Goal: Task Accomplishment & Management: Complete application form

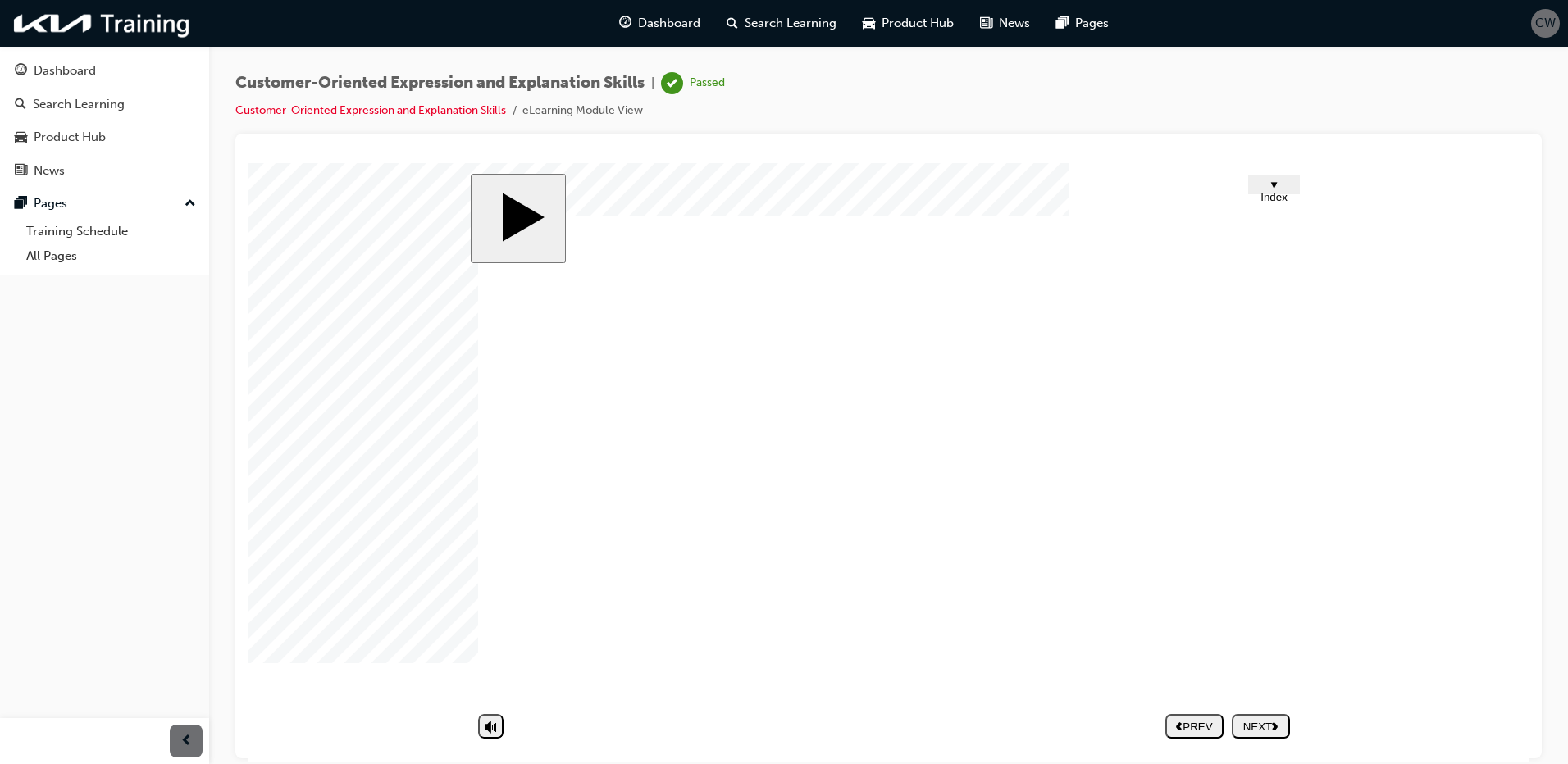
click at [55, 71] on div "Dashboard" at bounding box center [64, 70] width 63 height 18
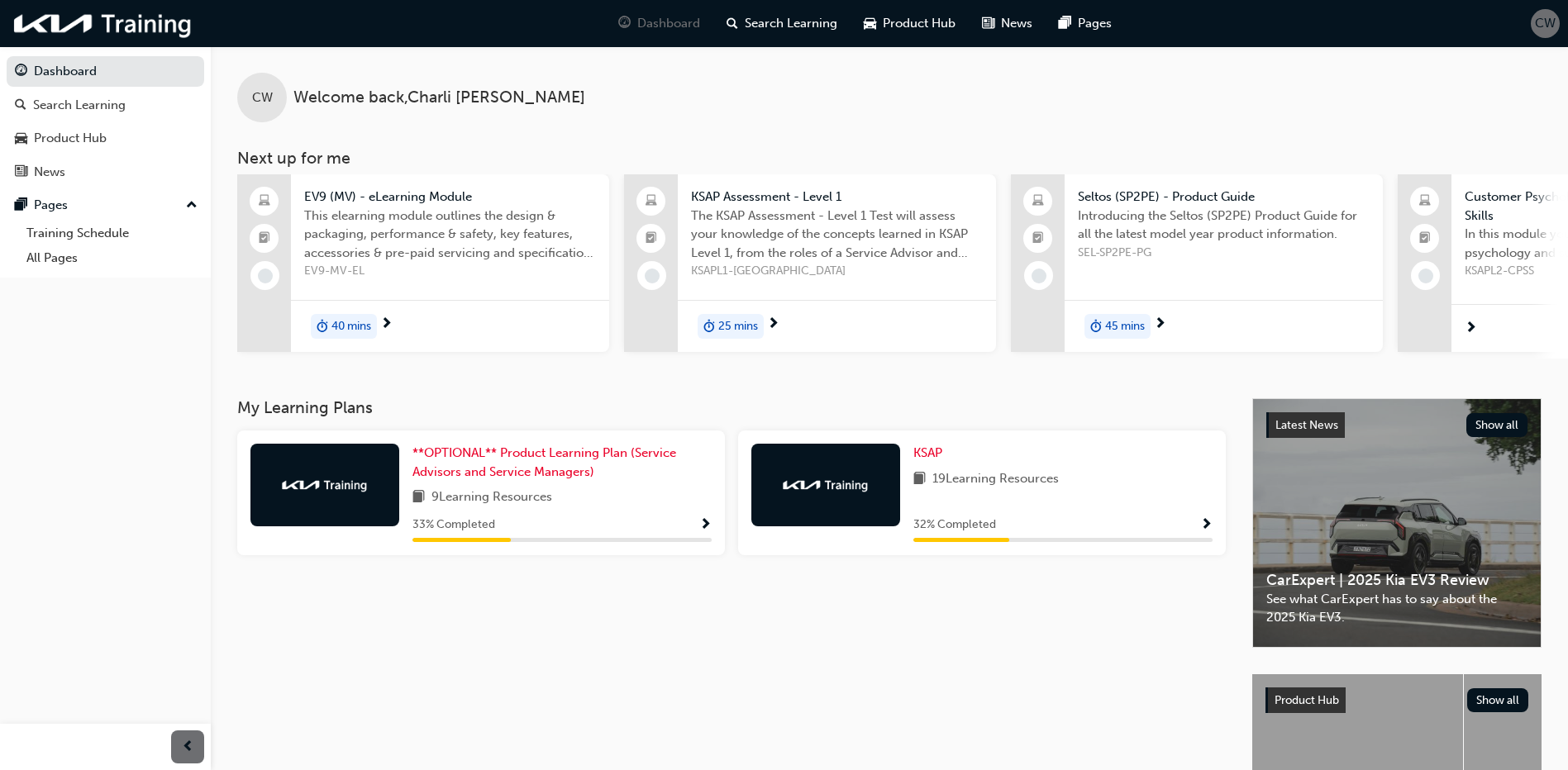
click at [1199, 528] on div "32 % Completed" at bounding box center [1062, 524] width 299 height 20
click at [1208, 525] on span "Show Progress" at bounding box center [1207, 525] width 12 height 15
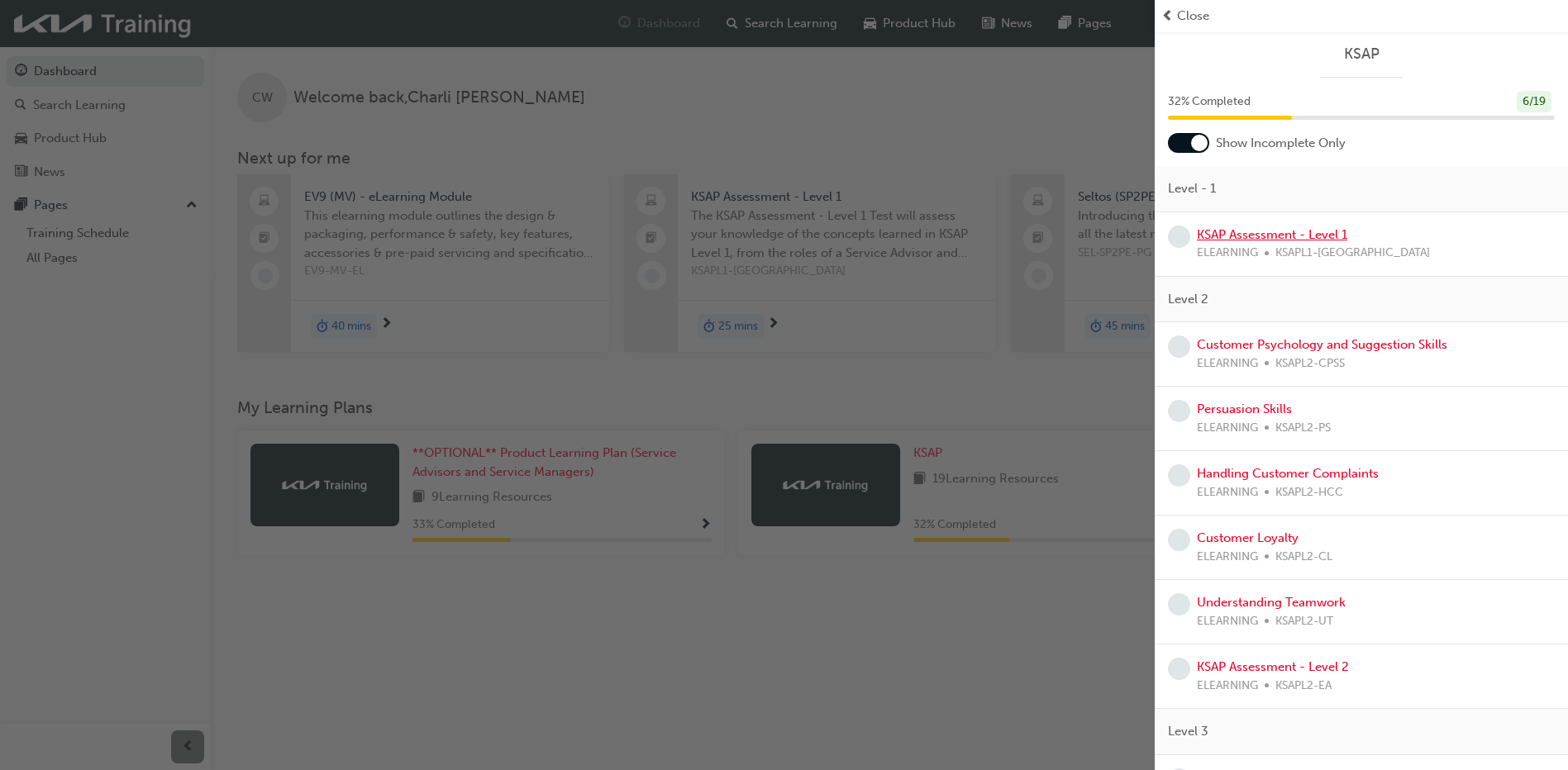
click at [1257, 230] on link "KSAP Assessment - Level 1" at bounding box center [1273, 234] width 151 height 15
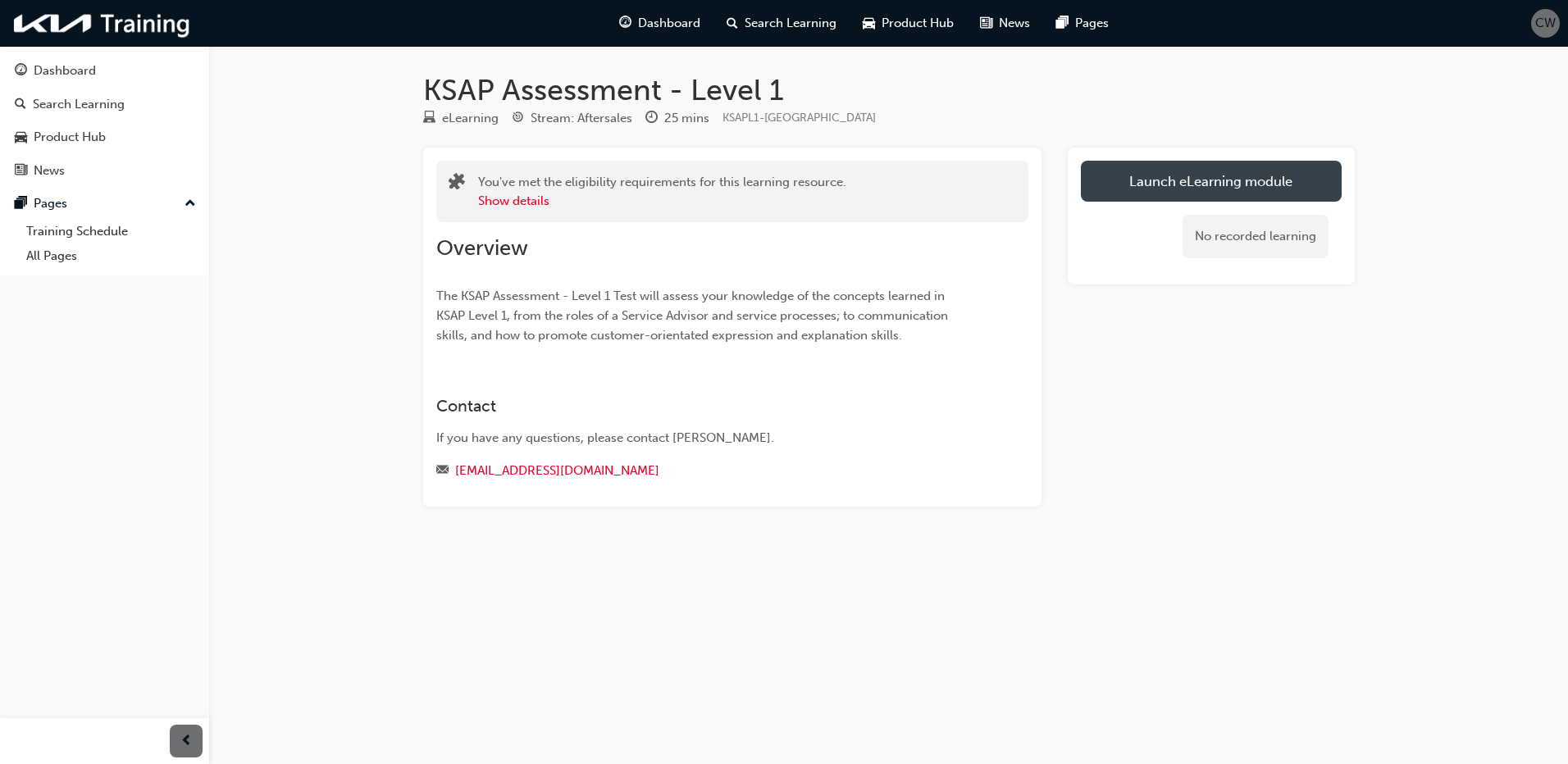
click at [1289, 177] on link "Launch eLearning module" at bounding box center [1211, 181] width 261 height 41
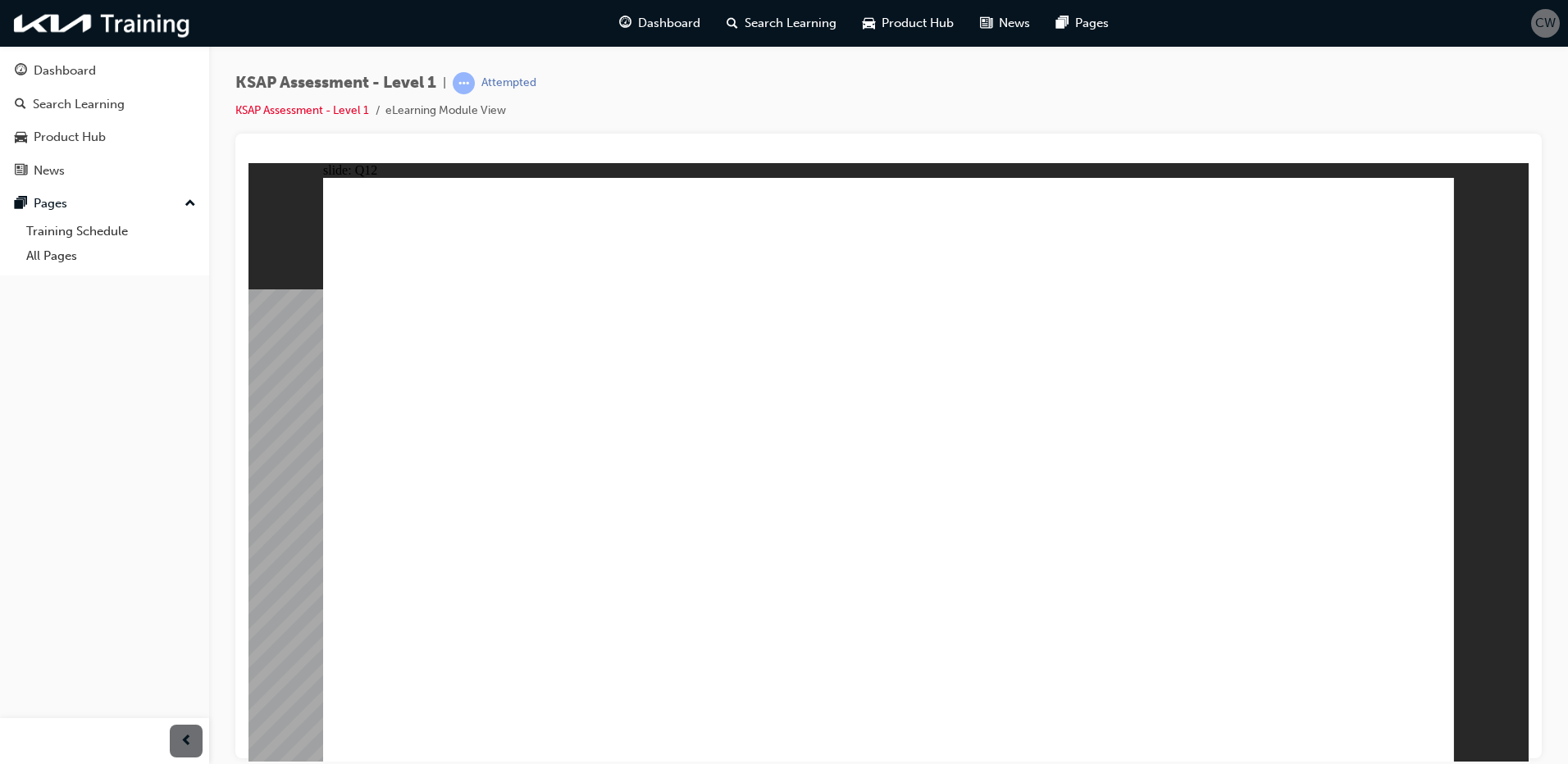
radio input "true"
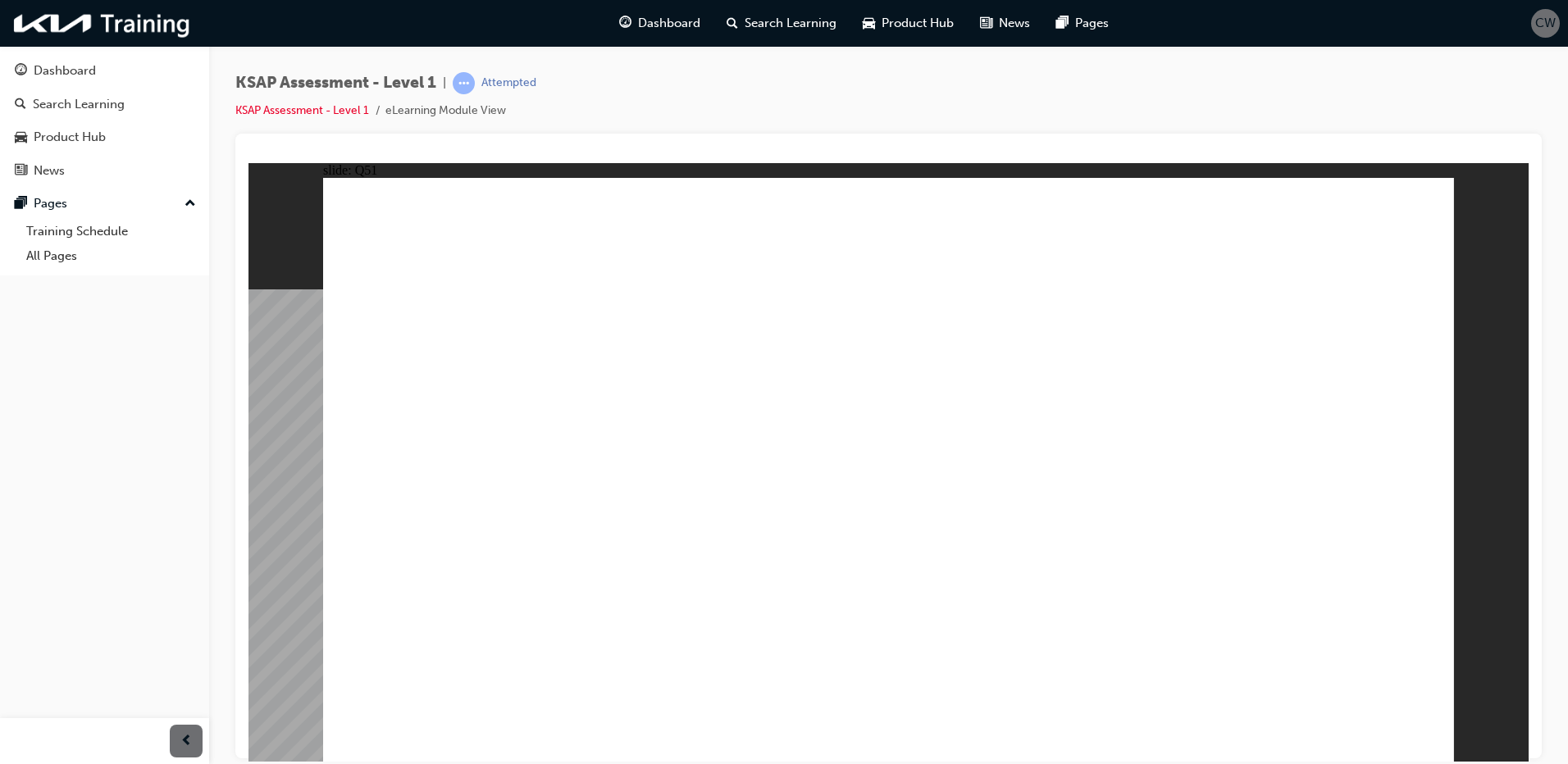
radio input "true"
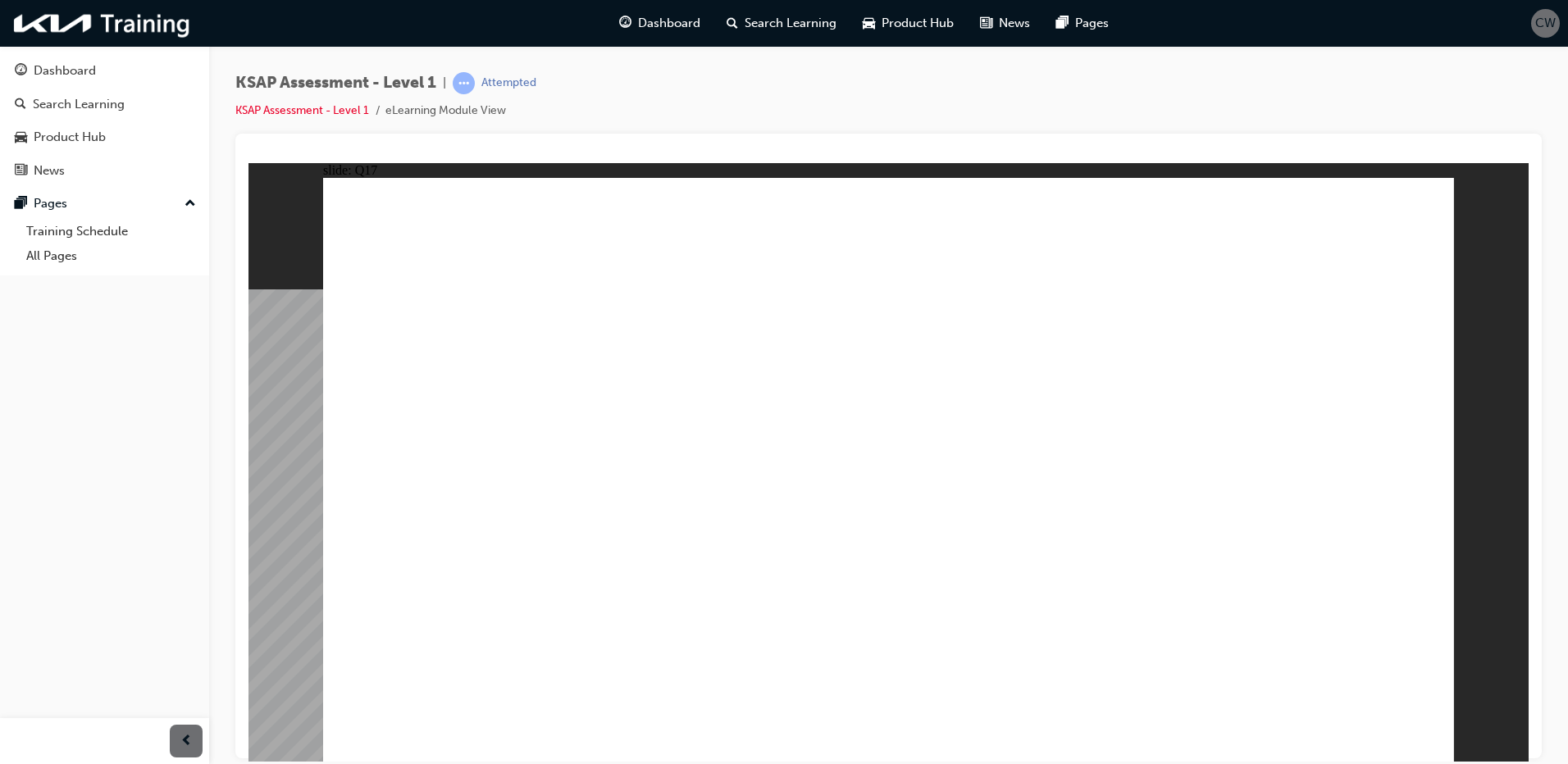
radio input "true"
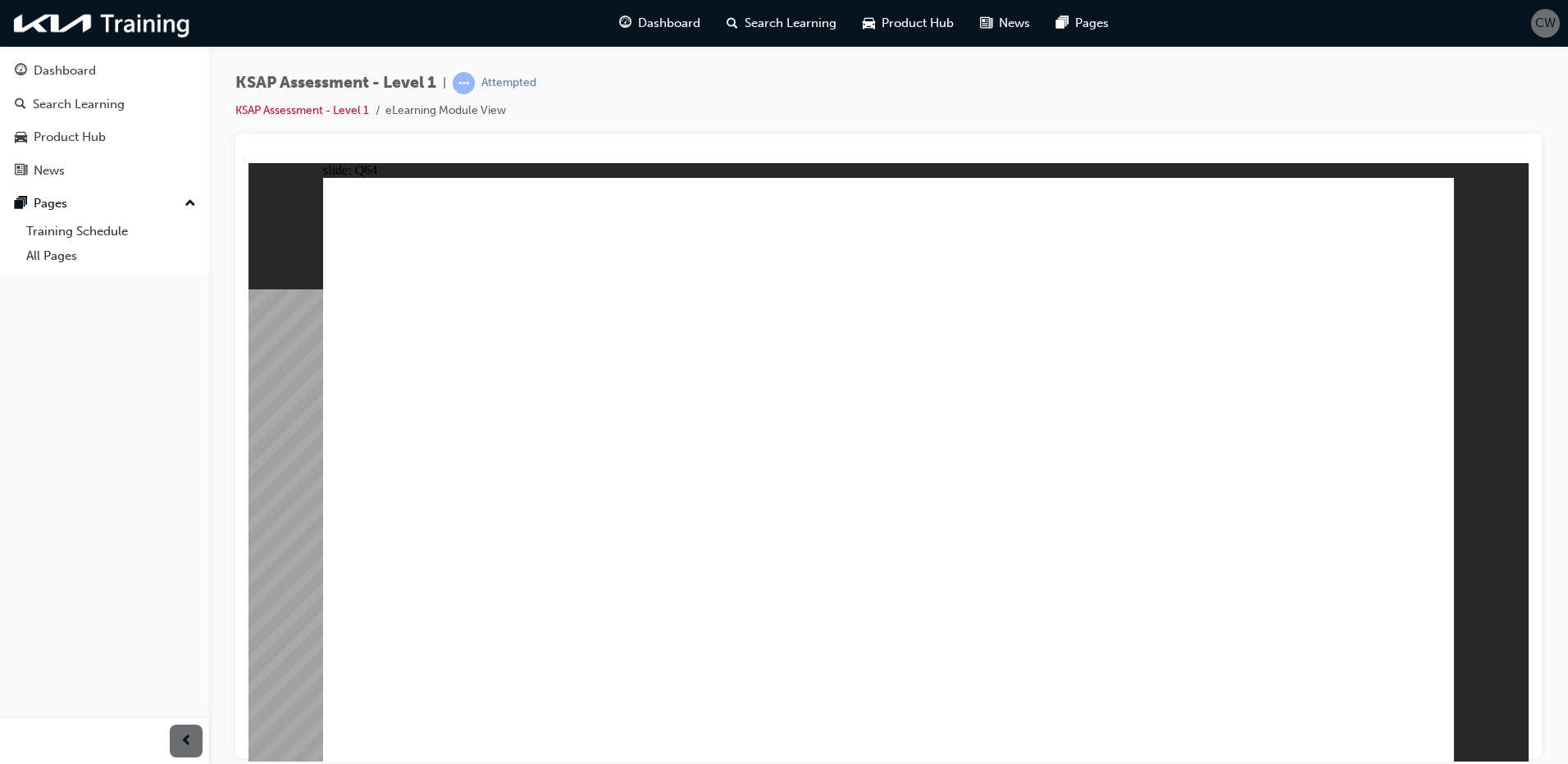
radio input "true"
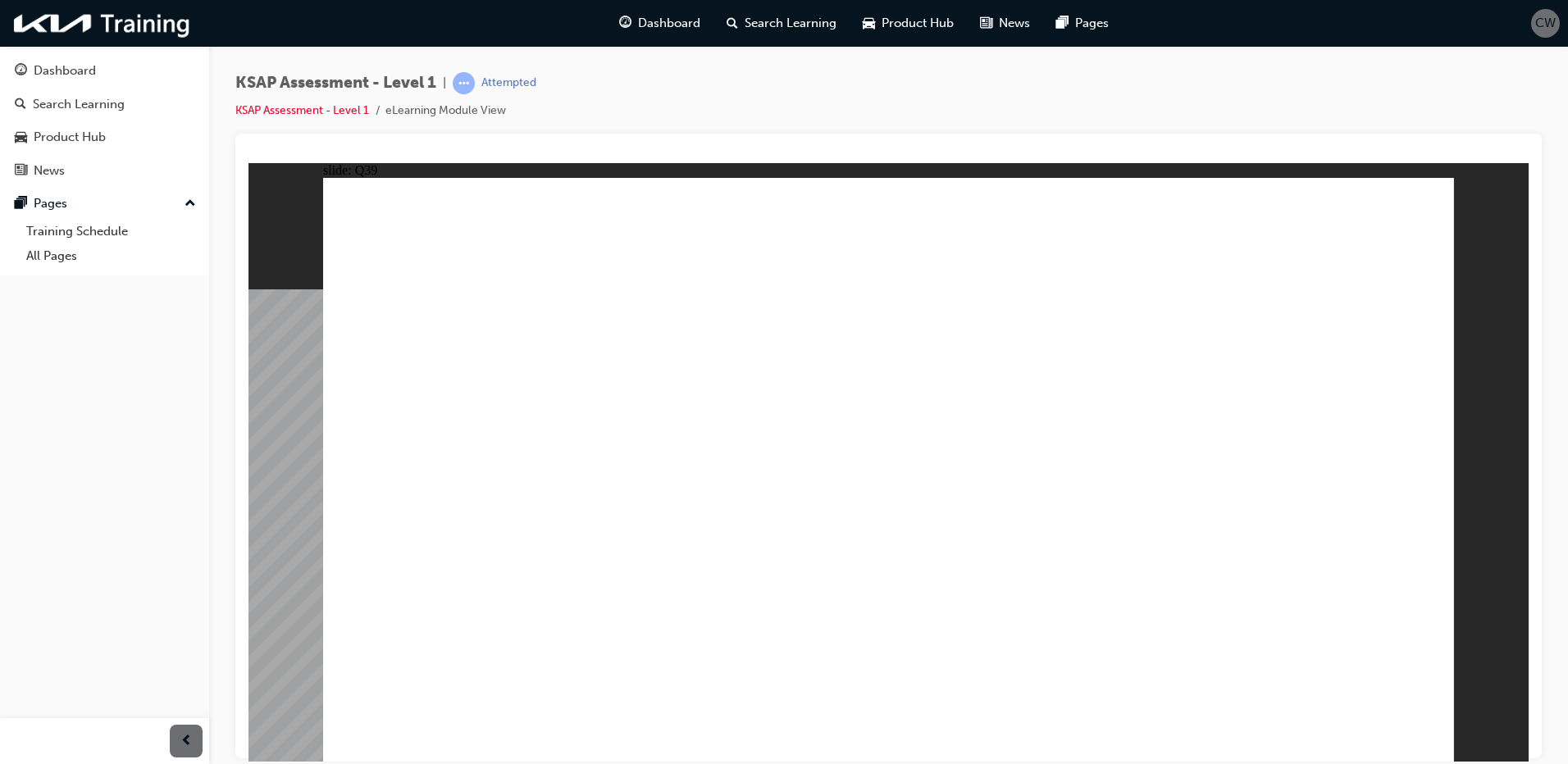
radio input "true"
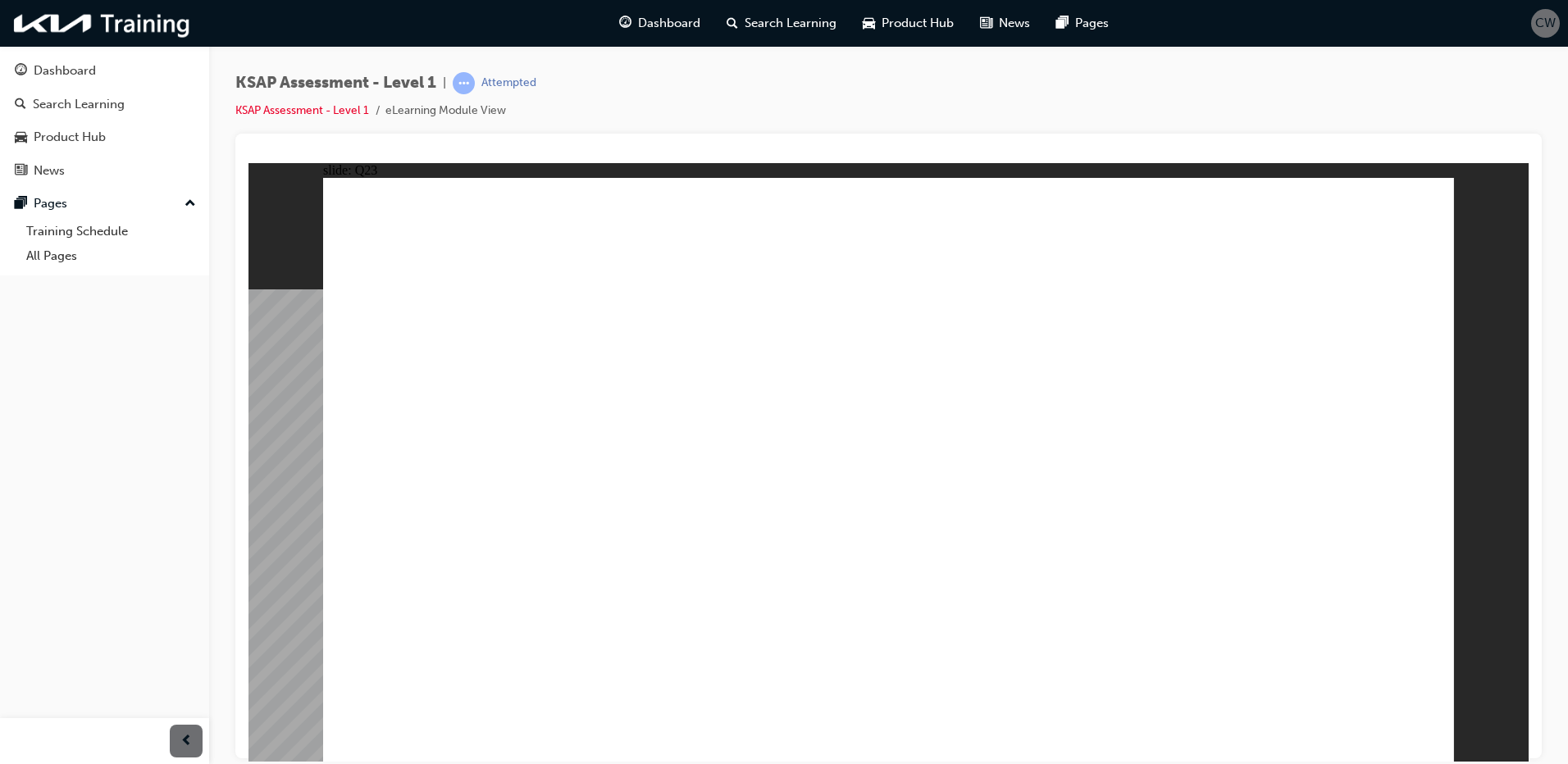
radio input "true"
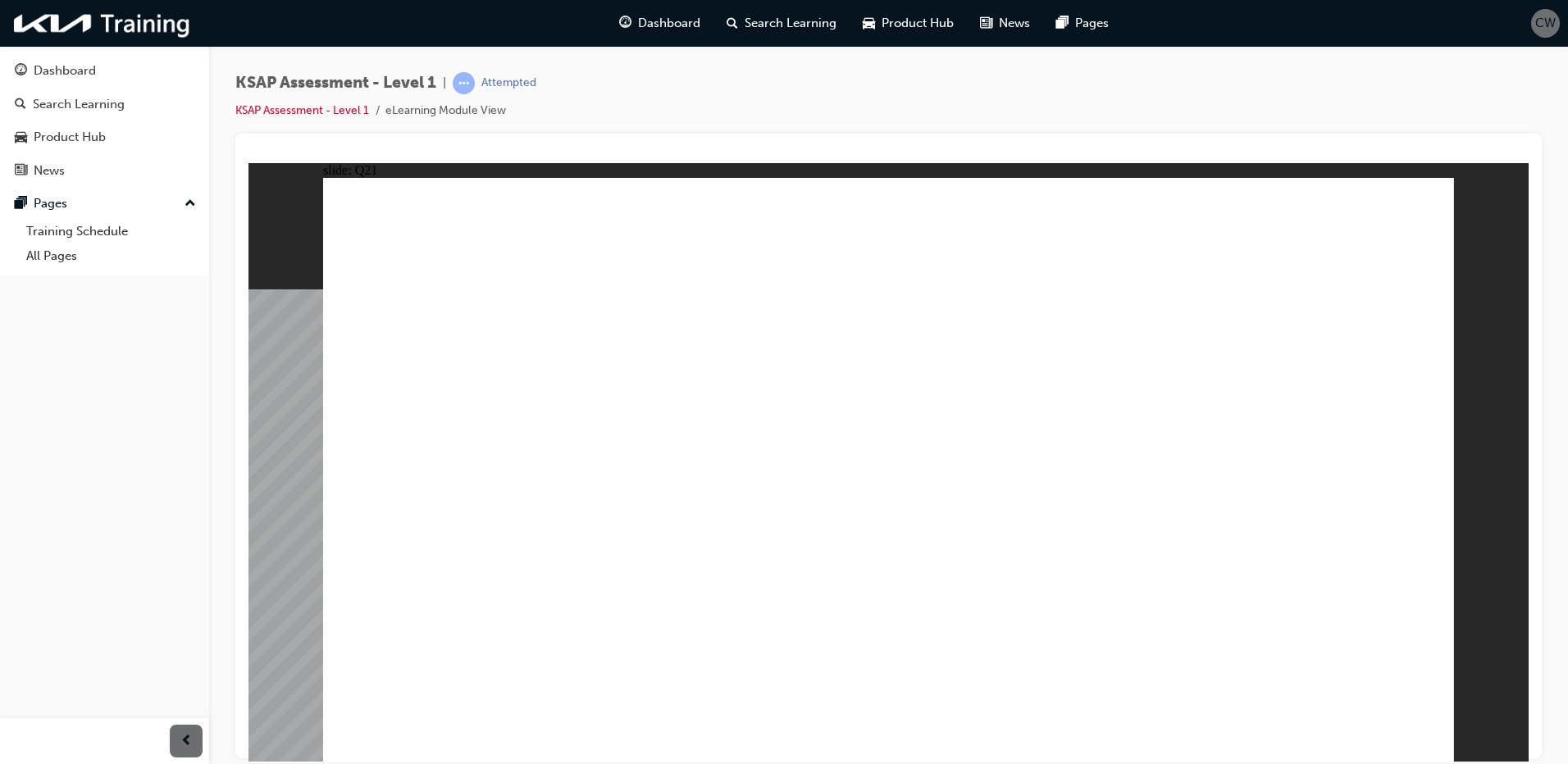
radio input "true"
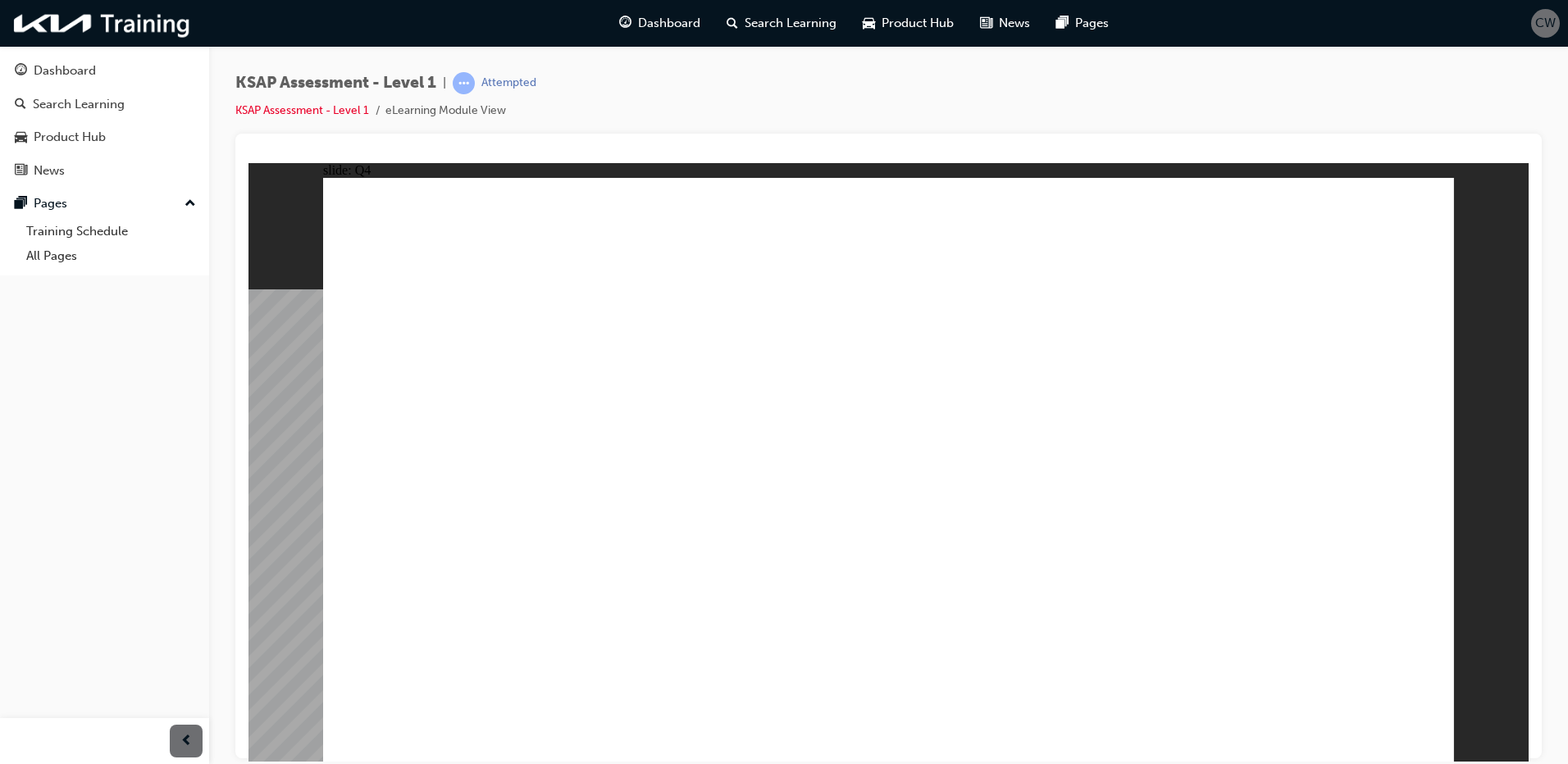
radio input "true"
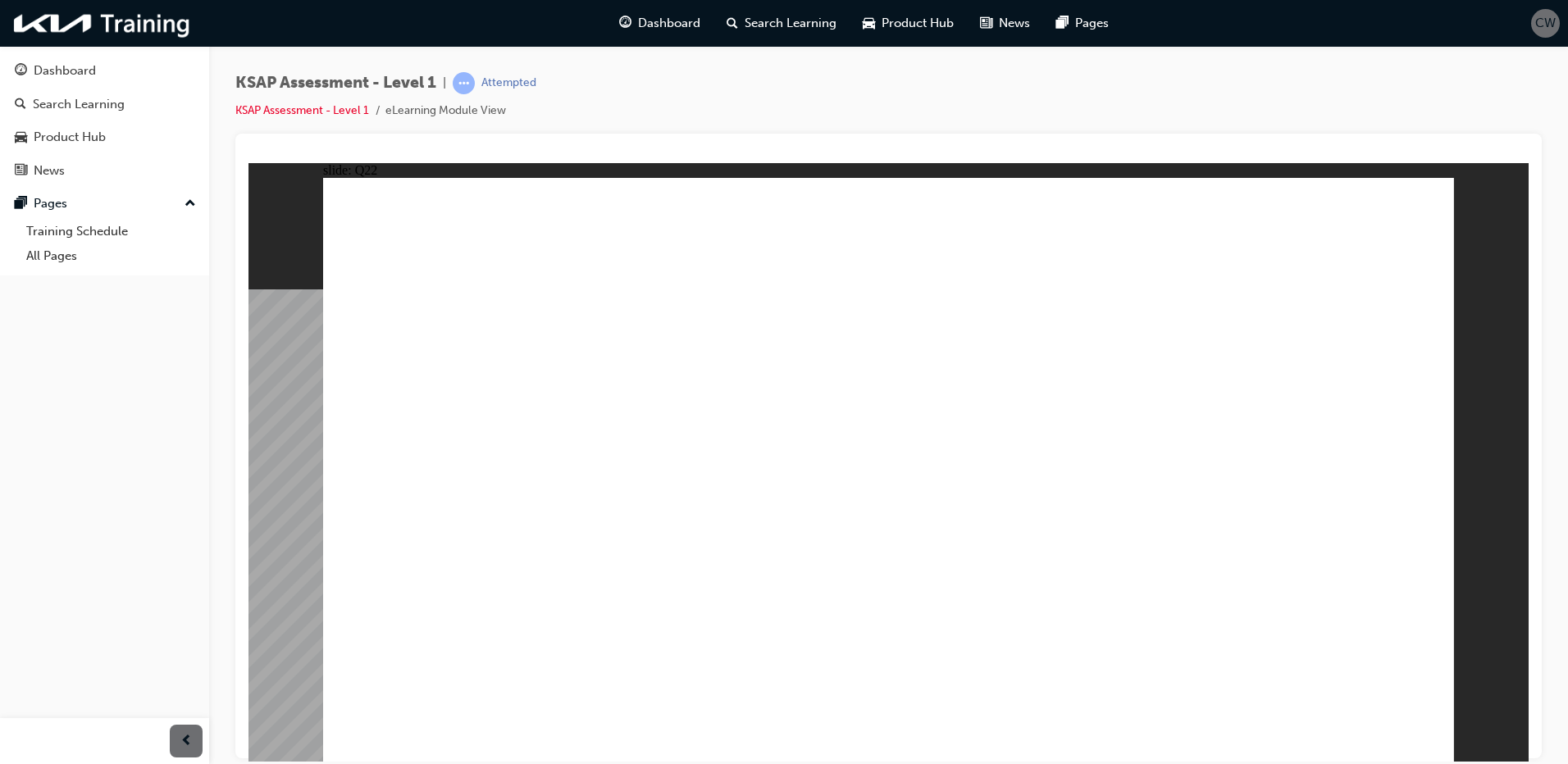
radio input "true"
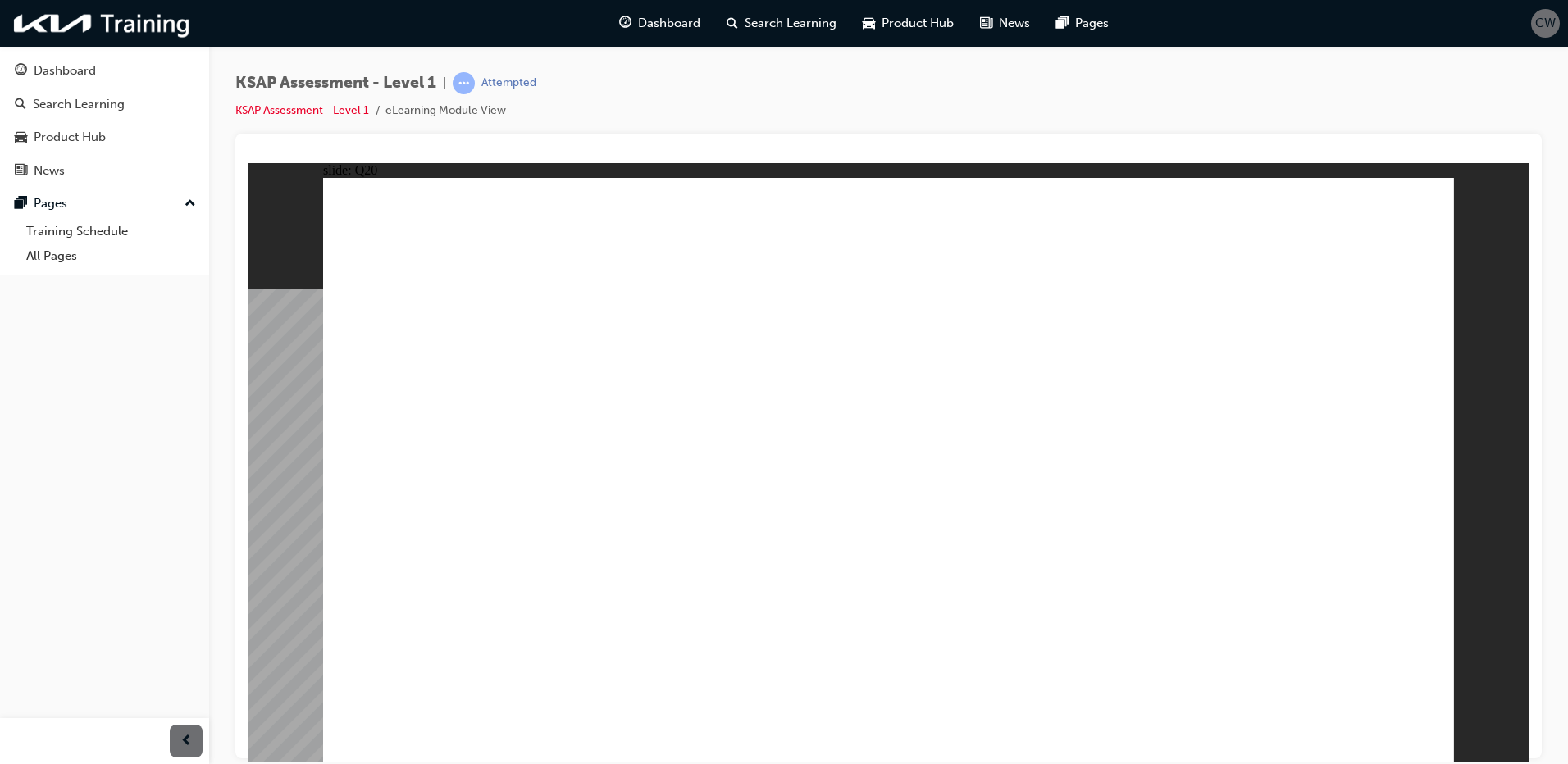
radio input "true"
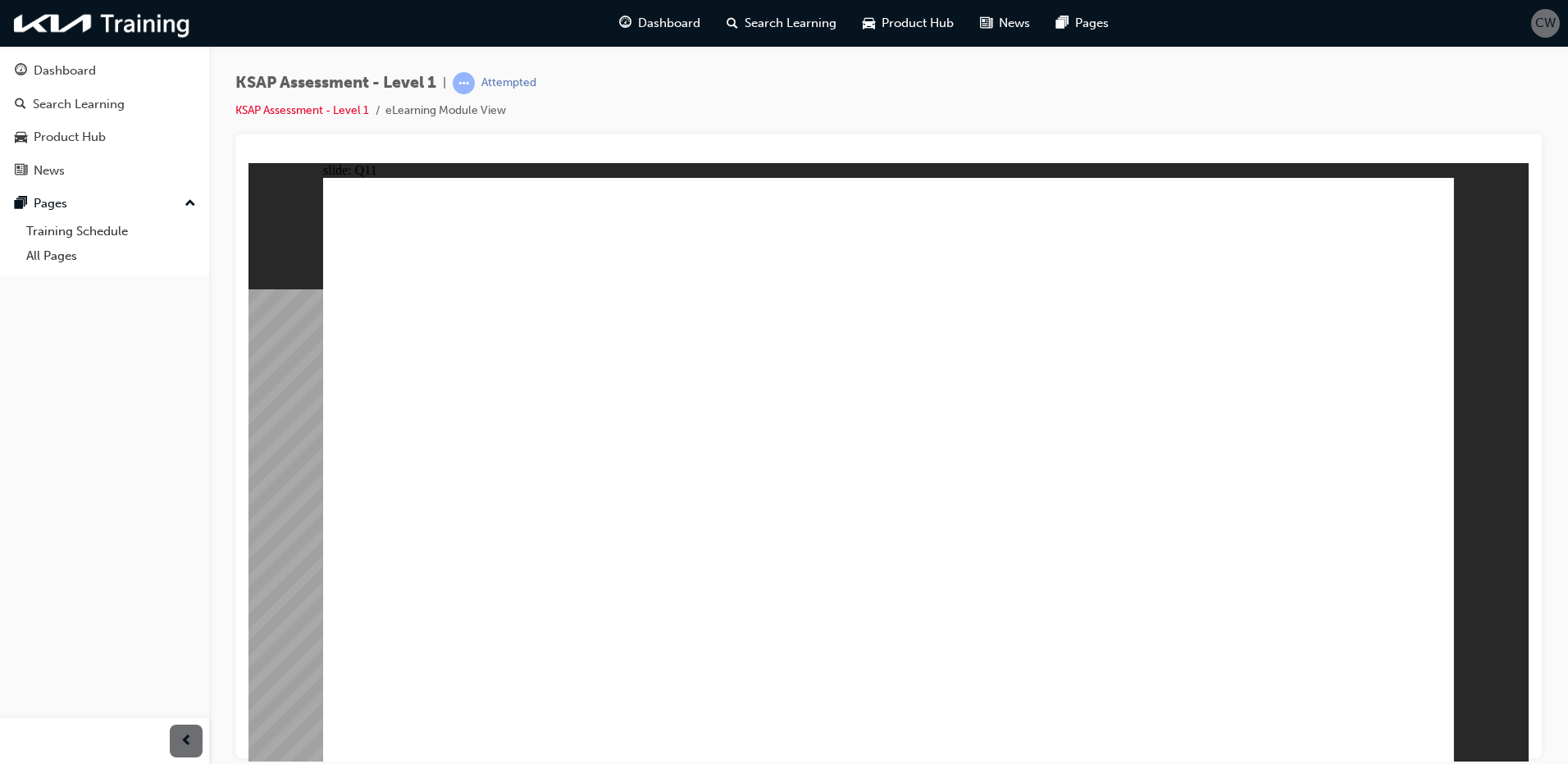
radio input "true"
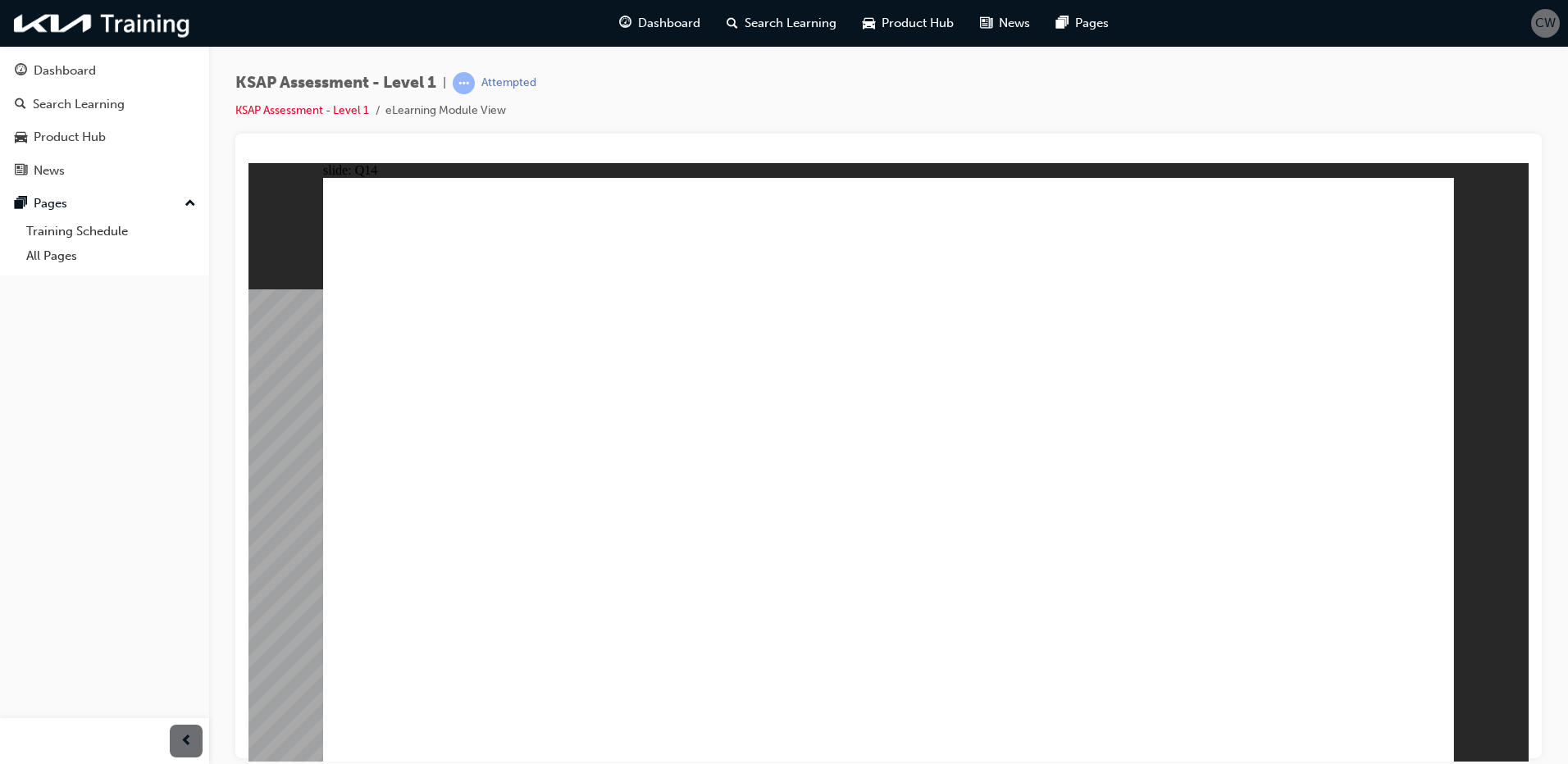
radio input "true"
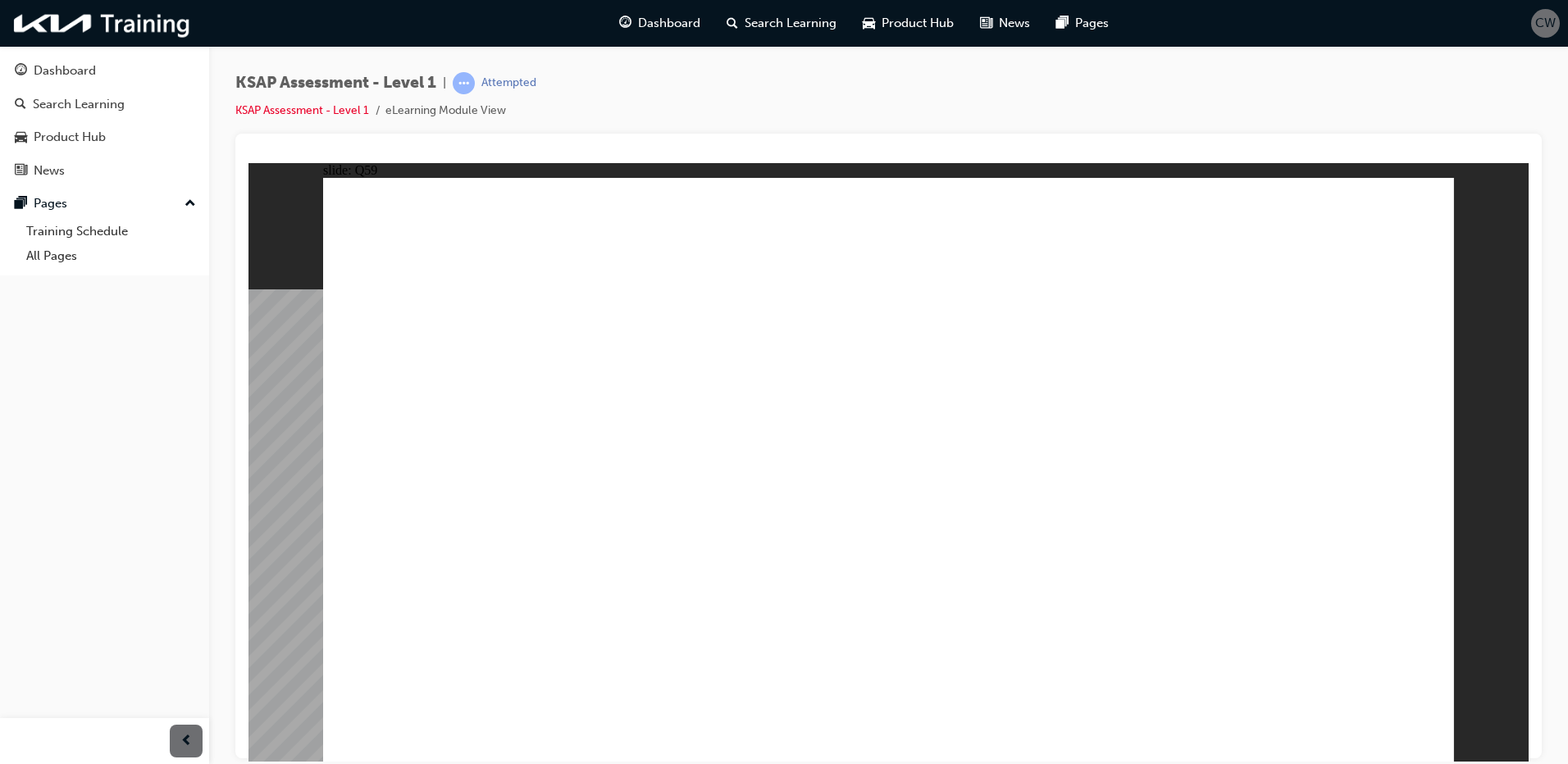
radio input "true"
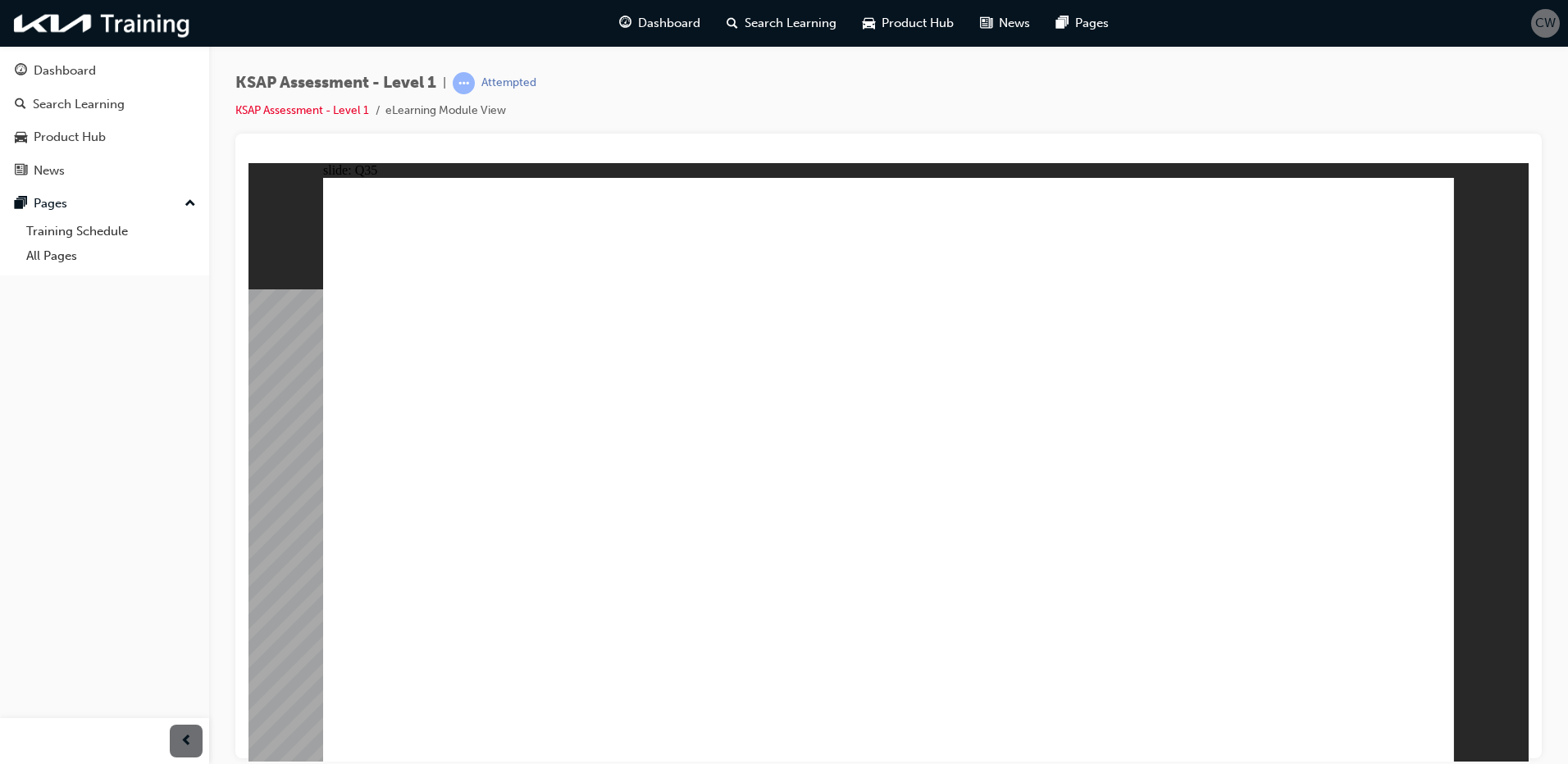
radio input "true"
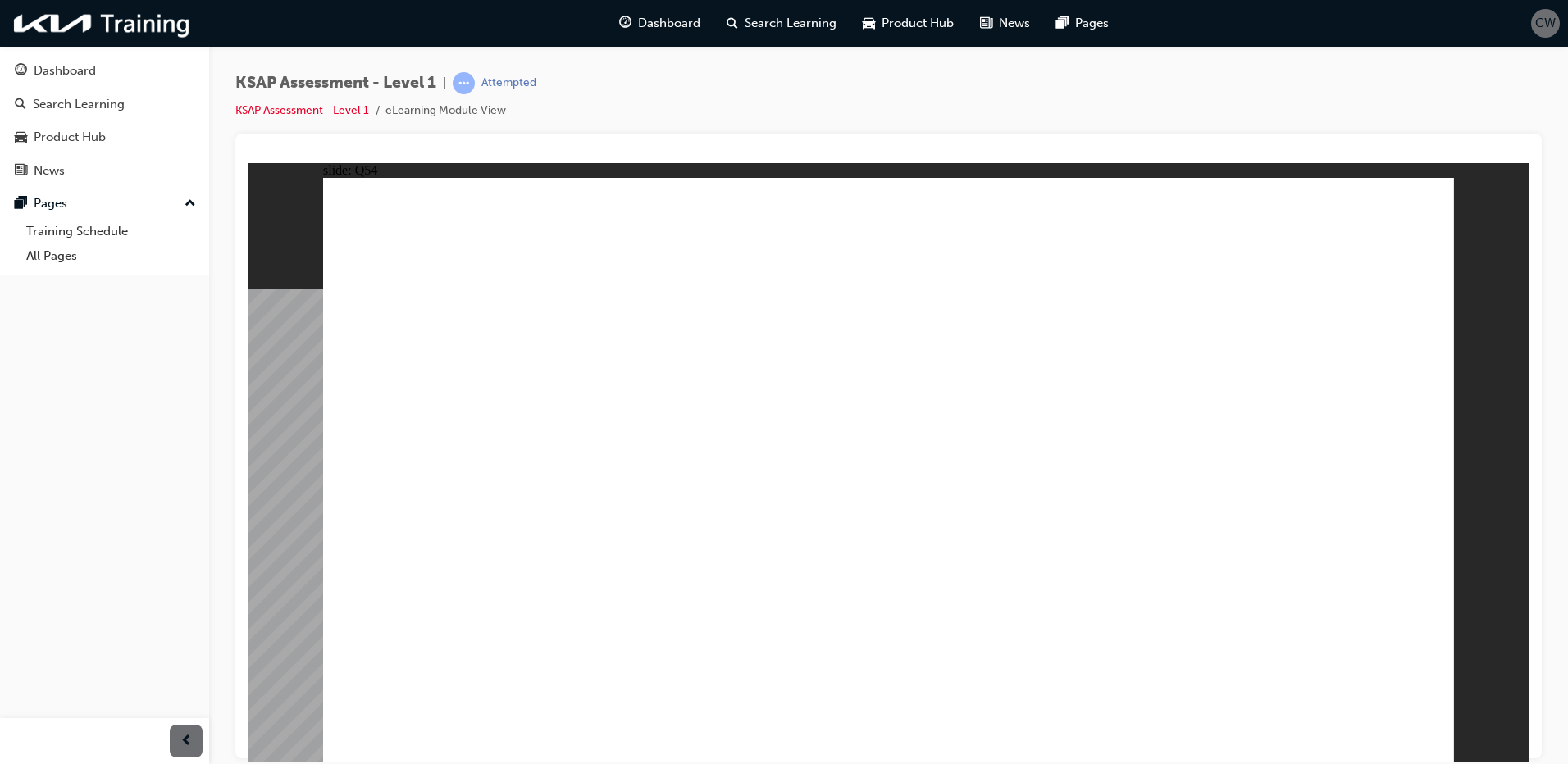
radio input "true"
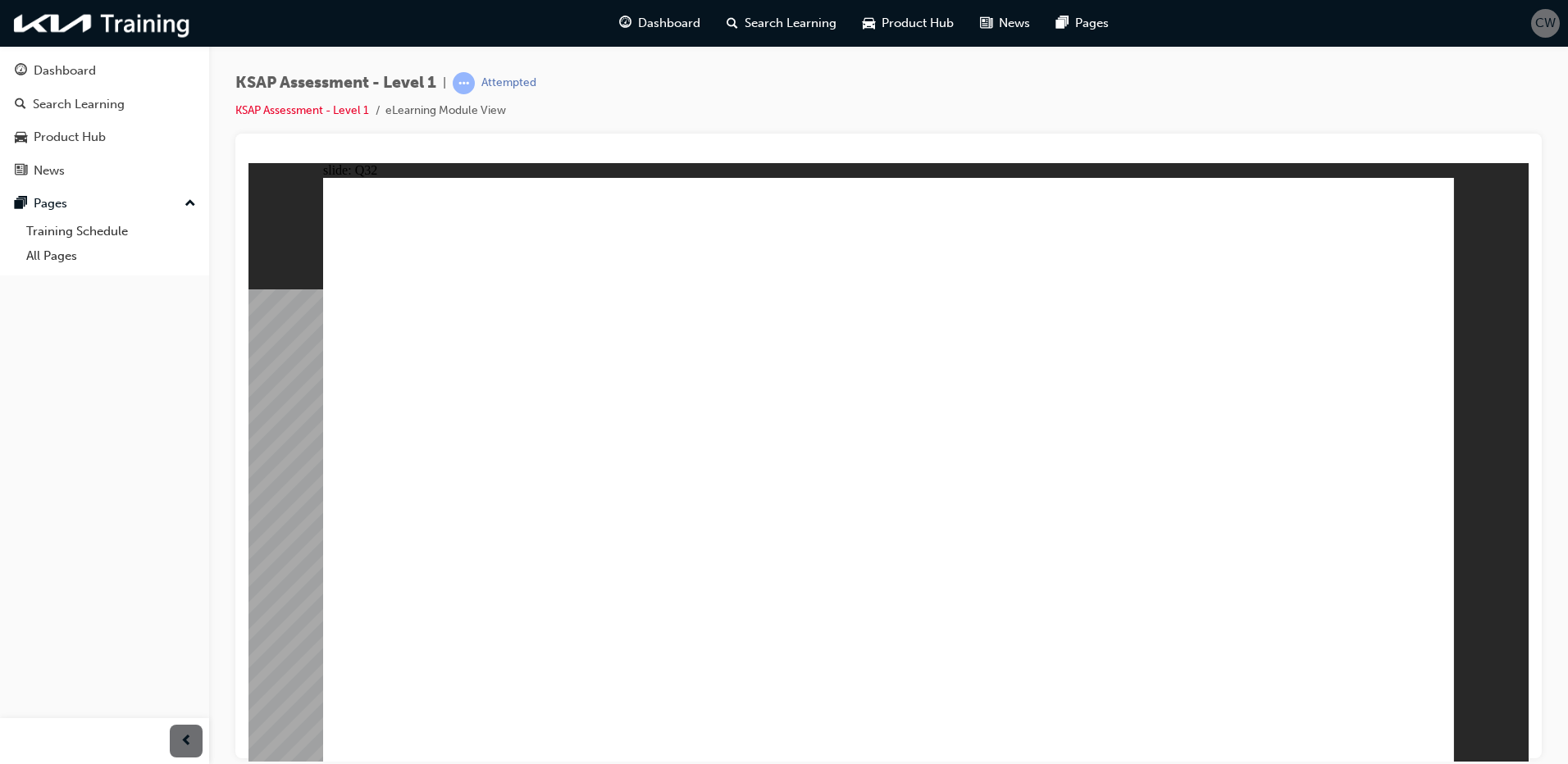
radio input "true"
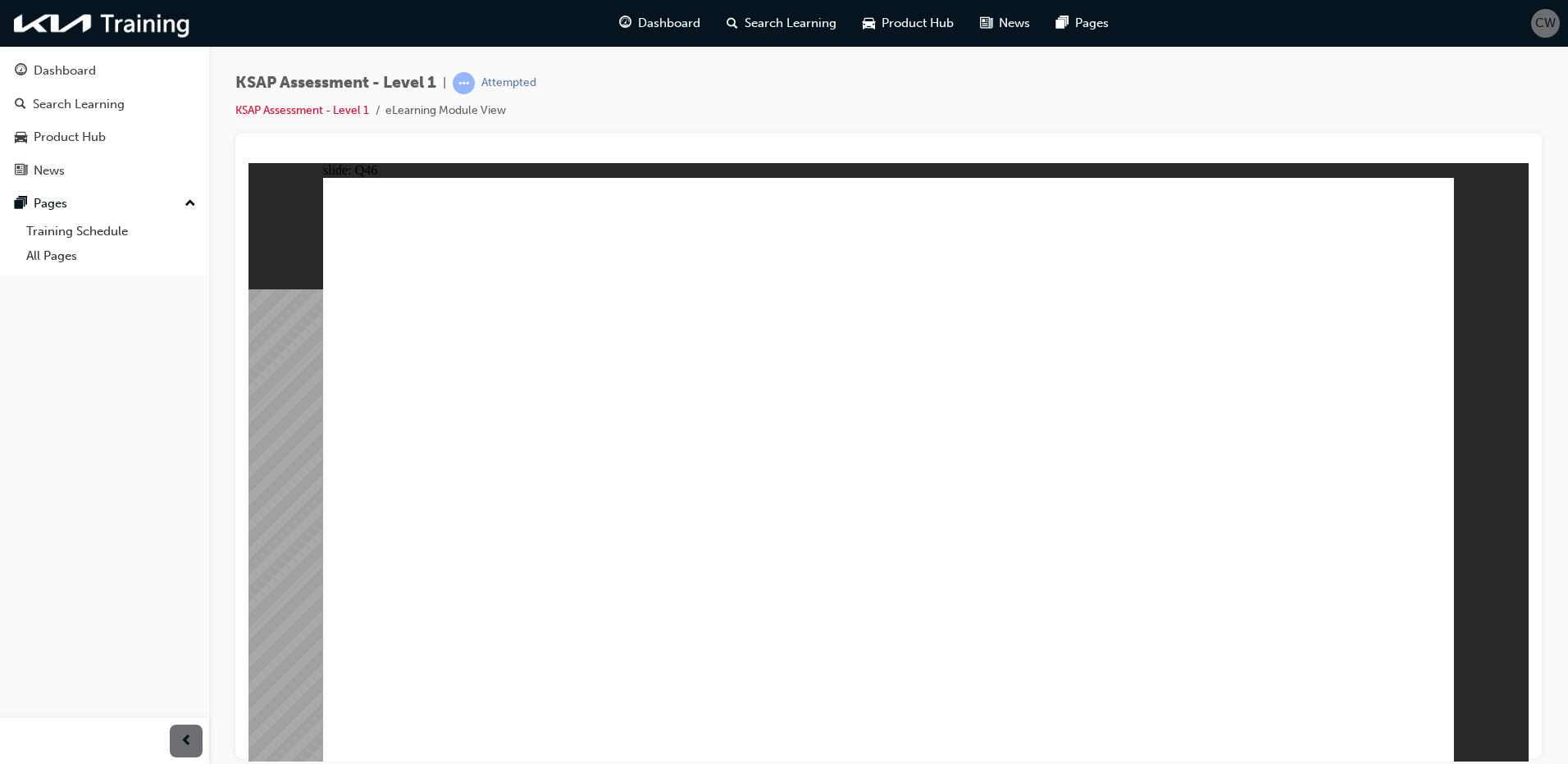
radio input "true"
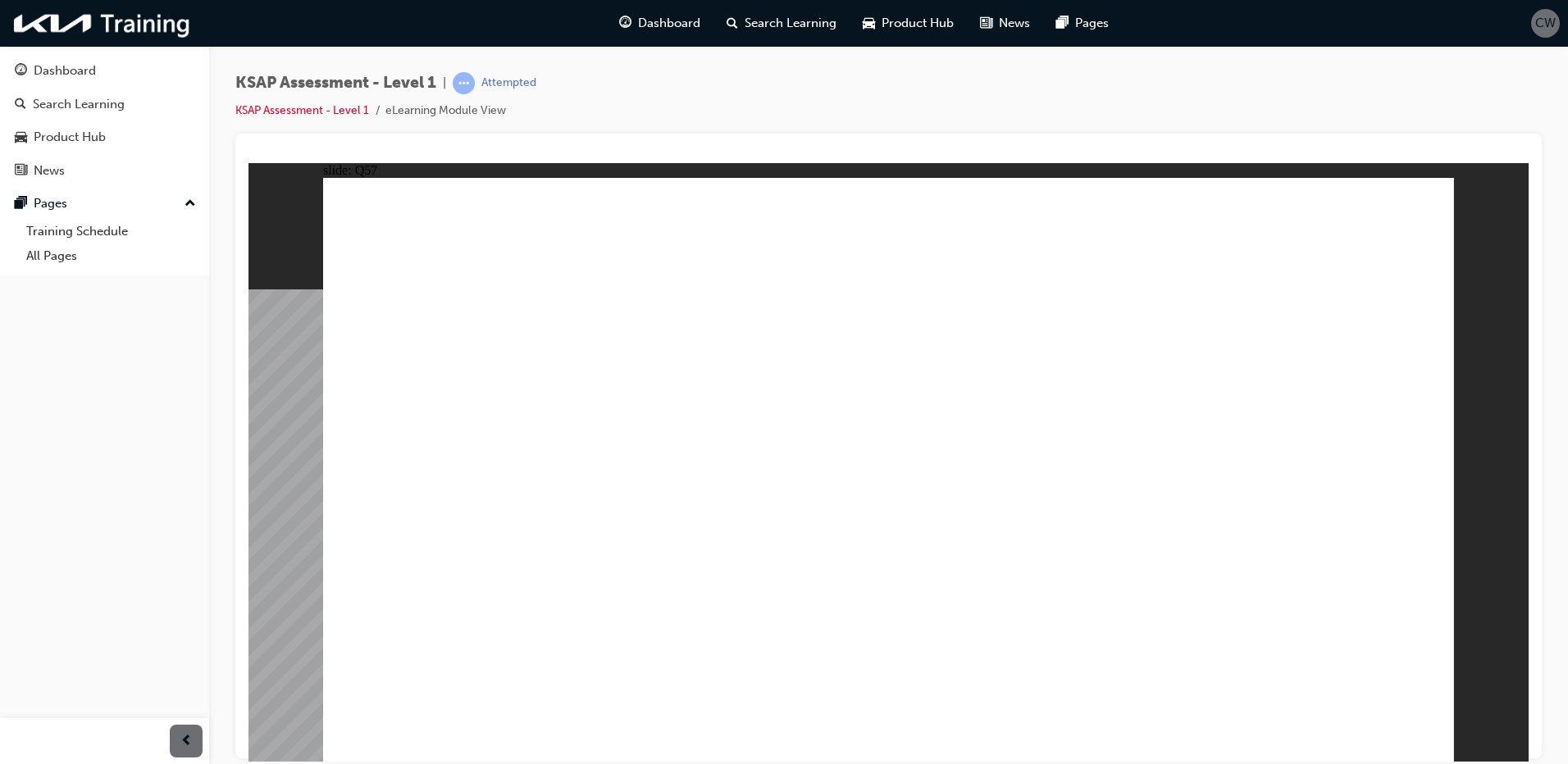
radio input "true"
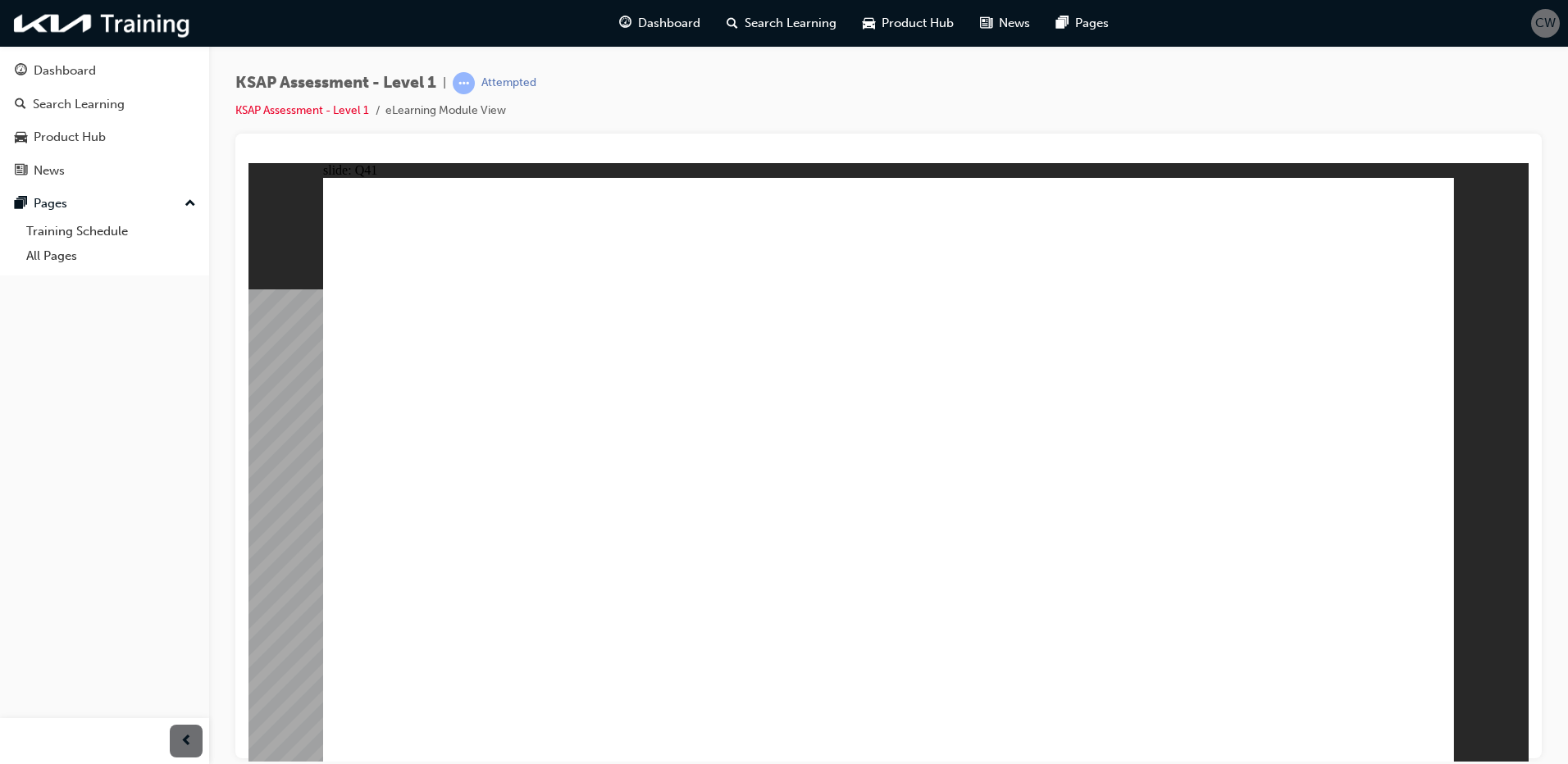
radio input "true"
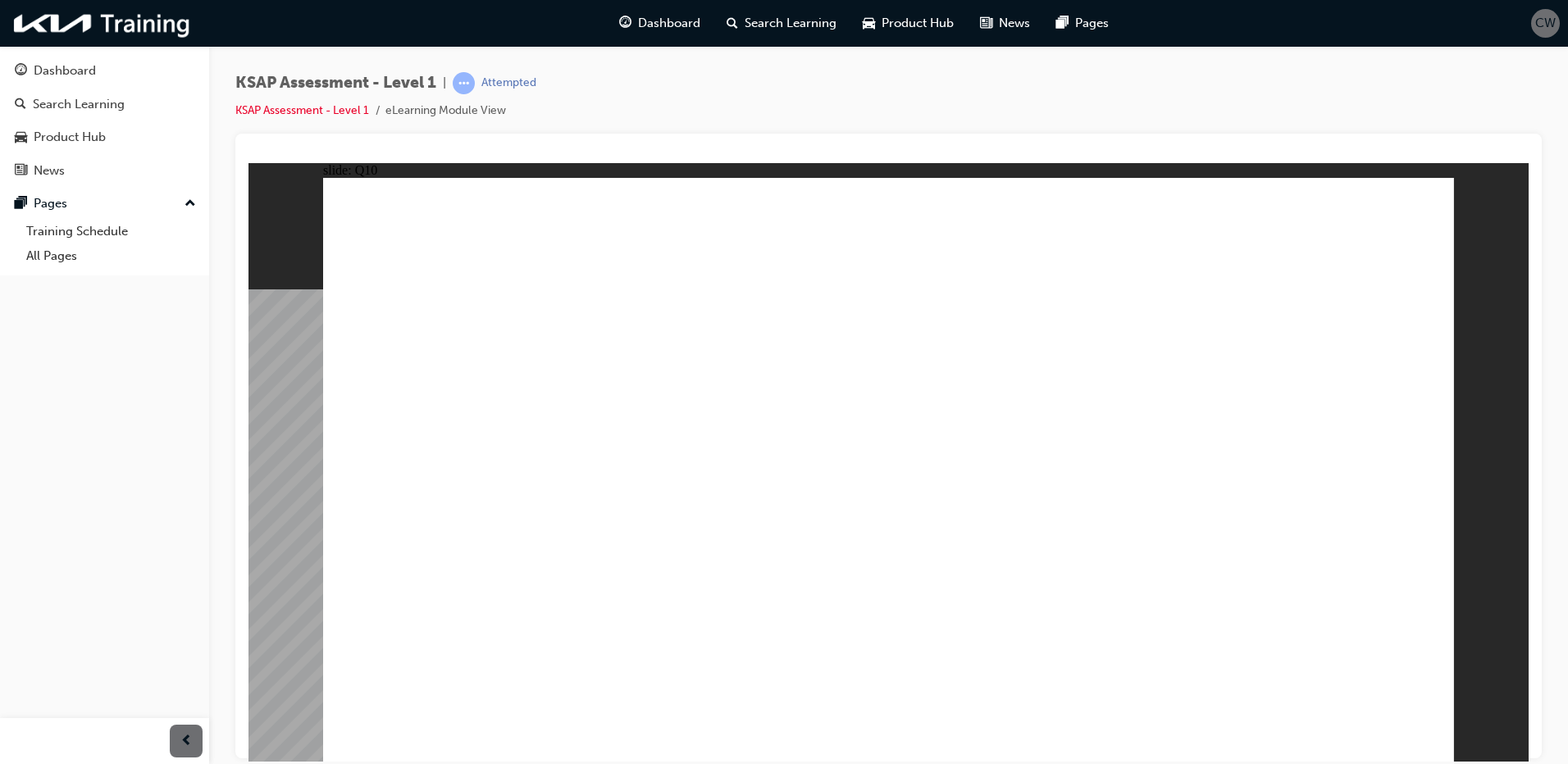
drag, startPoint x: 1037, startPoint y: 475, endPoint x: 1049, endPoint y: 475, distance: 12.0
radio input "true"
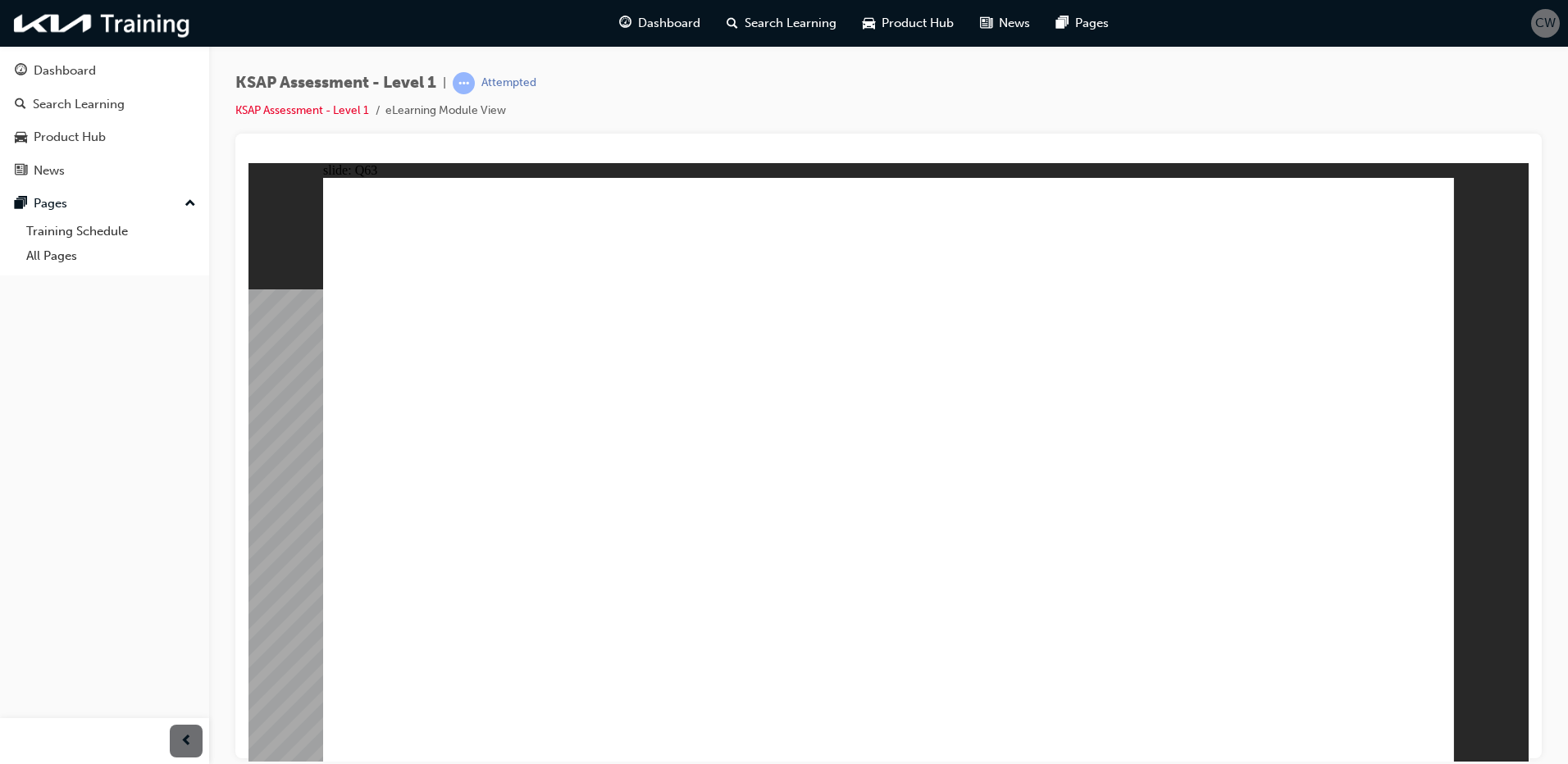
radio input "true"
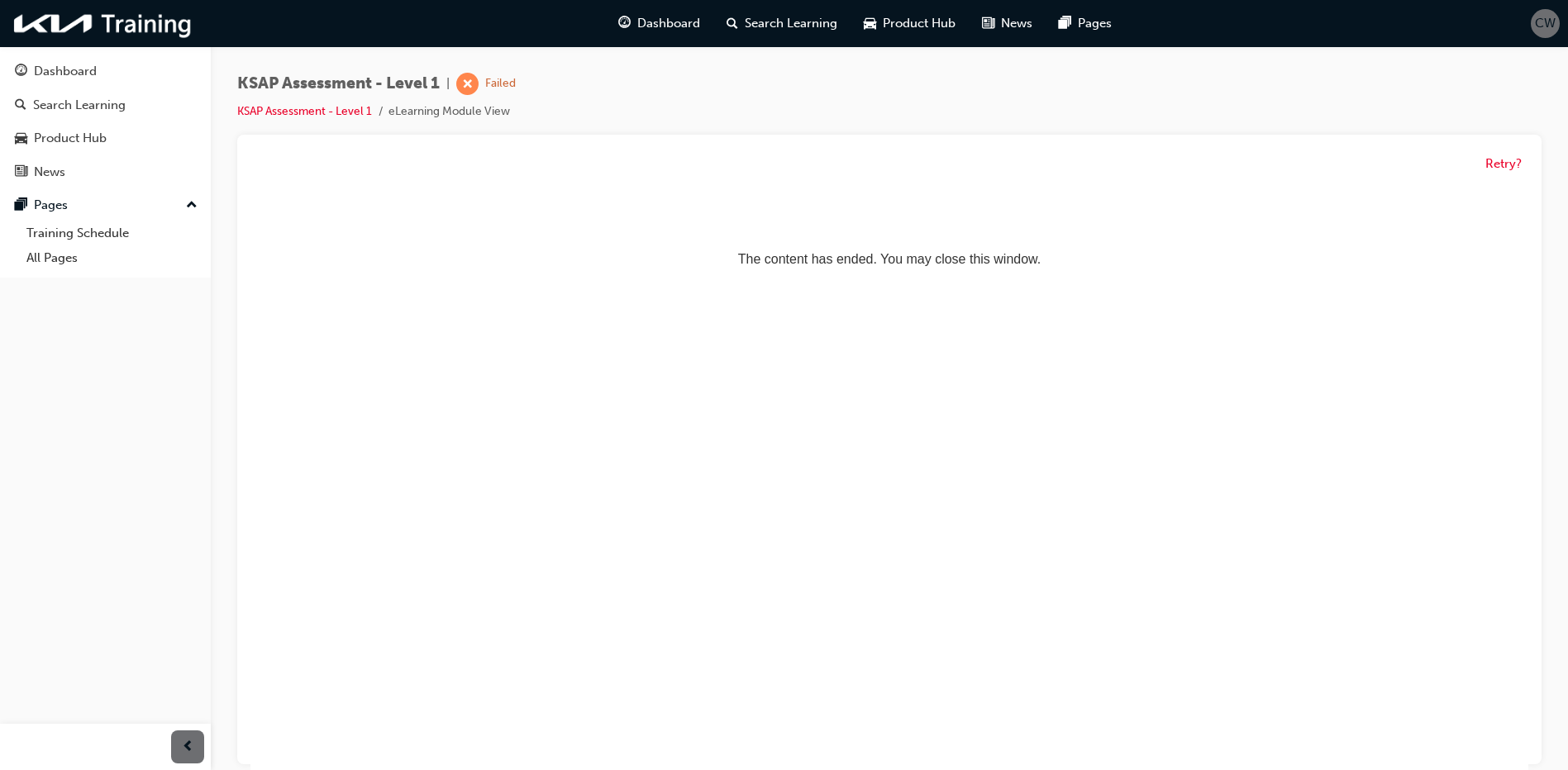
click at [910, 280] on html "The content has ended. You may close this window." at bounding box center [889, 230] width 1278 height 101
click at [108, 72] on div "Dashboard" at bounding box center [106, 71] width 181 height 20
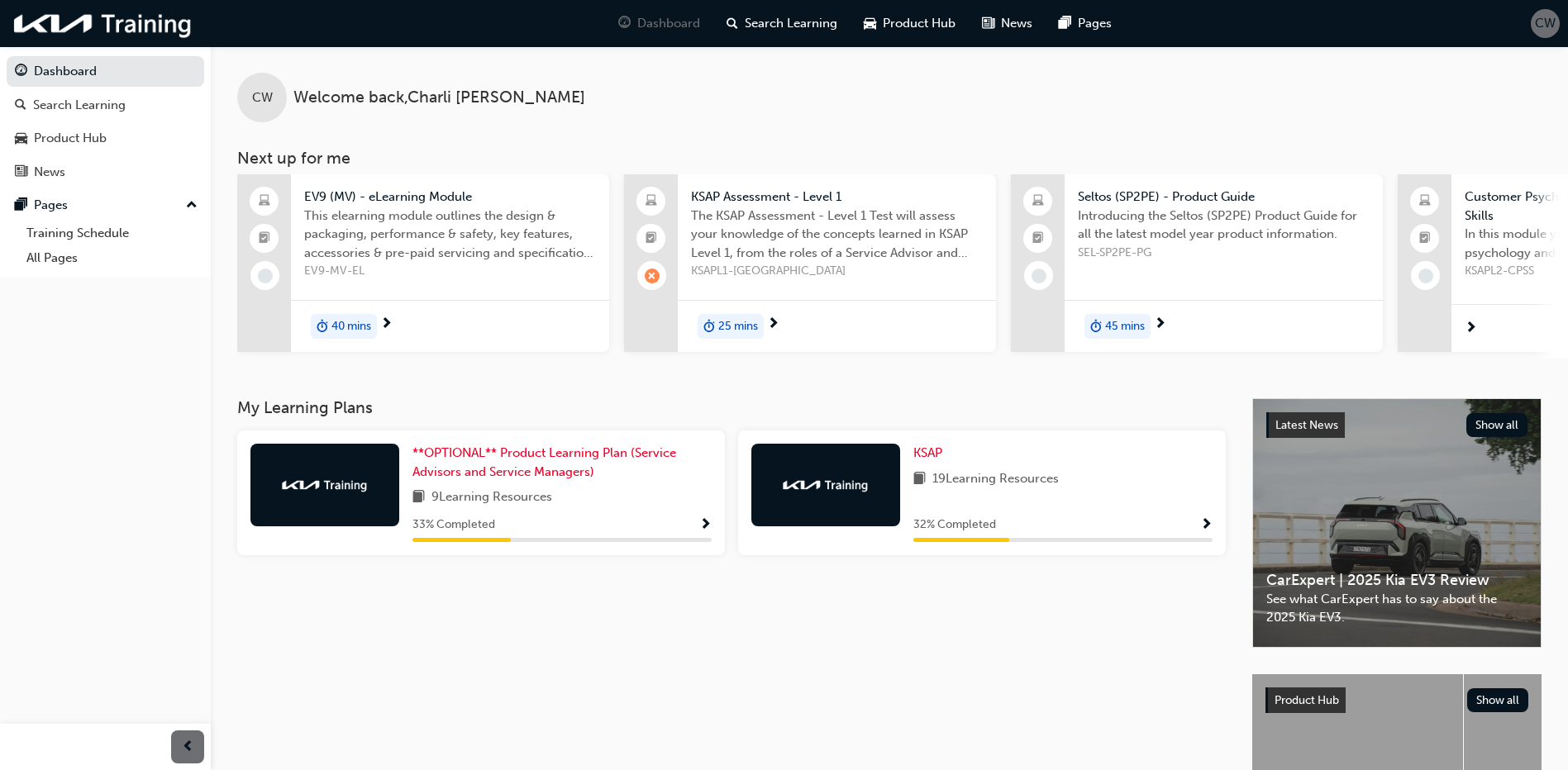
click at [1207, 509] on div "KSAP 19 Learning Resources 32 % Completed" at bounding box center [1062, 492] width 299 height 98
click at [1202, 533] on span "Show Progress" at bounding box center [1207, 525] width 12 height 15
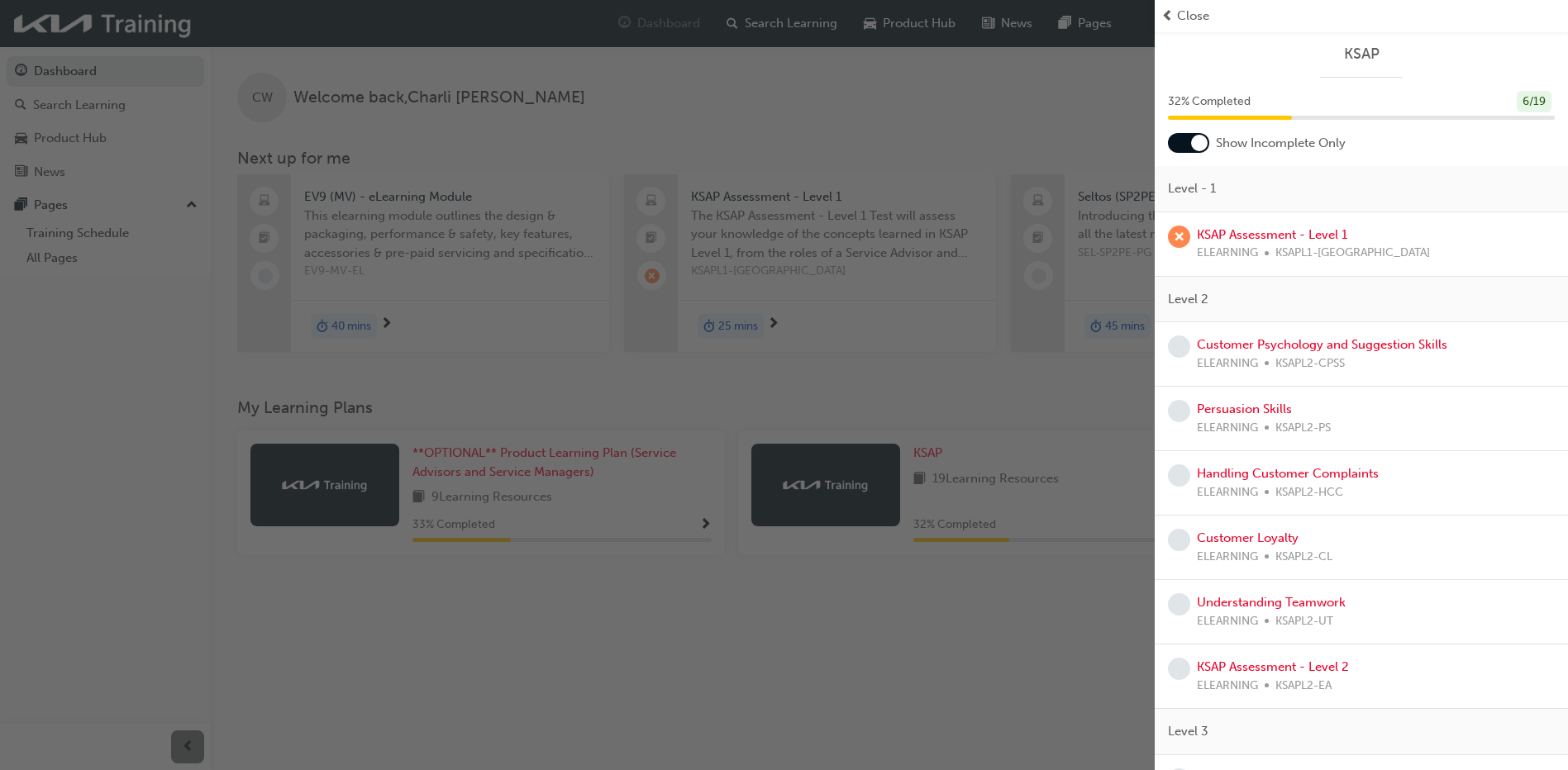
click at [1285, 248] on span "KSAPL1-CA" at bounding box center [1352, 253] width 154 height 19
click at [1263, 232] on link "KSAP Assessment - Level 1" at bounding box center [1273, 234] width 151 height 15
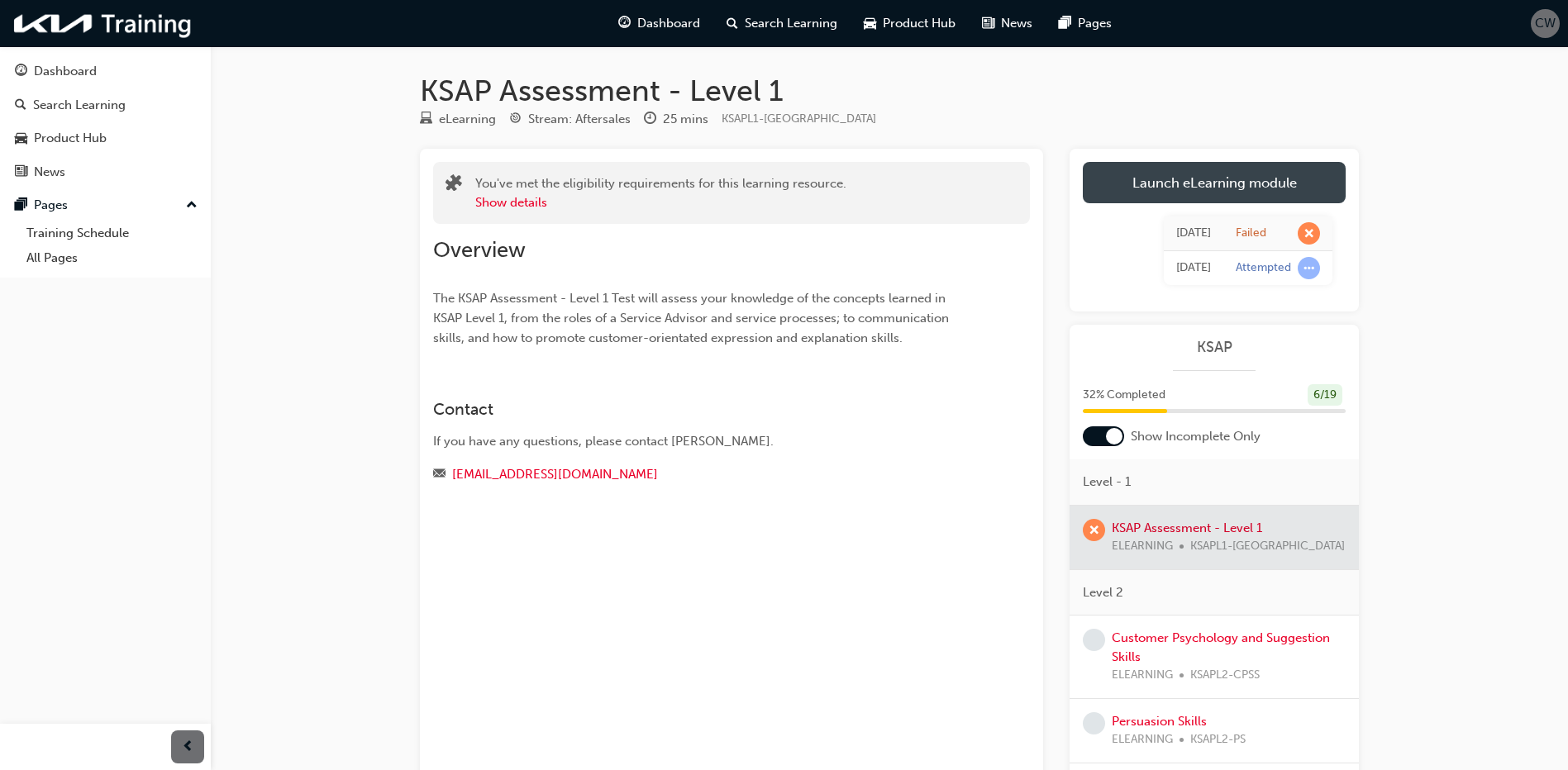
click at [1228, 186] on link "Launch eLearning module" at bounding box center [1214, 183] width 263 height 42
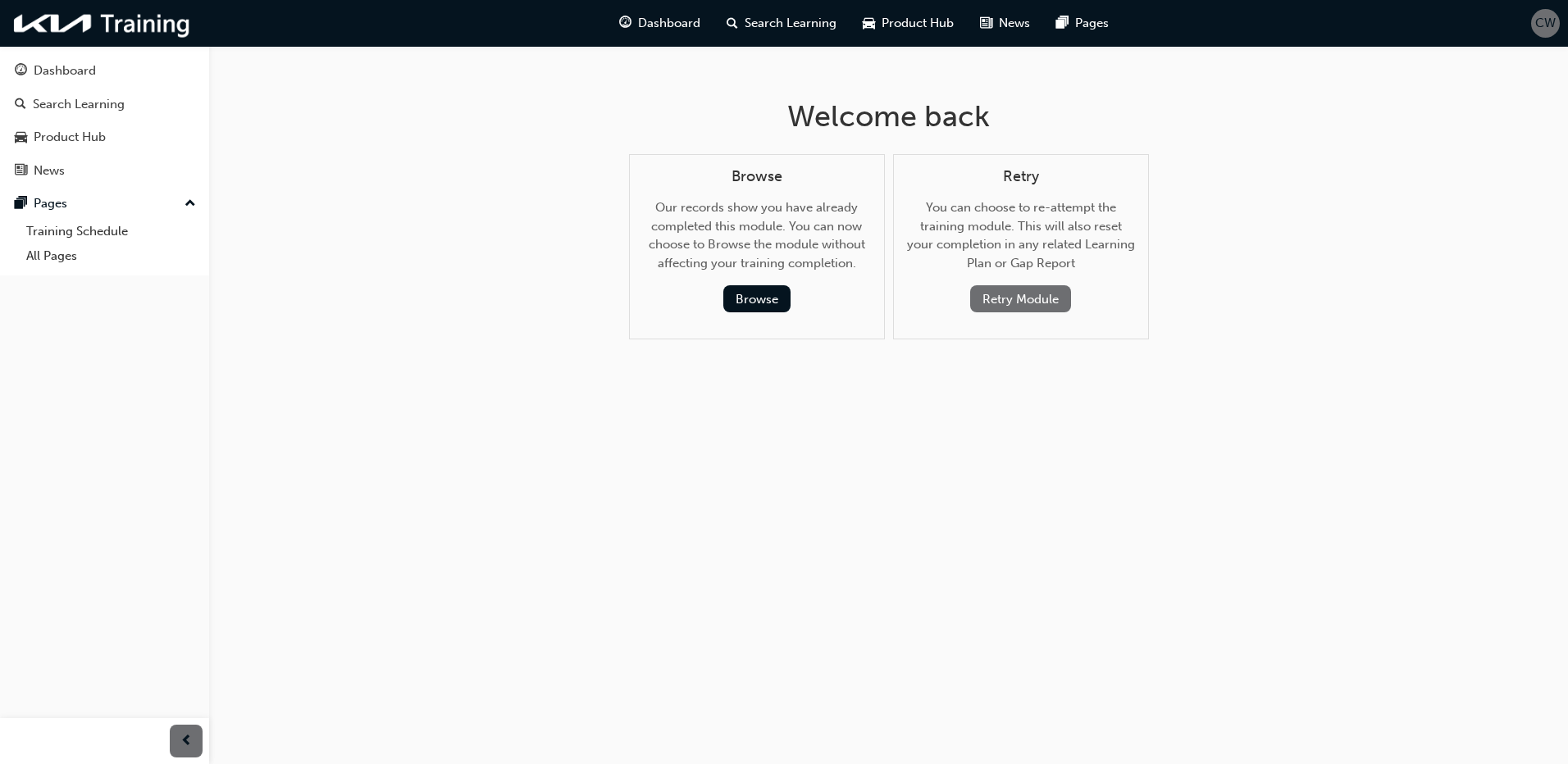
click at [1014, 292] on button "Retry Module" at bounding box center [1020, 298] width 101 height 27
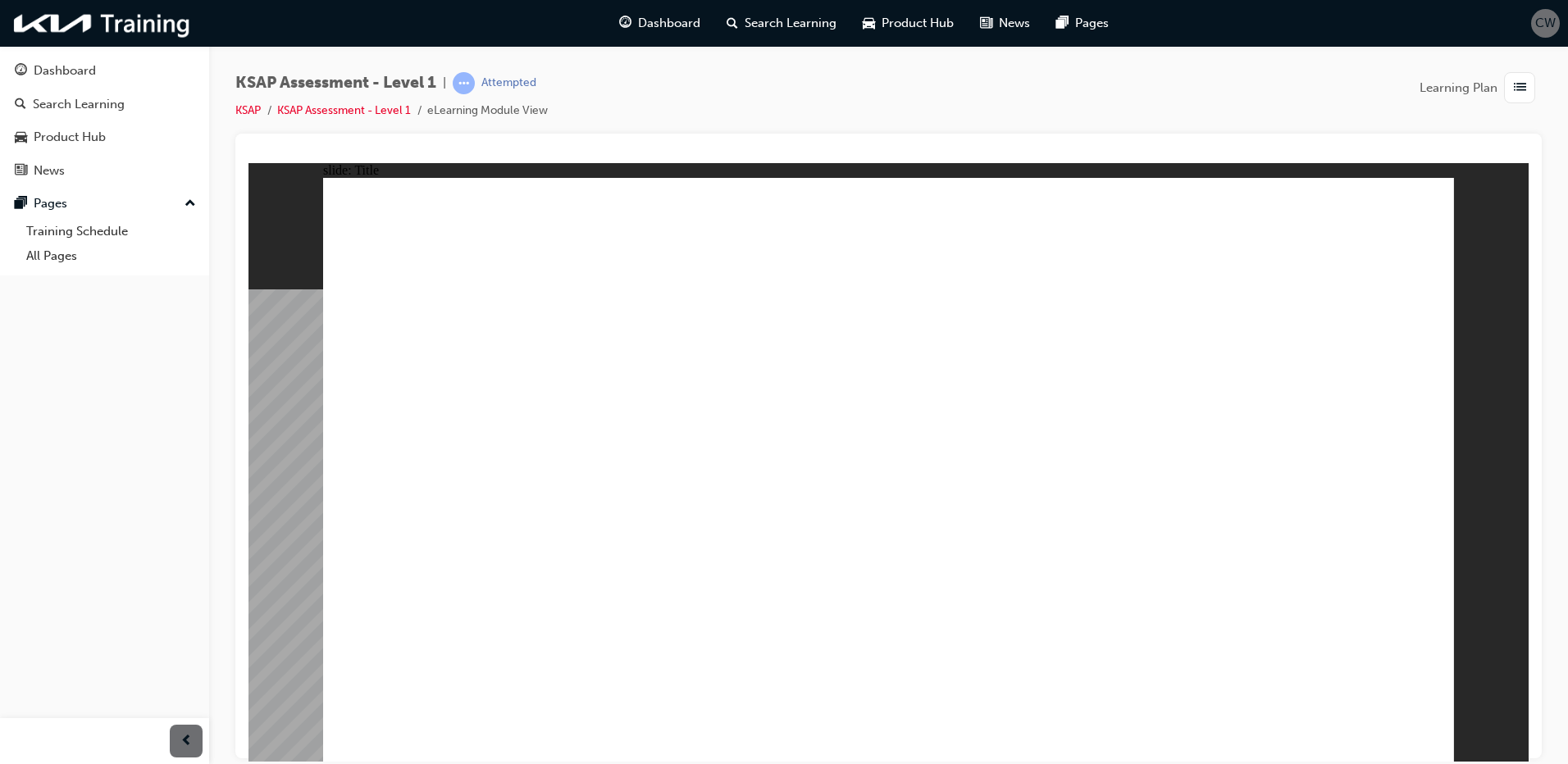
radio input "true"
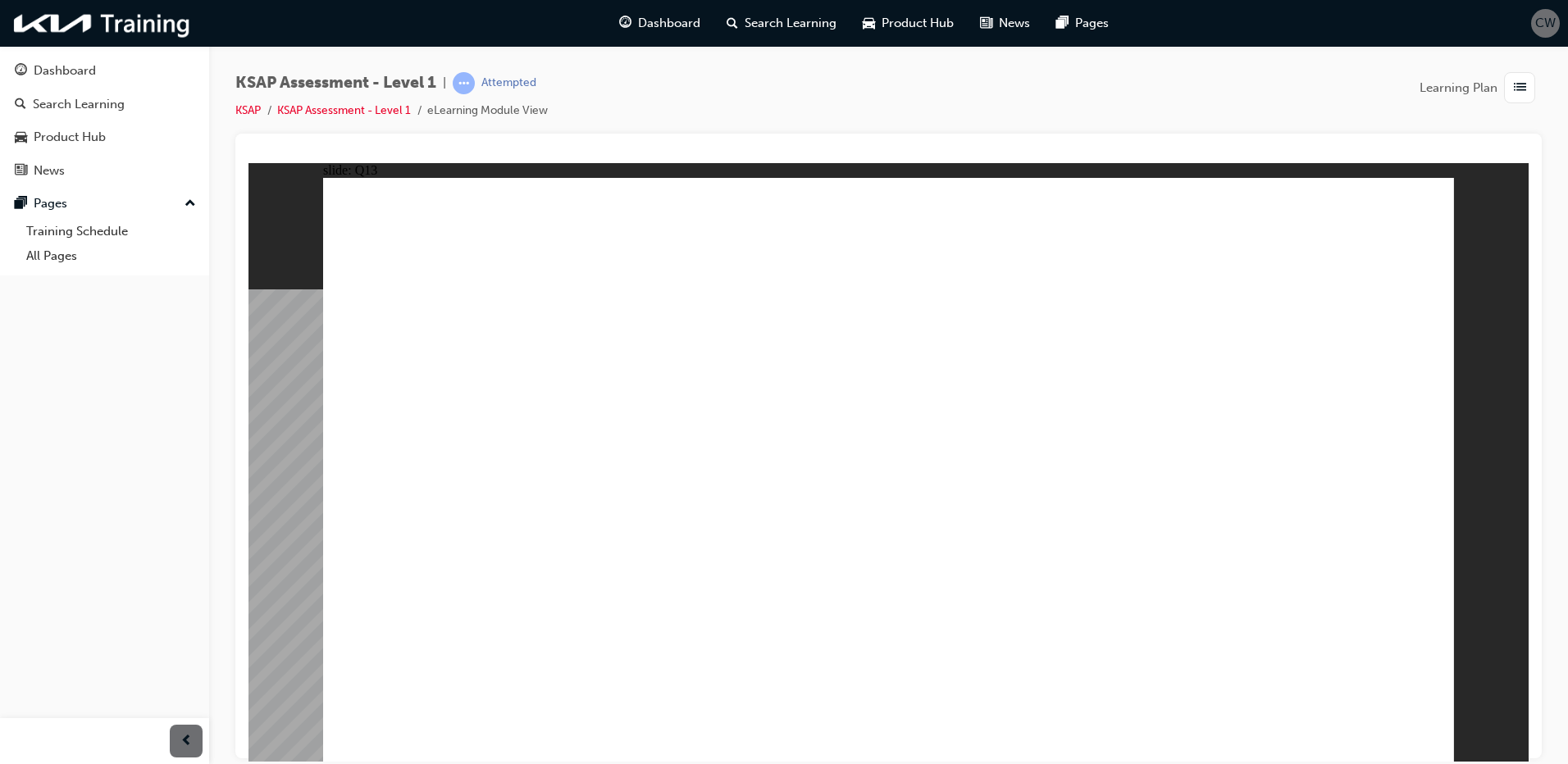
radio input "true"
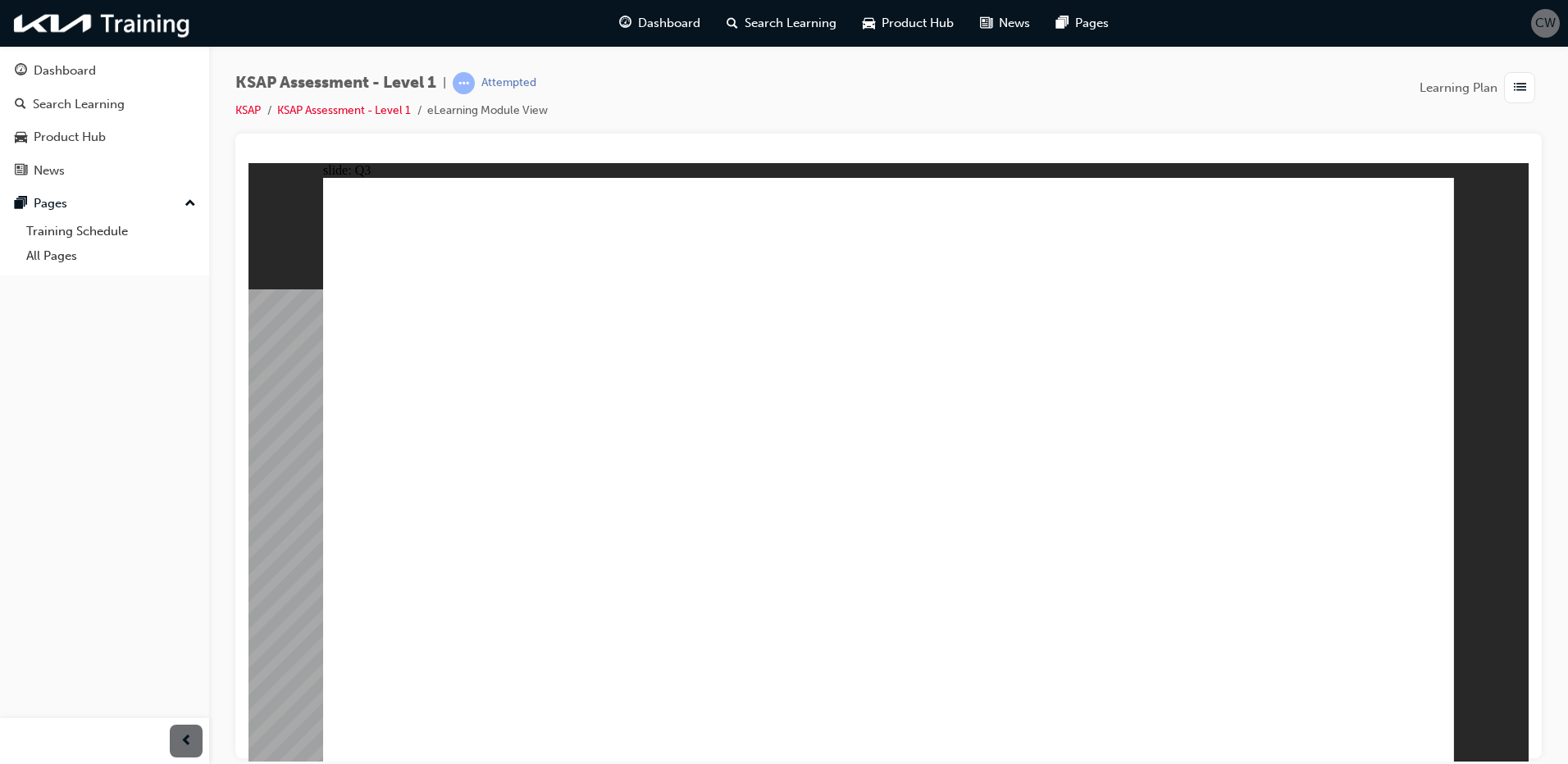
radio input "true"
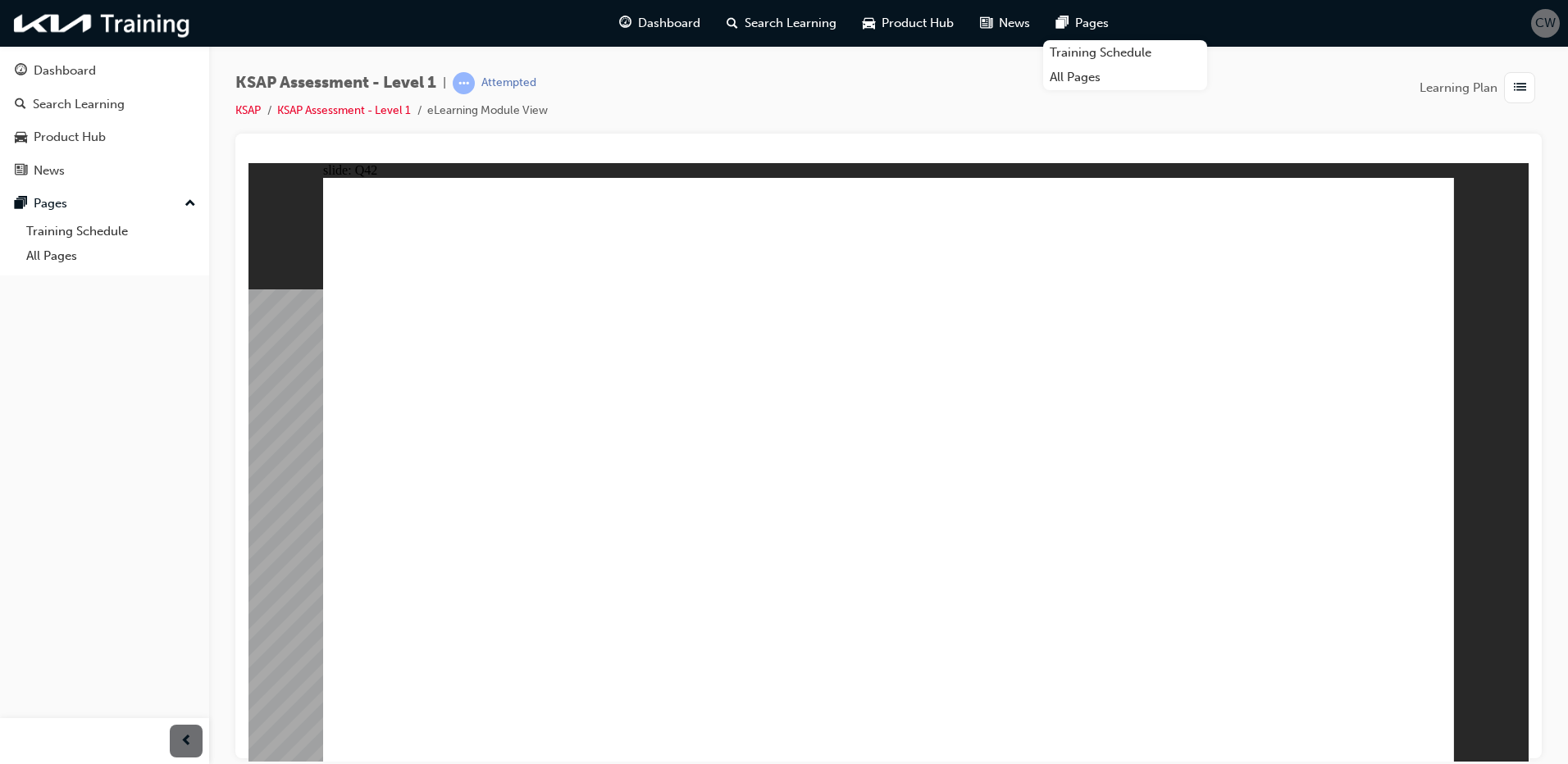
radio input "true"
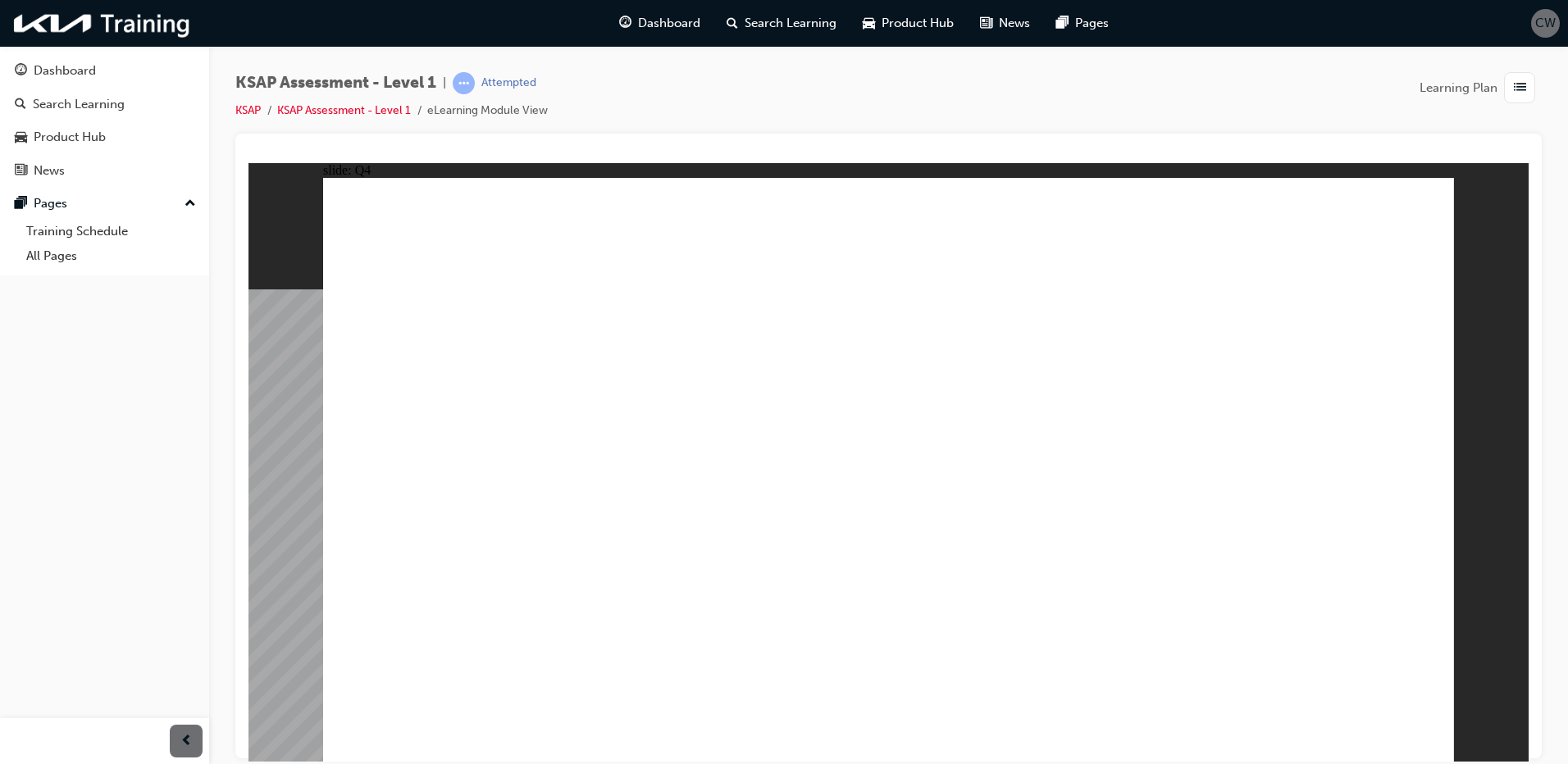
radio input "true"
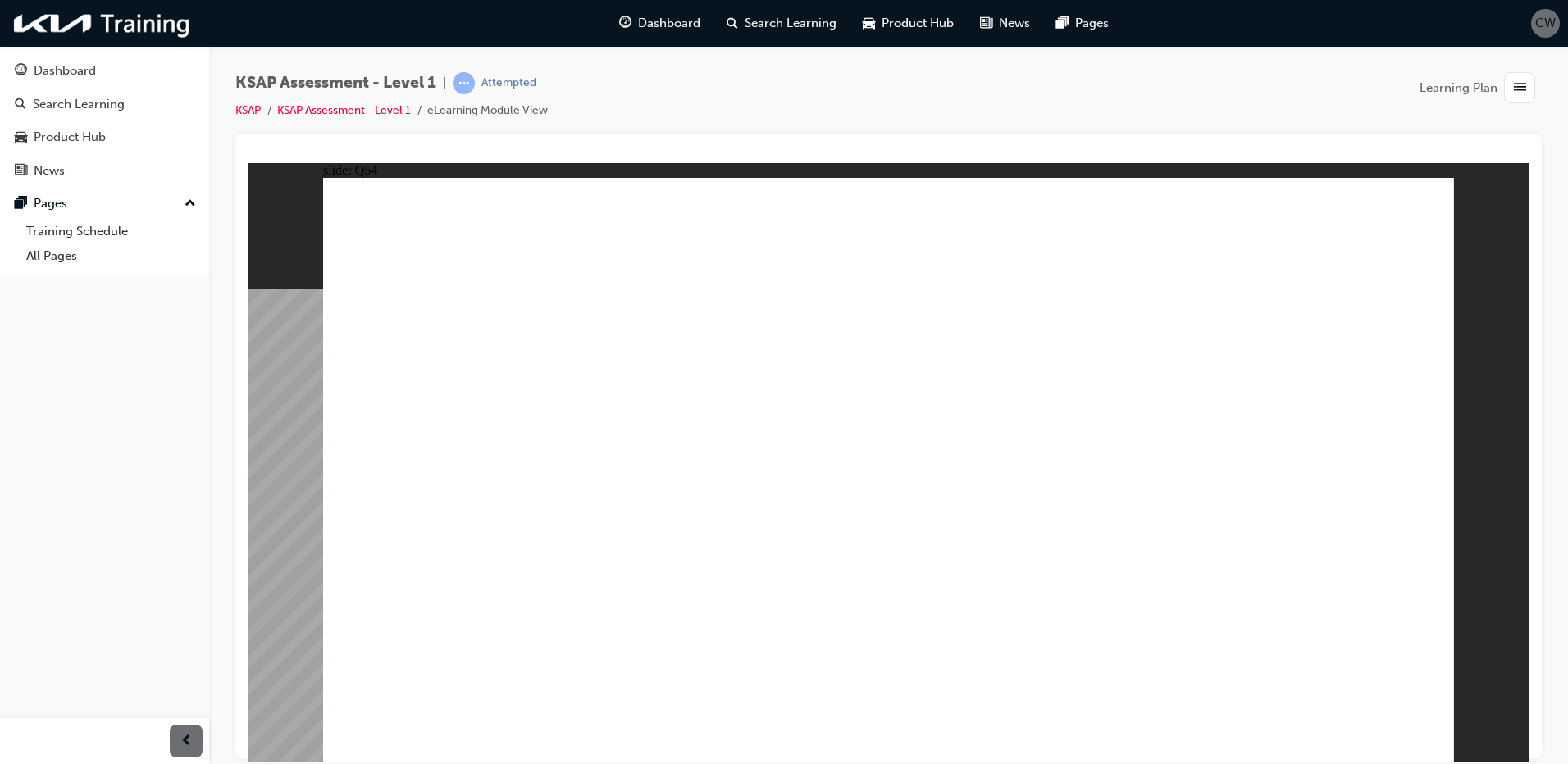
radio input "true"
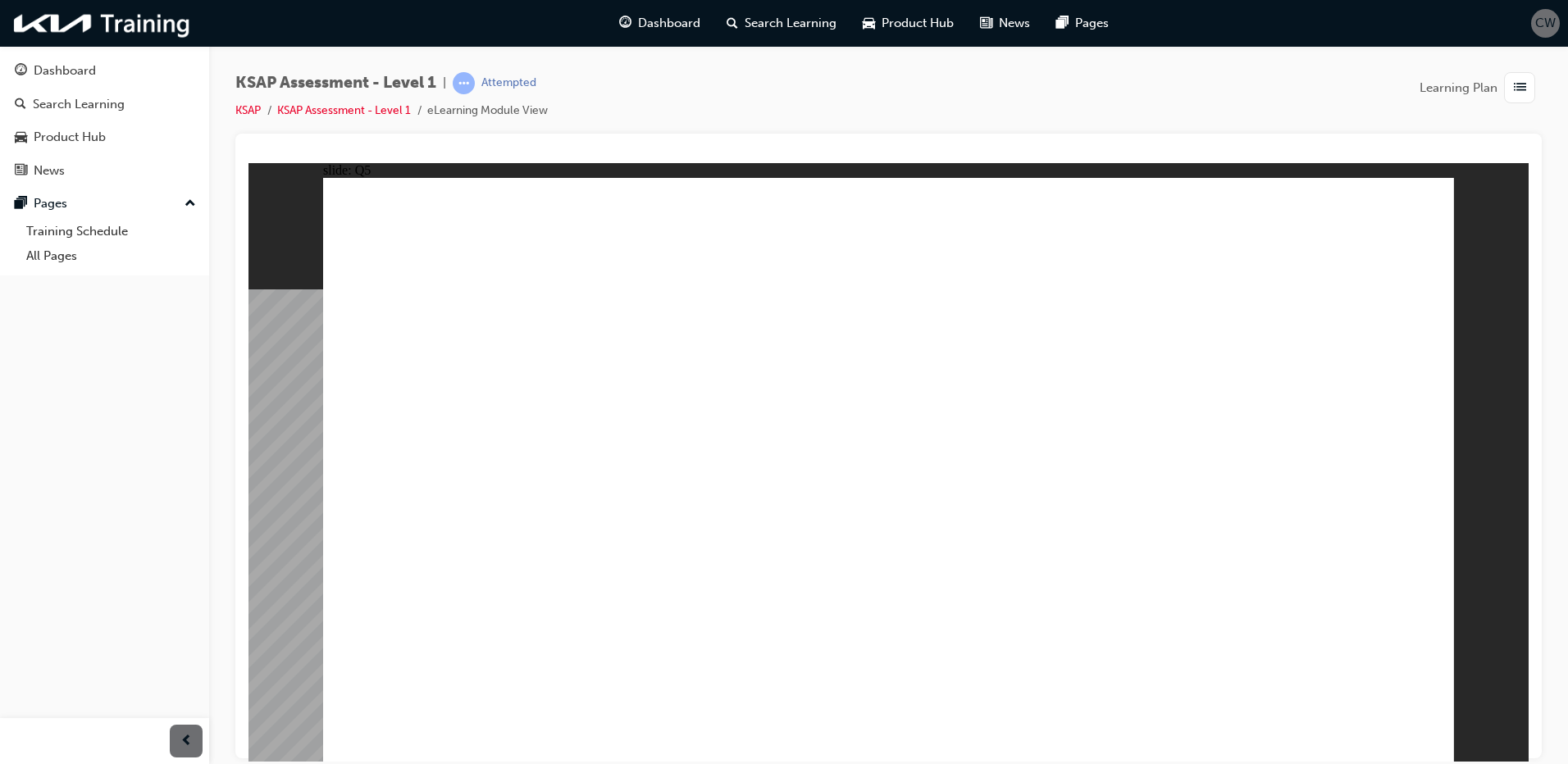
radio input "true"
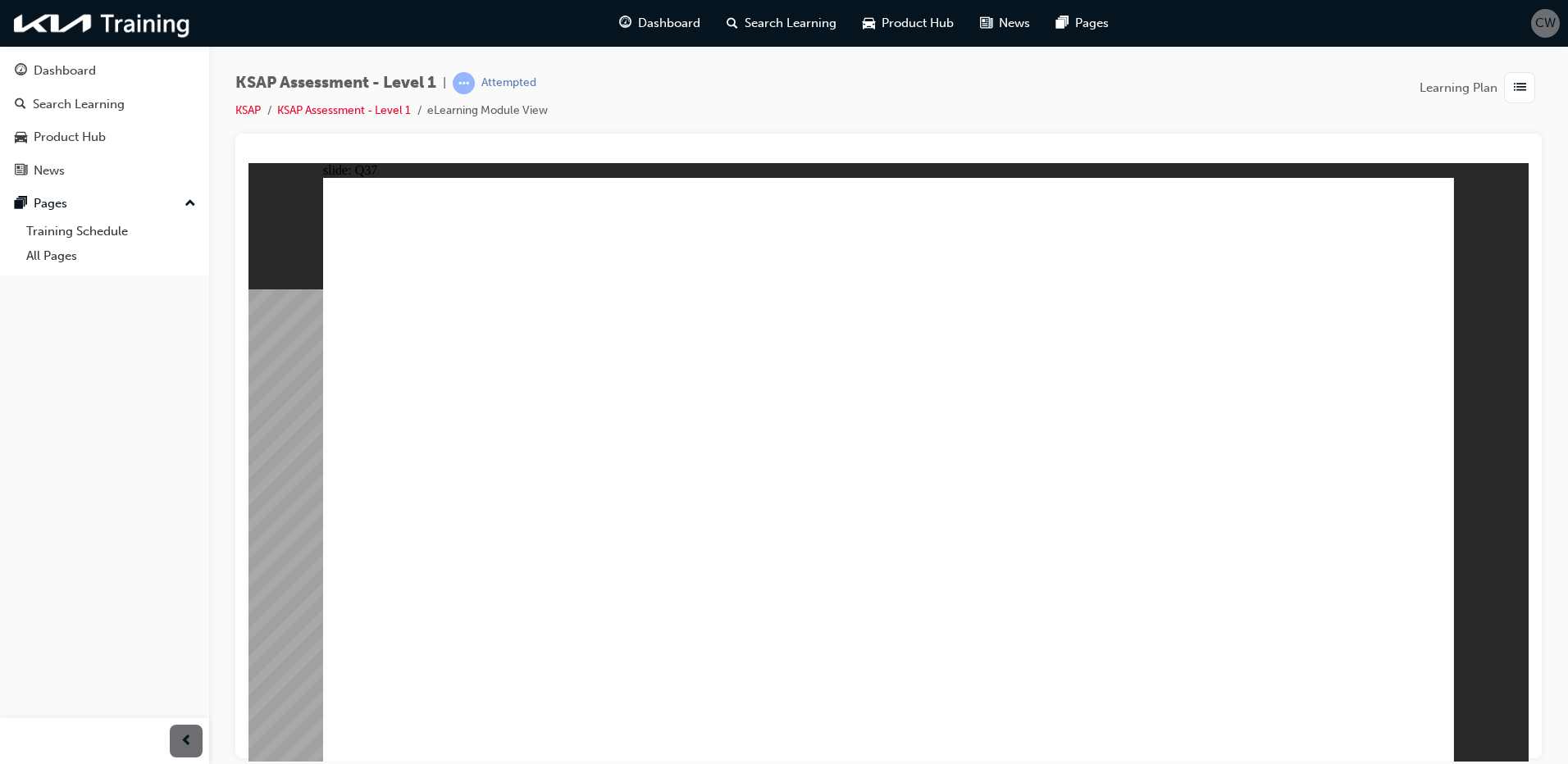
radio input "true"
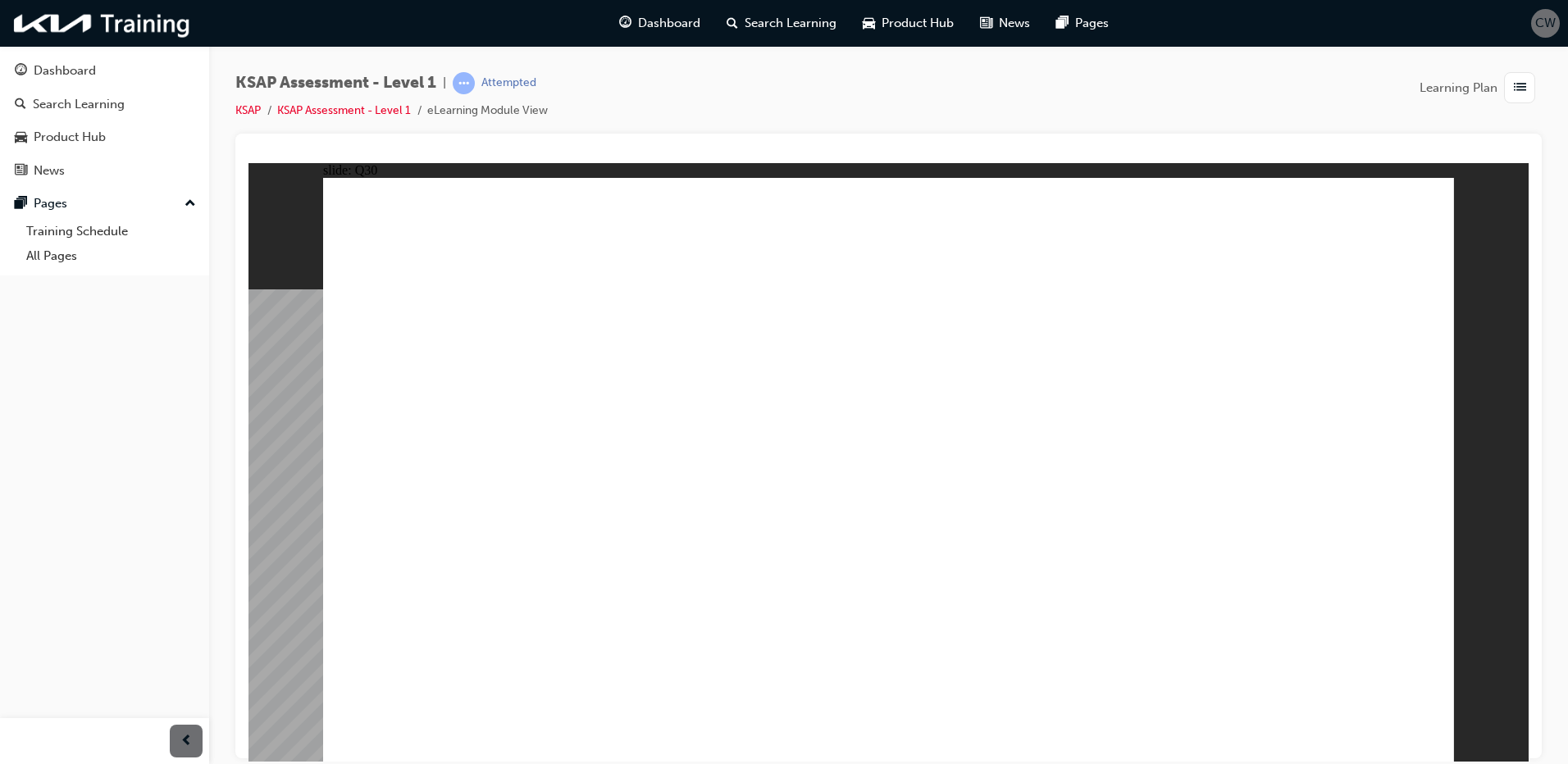
radio input "true"
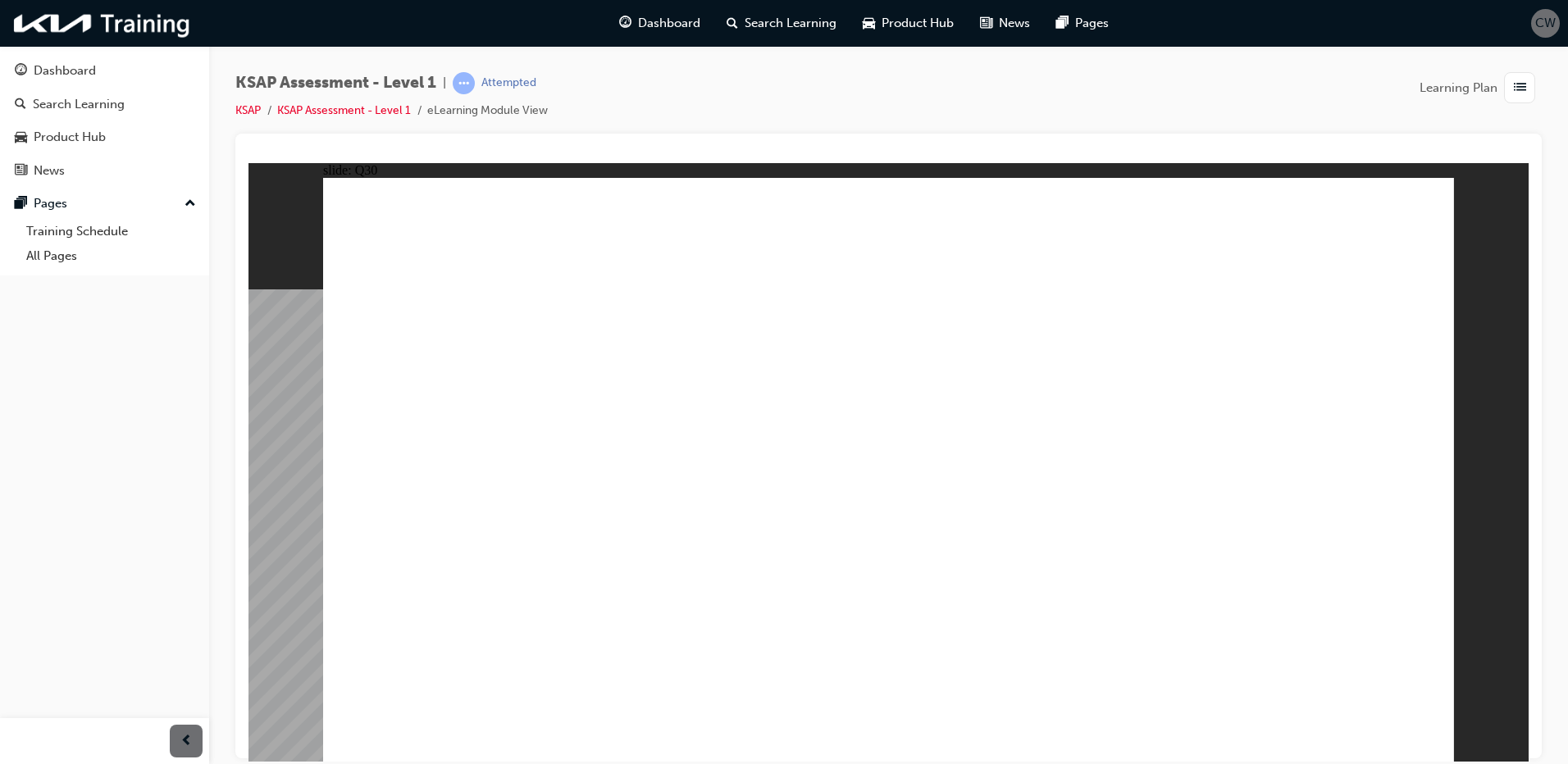
radio input "true"
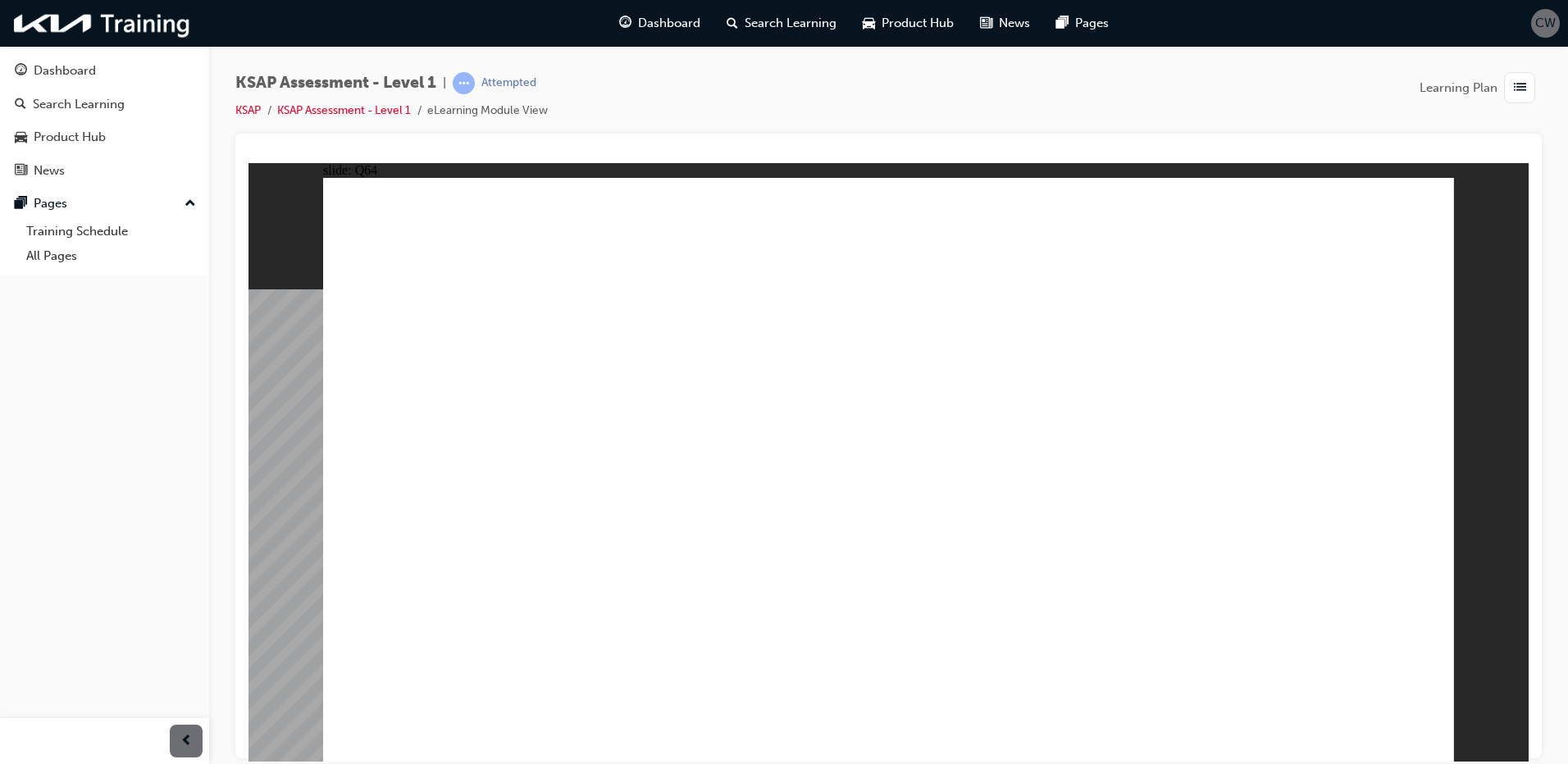
radio input "true"
drag, startPoint x: 909, startPoint y: 548, endPoint x: 901, endPoint y: 548, distance: 8.0
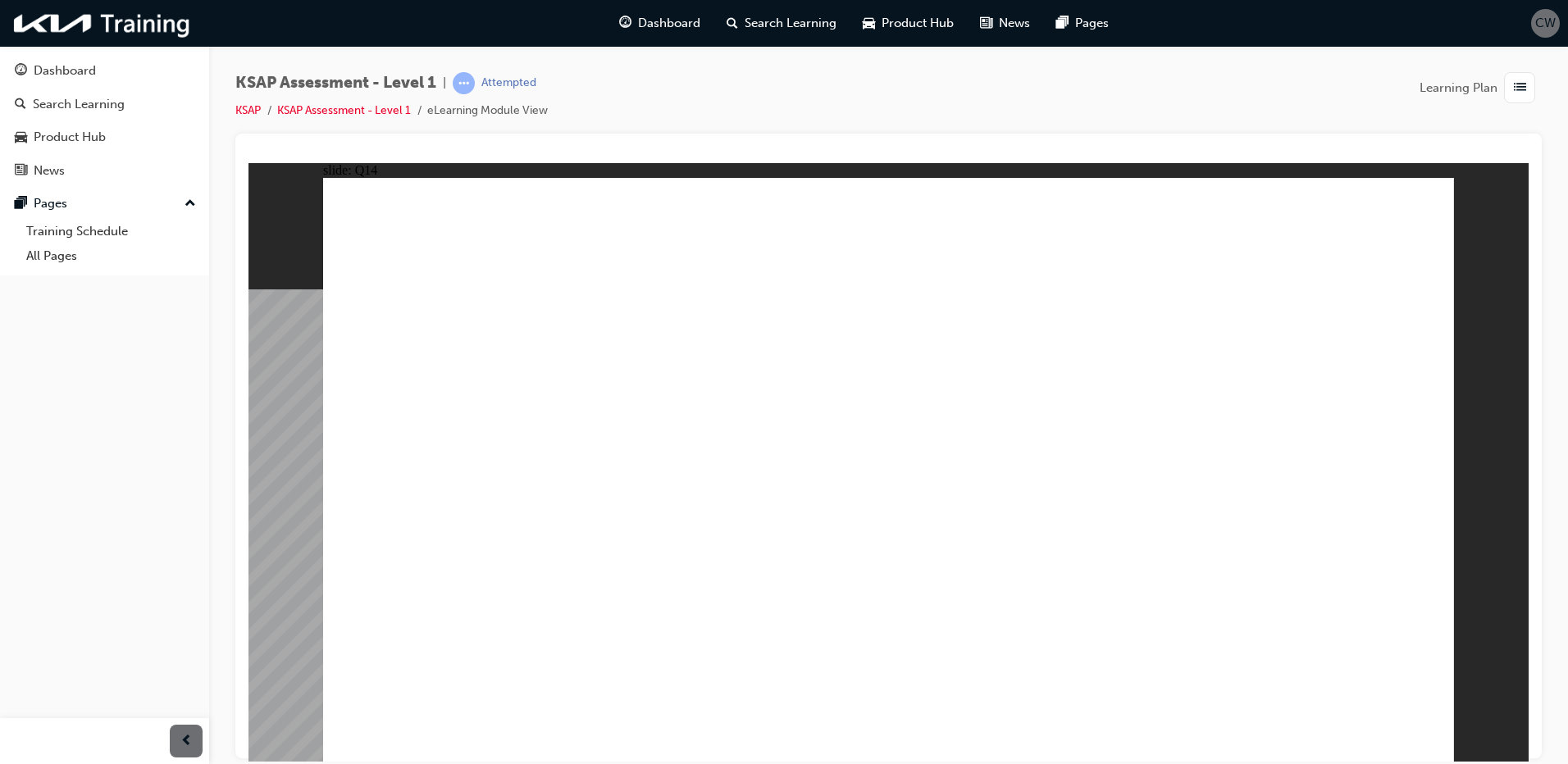
radio input "true"
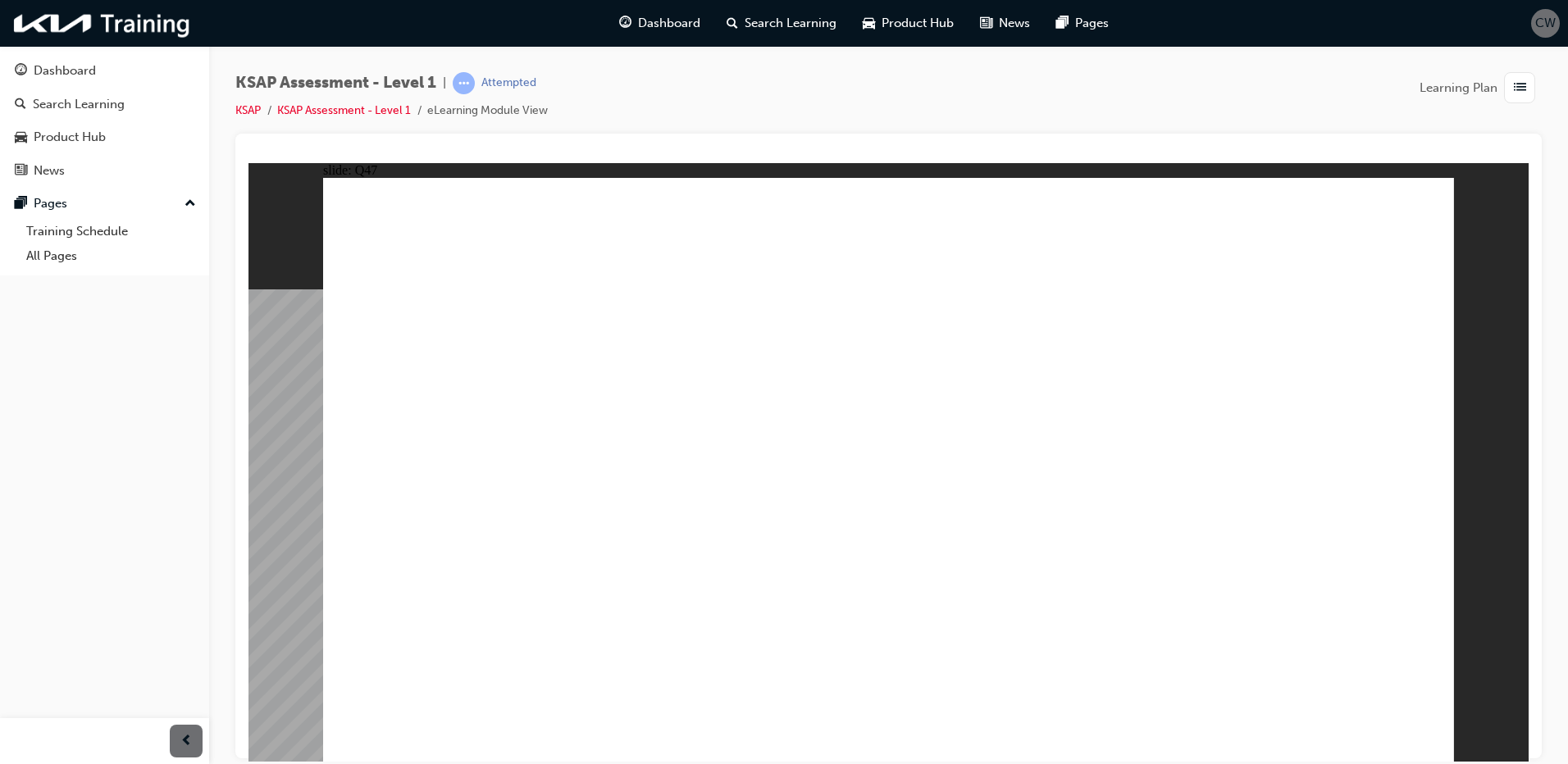
radio input "true"
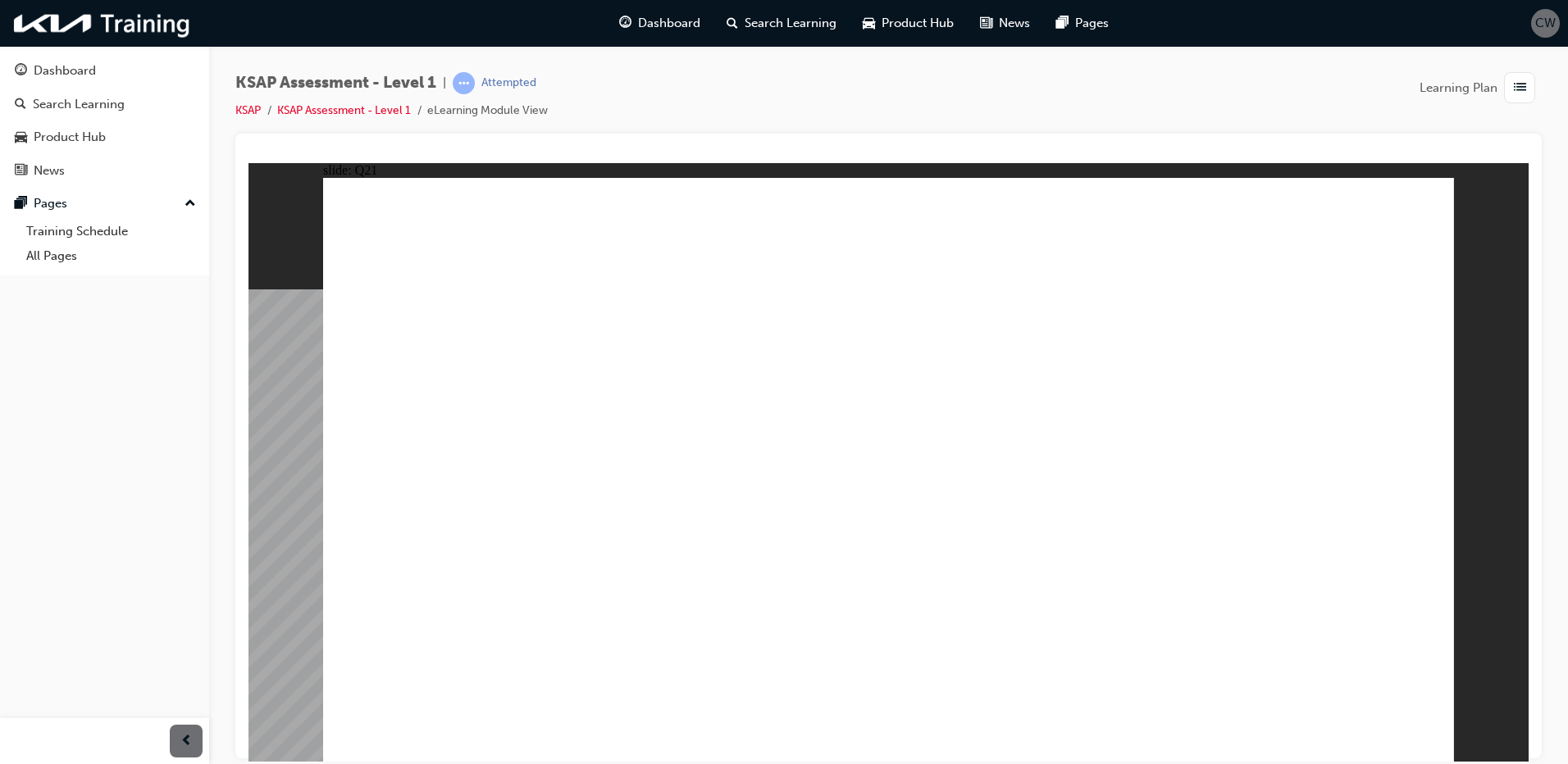
radio input "true"
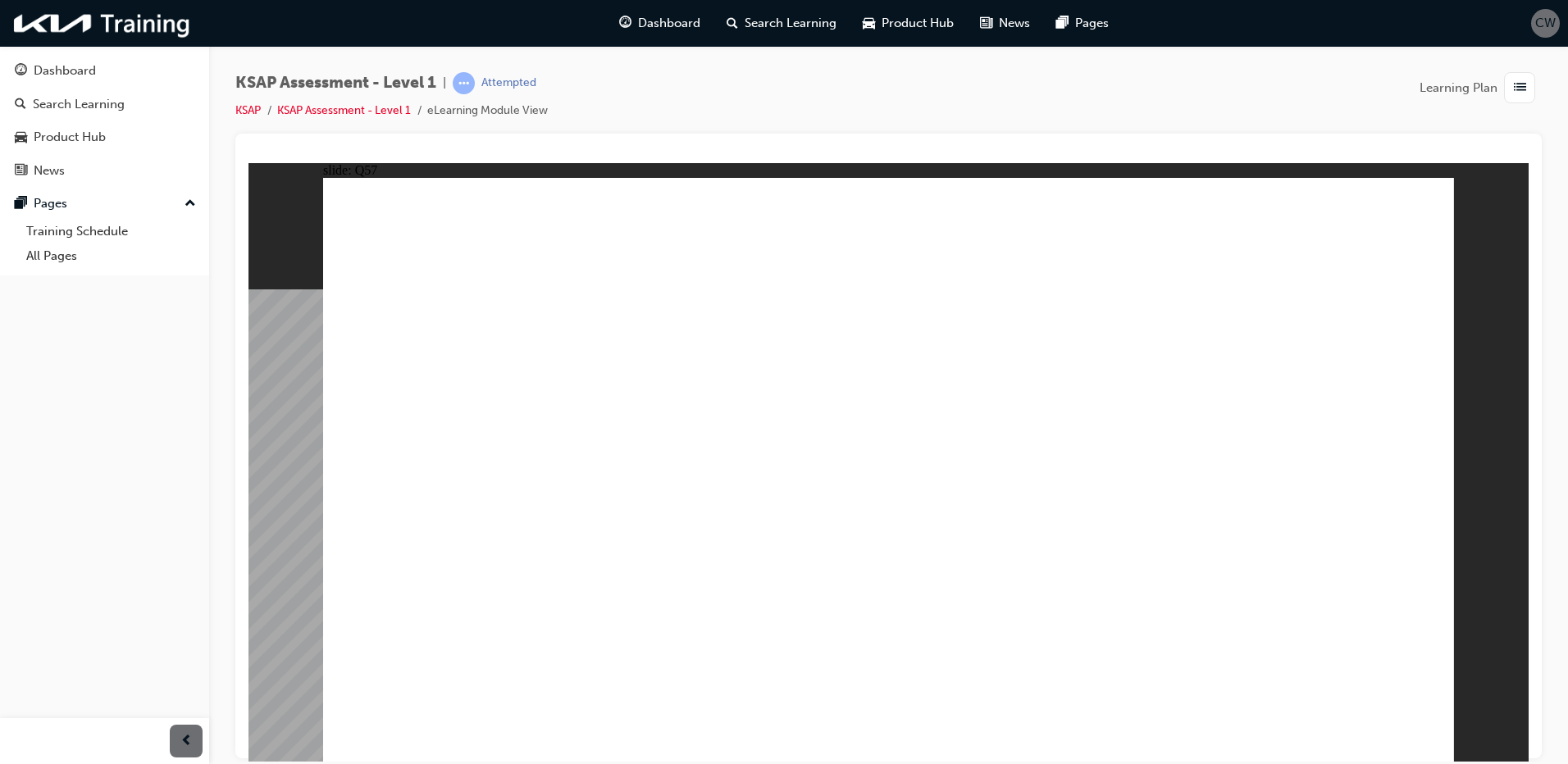
radio input "true"
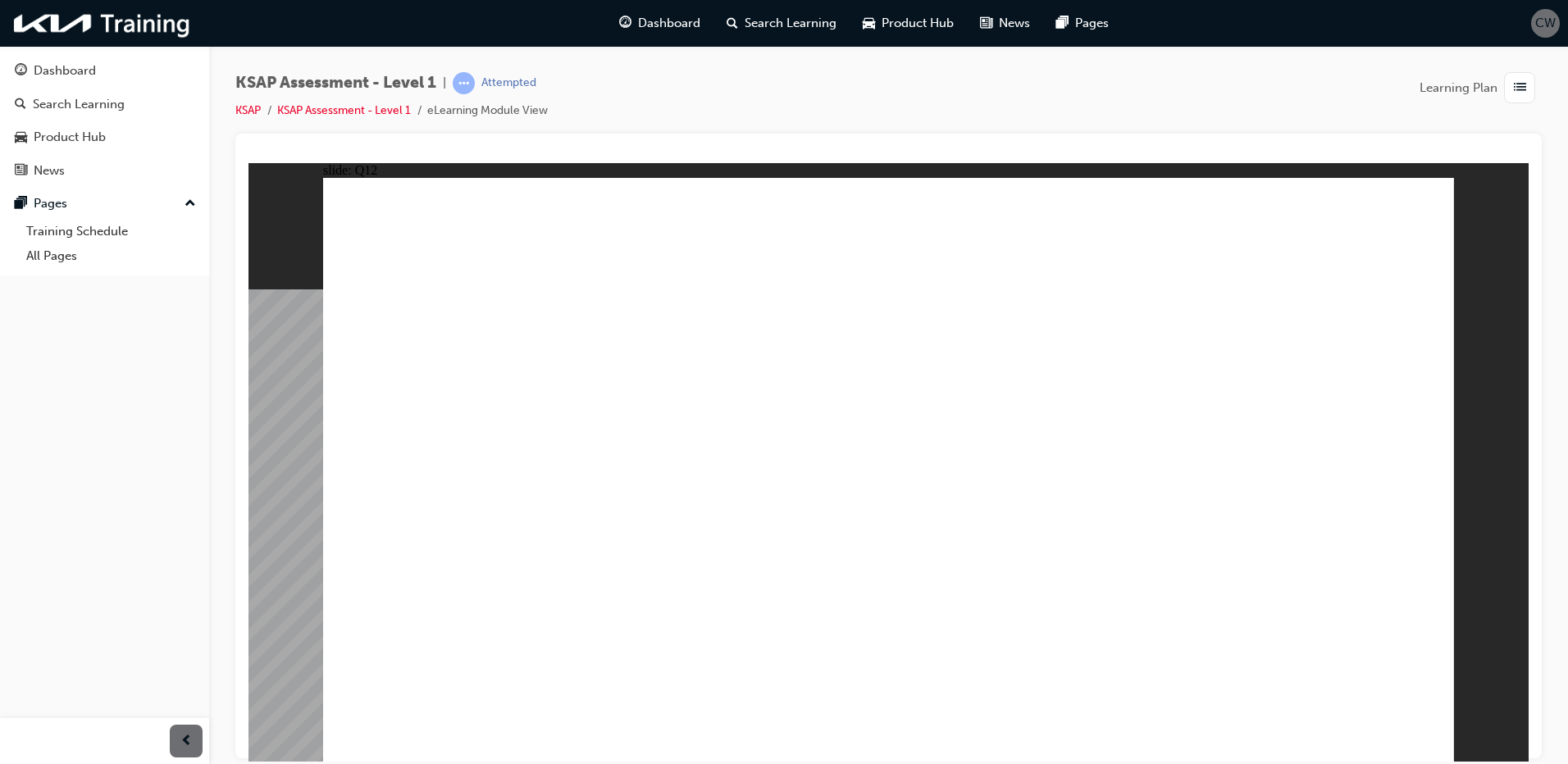
radio input "true"
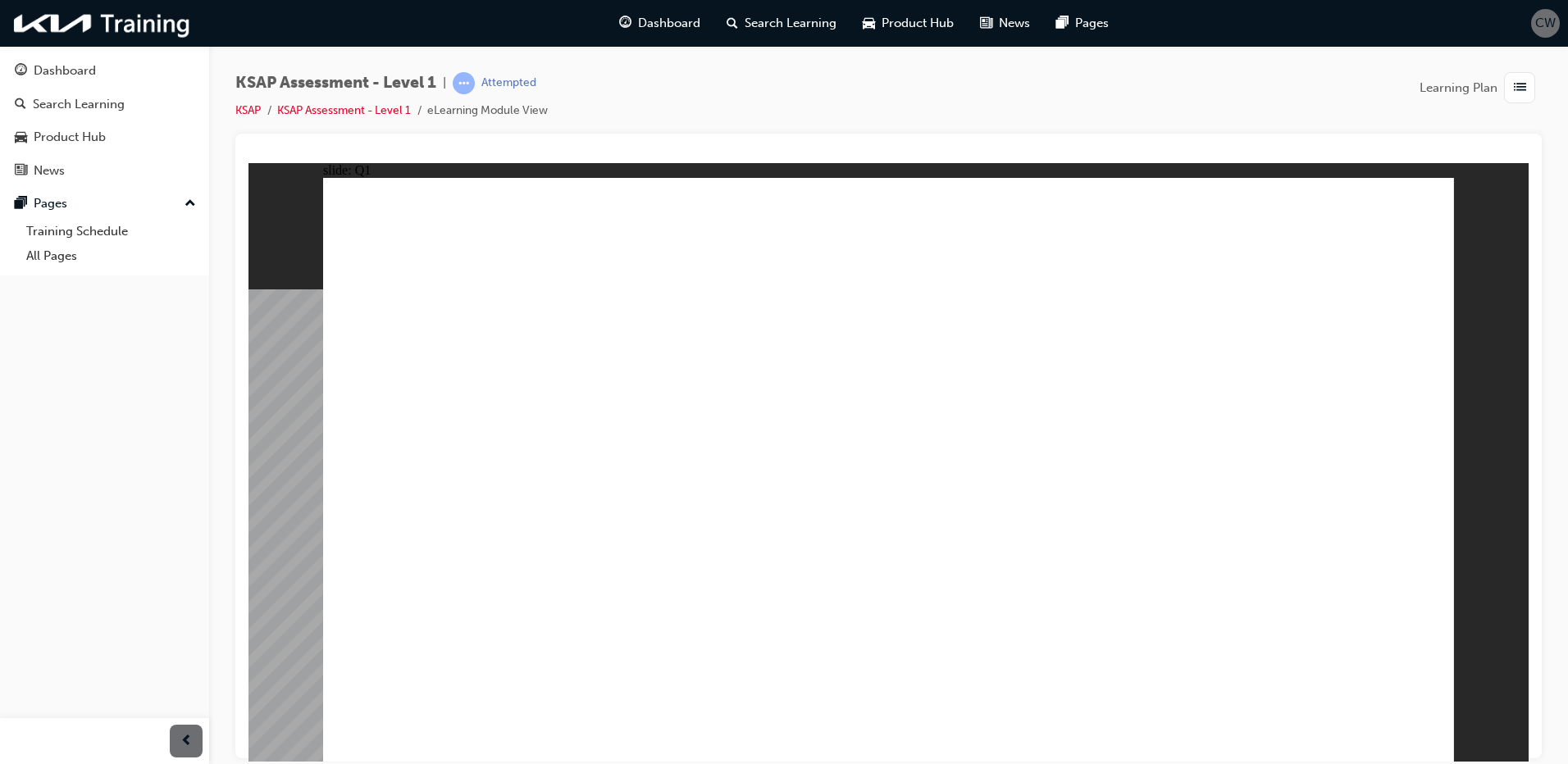
radio input "true"
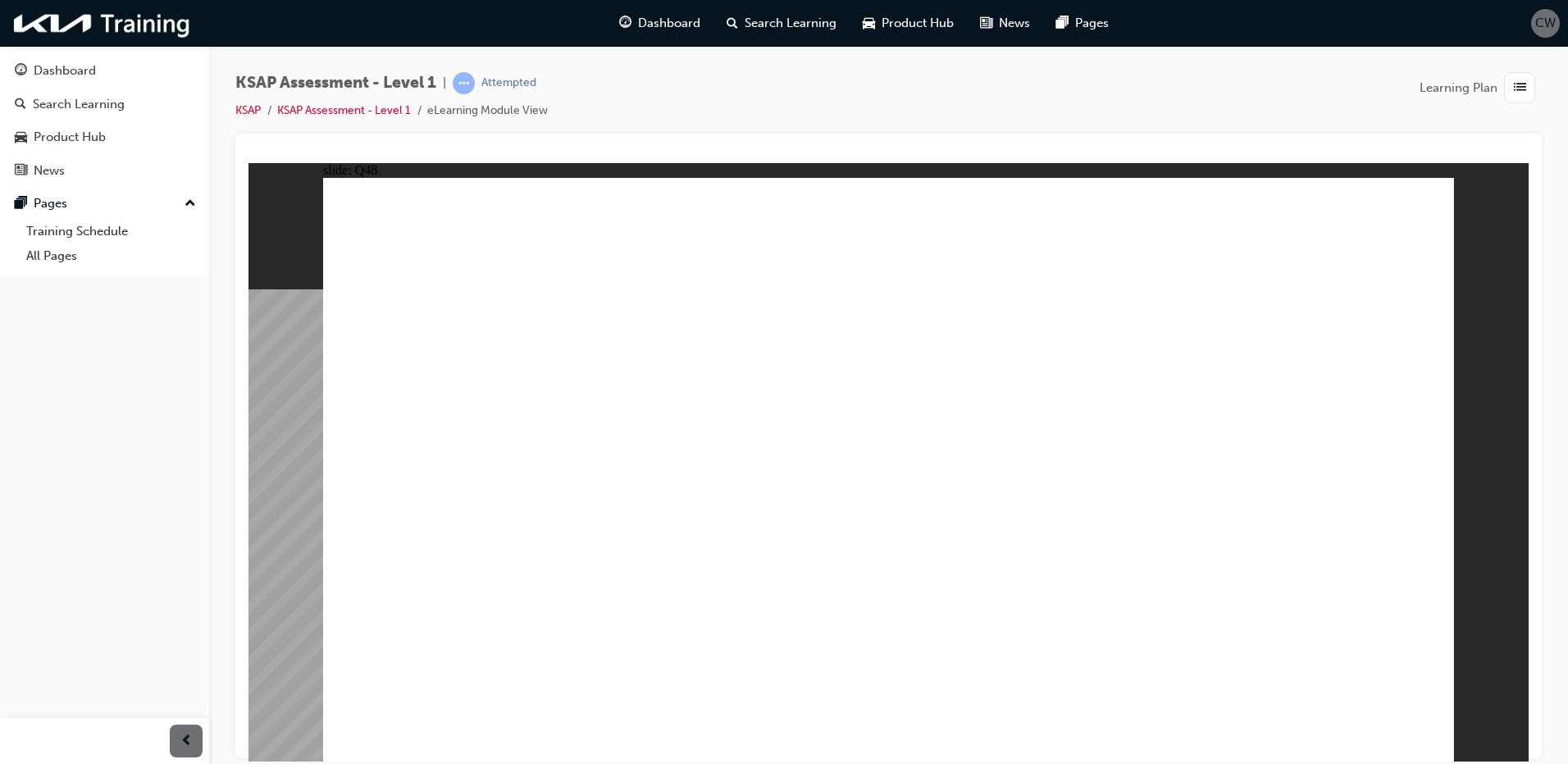
radio input "true"
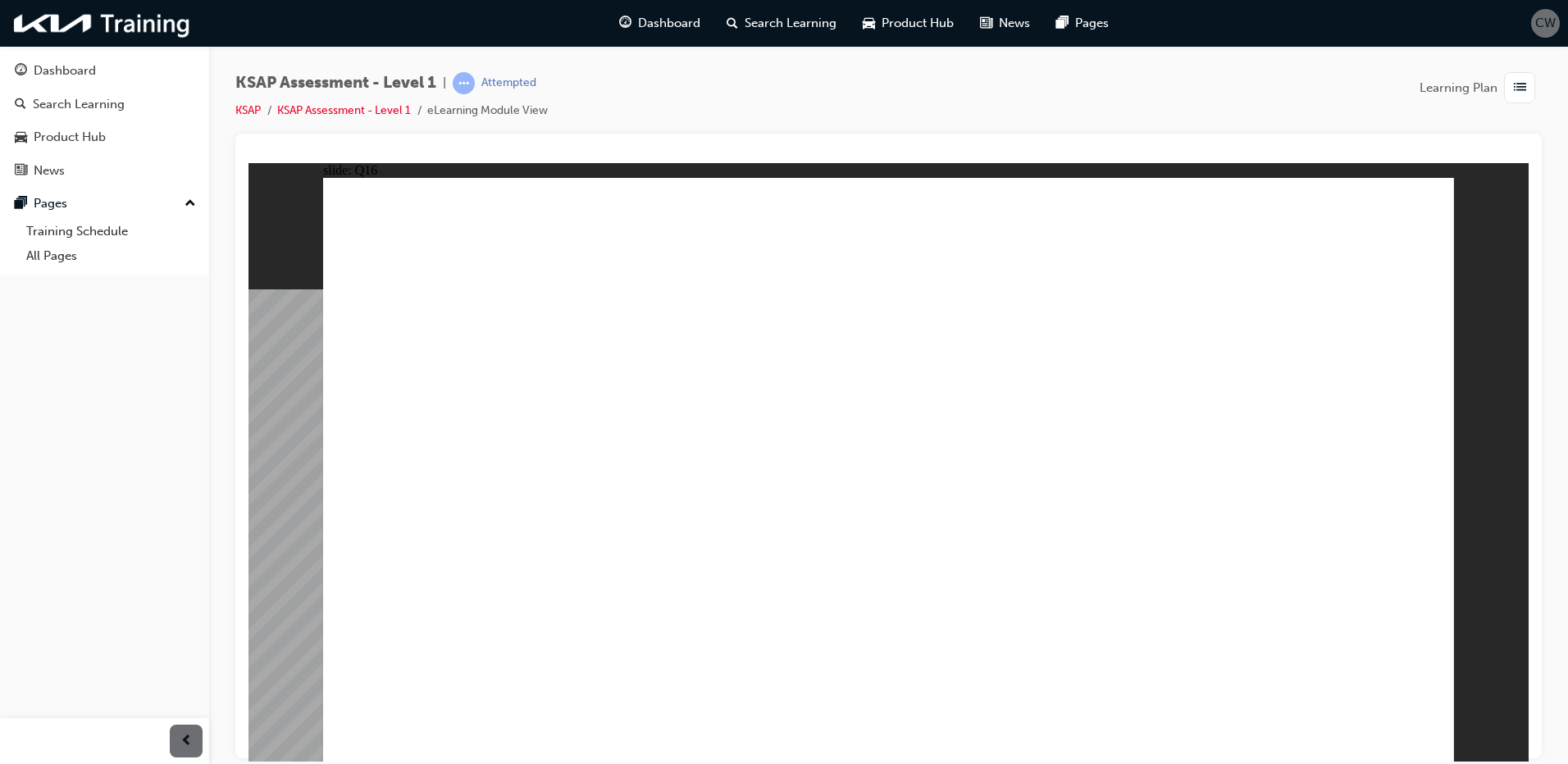
radio input "true"
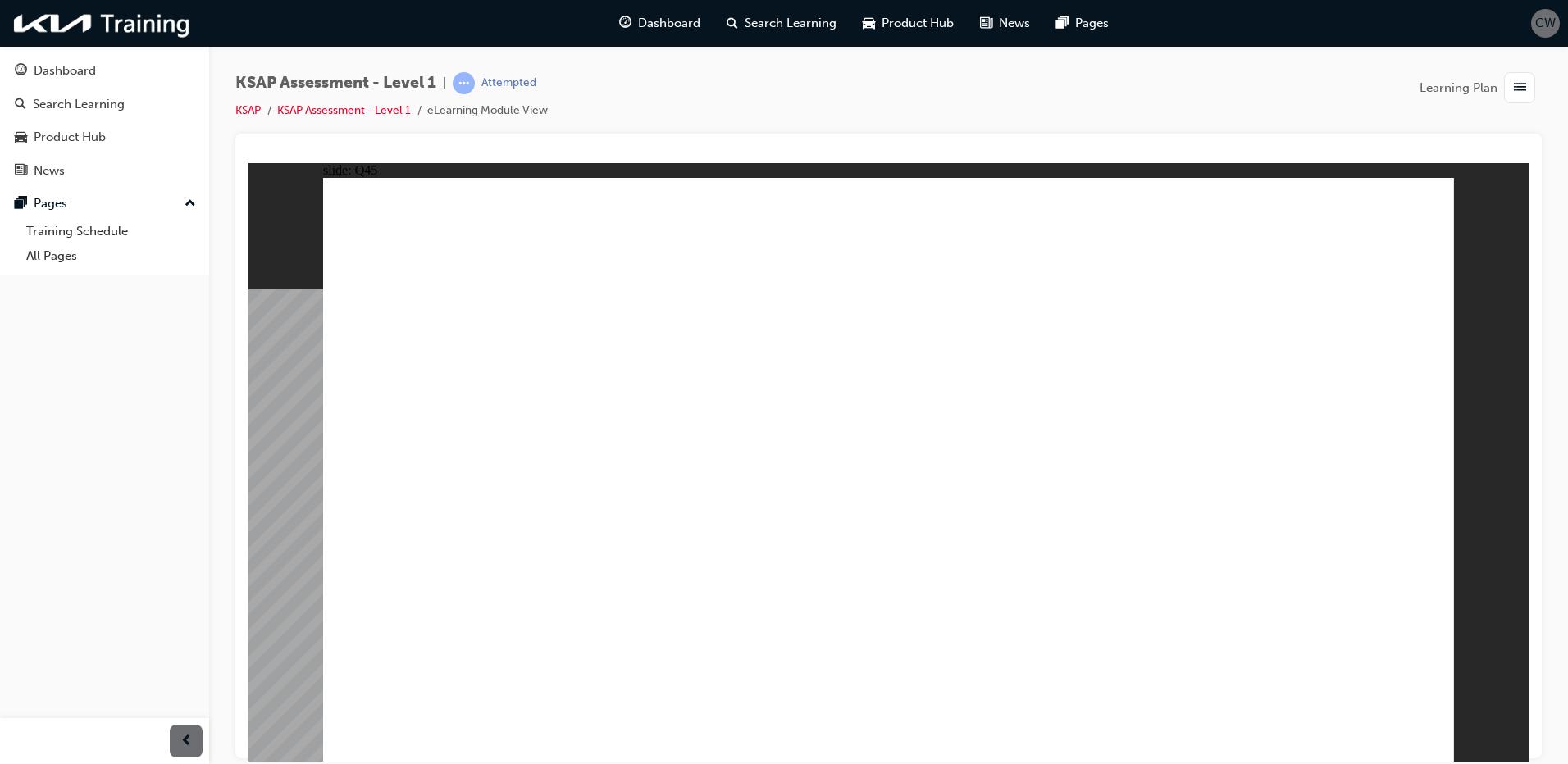
radio input "true"
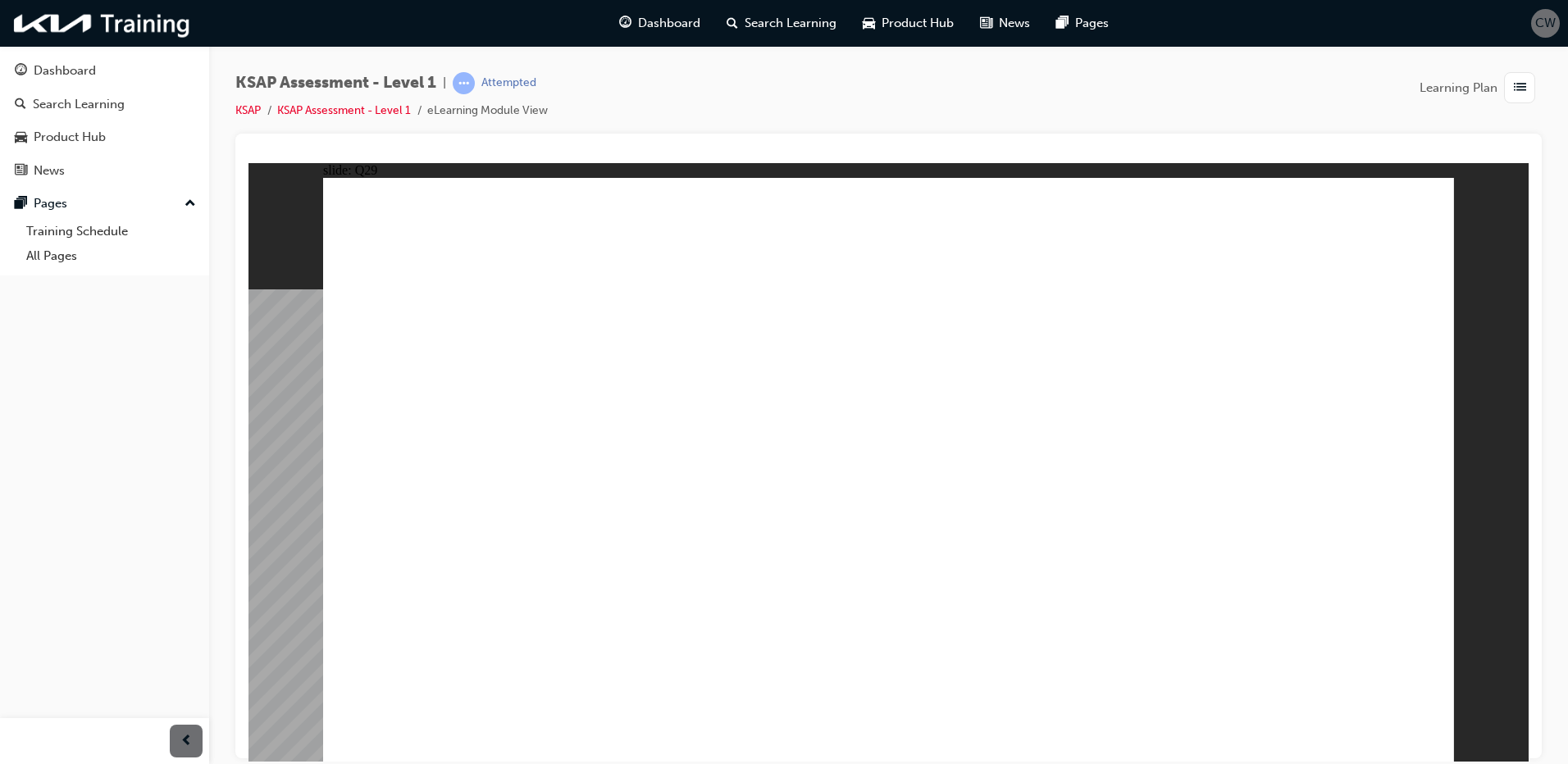
radio input "true"
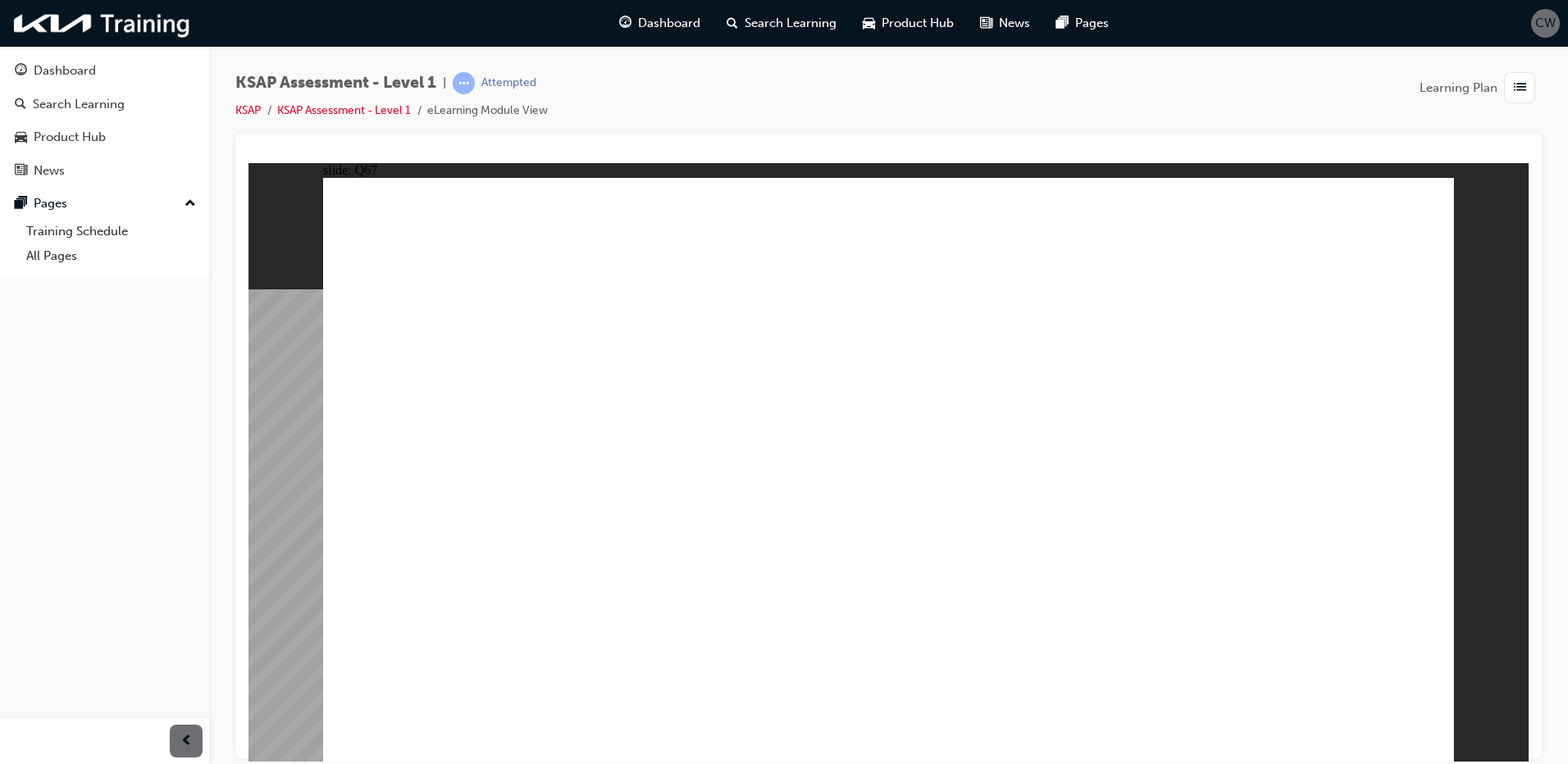
checkbox input "true"
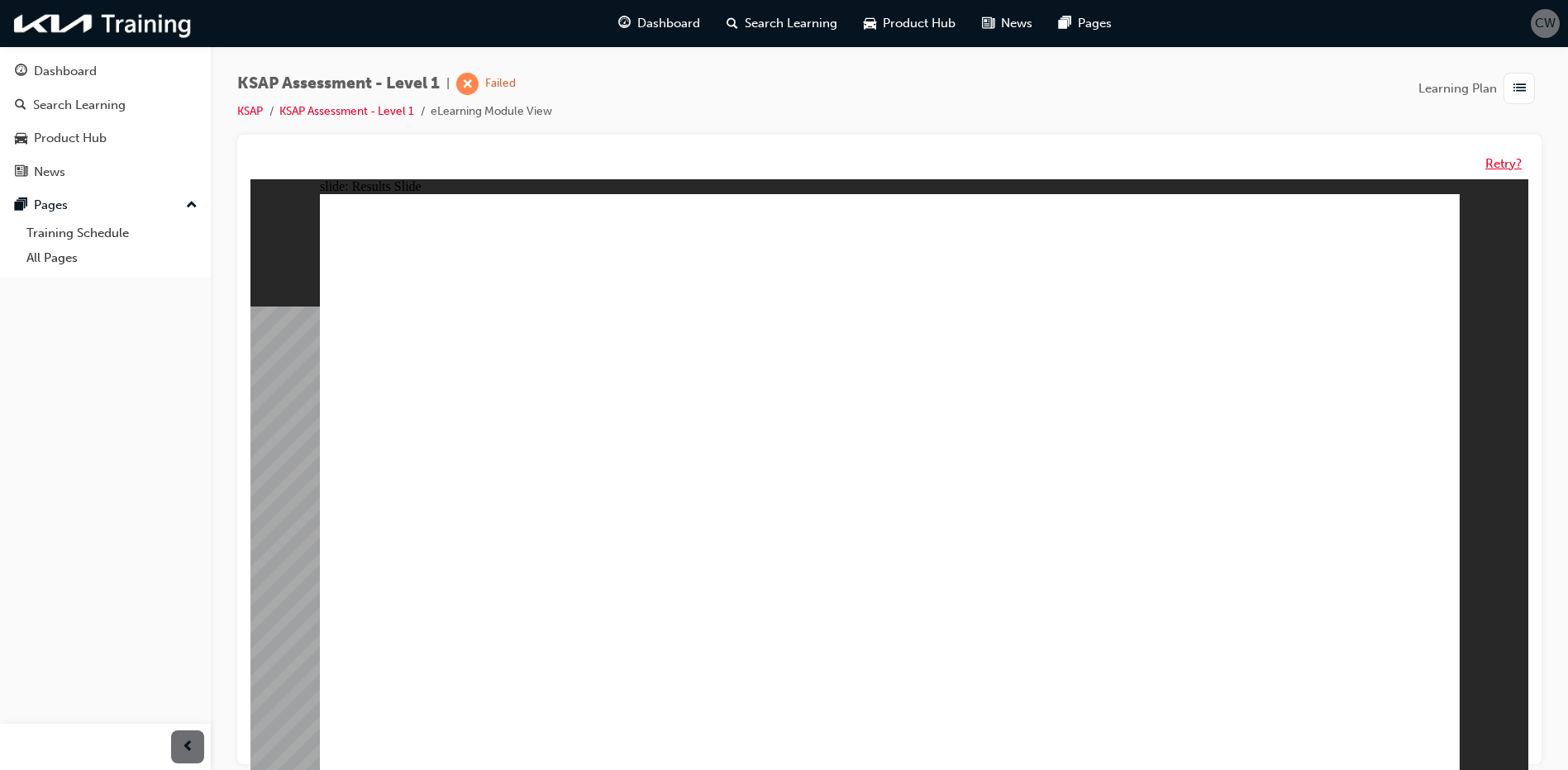
click at [1501, 154] on button "Retry?" at bounding box center [1503, 163] width 36 height 19
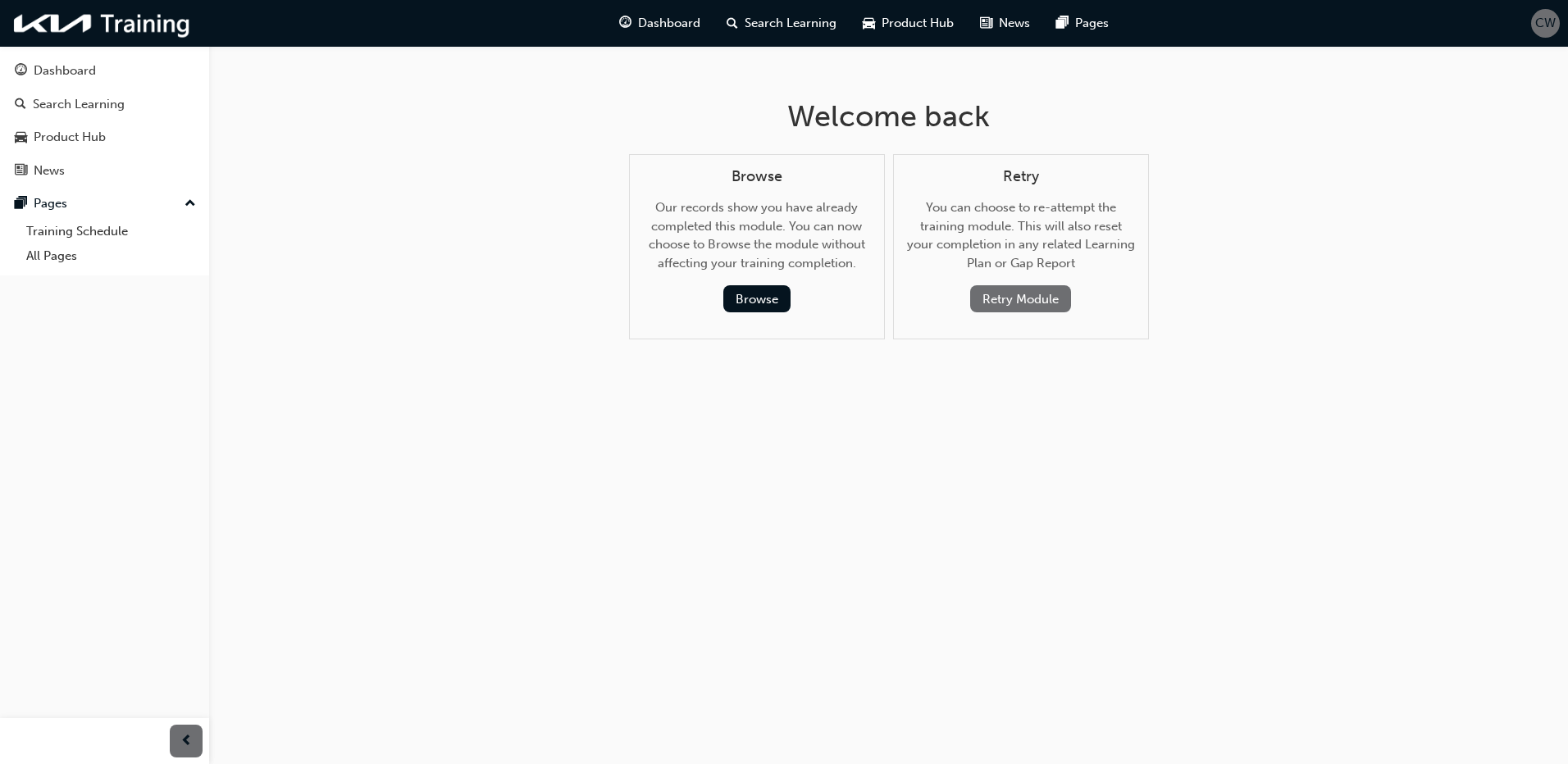
click at [1042, 291] on button "Retry Module" at bounding box center [1020, 298] width 101 height 27
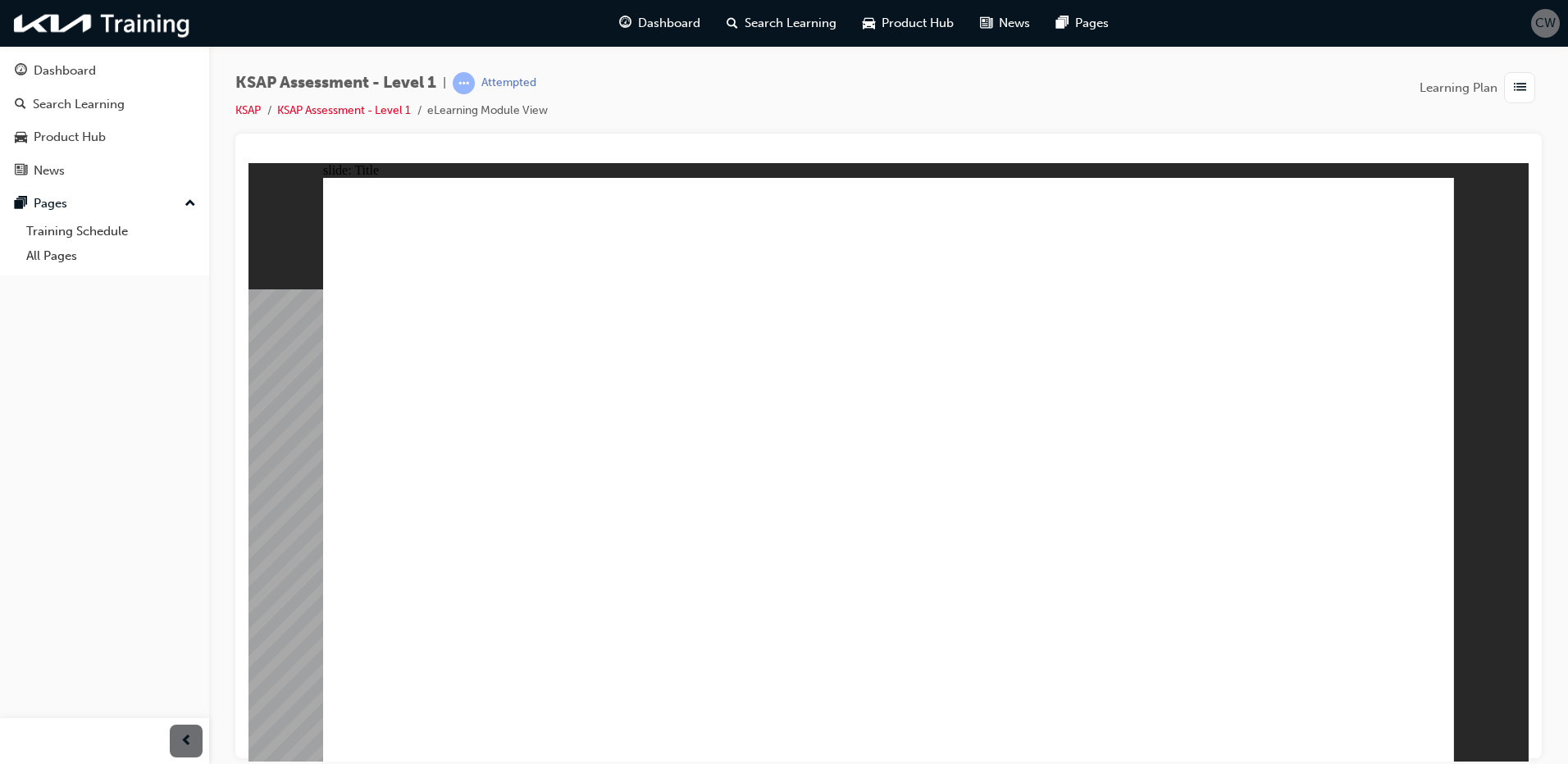
radio input "true"
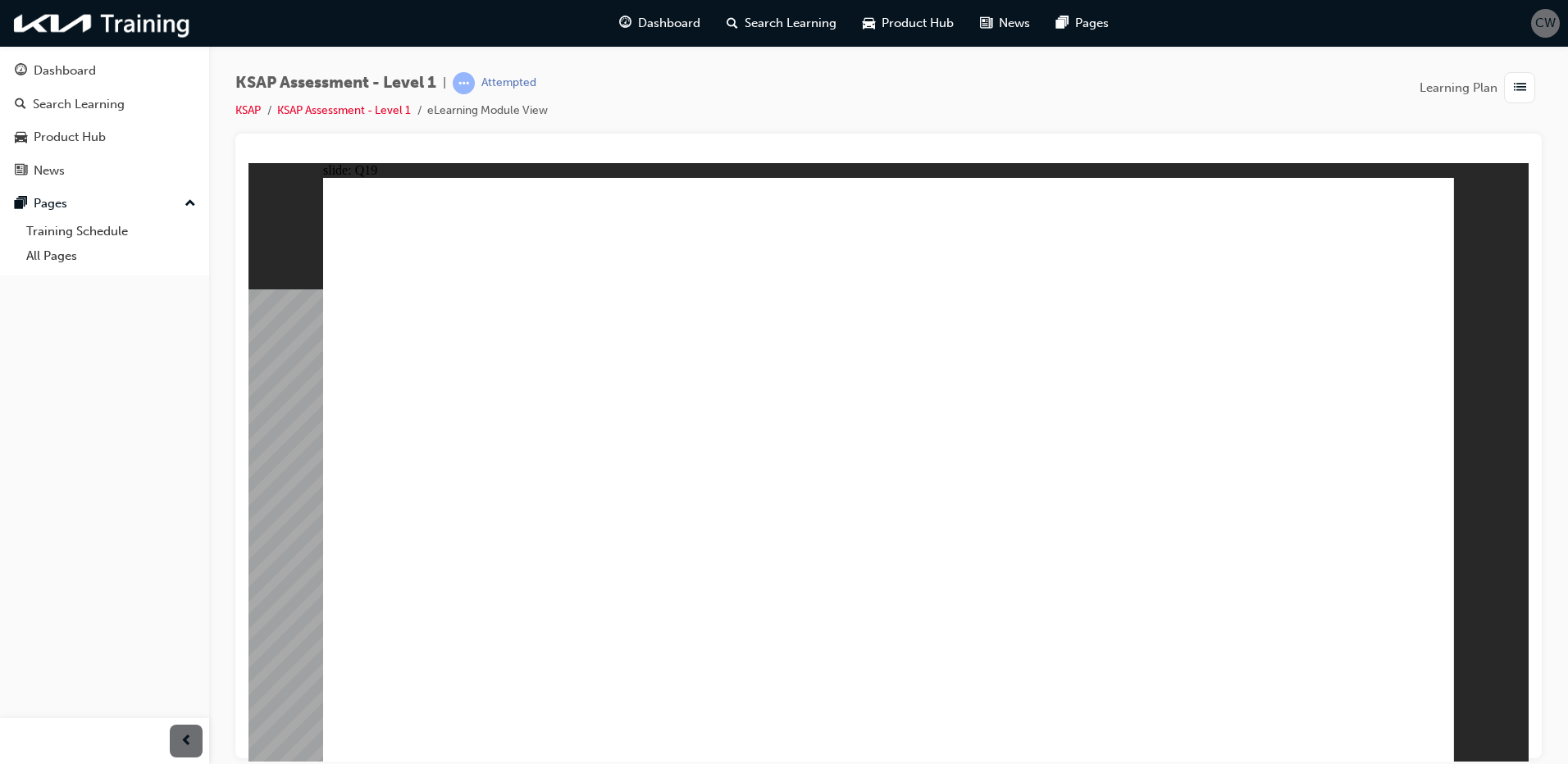
drag, startPoint x: 1792, startPoint y: 493, endPoint x: 1352, endPoint y: 713, distance: 491.9
radio input "true"
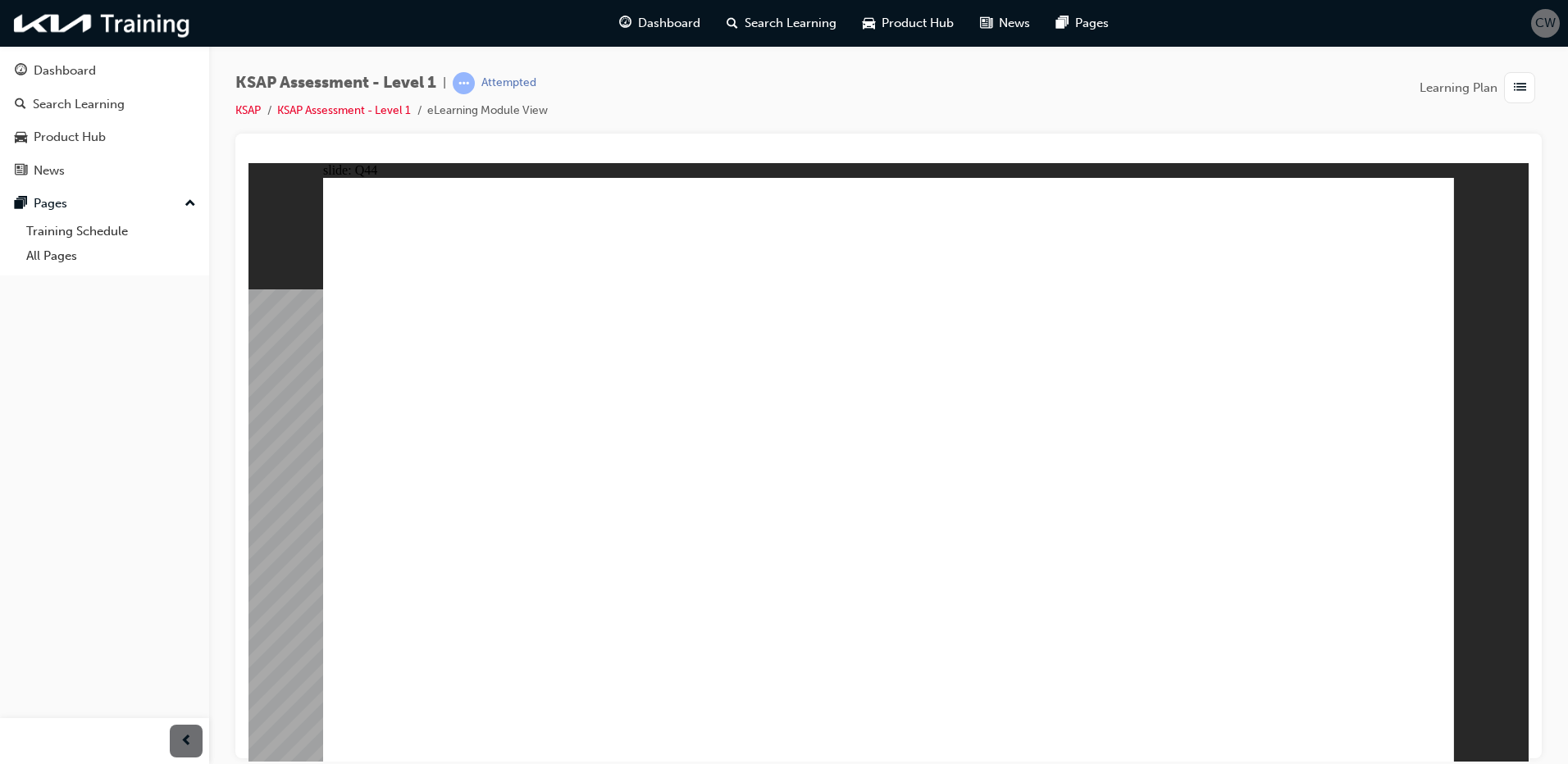
radio input "true"
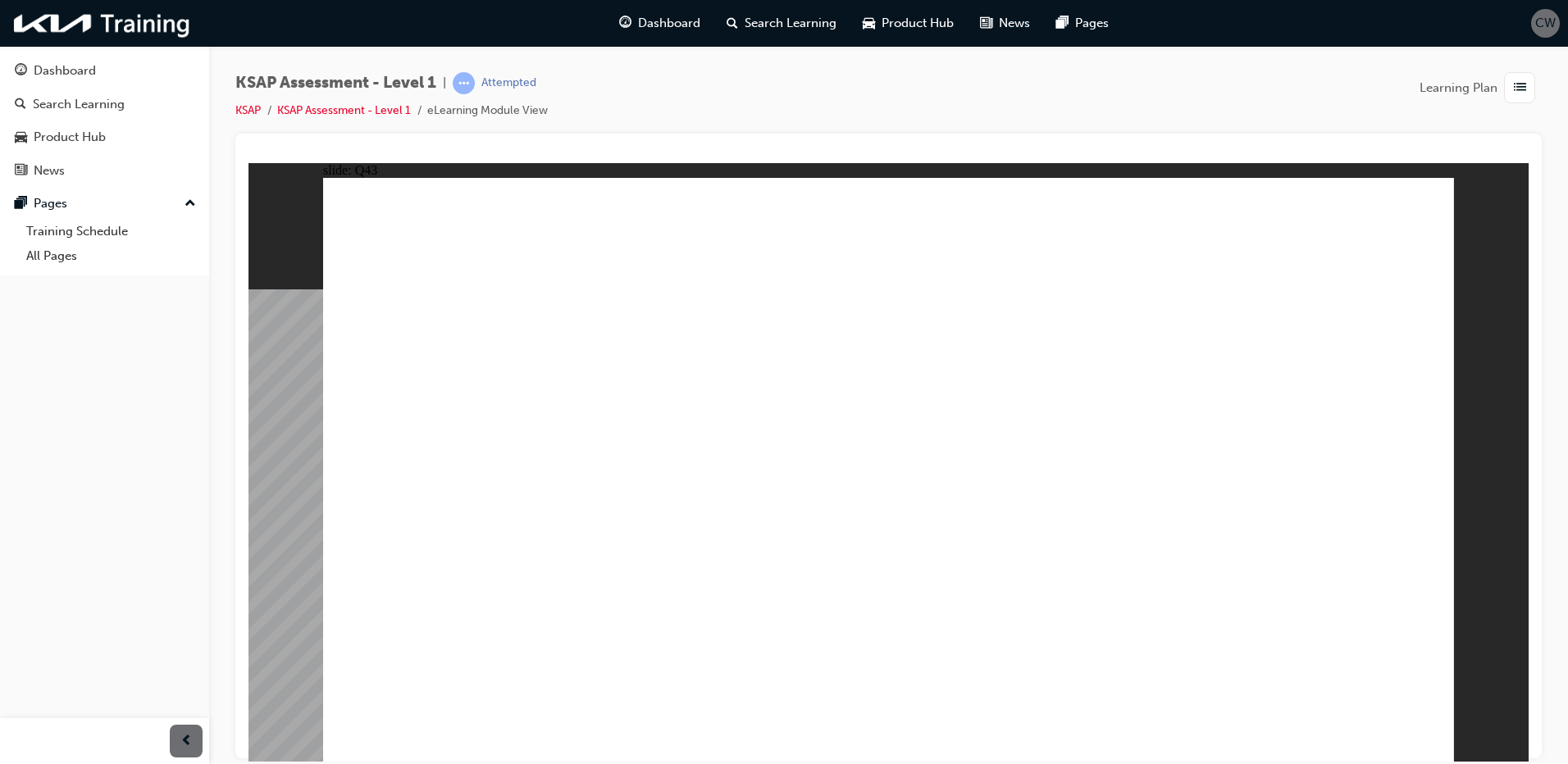
radio input "true"
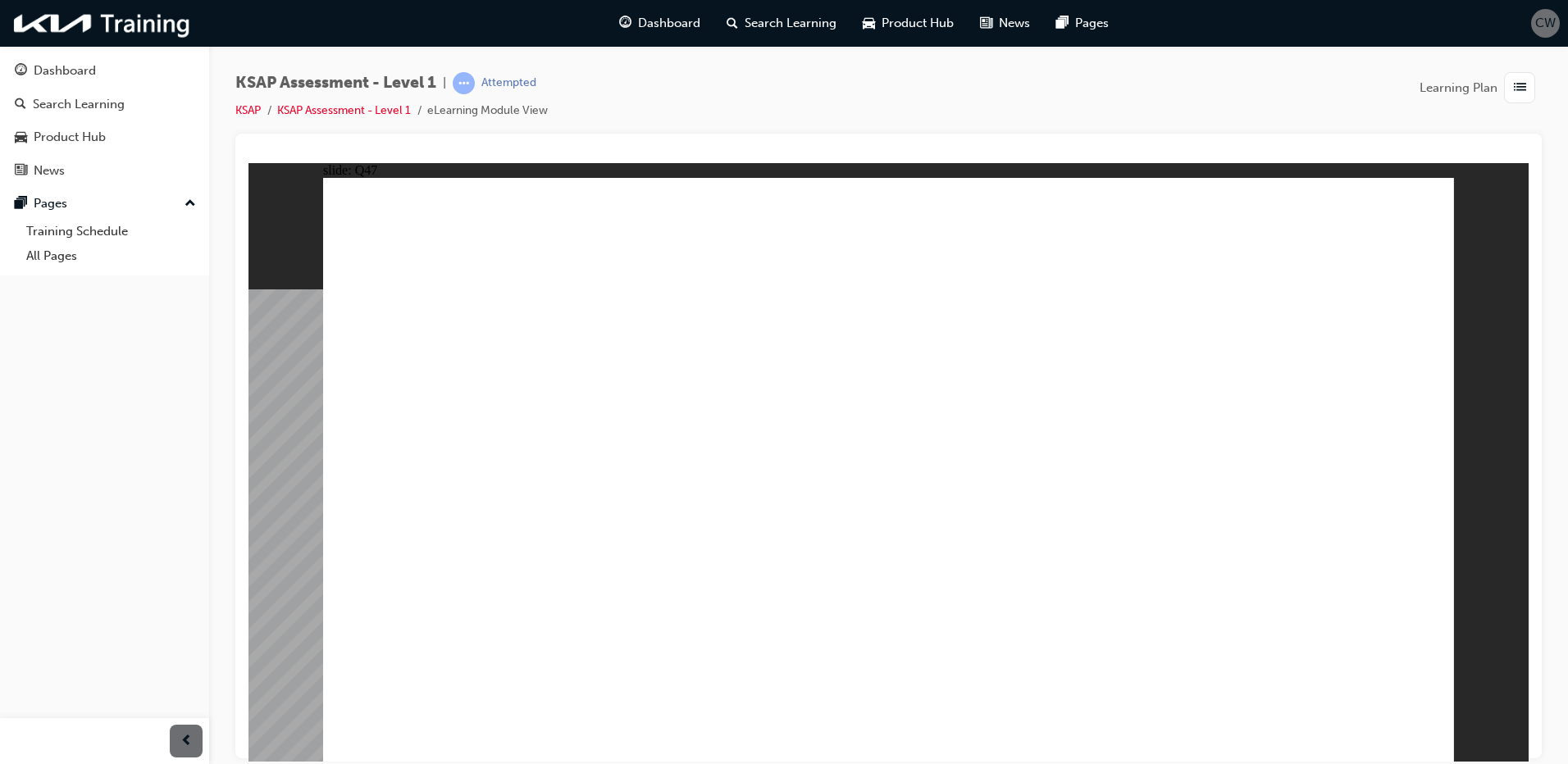
radio input "true"
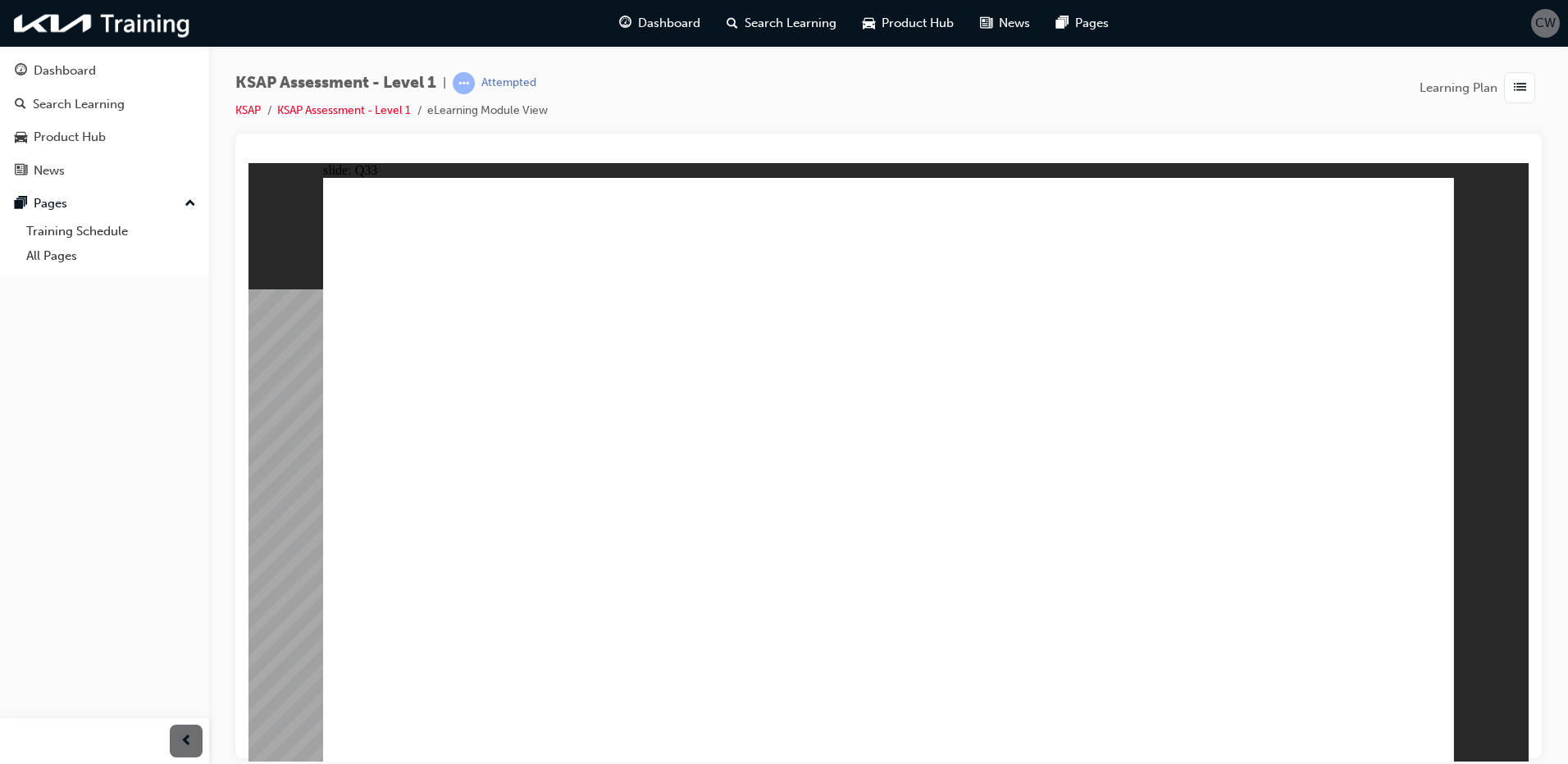
radio input "true"
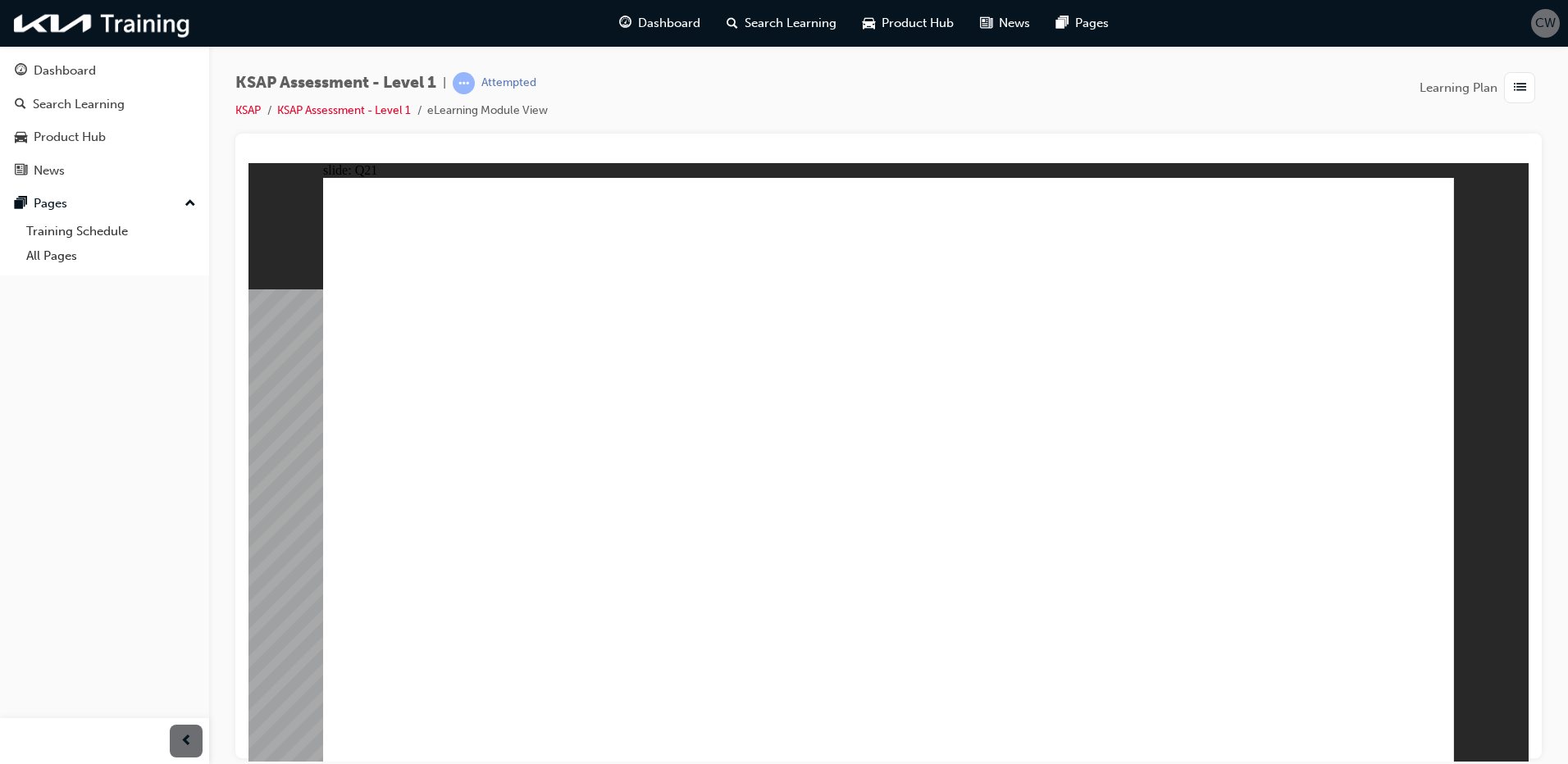
radio input "true"
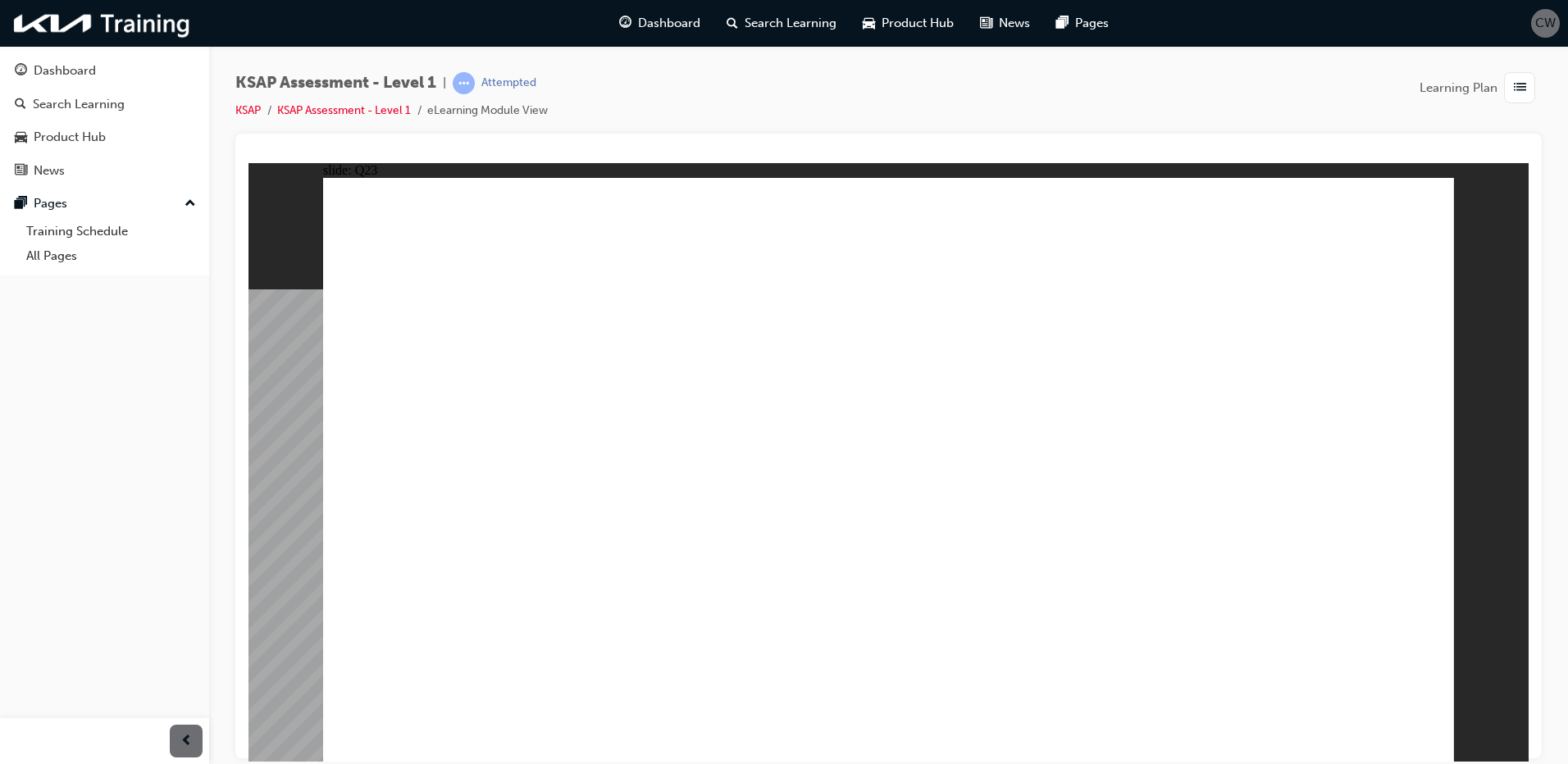
radio input "true"
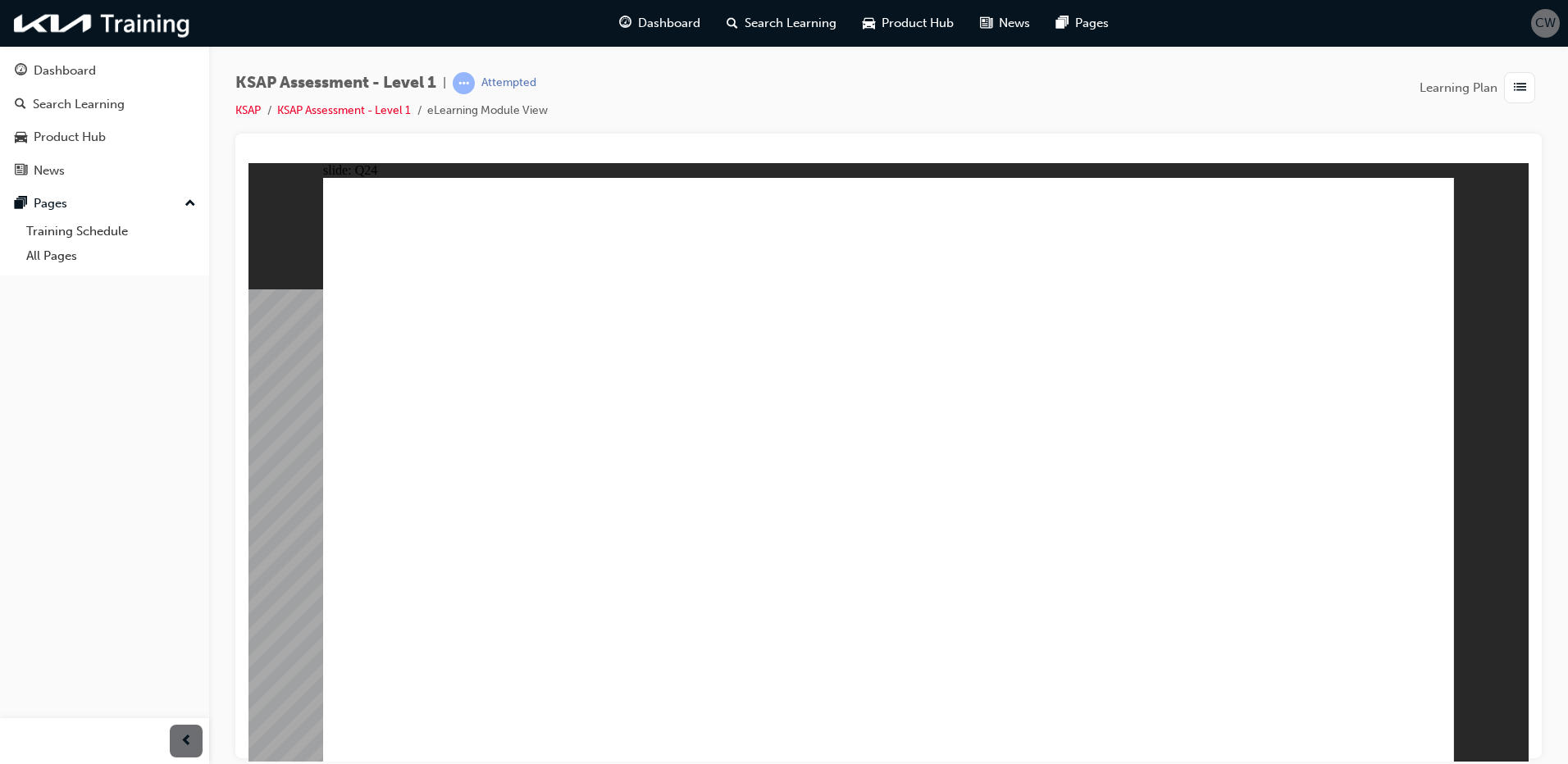
radio input "false"
radio input "true"
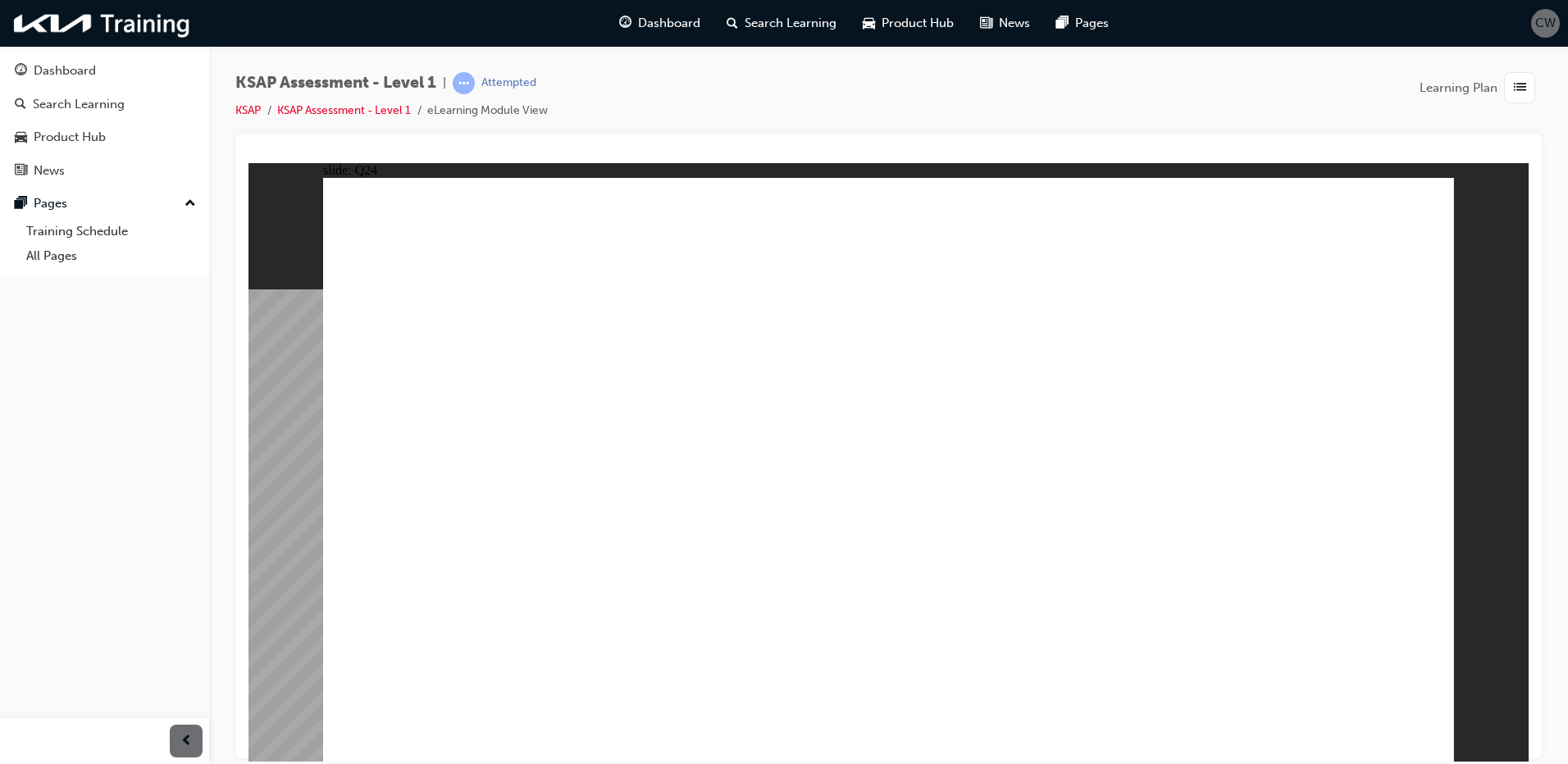
radio input "true"
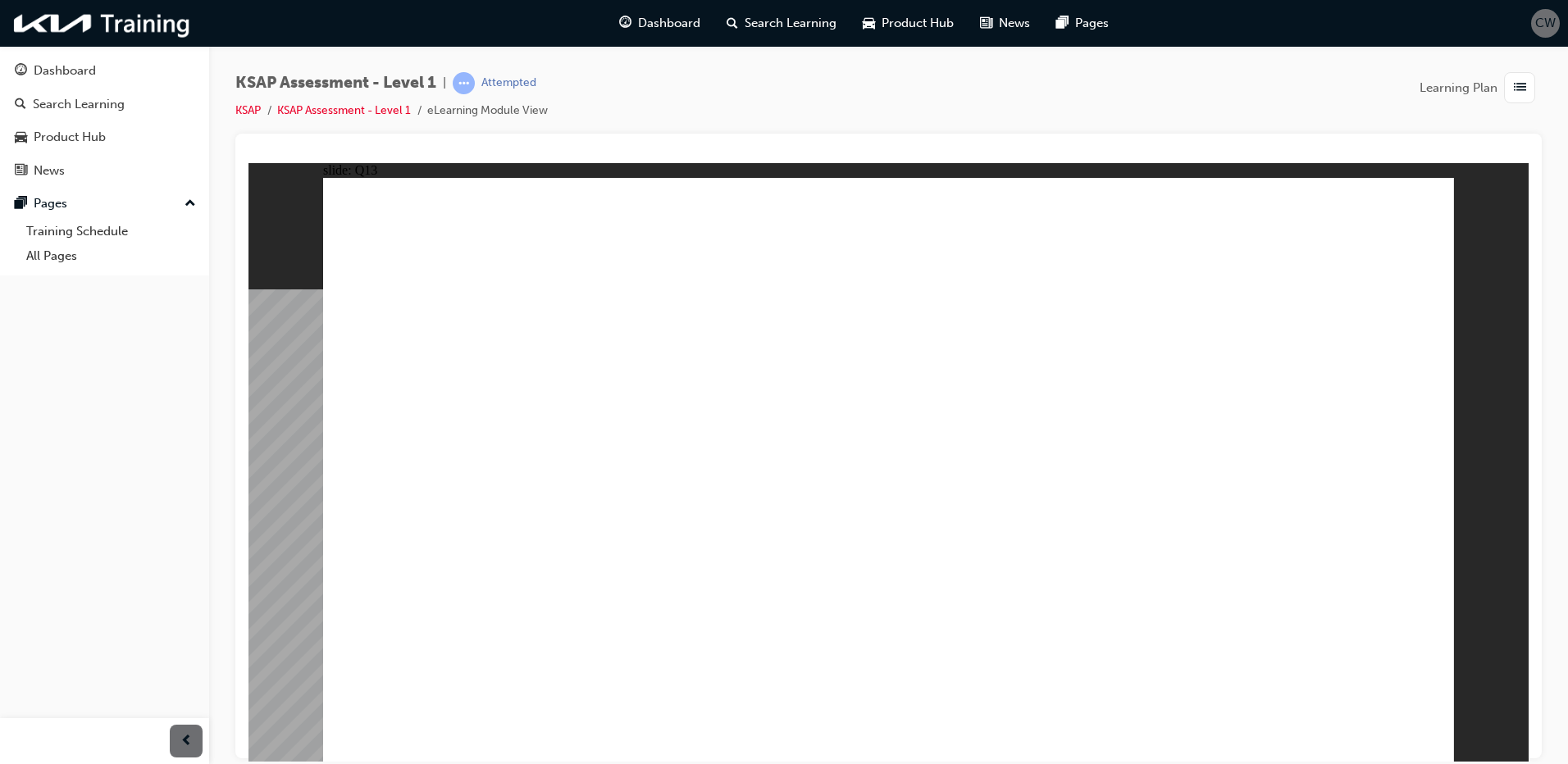
radio input "true"
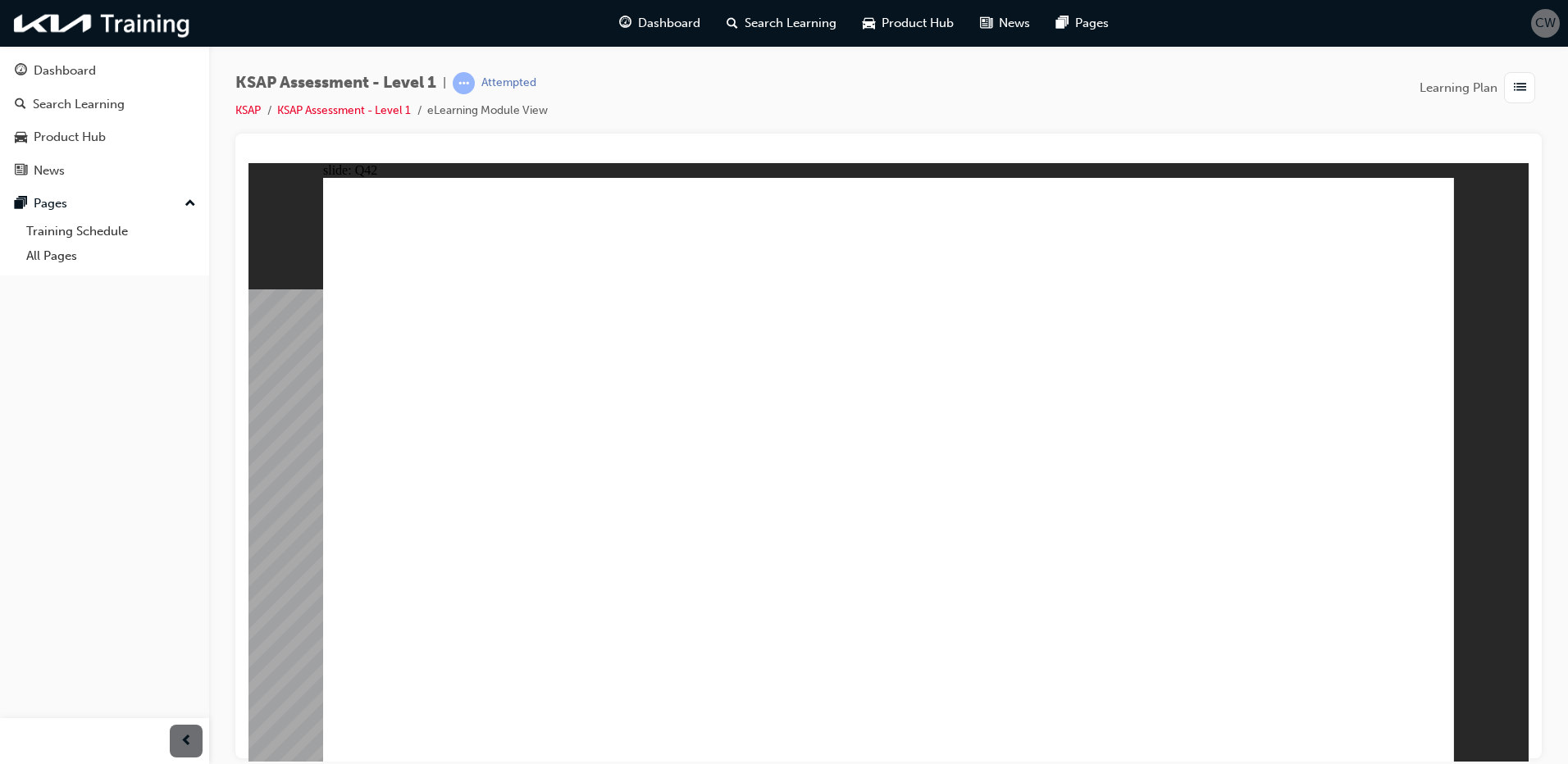
radio input "true"
drag, startPoint x: 902, startPoint y: 537, endPoint x: 890, endPoint y: 543, distance: 13.4
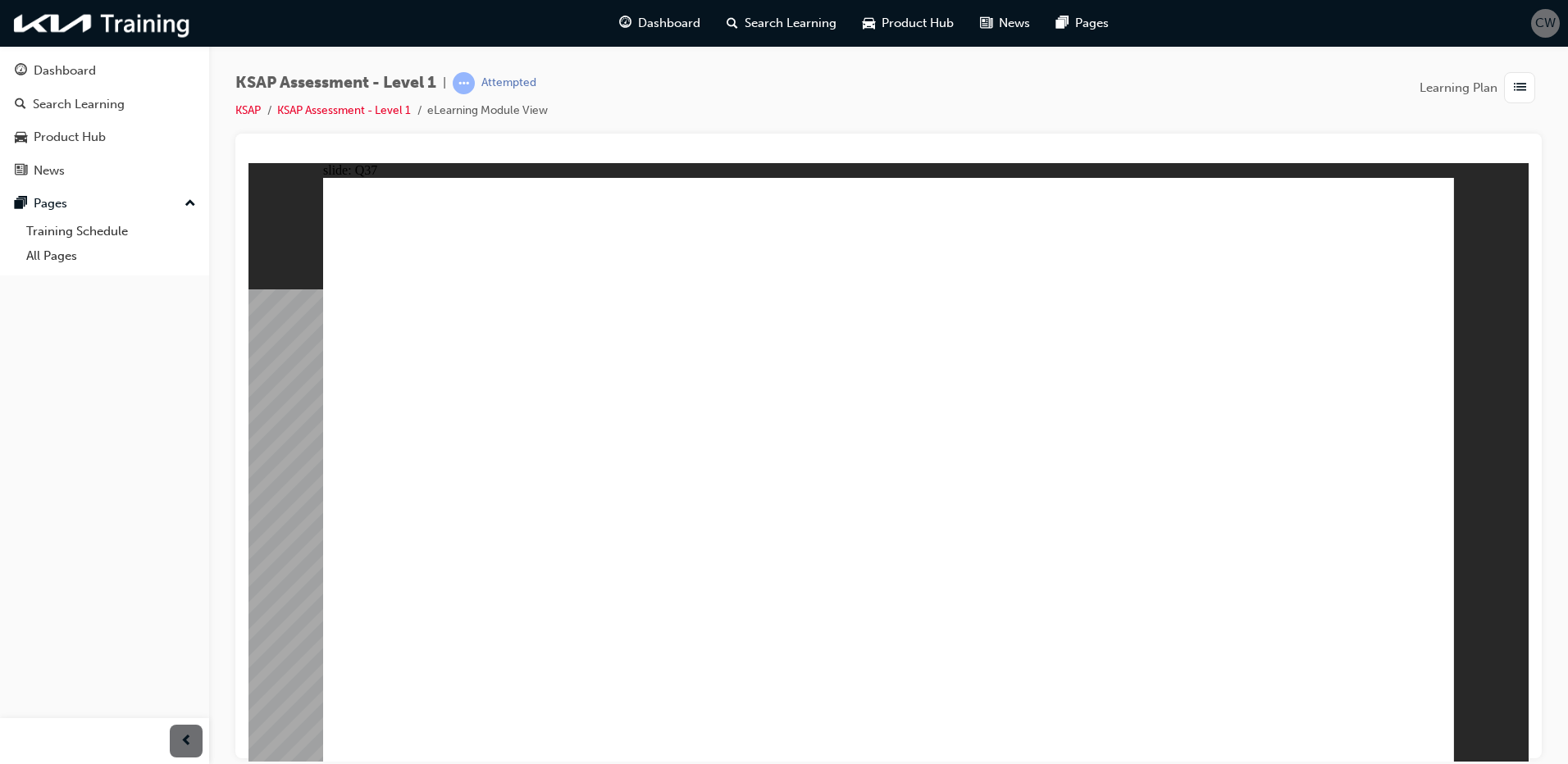
radio input "true"
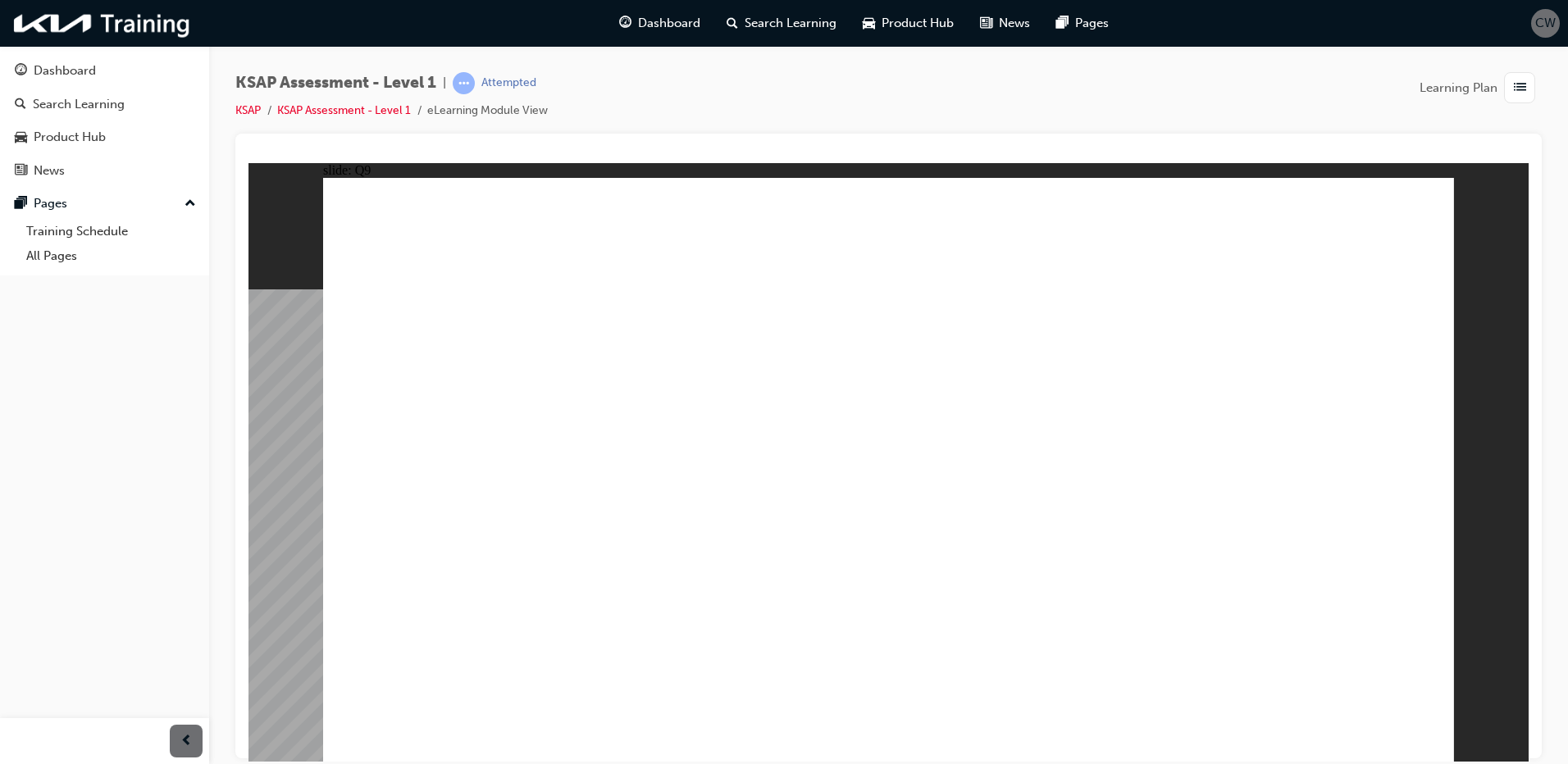
radio input "true"
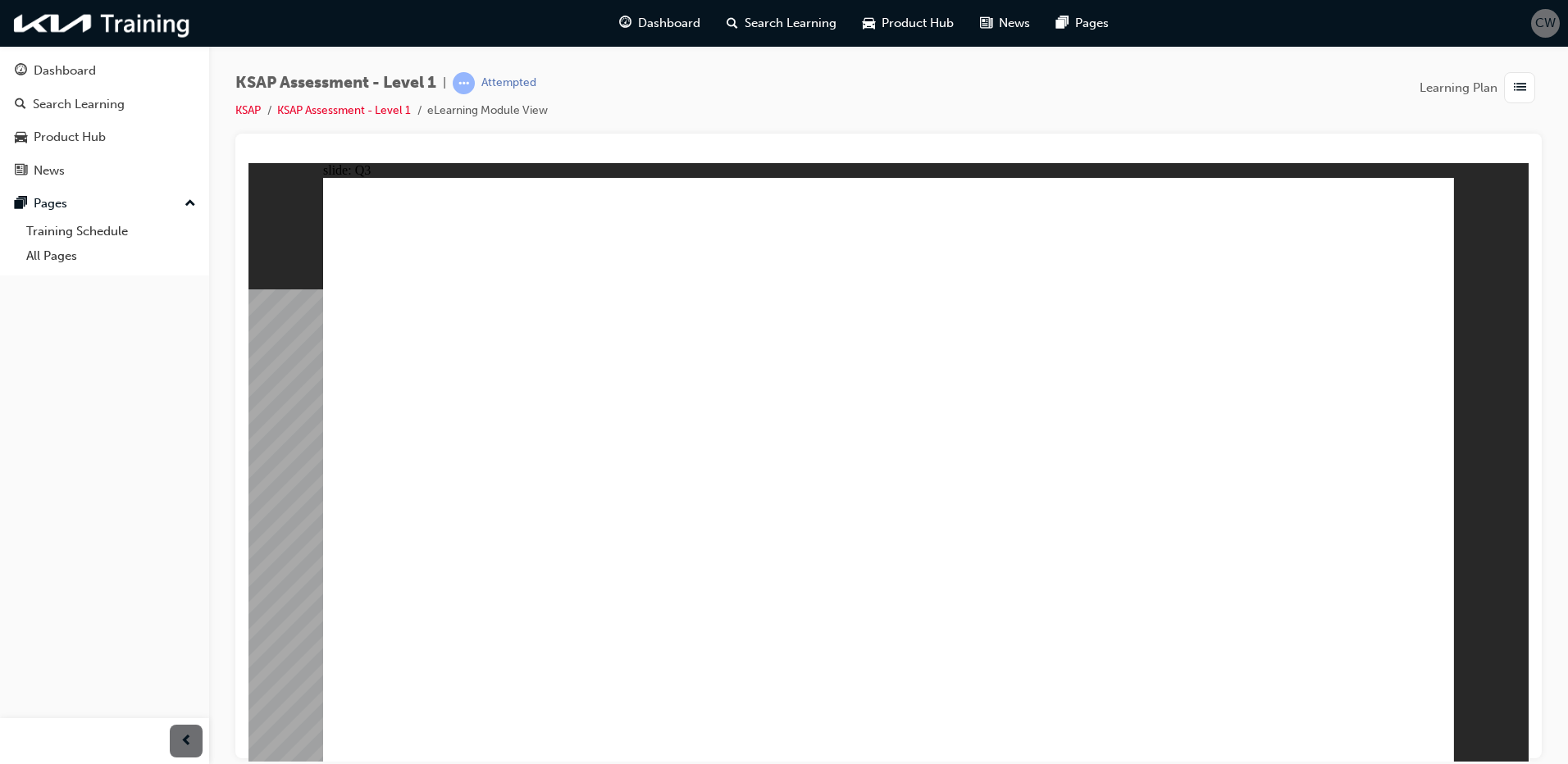
radio input "true"
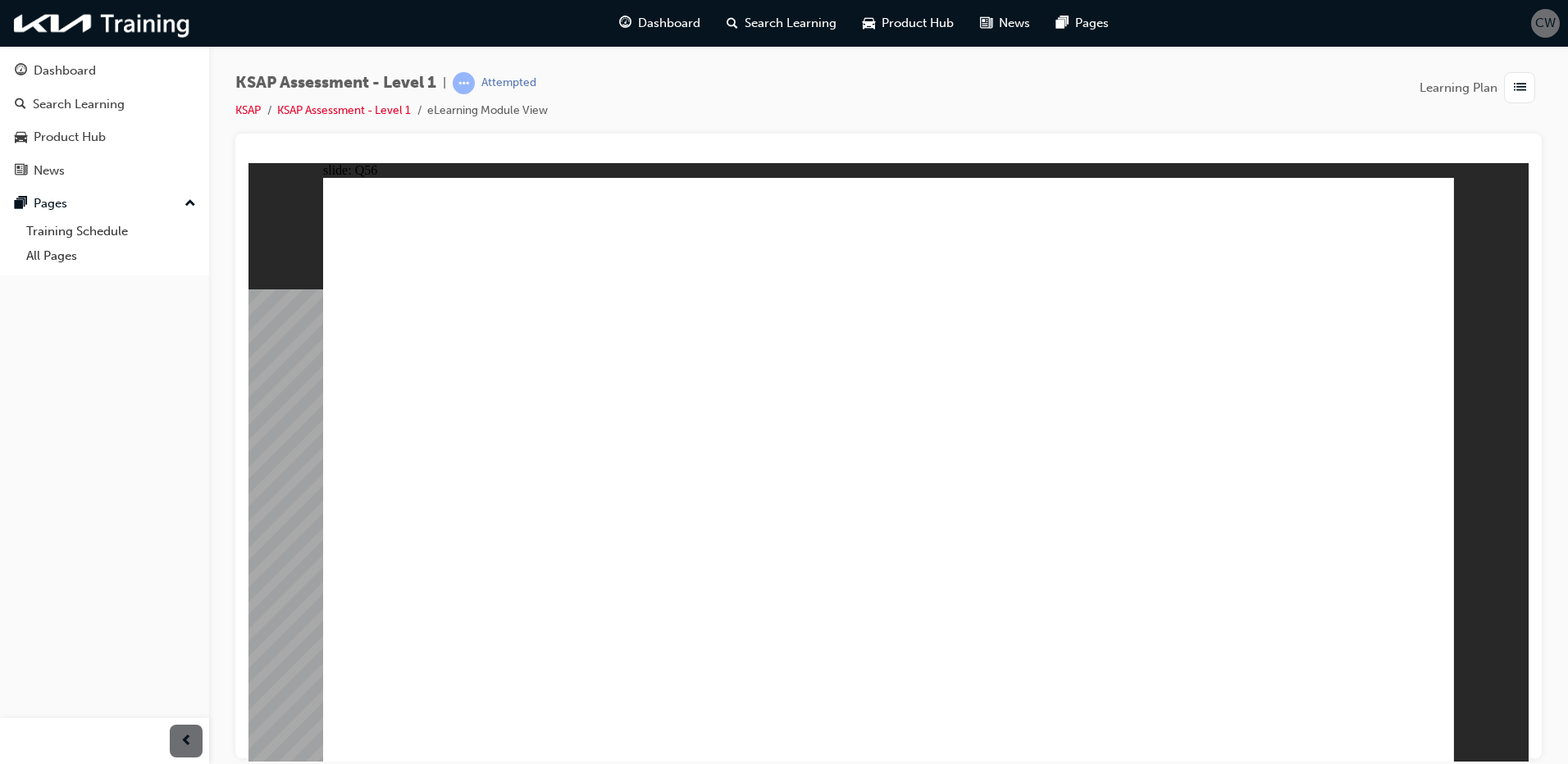
radio input "true"
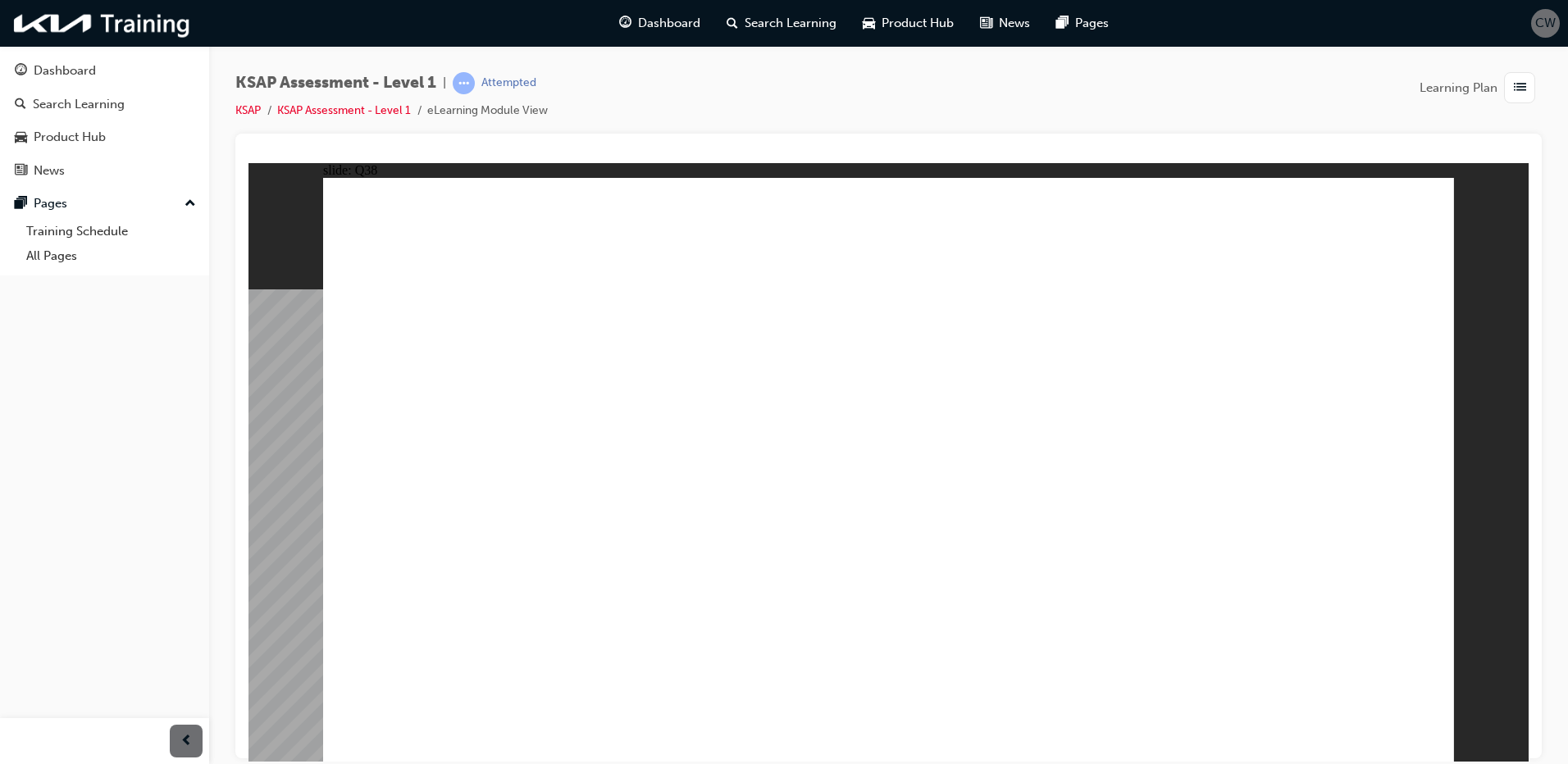
radio input "true"
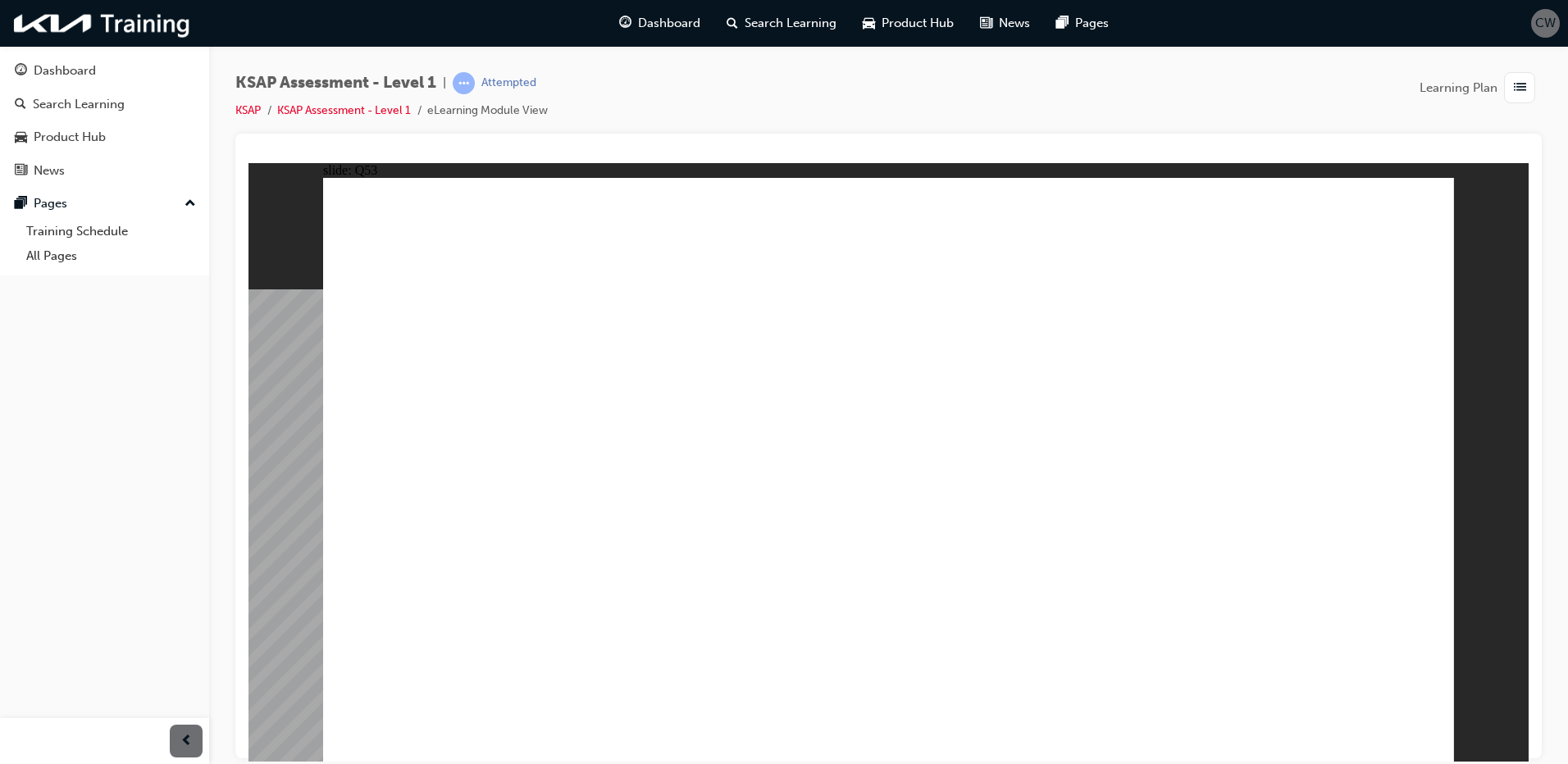
radio input "true"
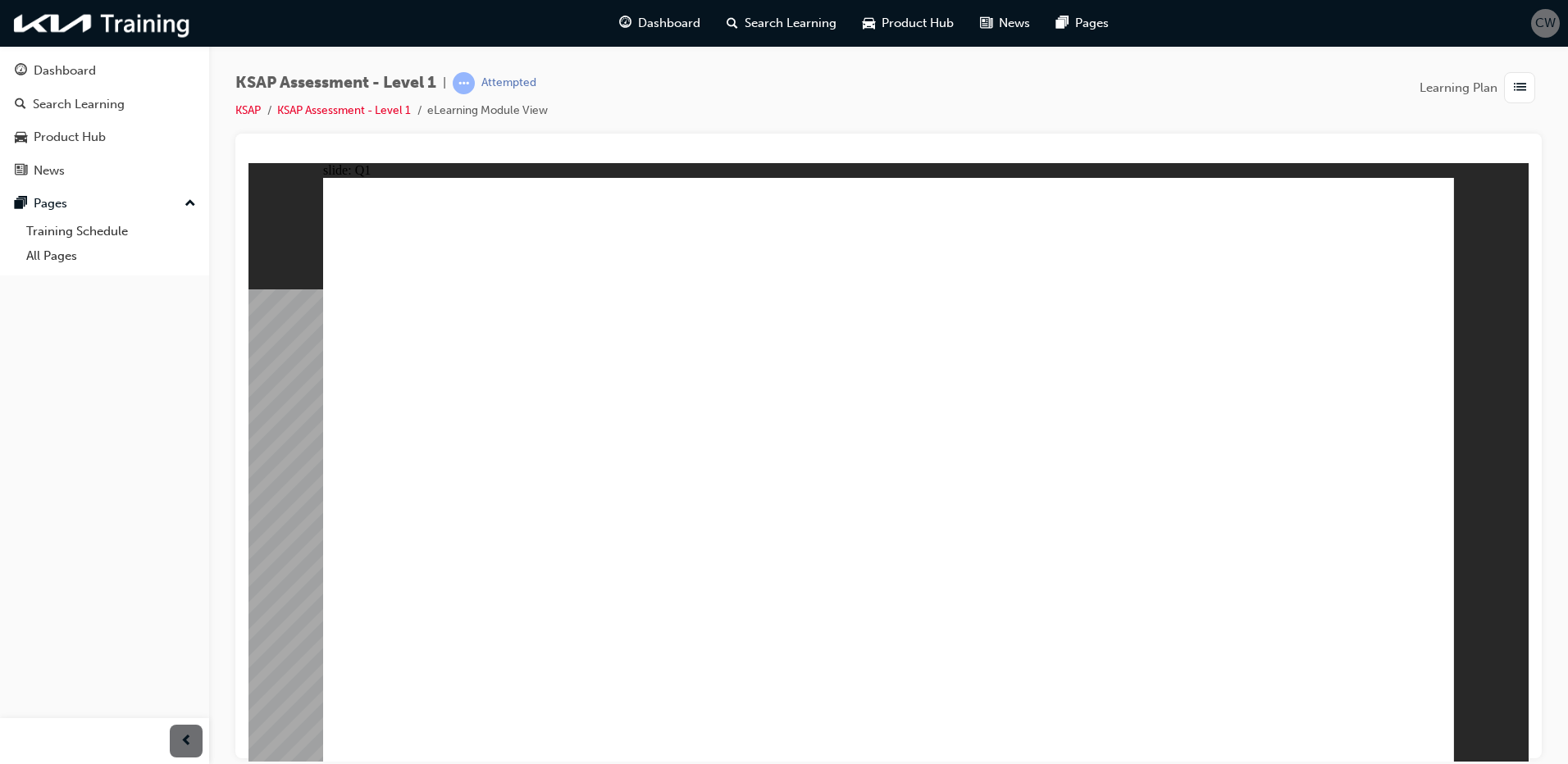
radio input "true"
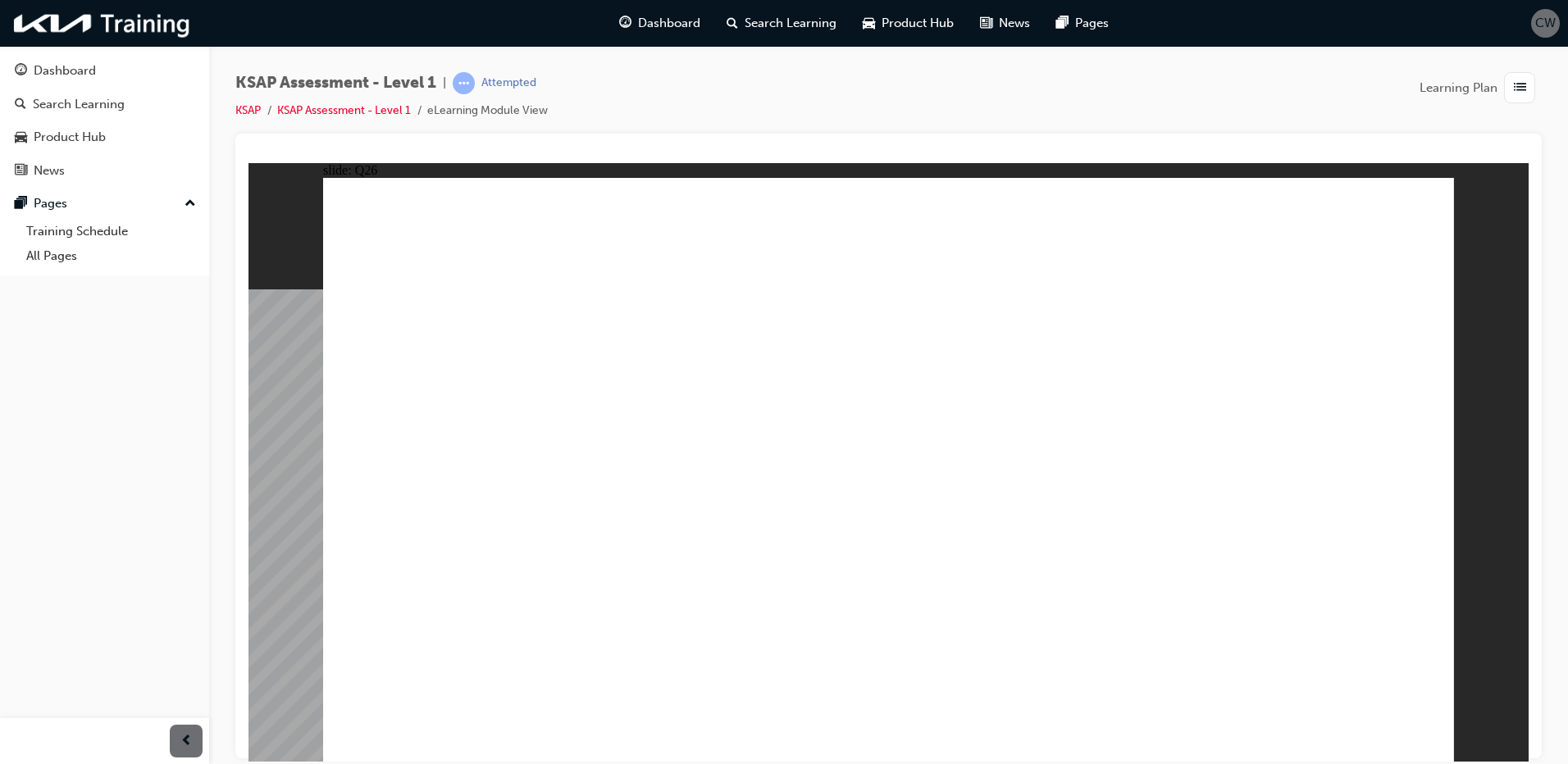
radio input "true"
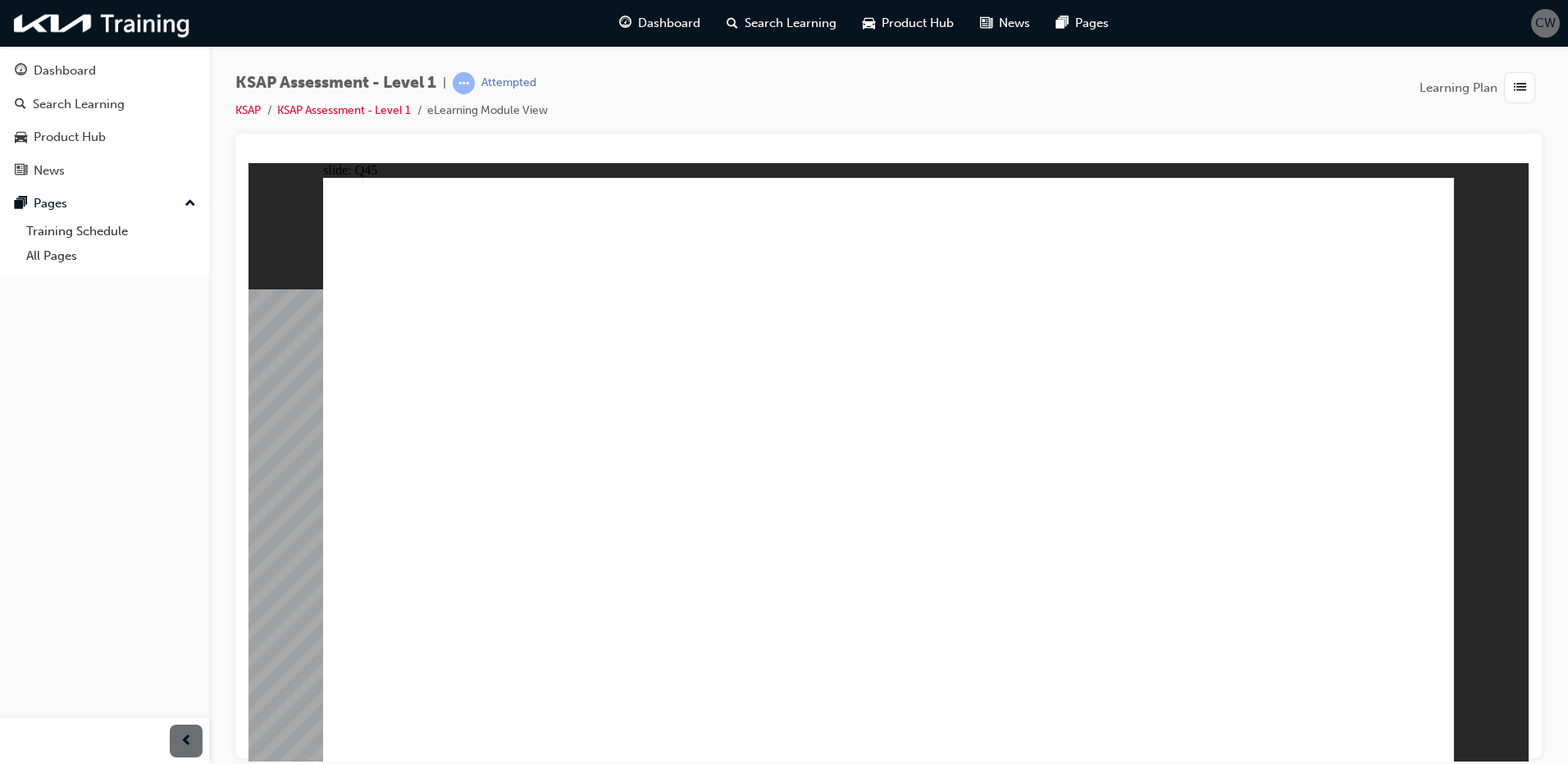
radio input "true"
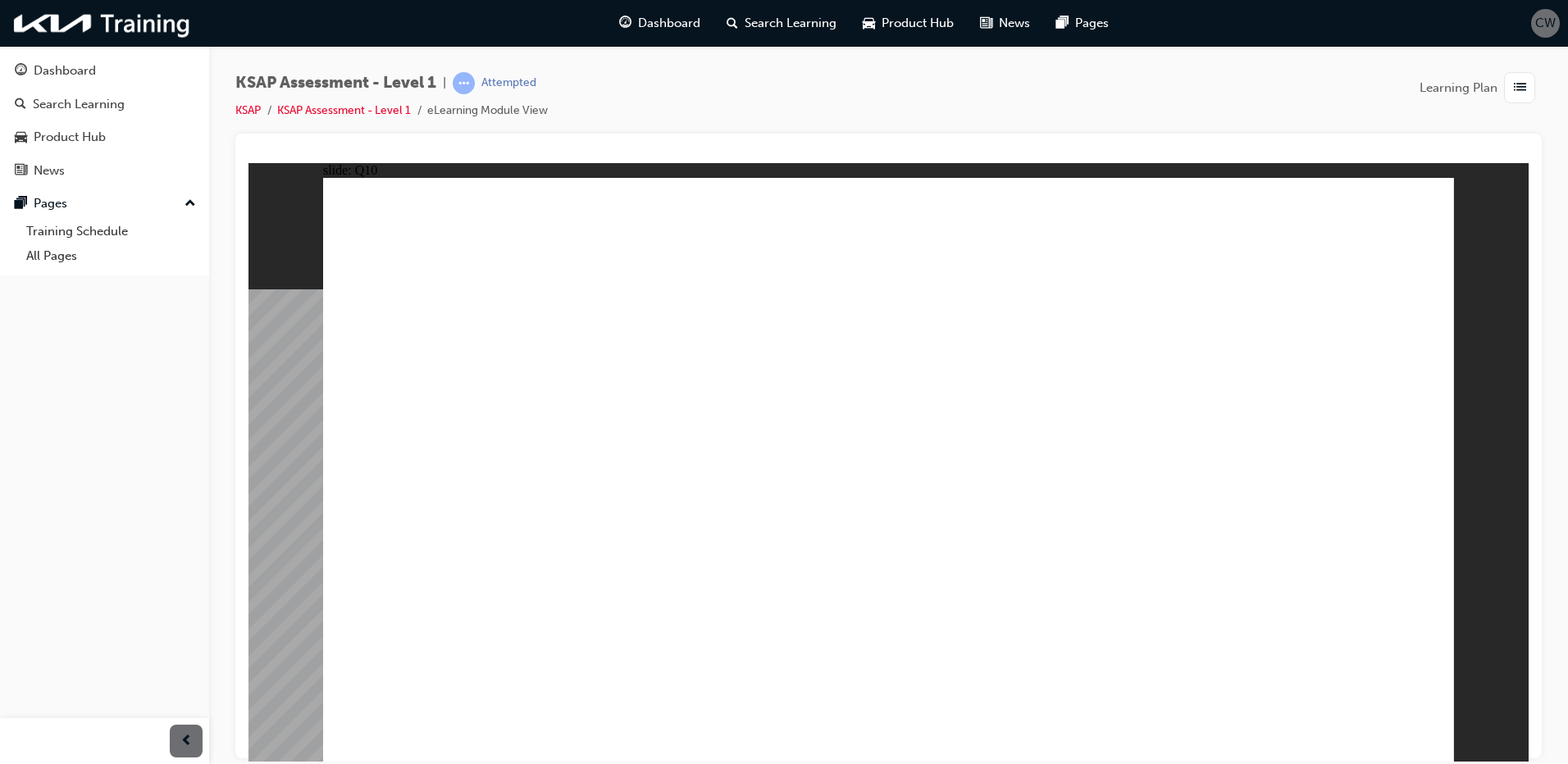
radio input "true"
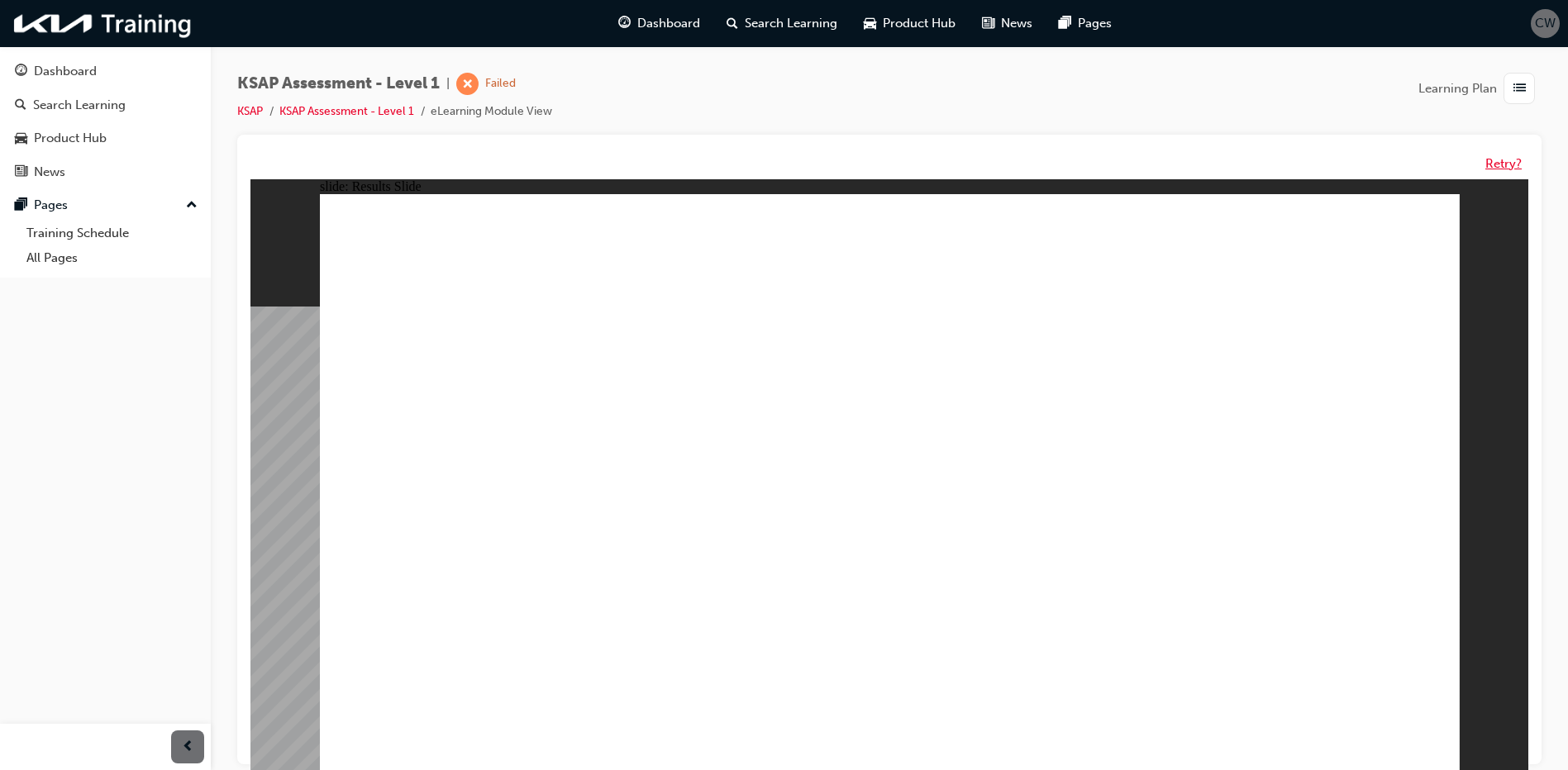
click at [1505, 164] on button "Retry?" at bounding box center [1503, 163] width 36 height 19
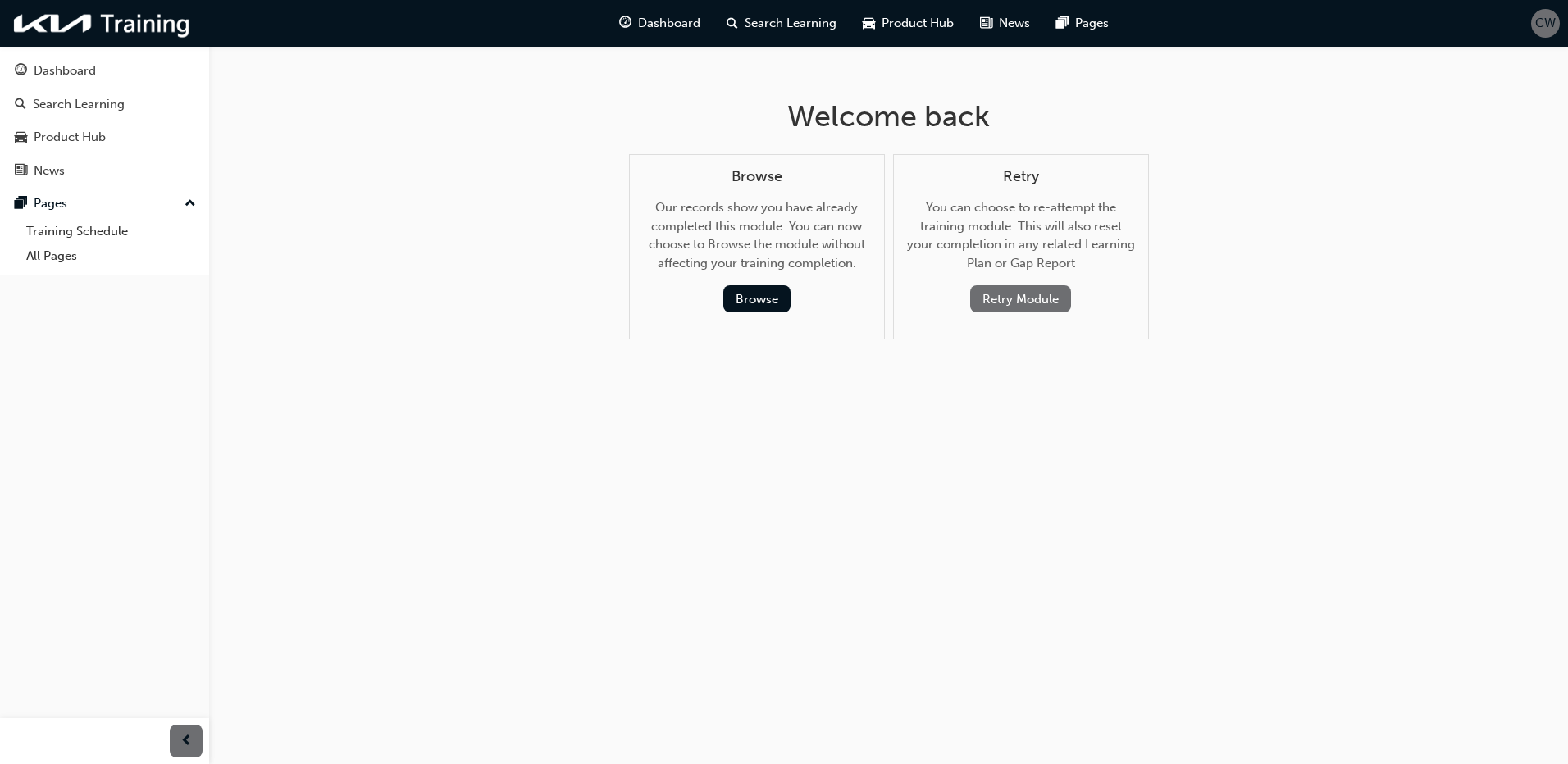
click at [1007, 297] on button "Retry Module" at bounding box center [1020, 298] width 101 height 27
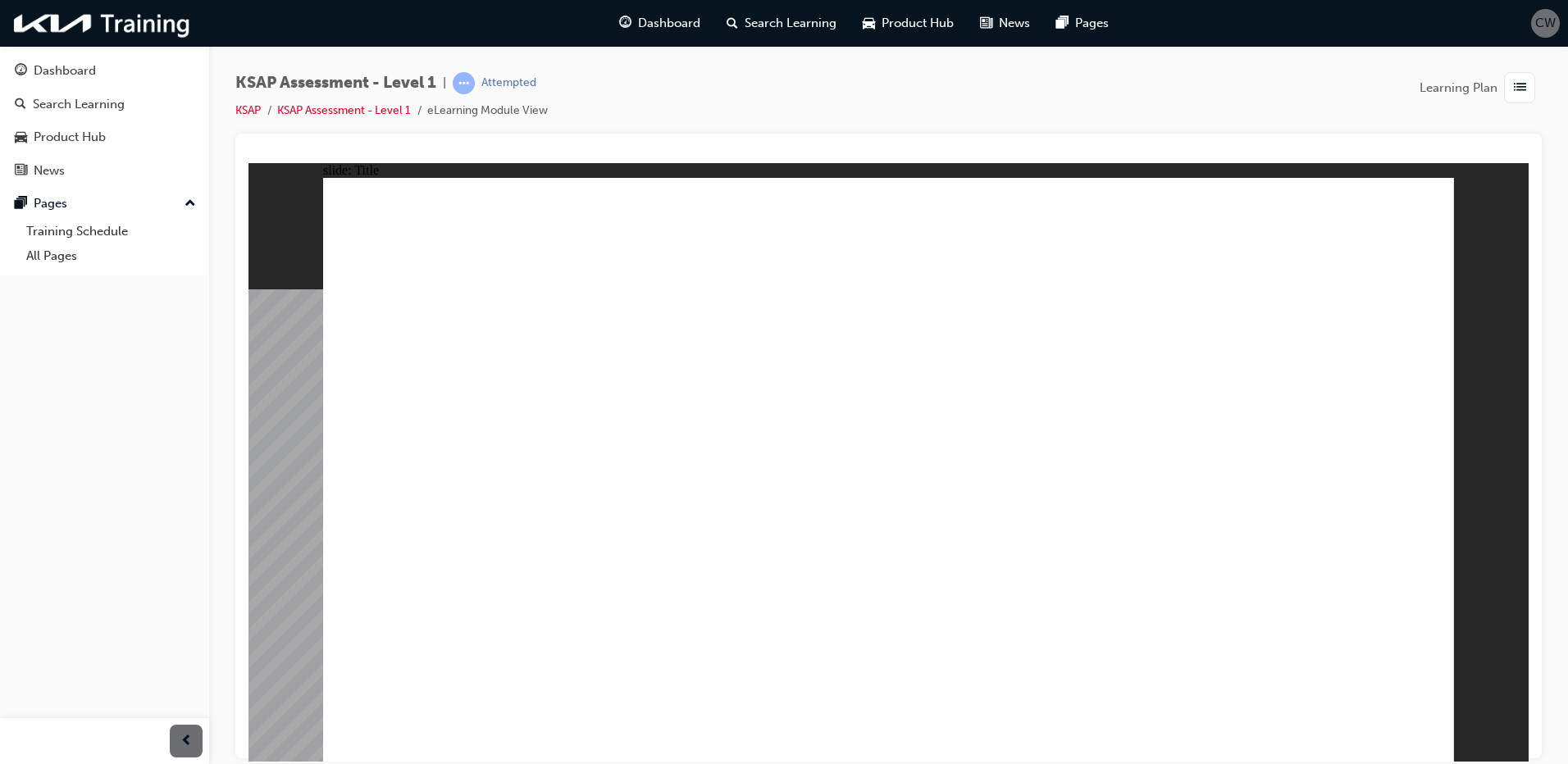
radio input "true"
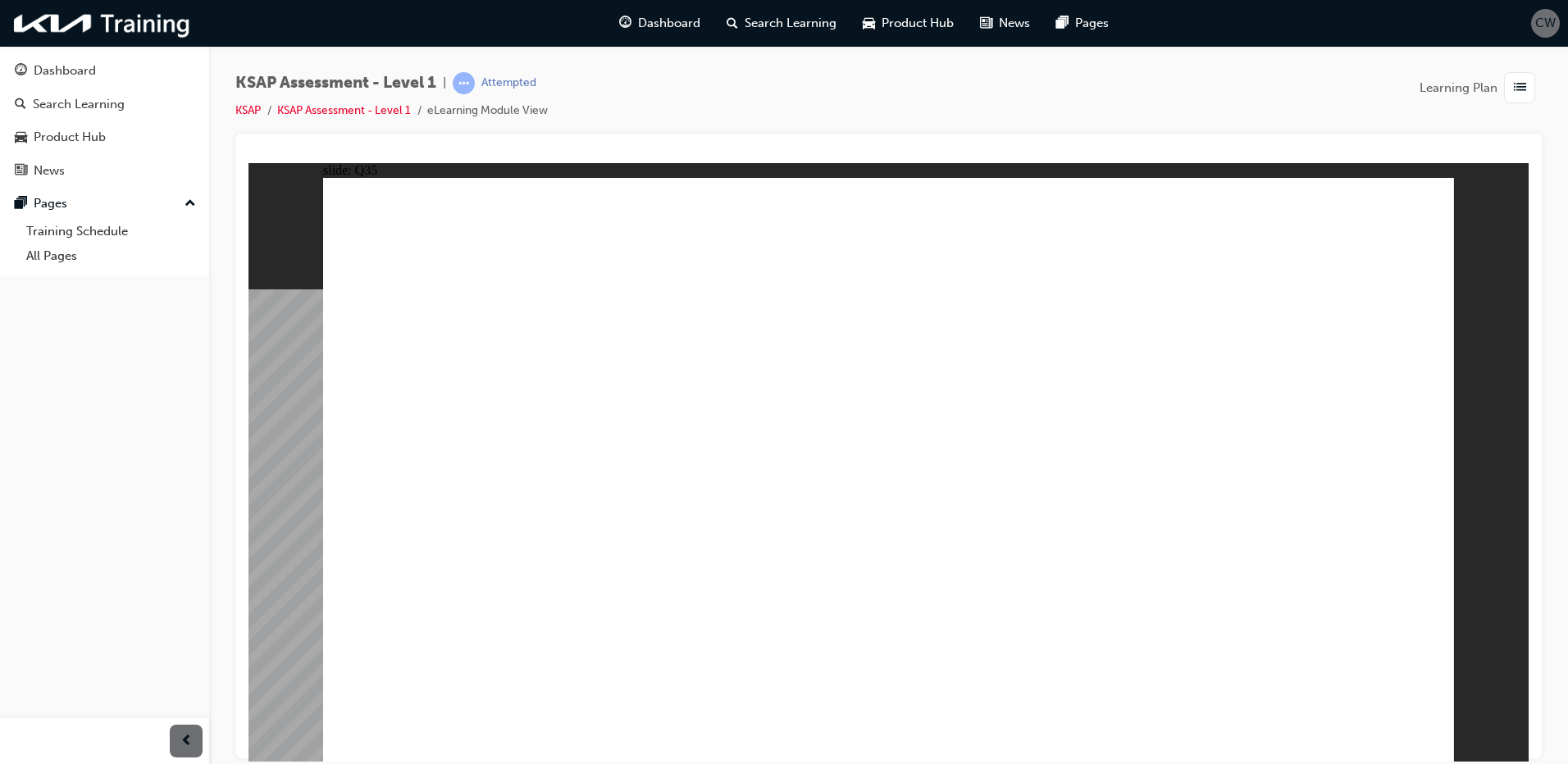
radio input "true"
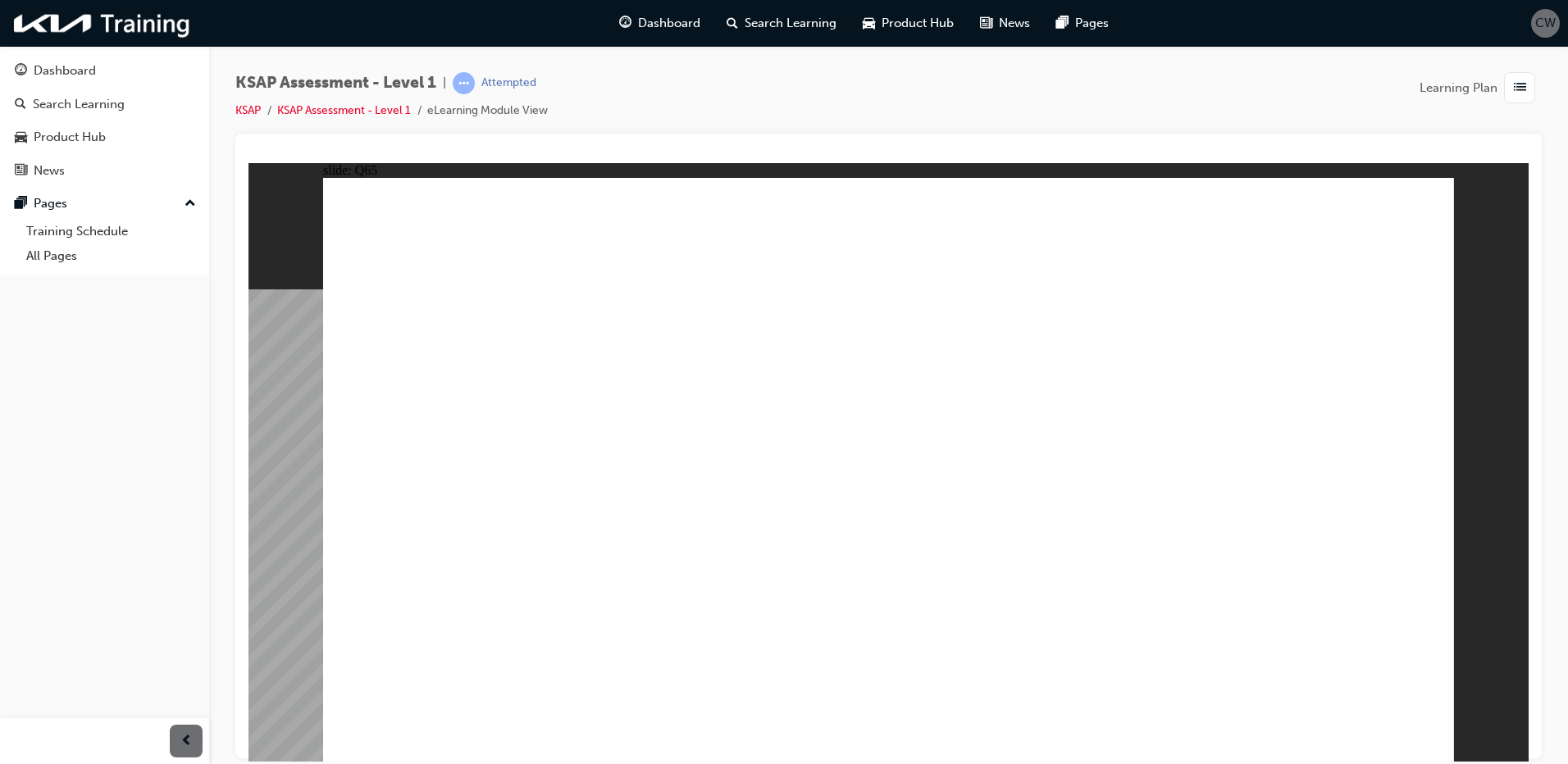
radio input "true"
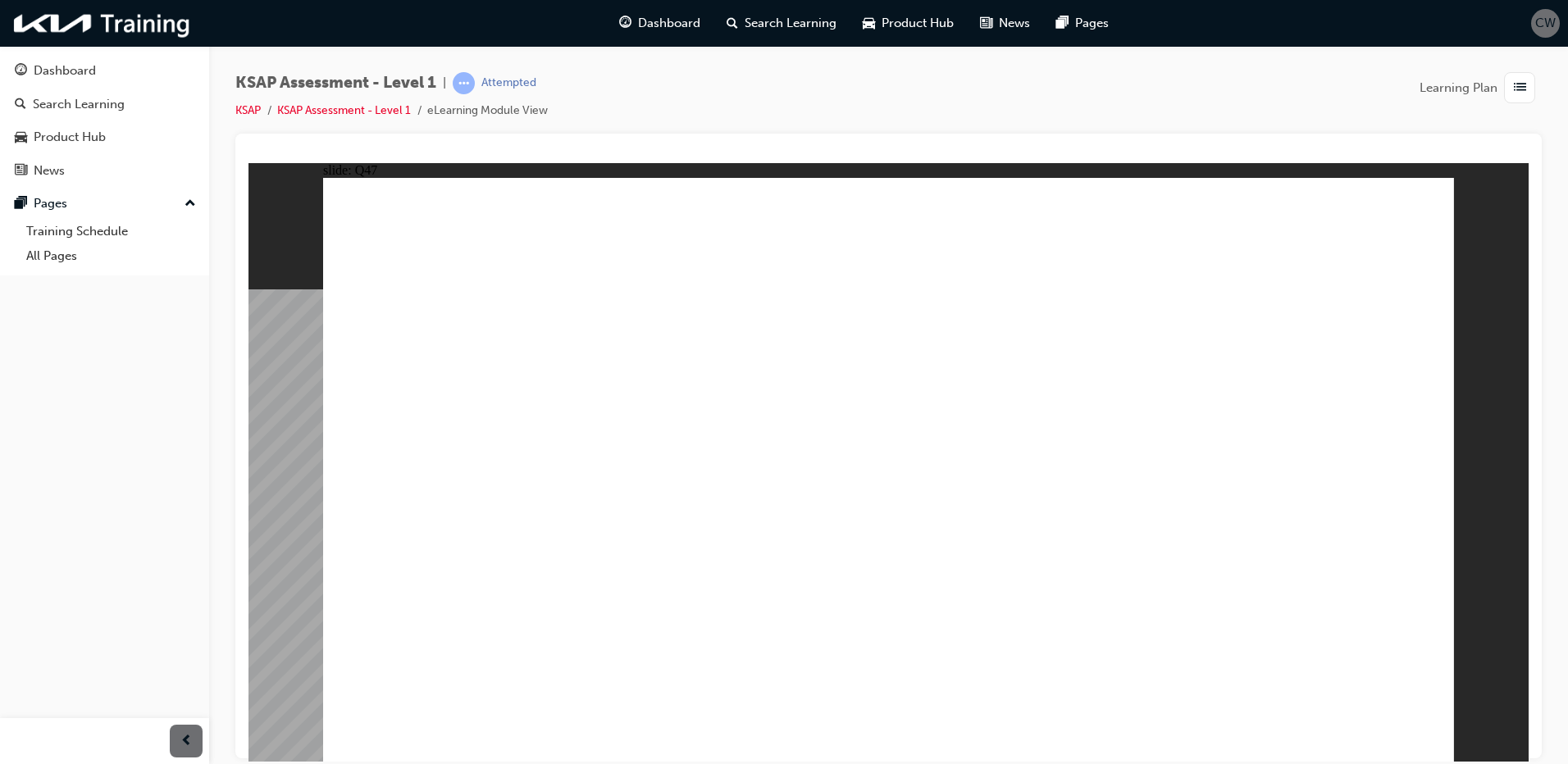
radio input "true"
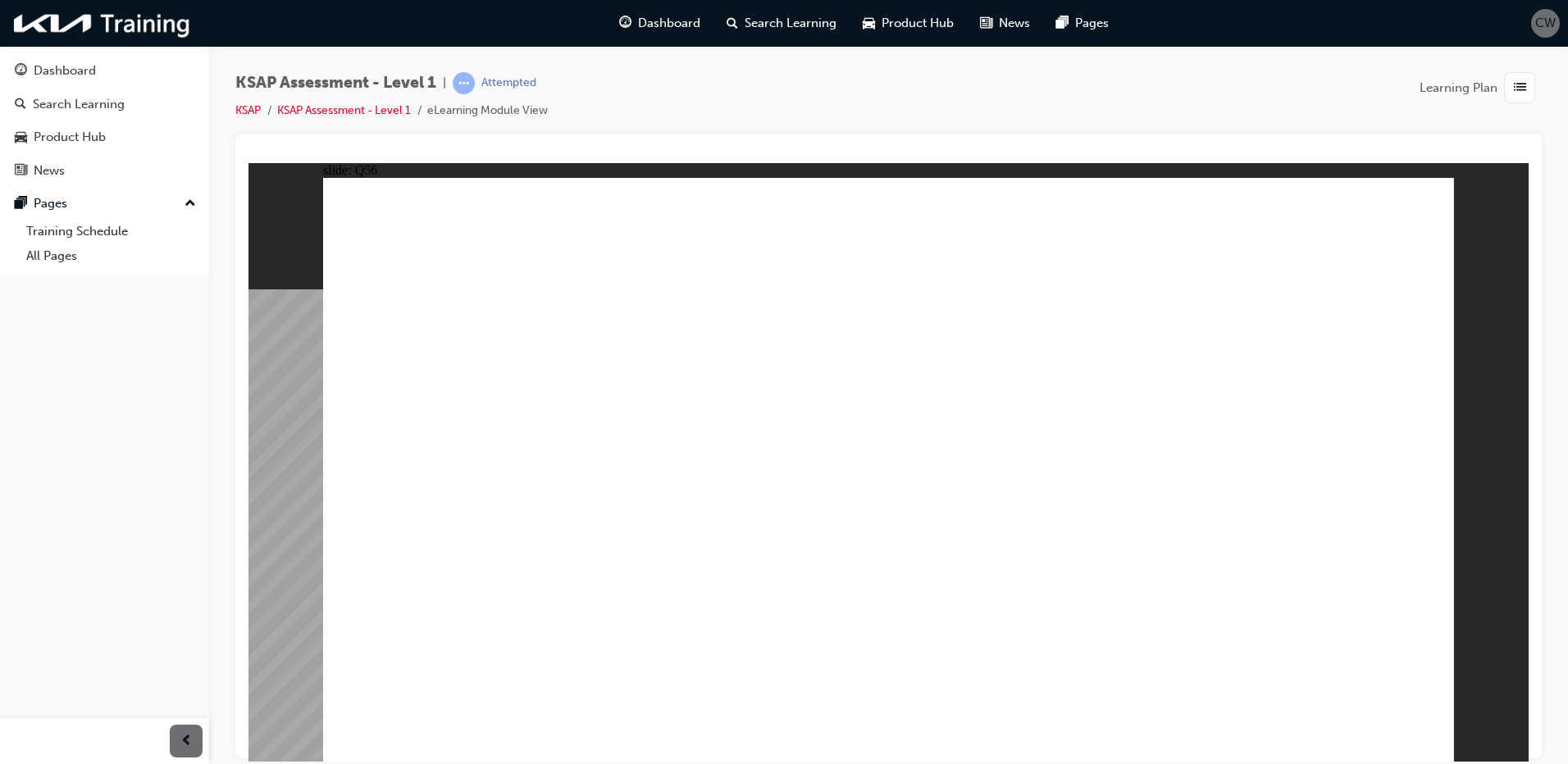
radio input "true"
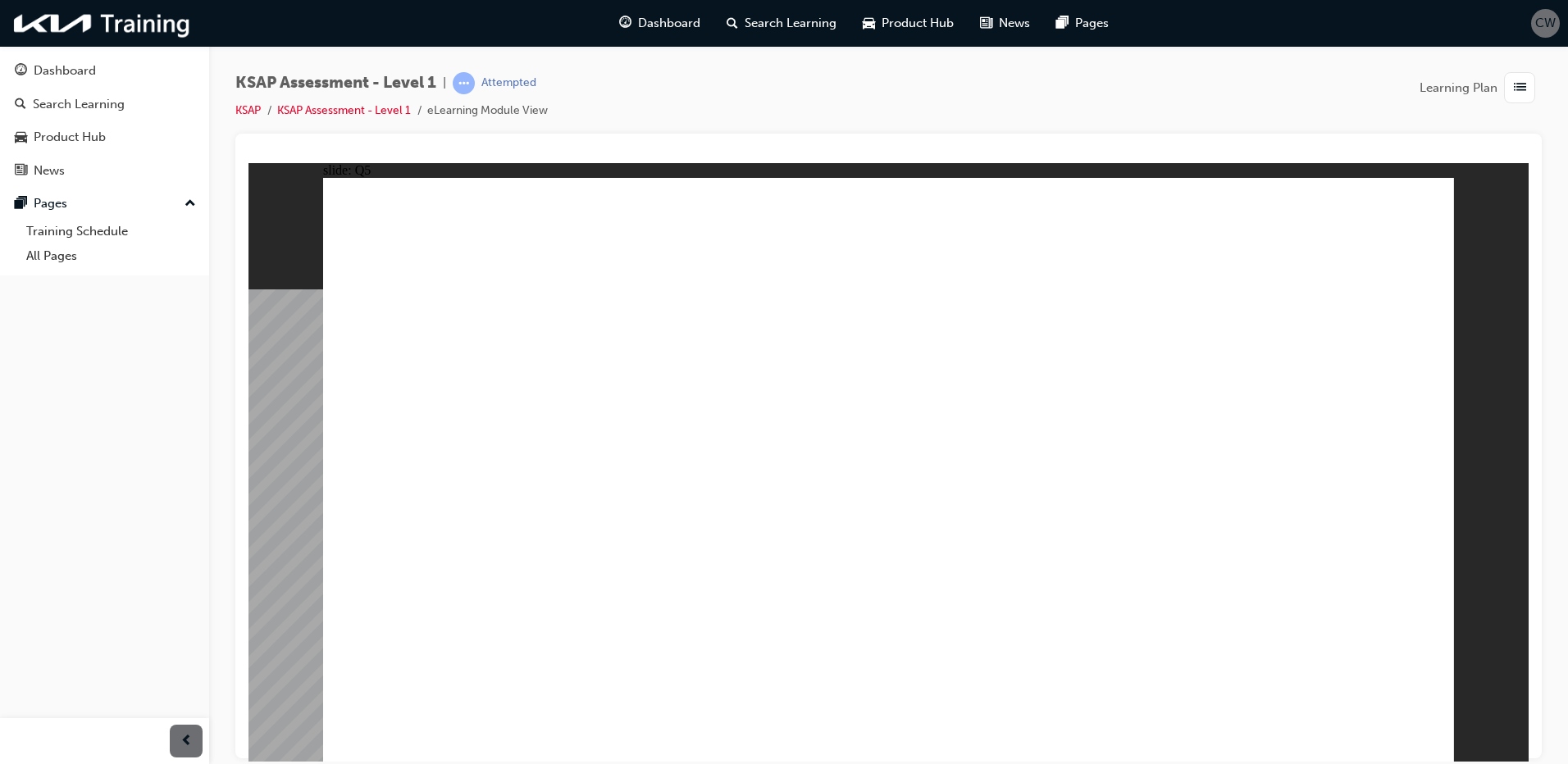
radio input "true"
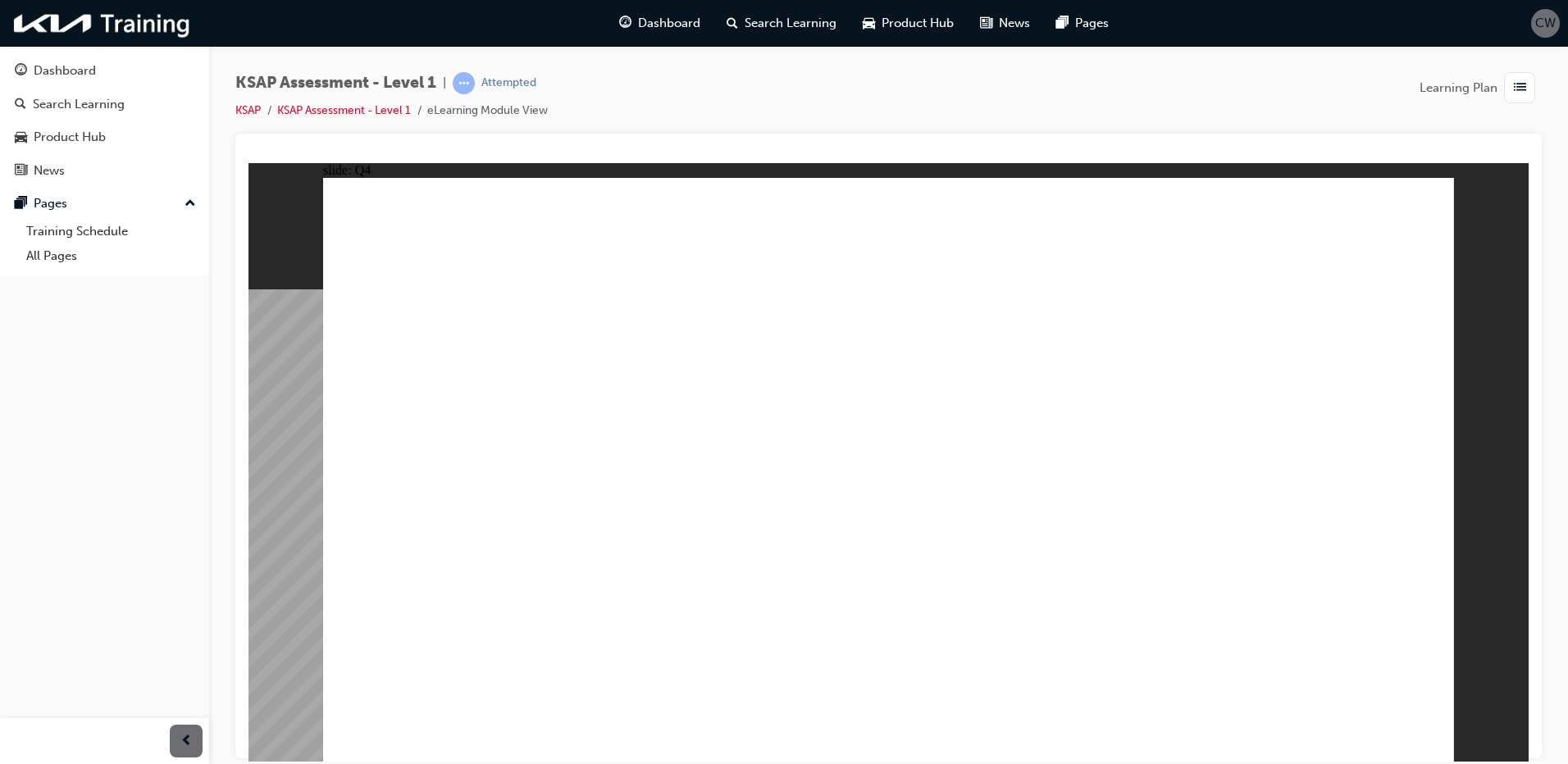
radio input "true"
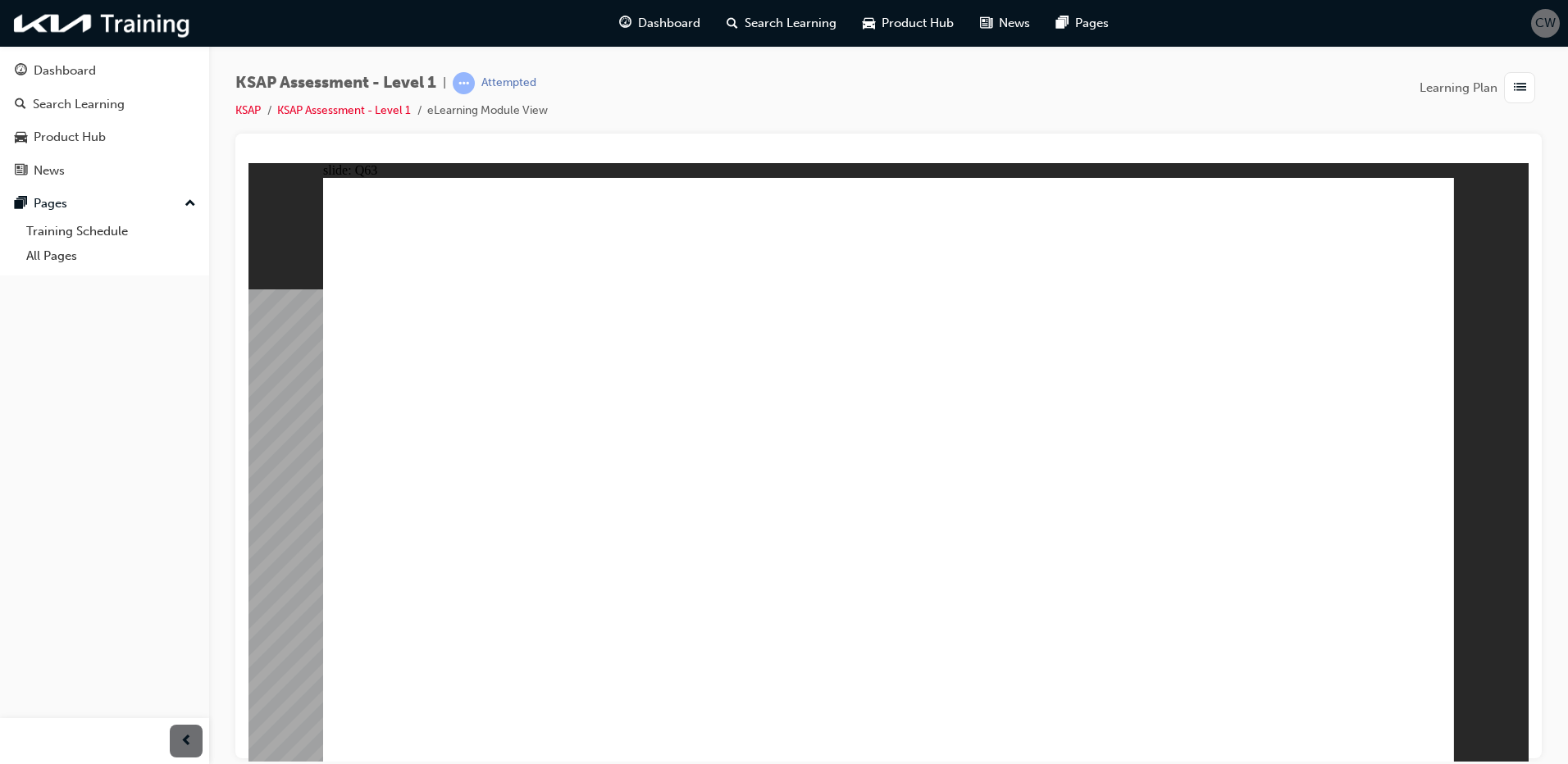
radio input "true"
drag, startPoint x: 855, startPoint y: 346, endPoint x: 869, endPoint y: 418, distance: 73.3
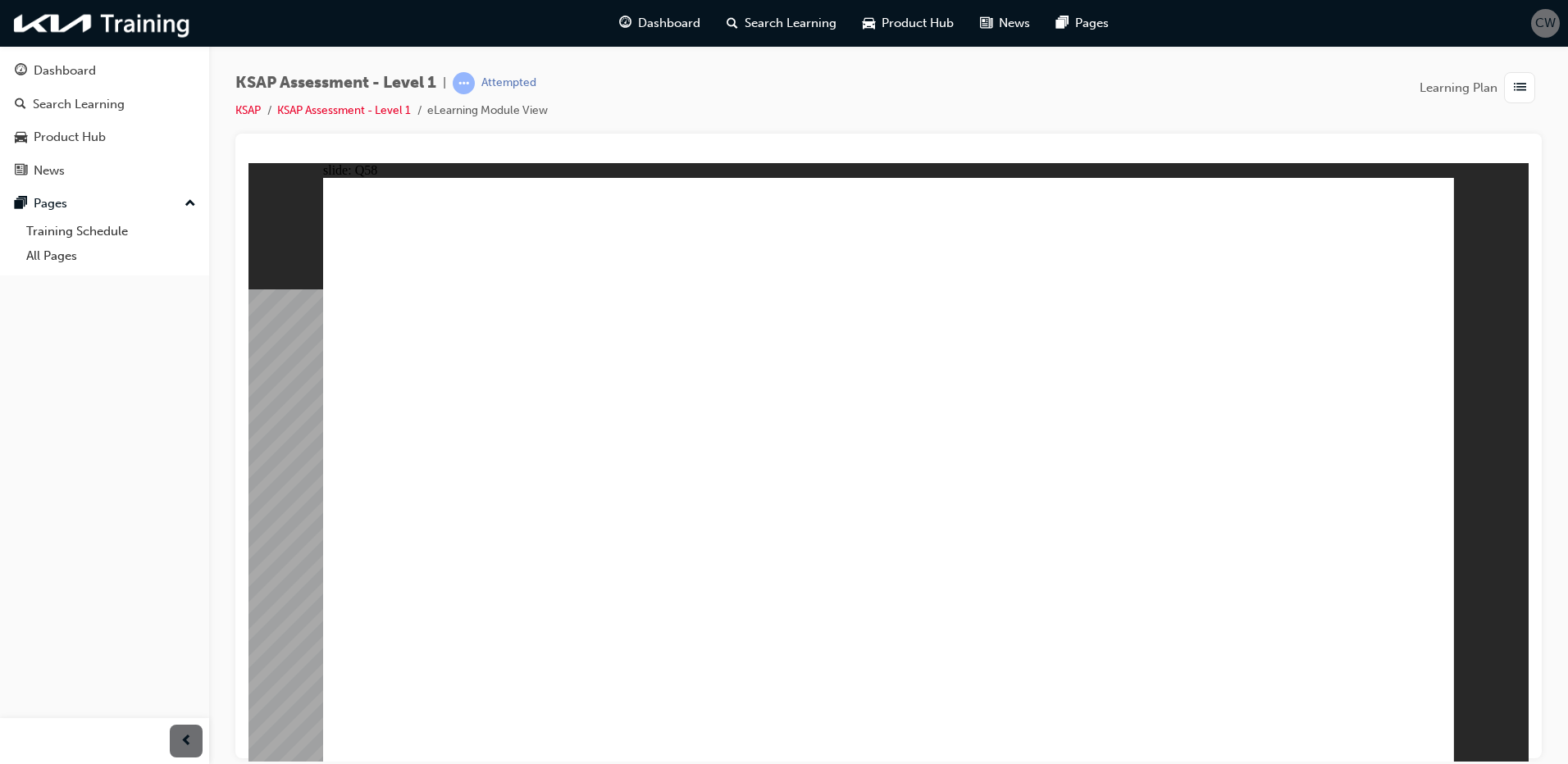
radio input "true"
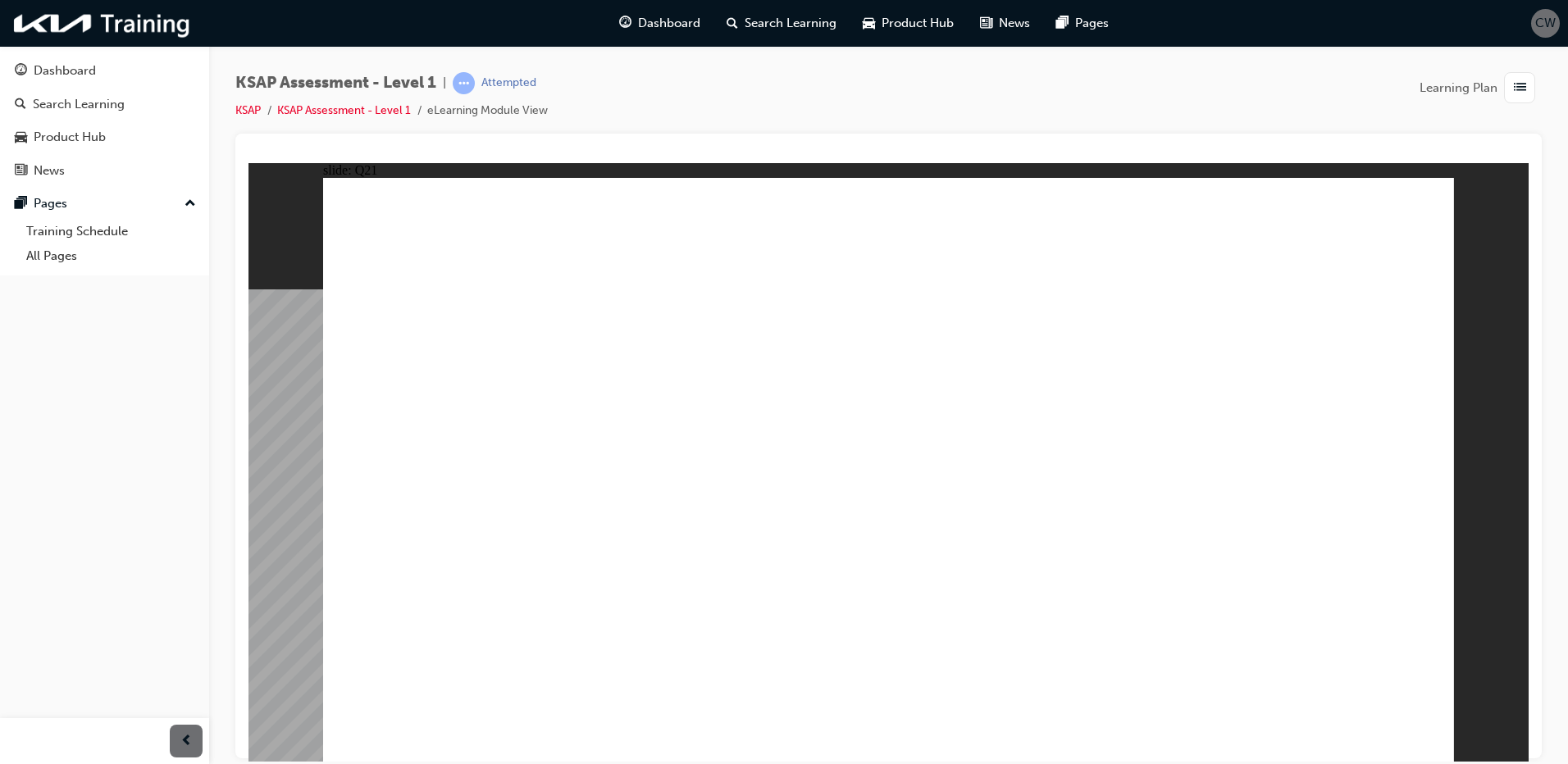
radio input "true"
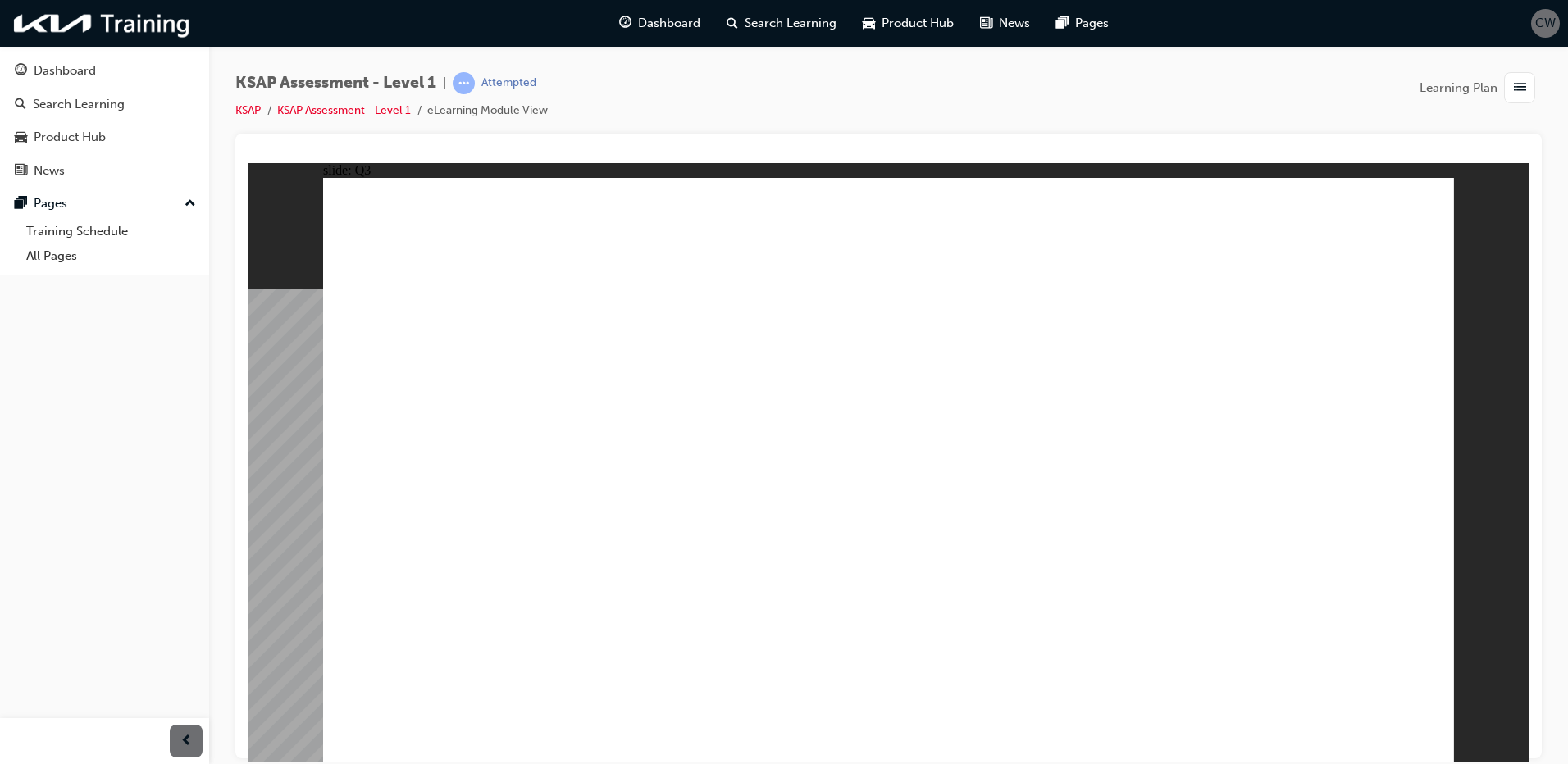
radio input "false"
radio input "true"
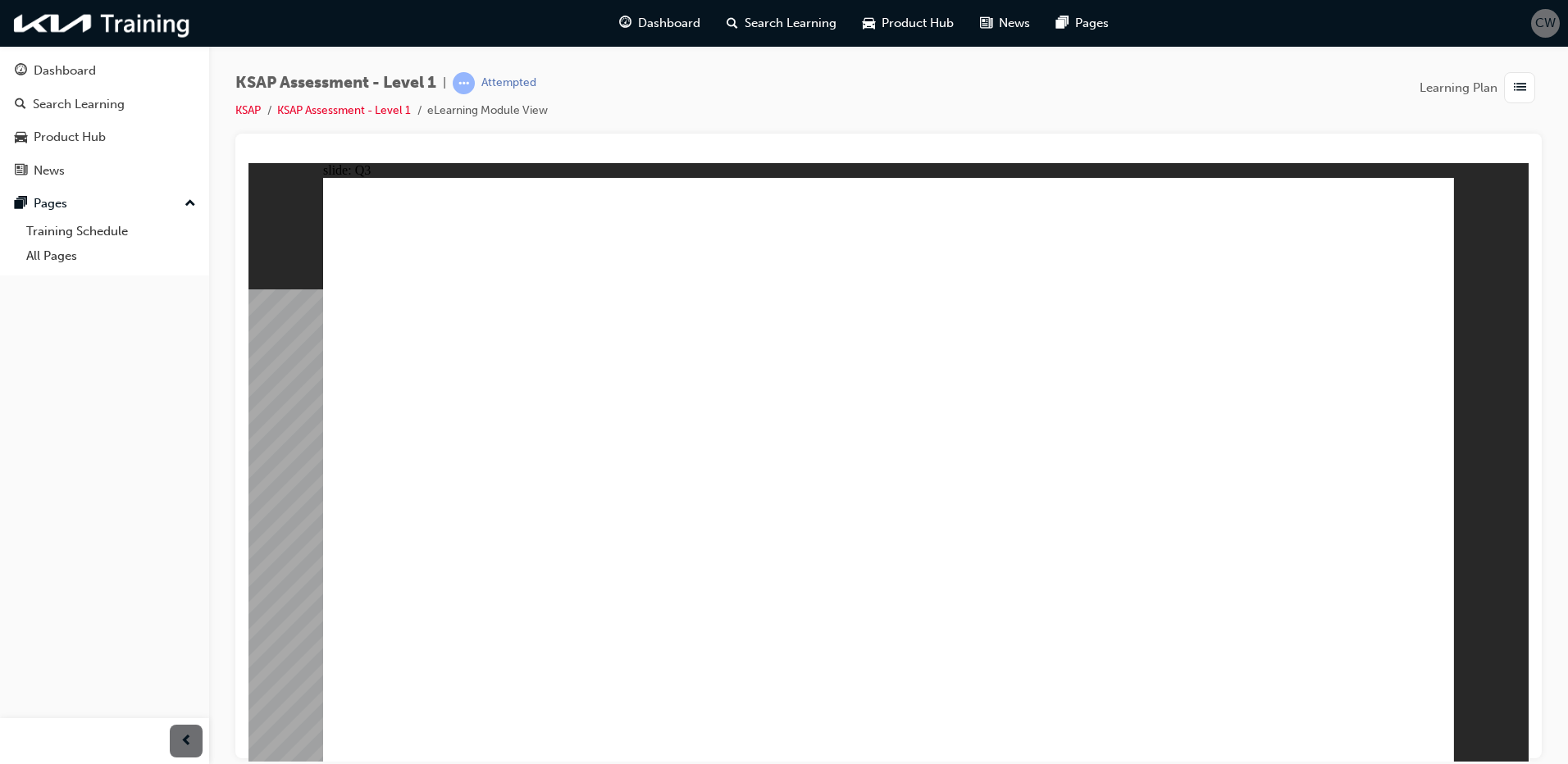
radio input "true"
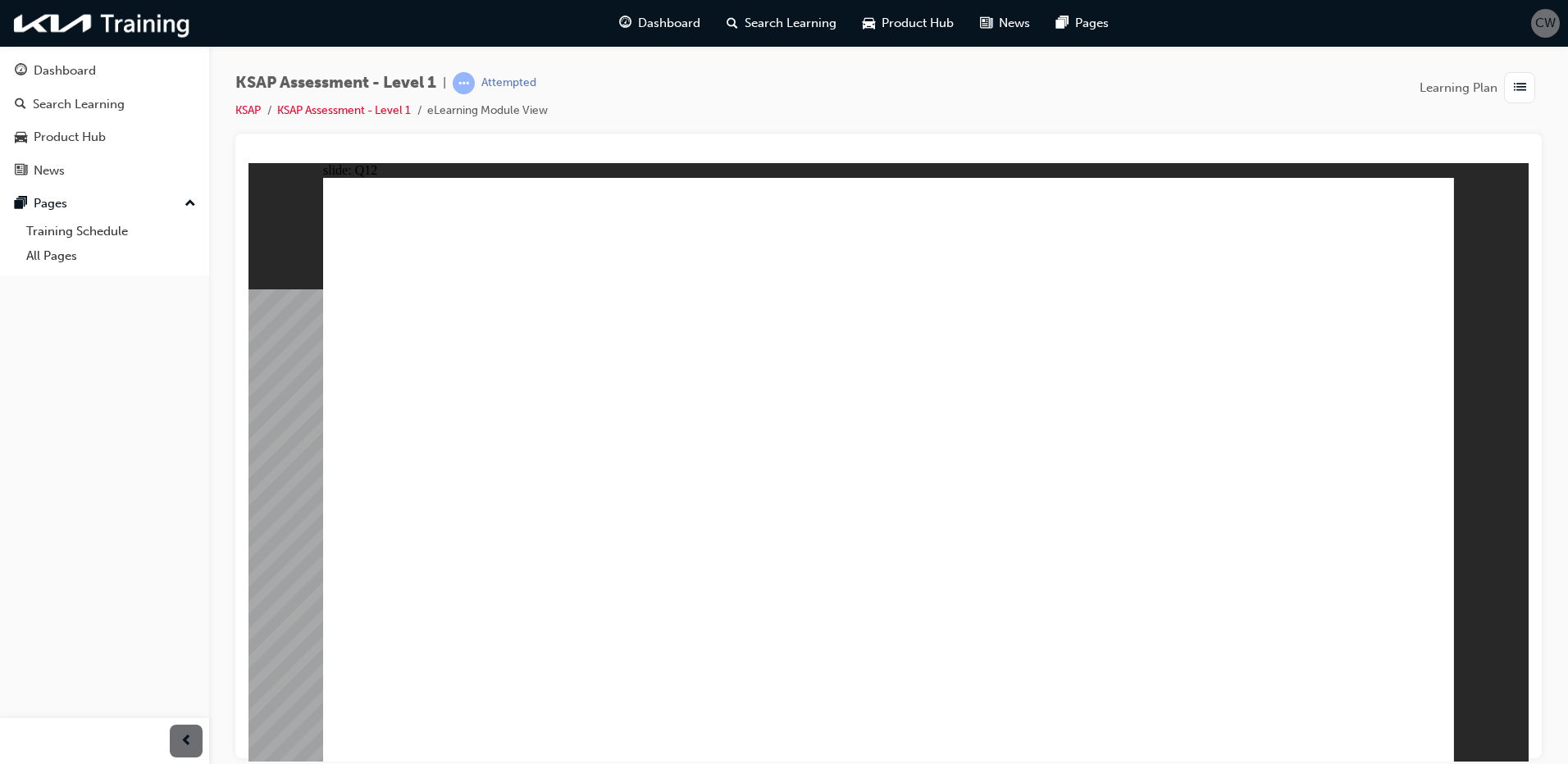
radio input "true"
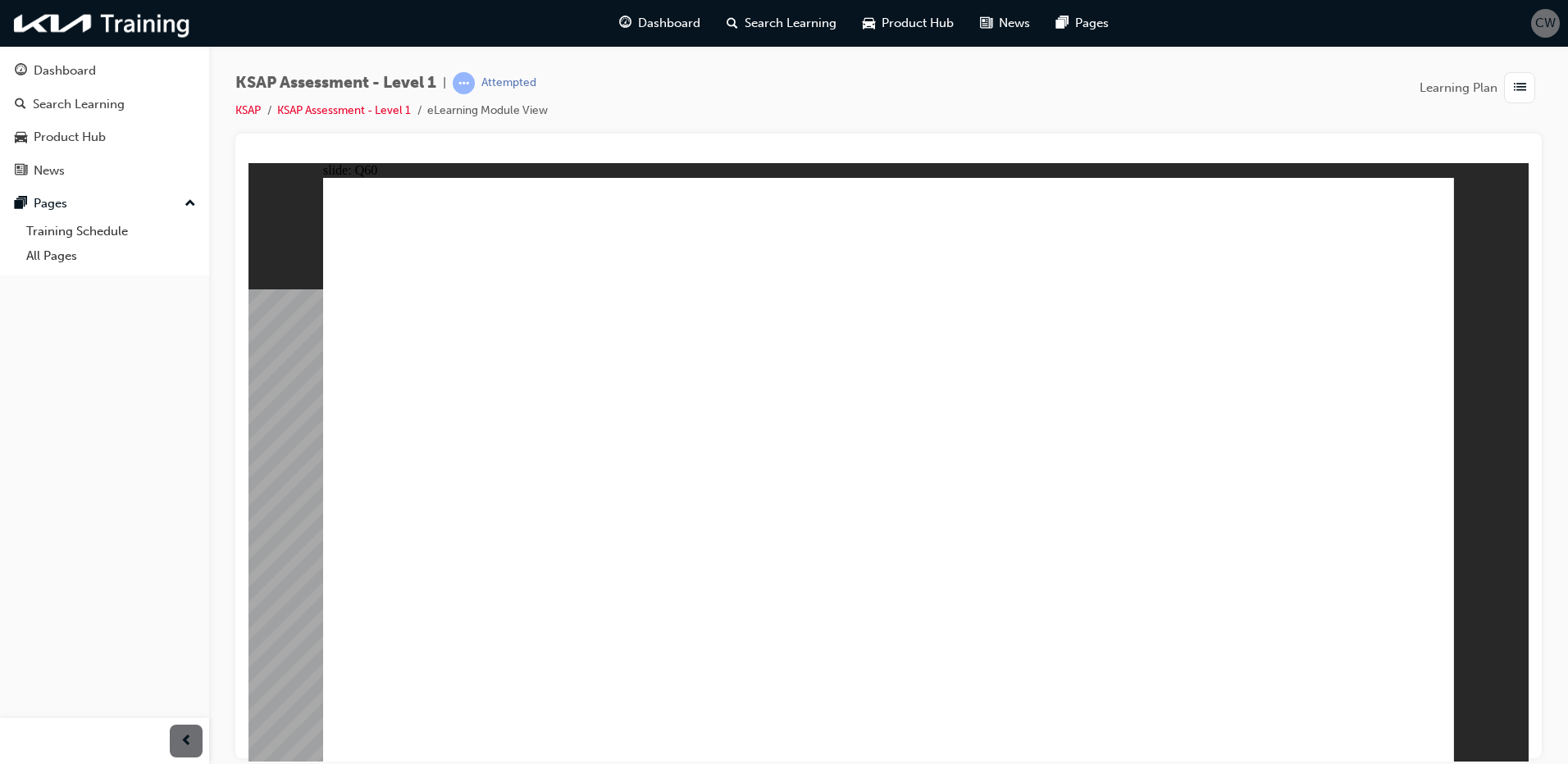
radio input "true"
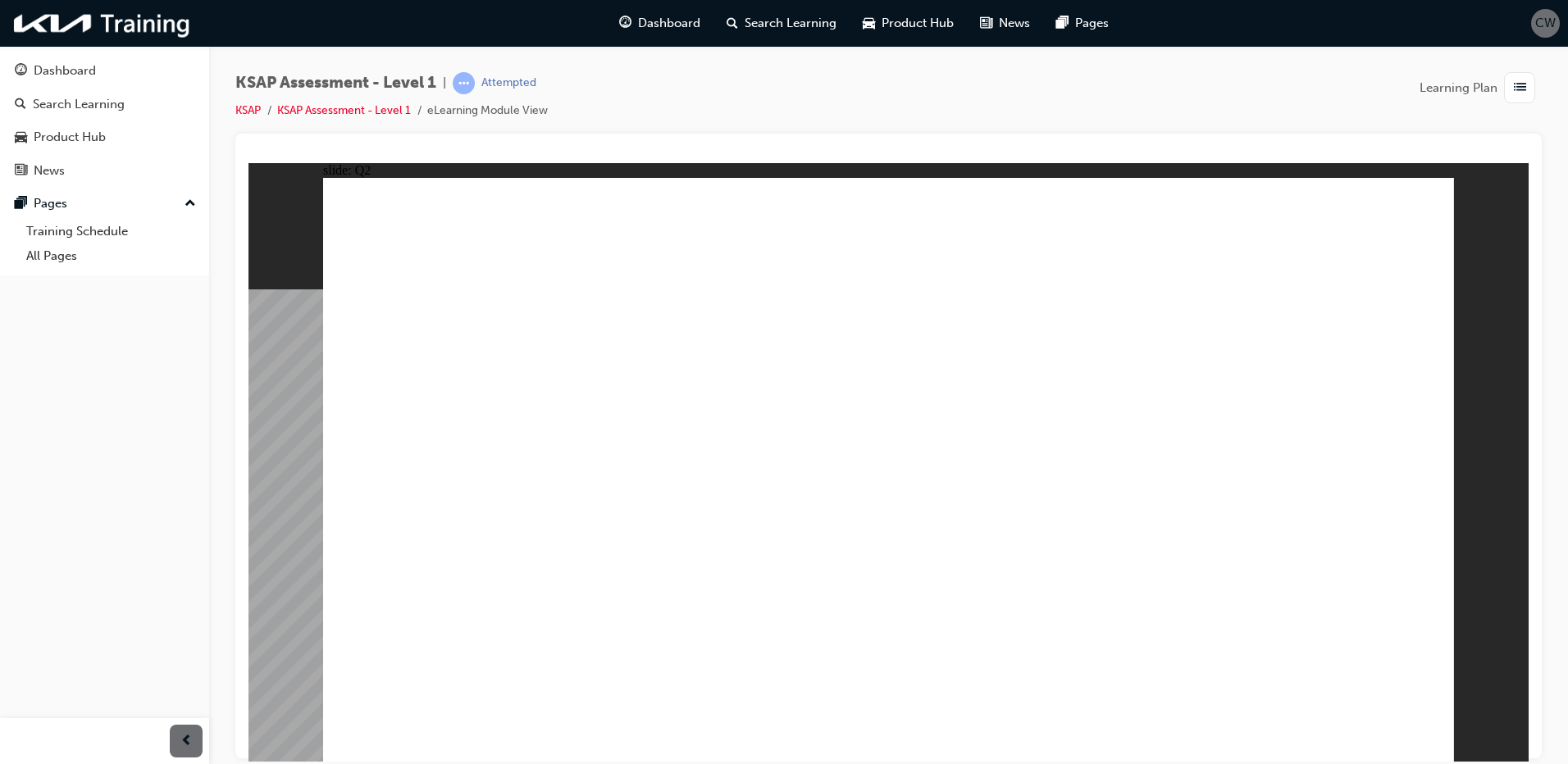
radio input "true"
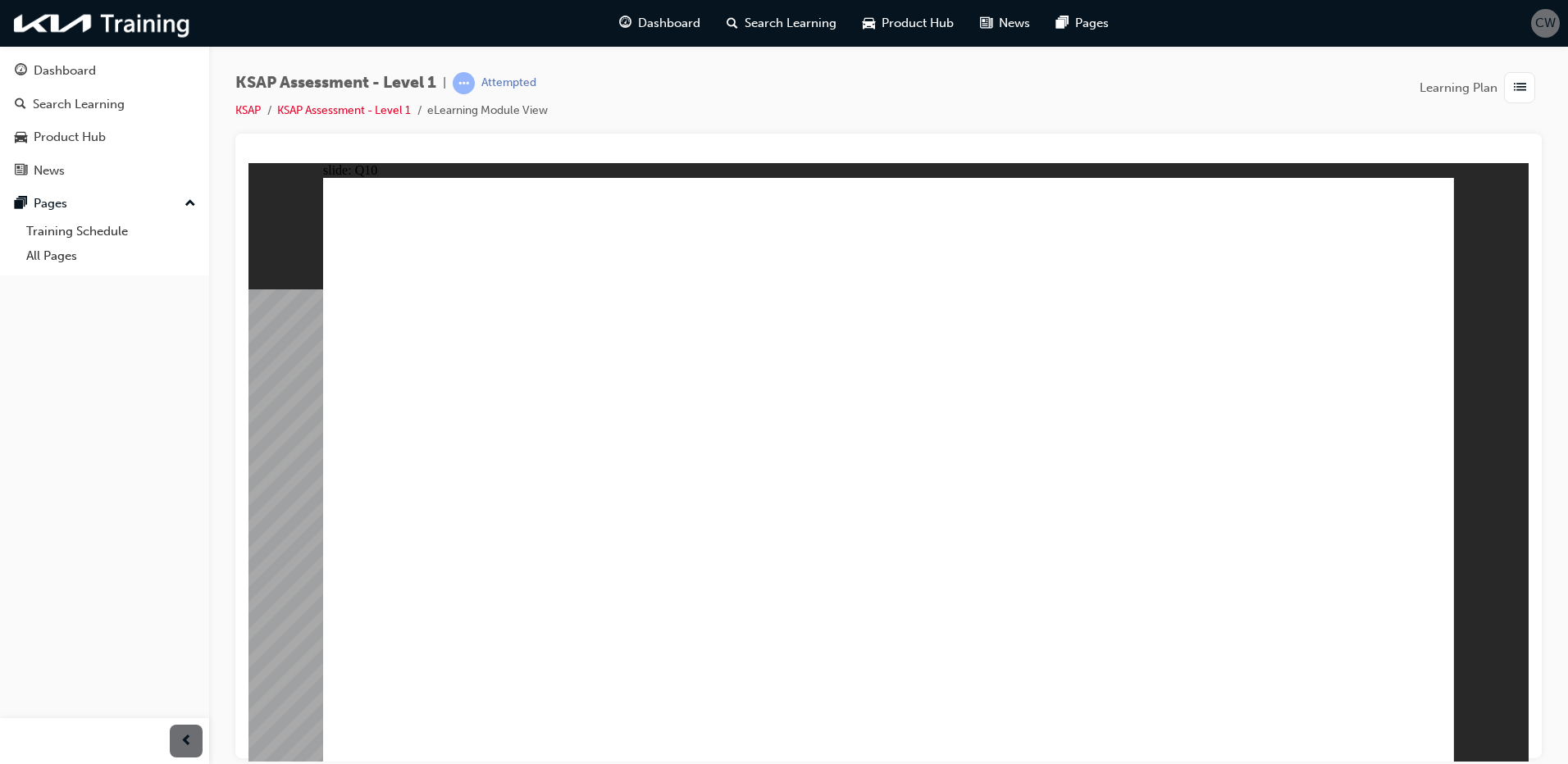
radio input "true"
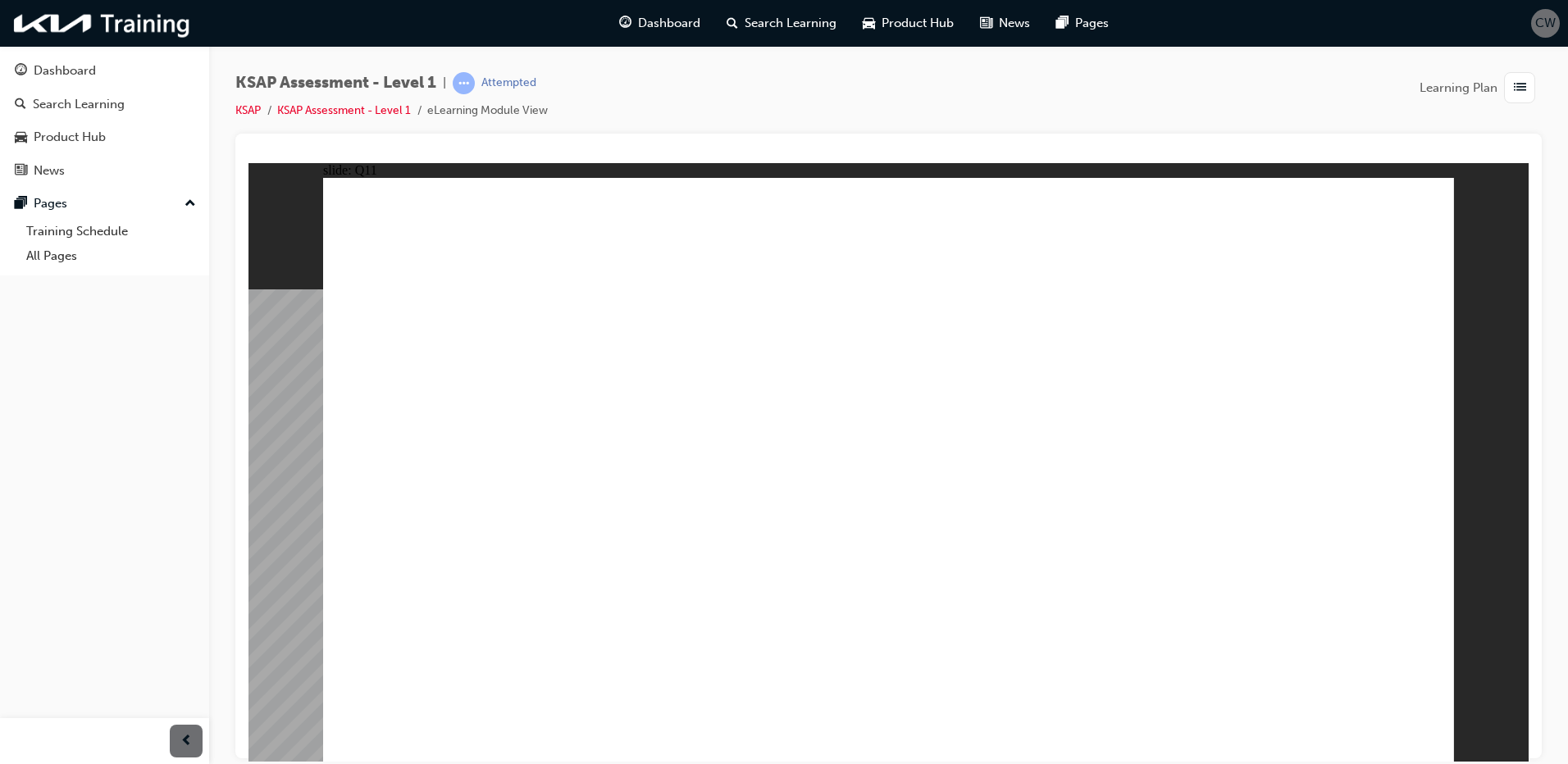
radio input "true"
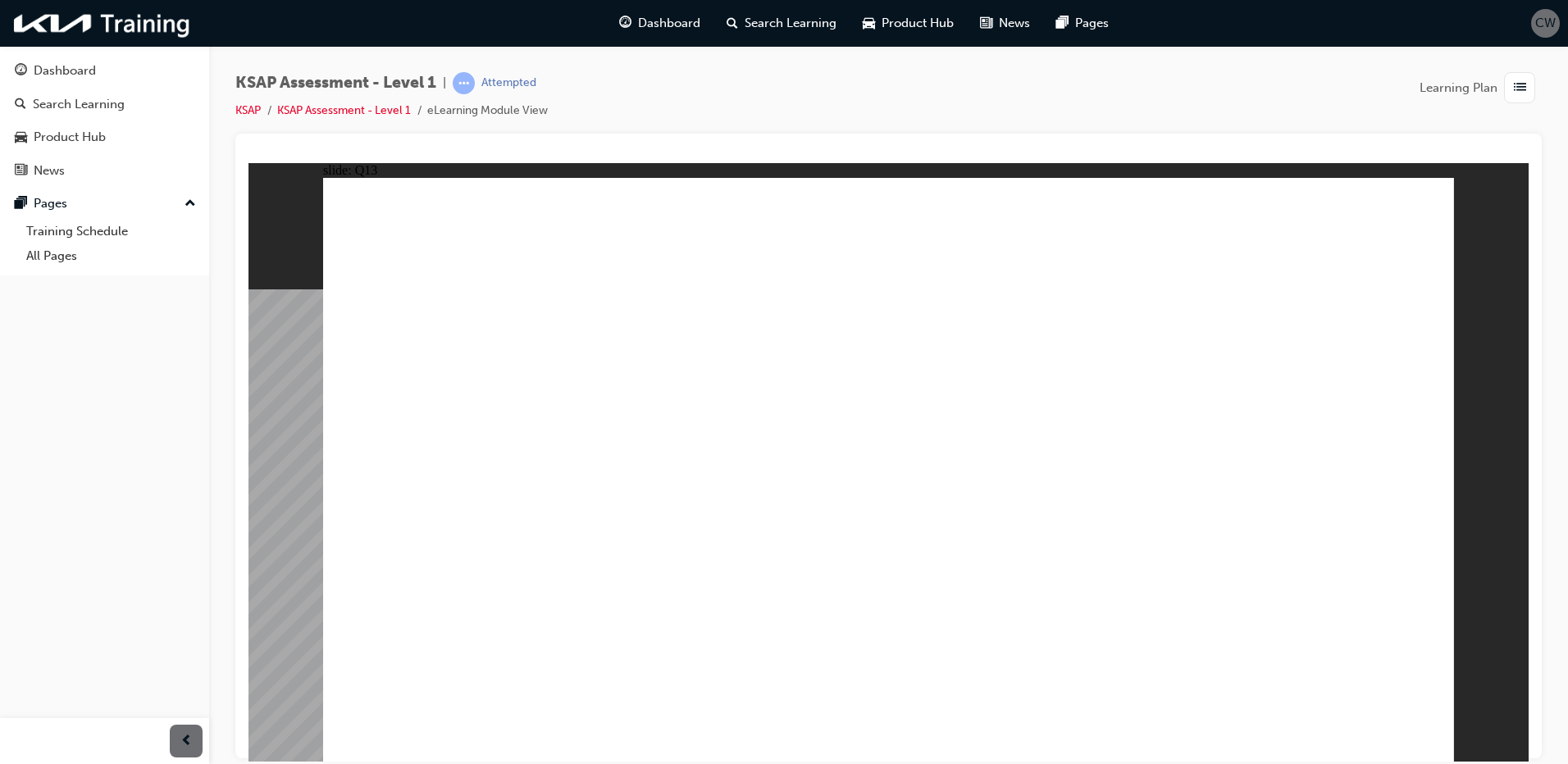
radio input "true"
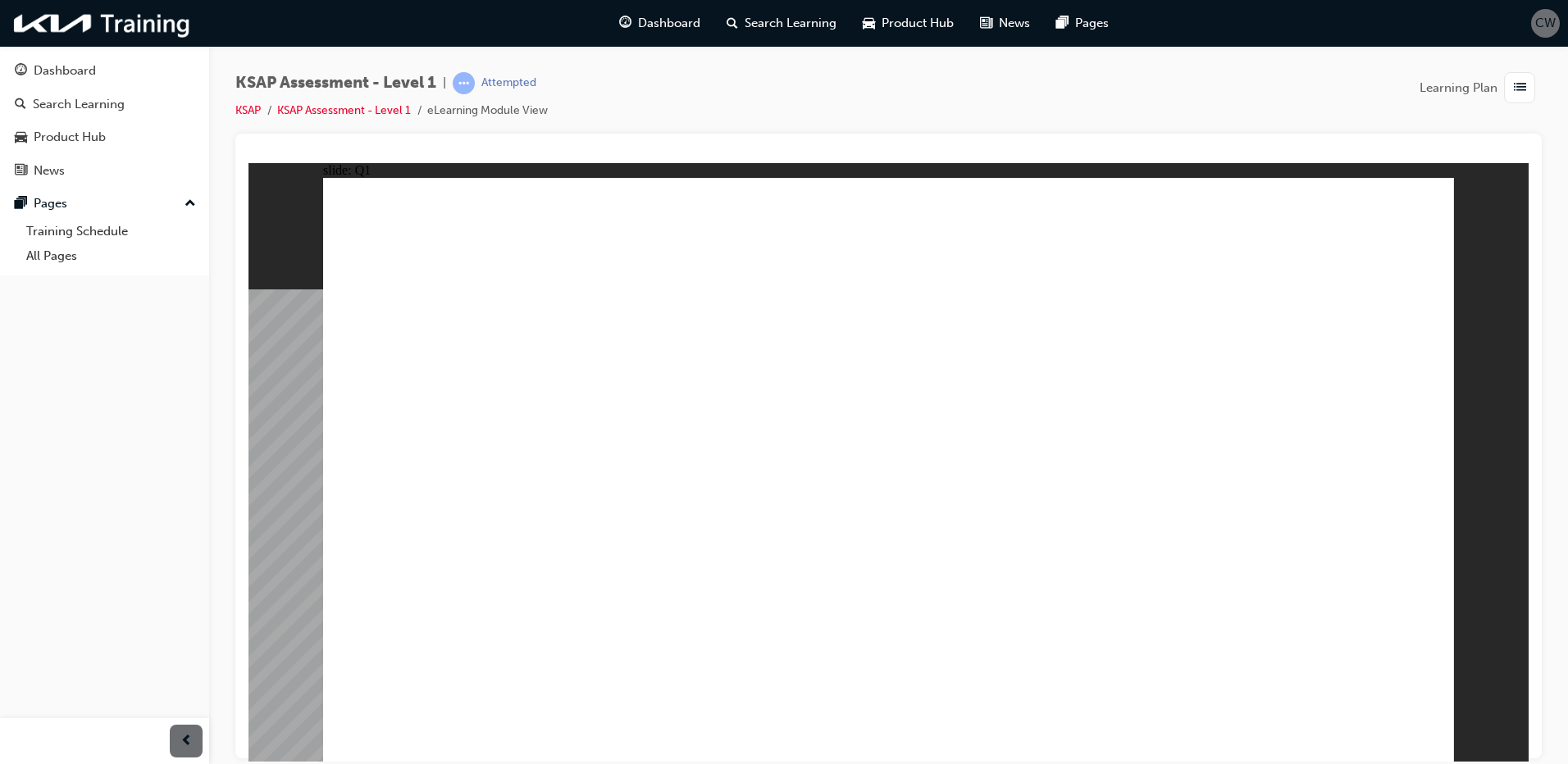
radio input "true"
drag, startPoint x: 1398, startPoint y: 736, endPoint x: 1414, endPoint y: 763, distance: 31.4
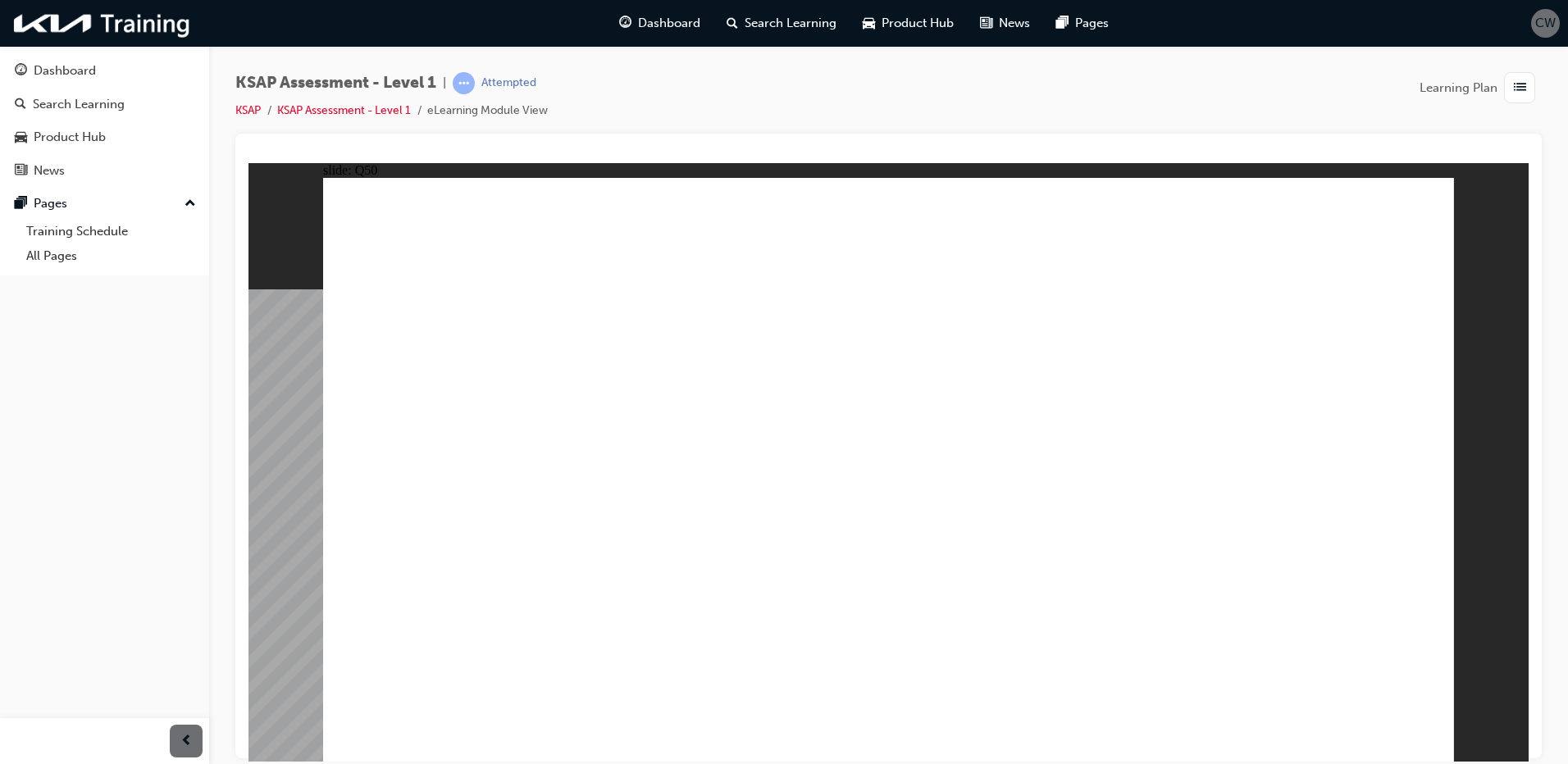
drag, startPoint x: 1414, startPoint y: 763, endPoint x: 1264, endPoint y: 702, distance: 161.9
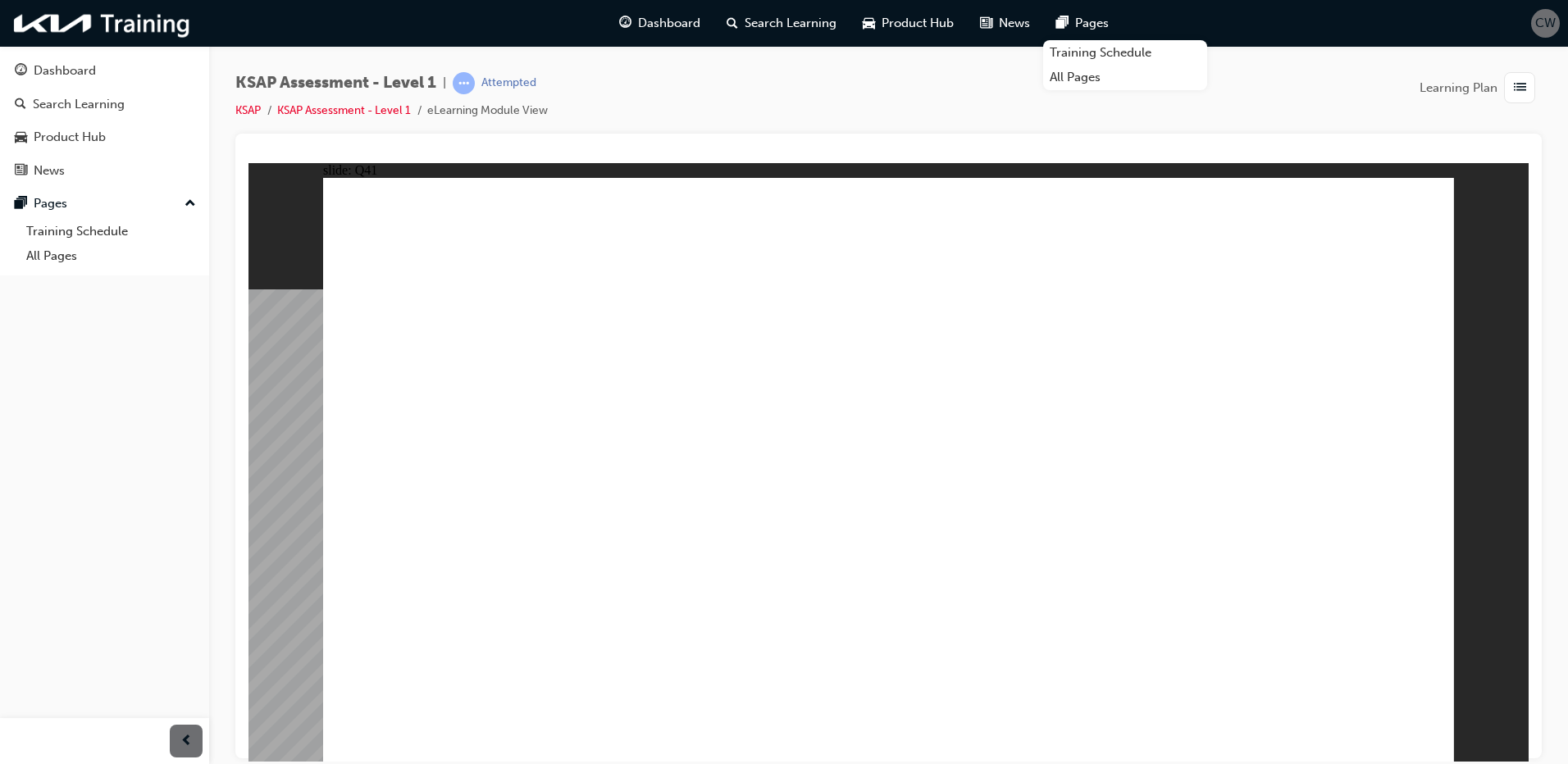
radio input "true"
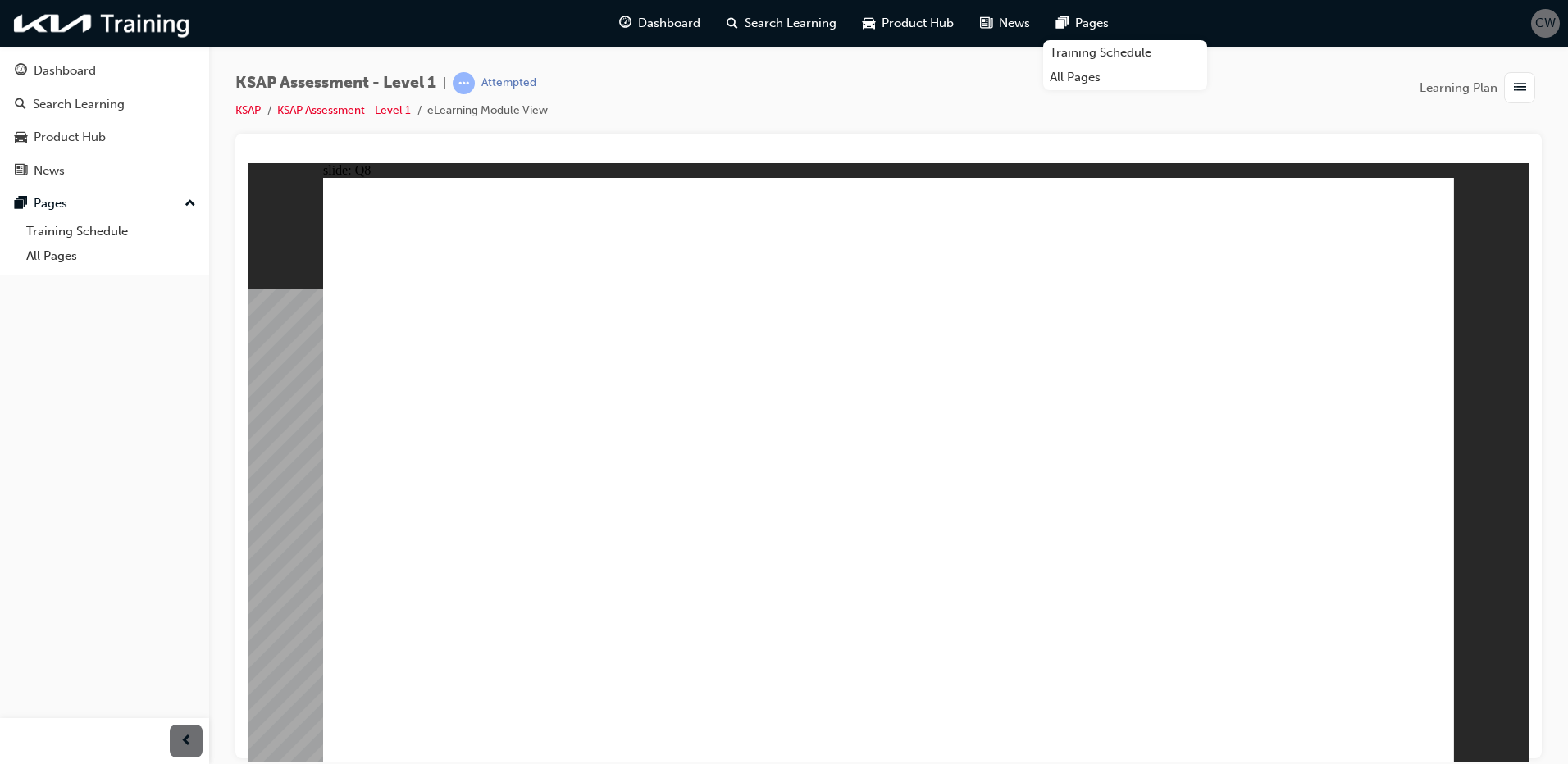
radio input "false"
radio input "true"
drag, startPoint x: 1354, startPoint y: 731, endPoint x: 1354, endPoint y: 740, distance: 9.0
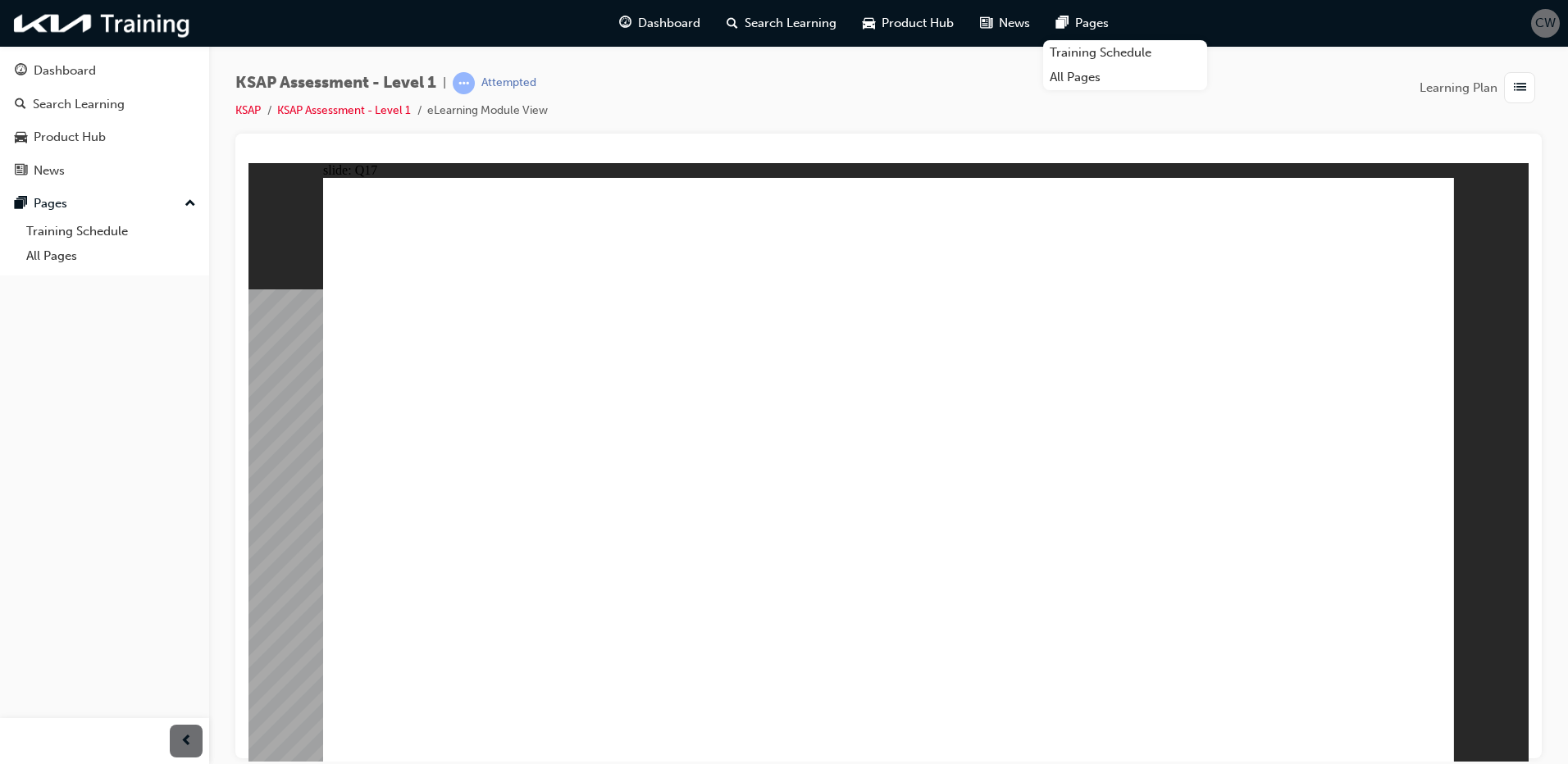
radio input "true"
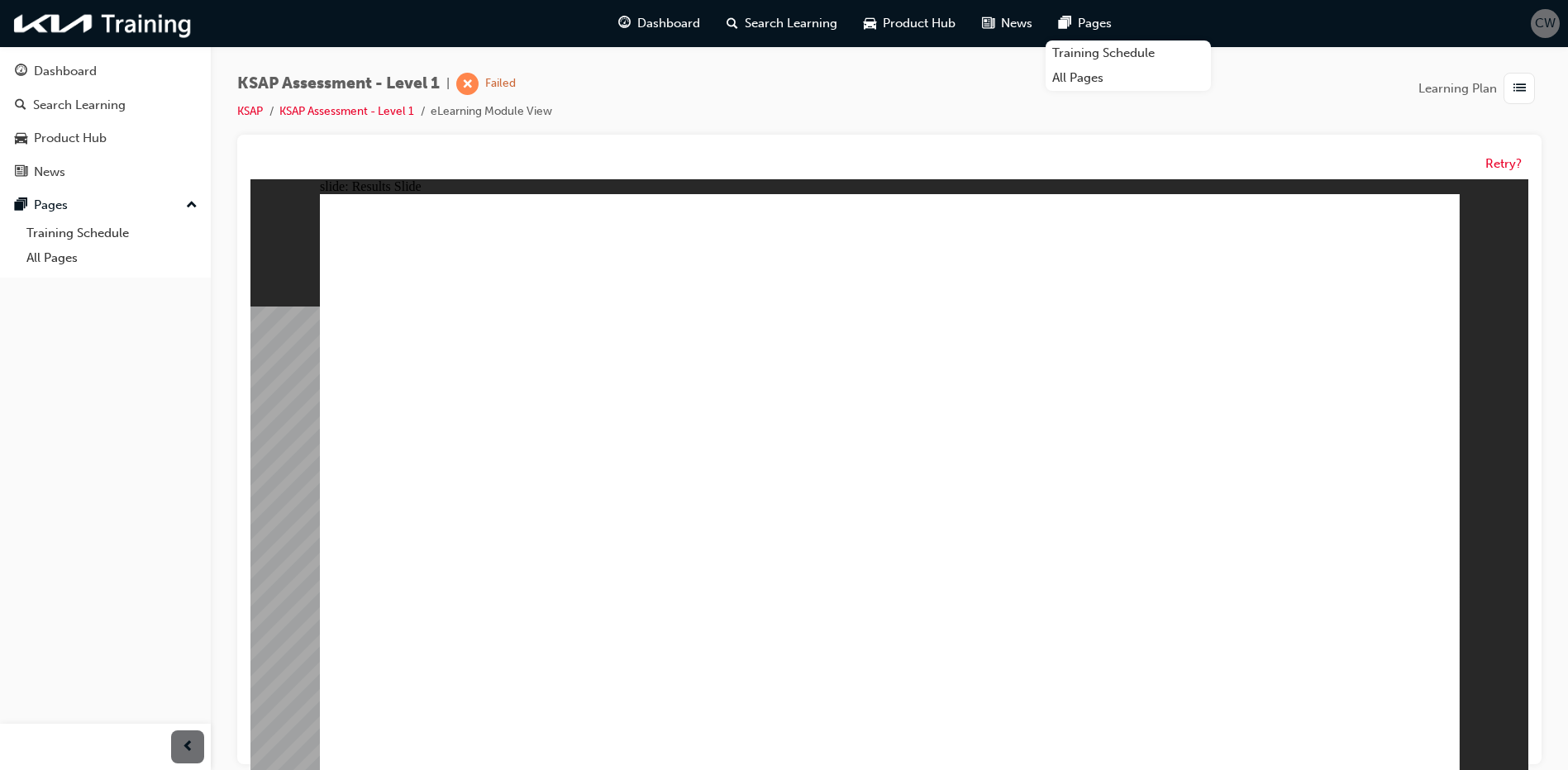
click at [1509, 161] on button "Retry?" at bounding box center [1503, 163] width 36 height 19
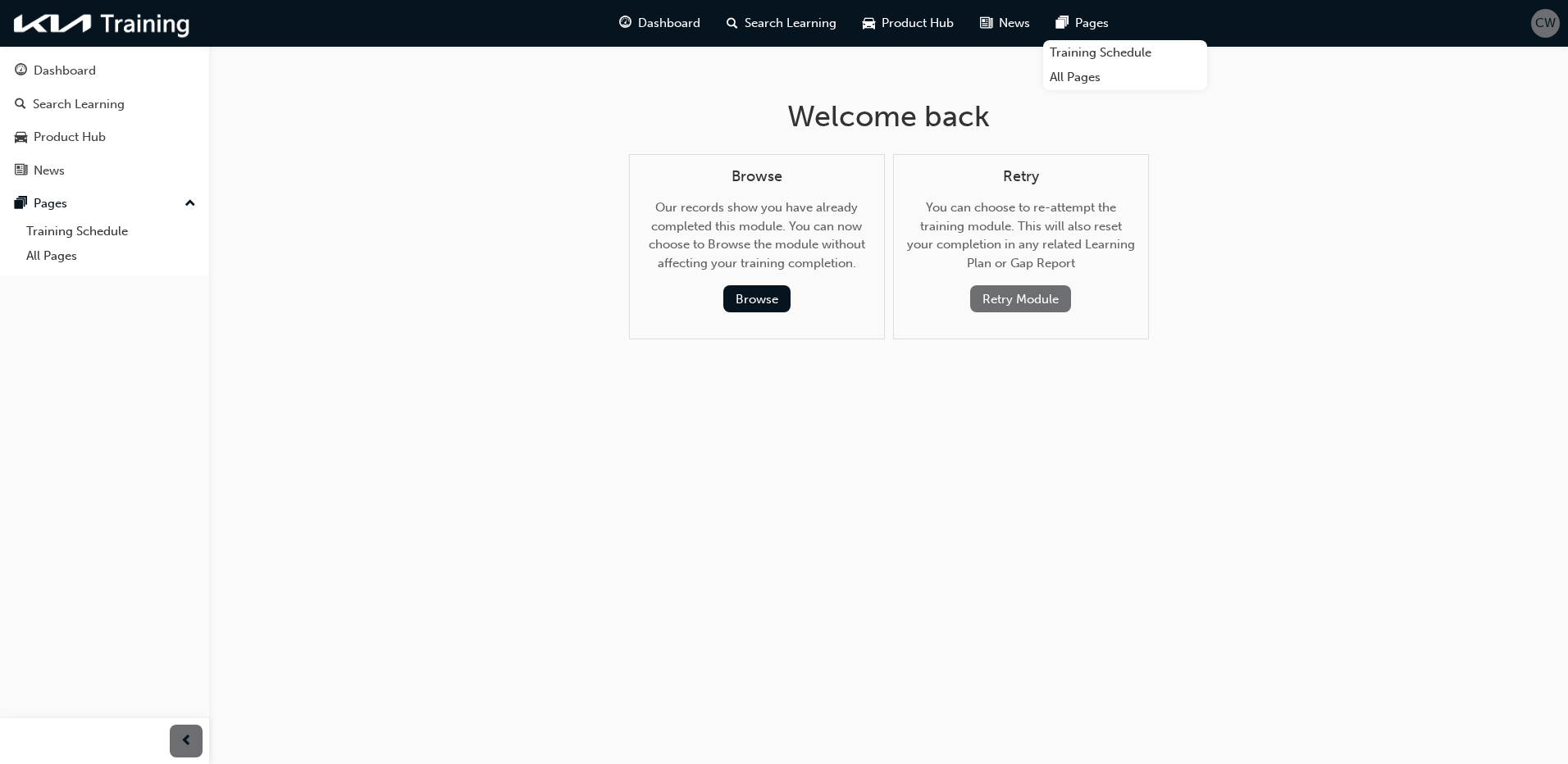
click at [1037, 296] on button "Retry Module" at bounding box center [1020, 298] width 101 height 27
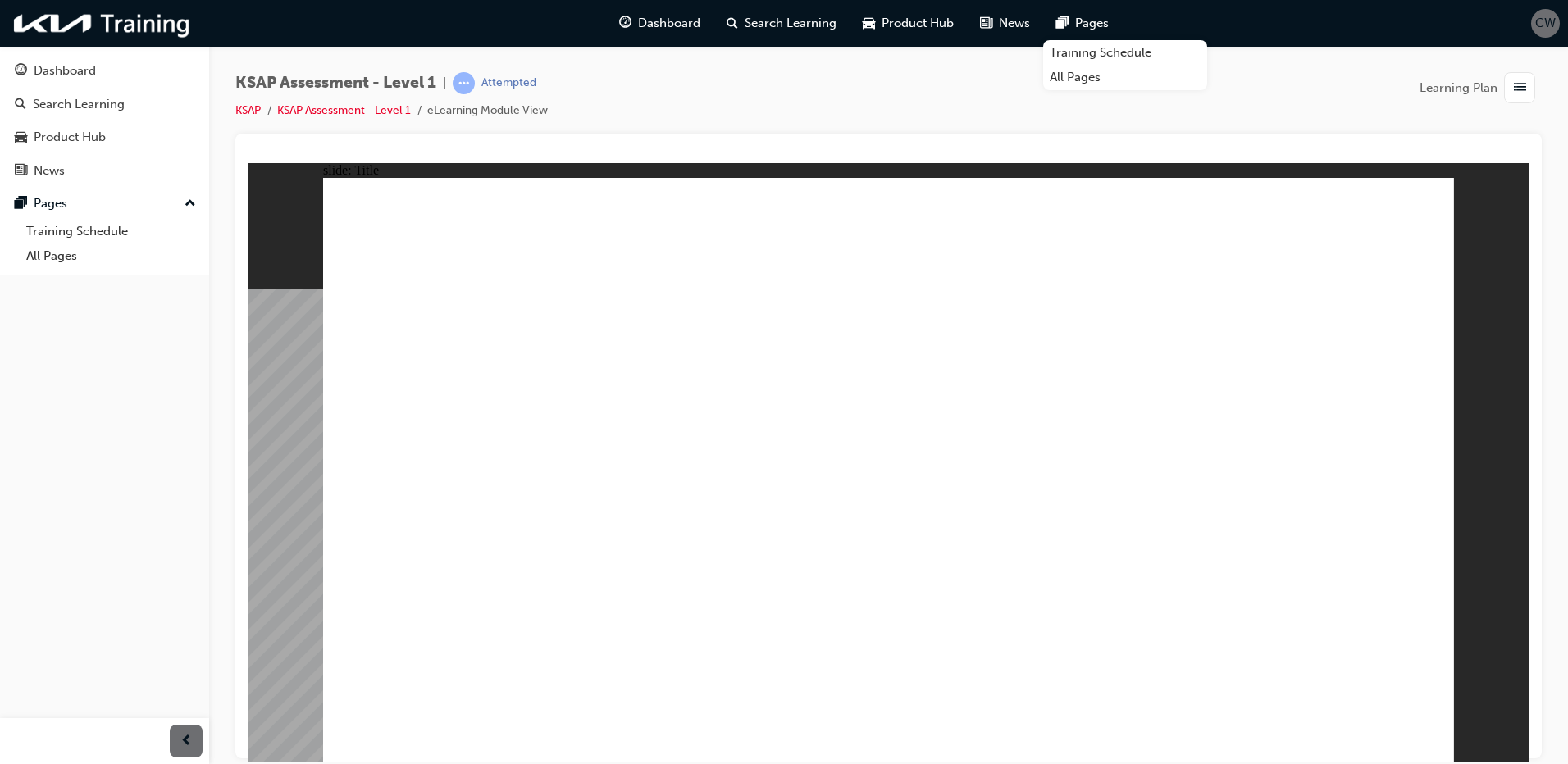
radio input "true"
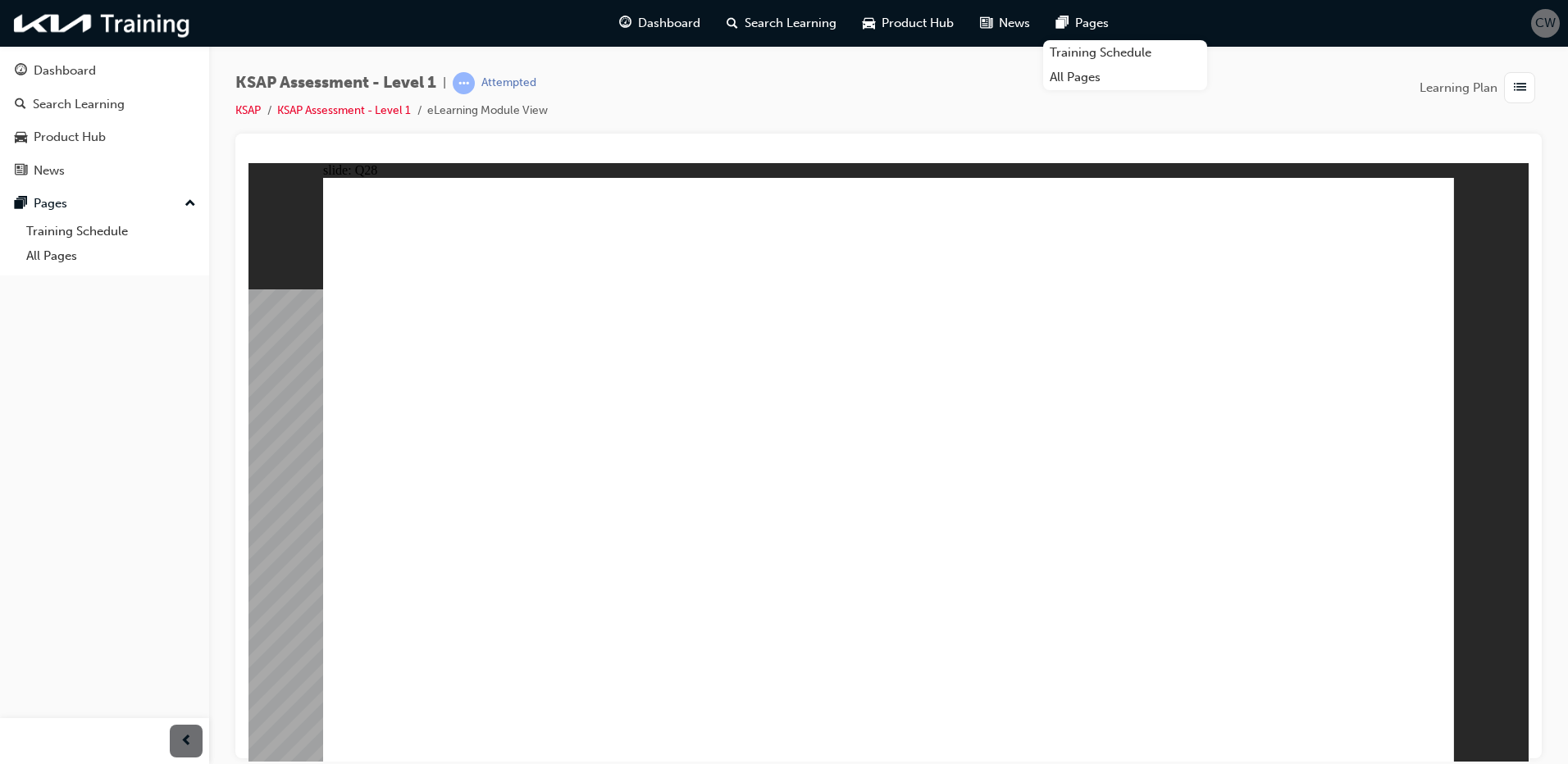
radio input "false"
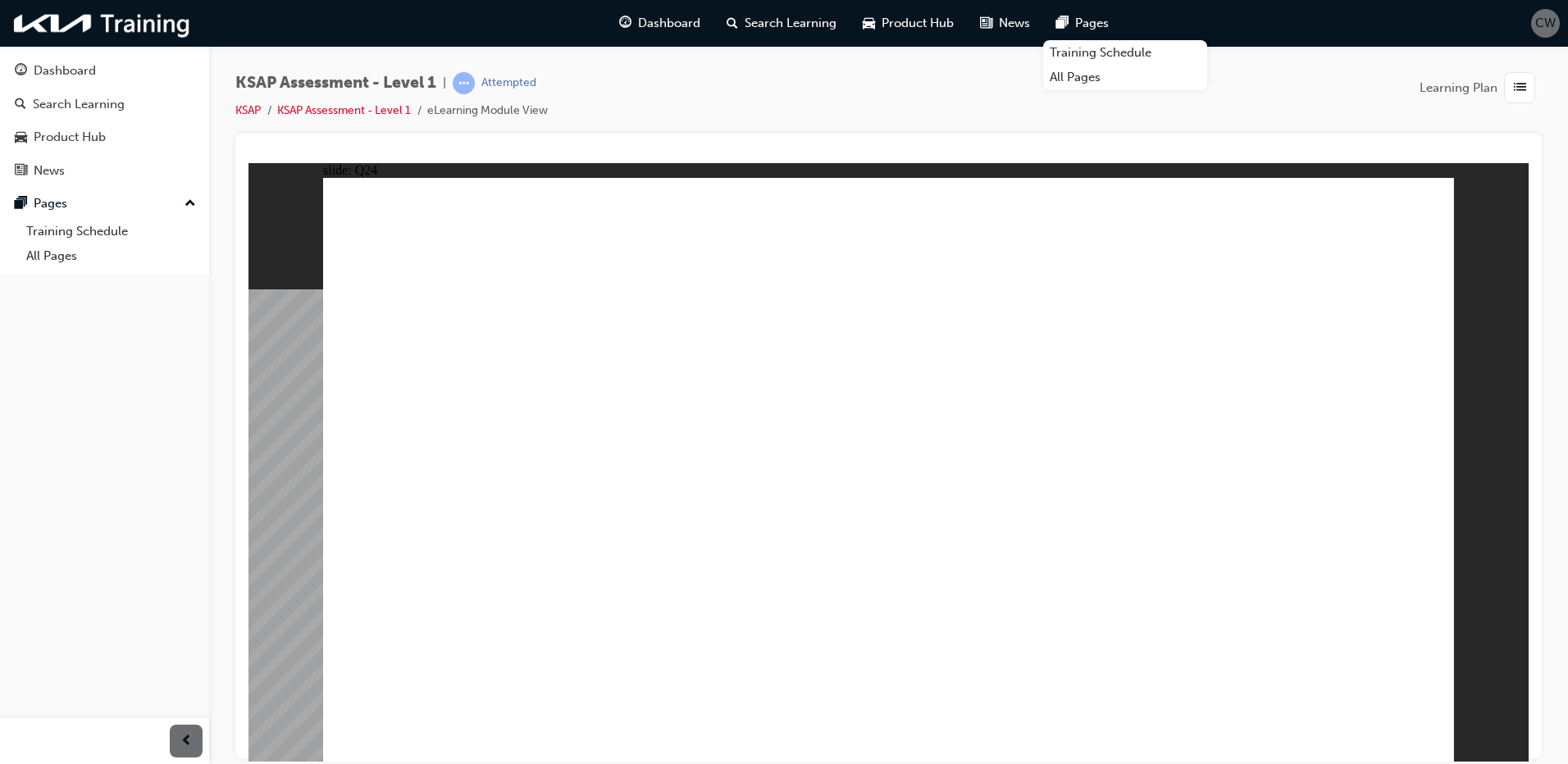
radio input "true"
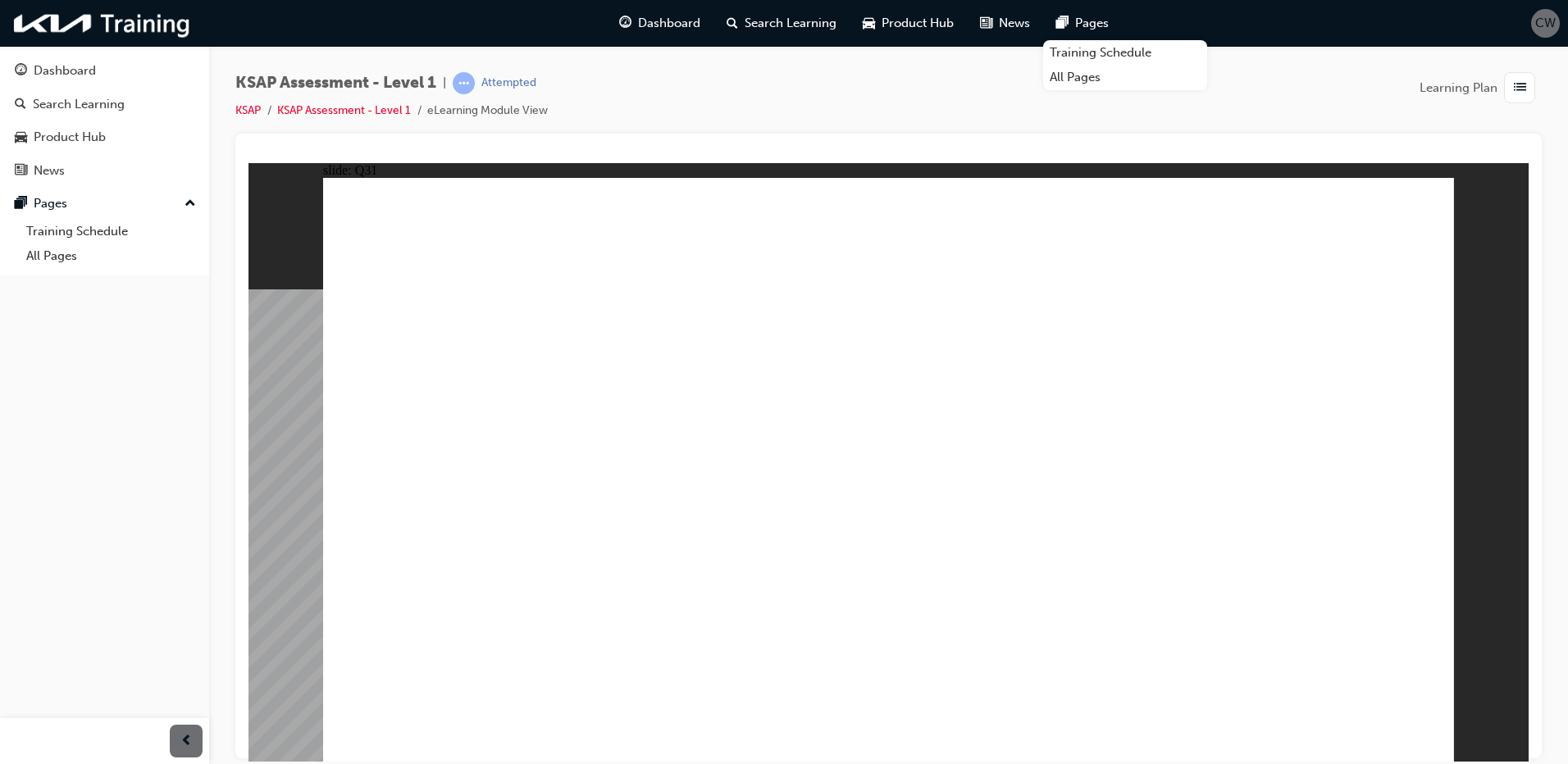
radio input "true"
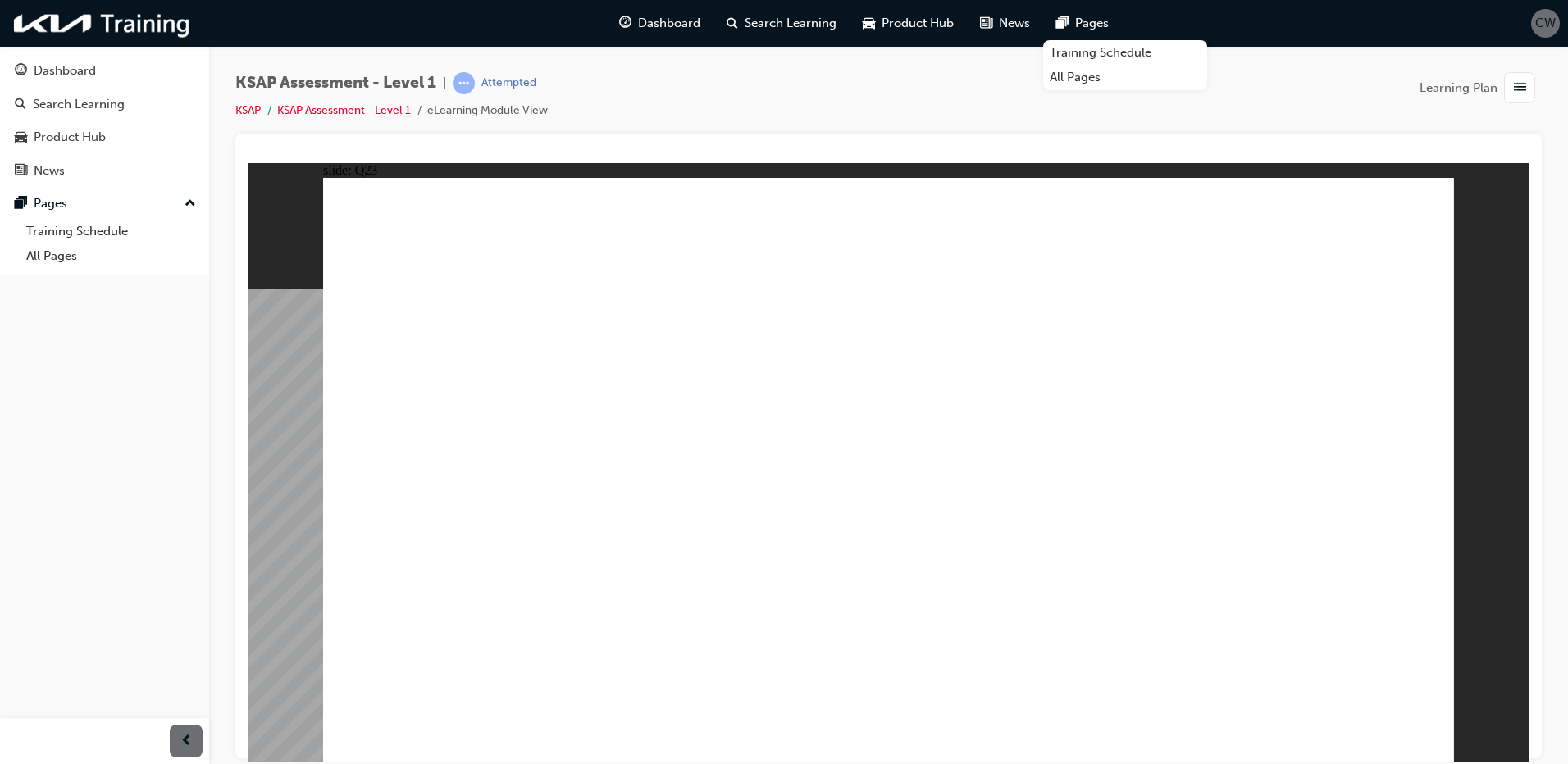
radio input "true"
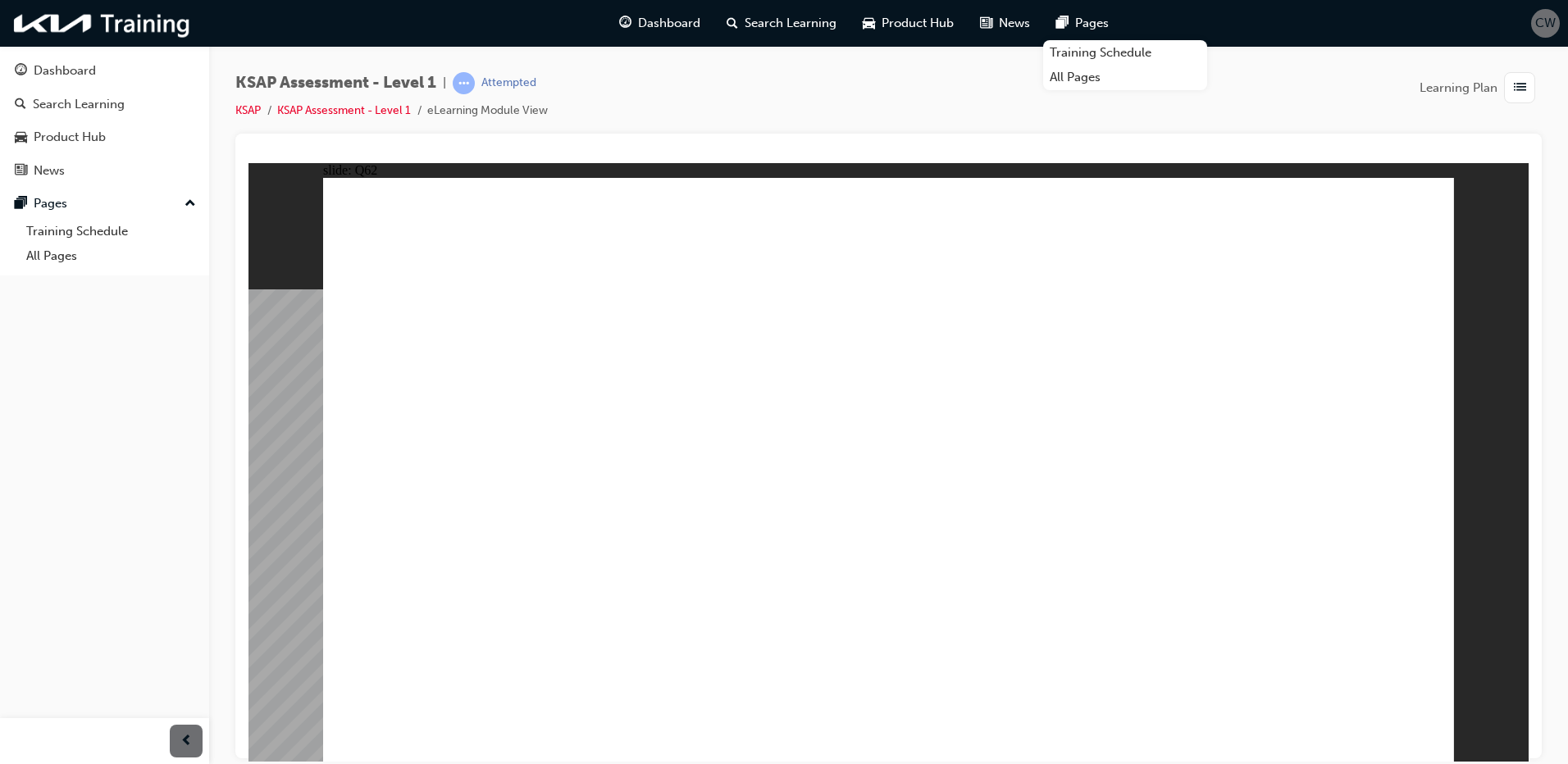
radio input "true"
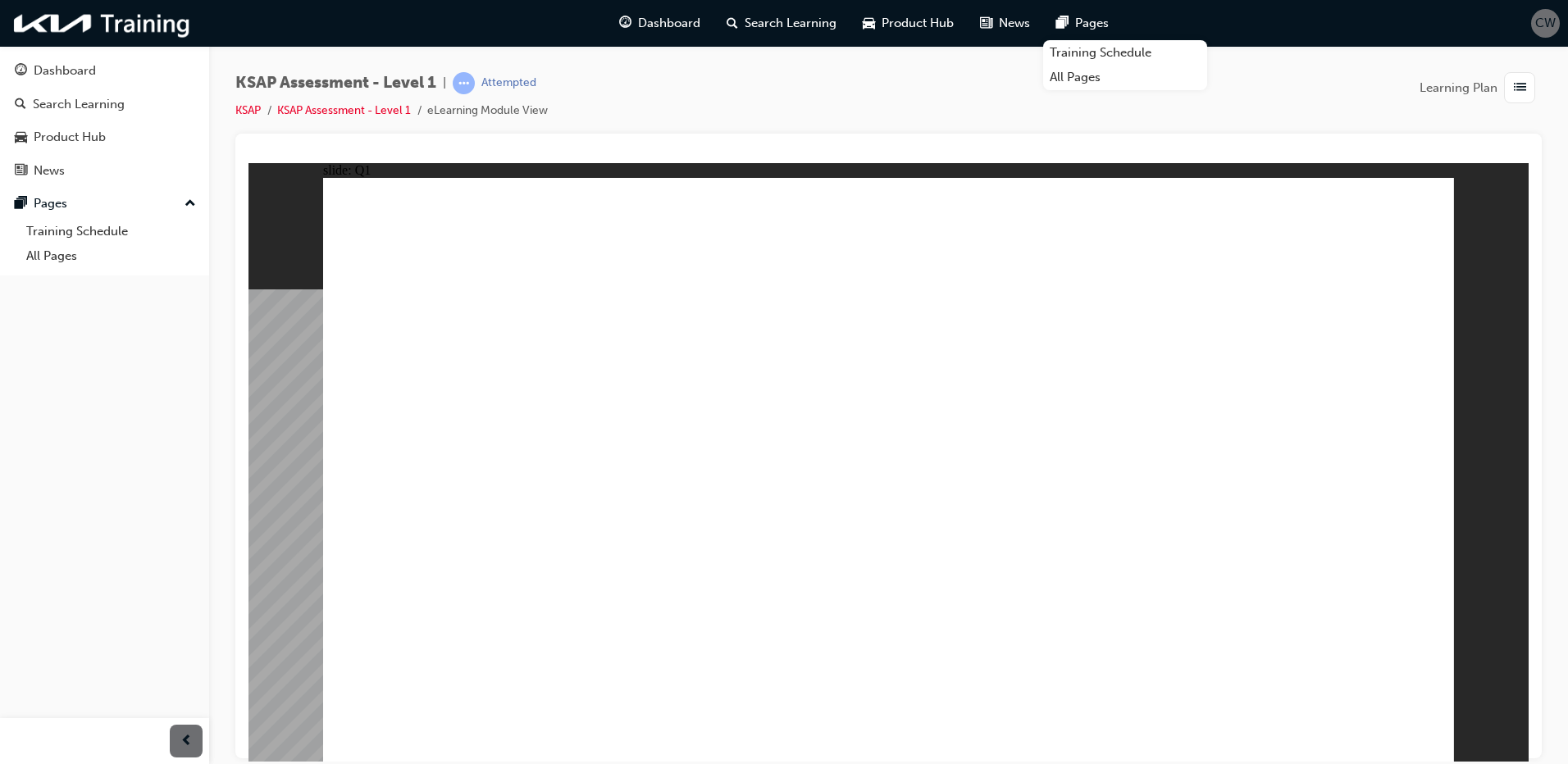
radio input "true"
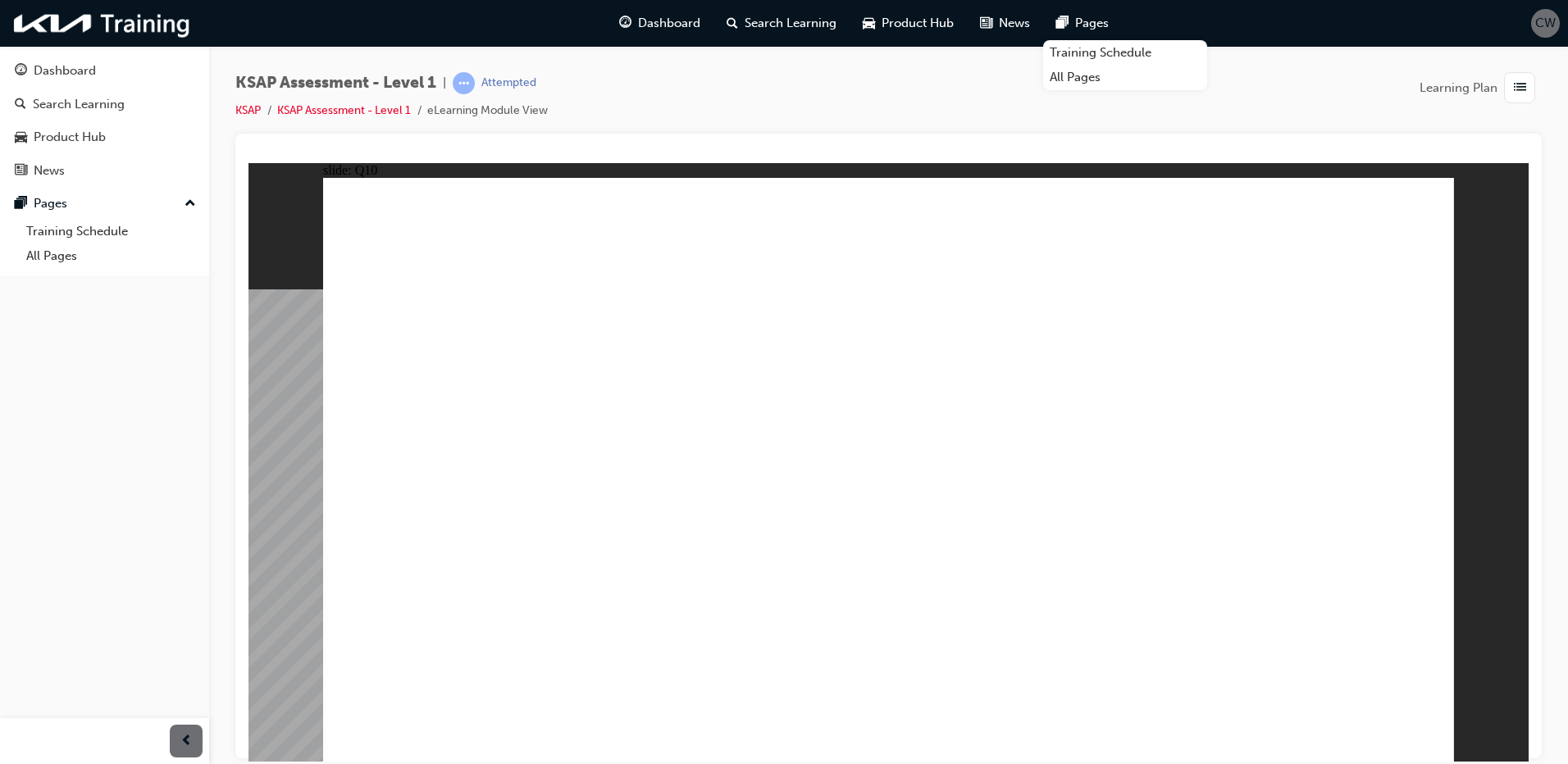
radio input "true"
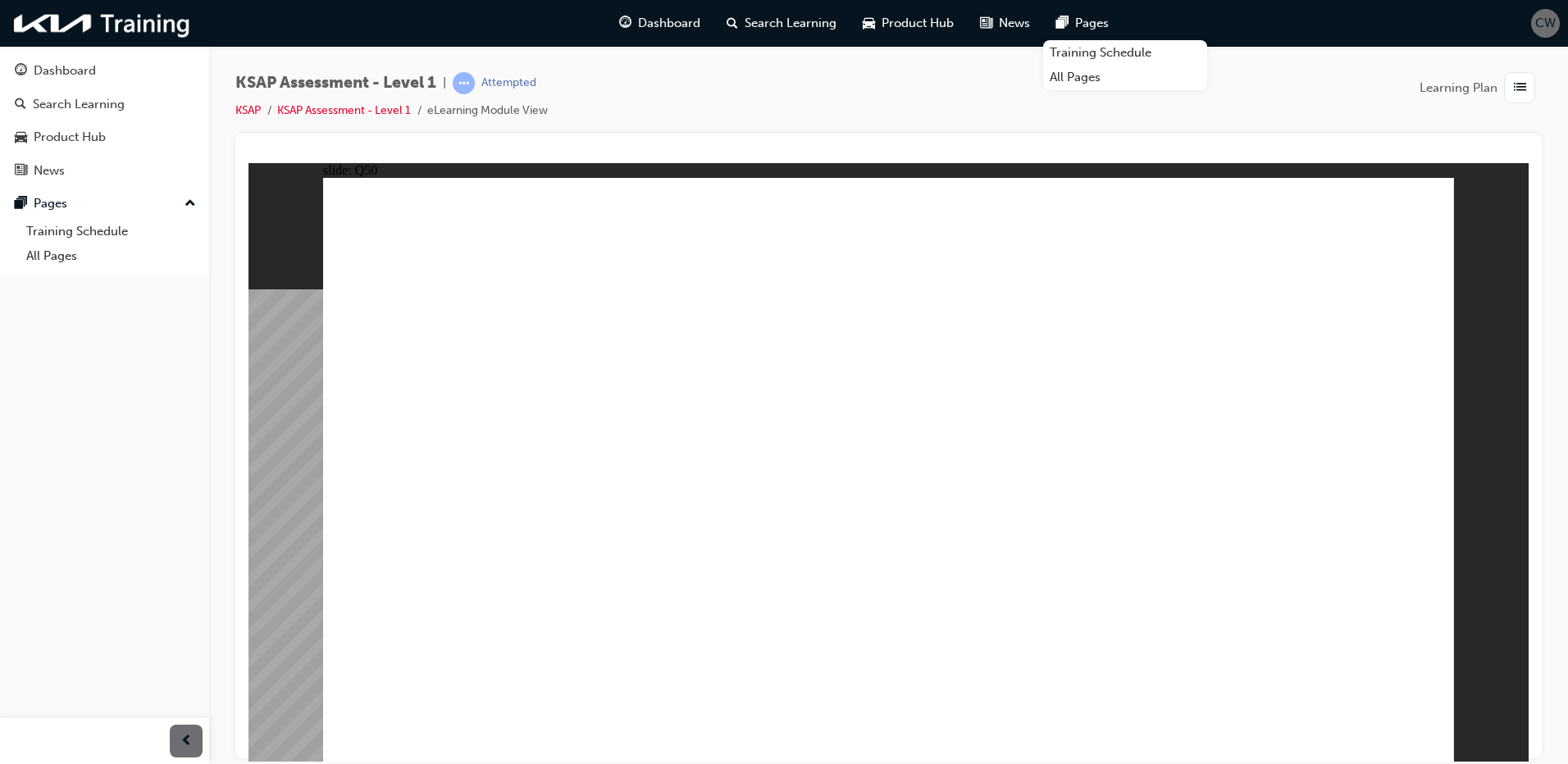
radio input "true"
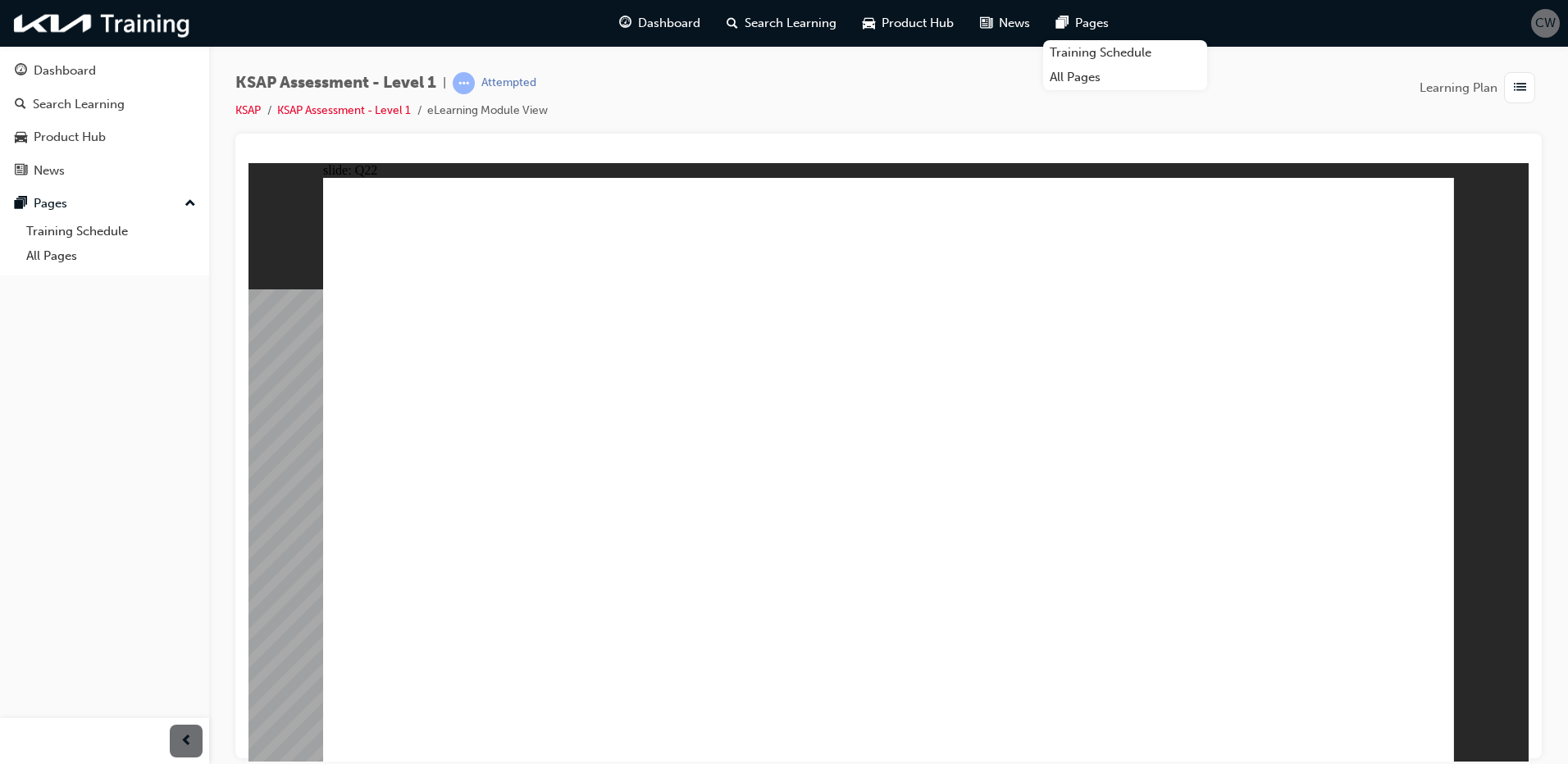
radio input "true"
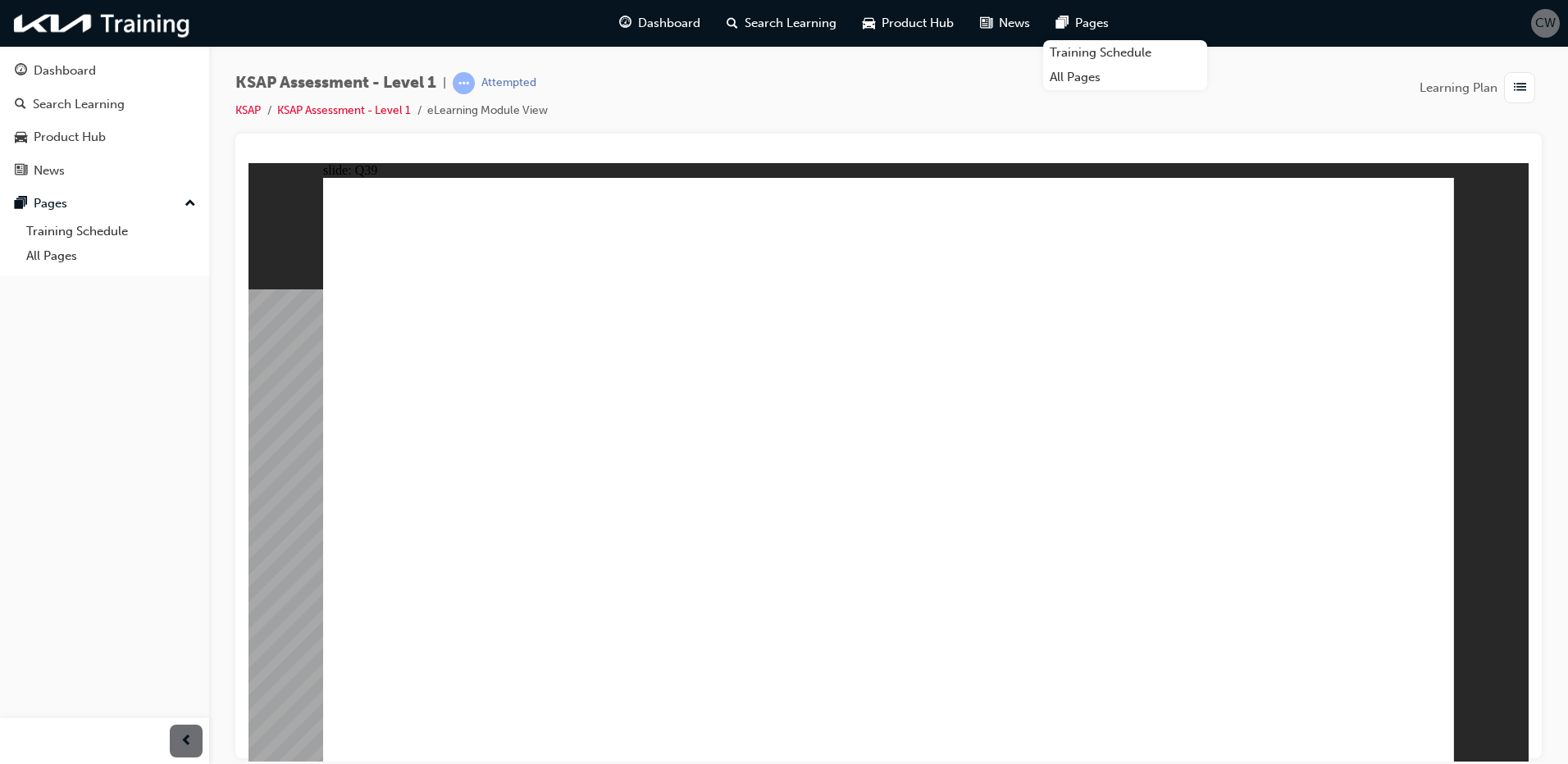
radio input "true"
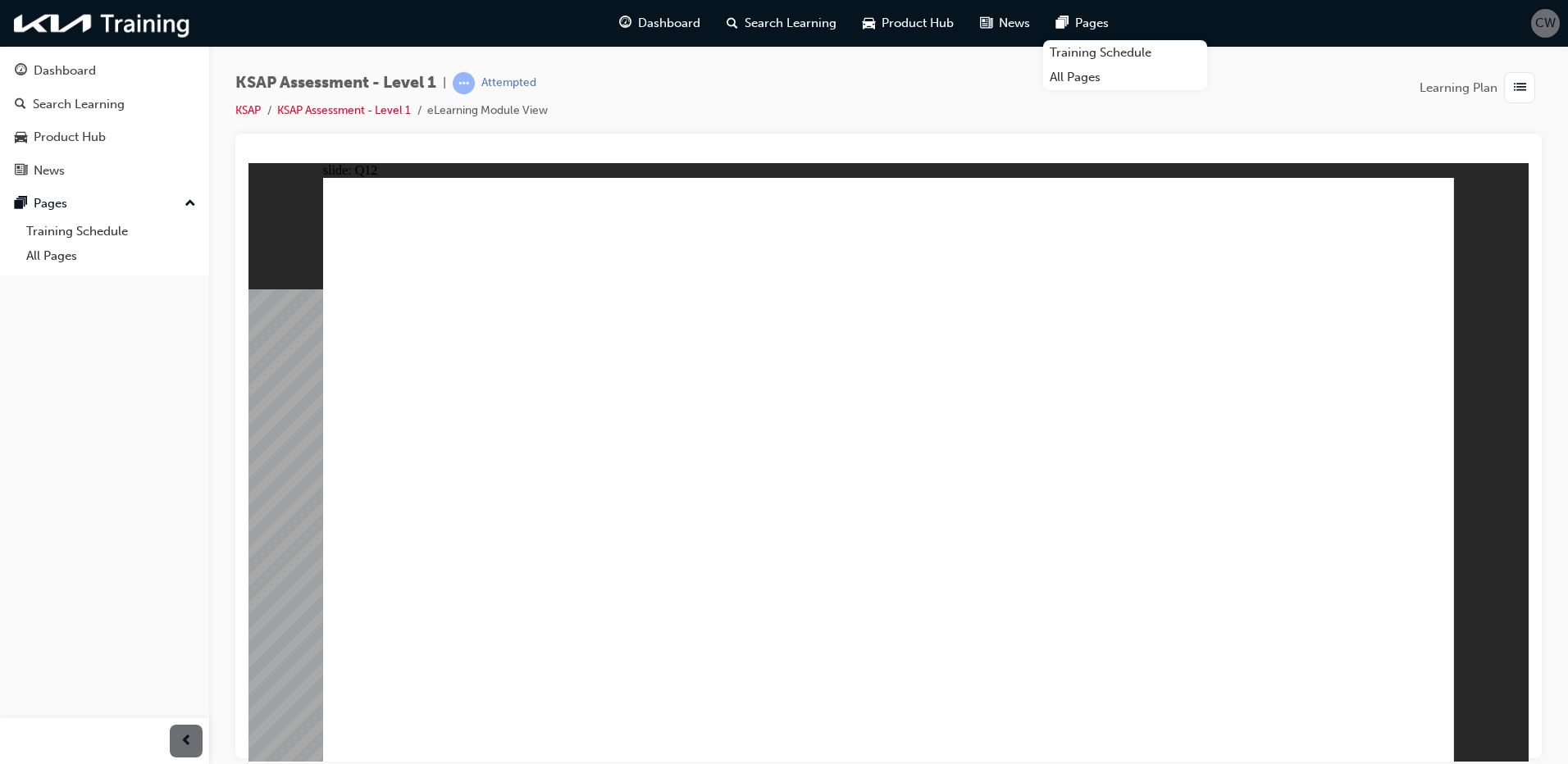
radio input "true"
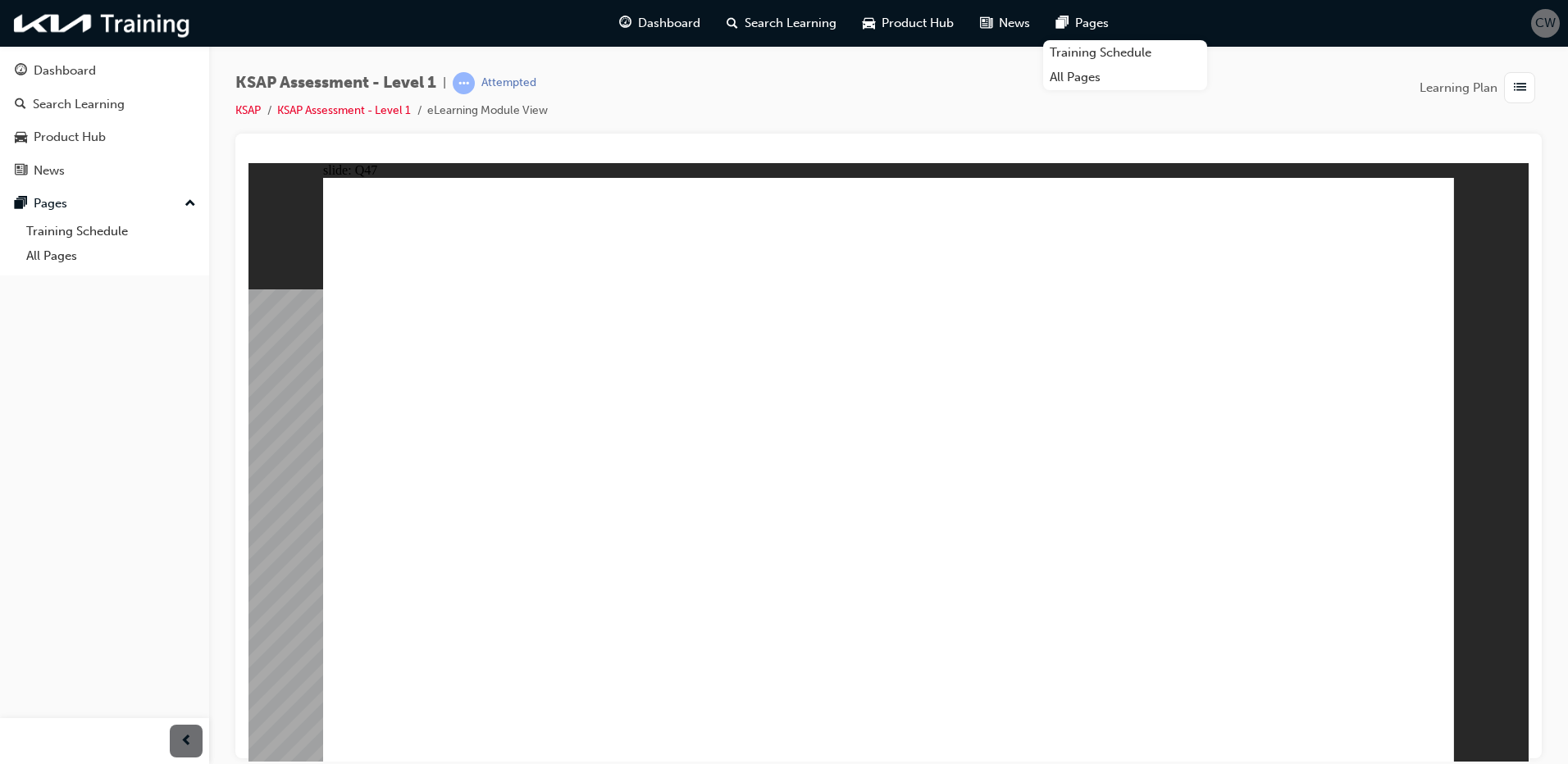
drag, startPoint x: 500, startPoint y: 364, endPoint x: 600, endPoint y: 361, distance: 100.0
radio input "true"
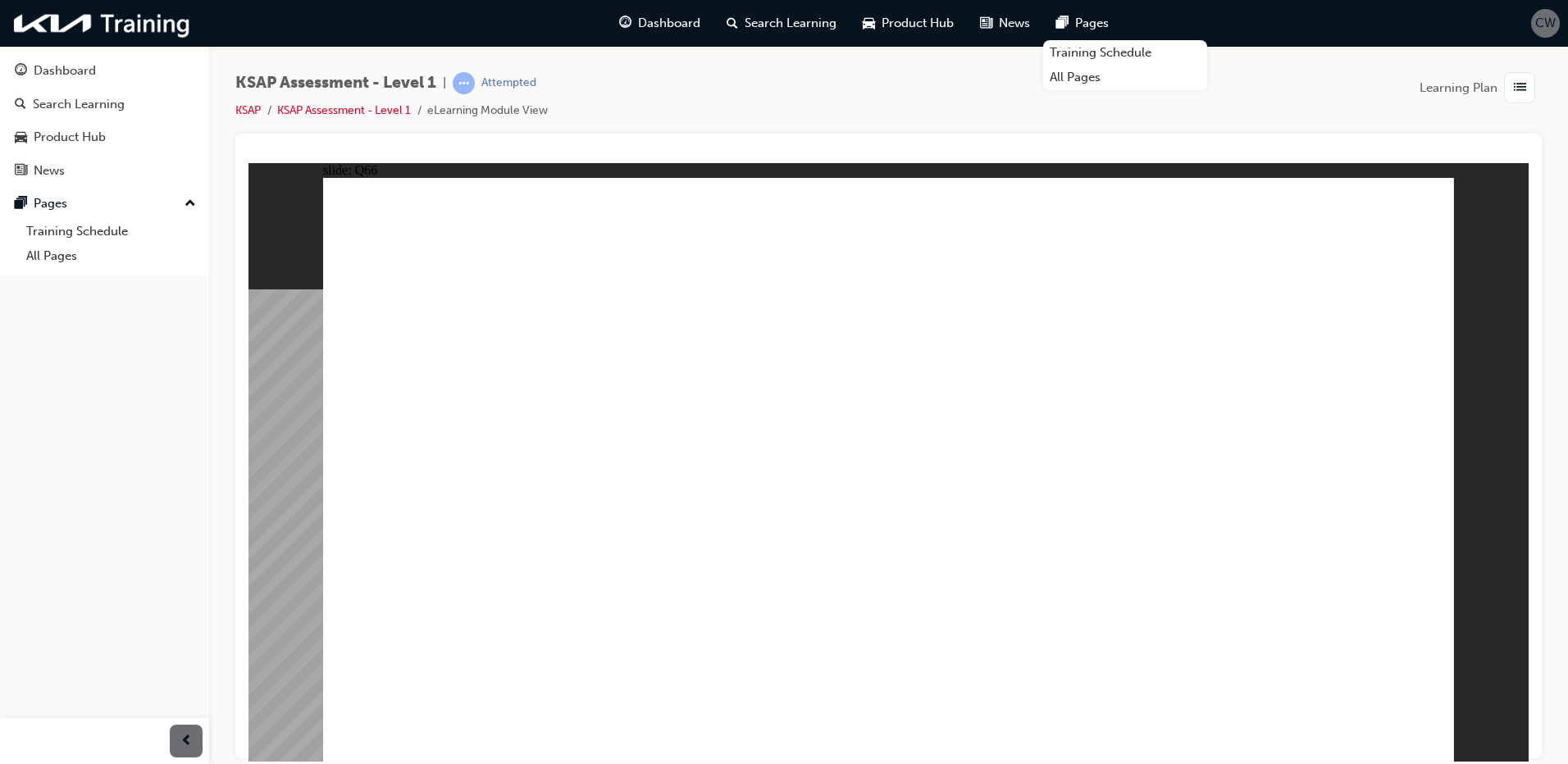
radio input "true"
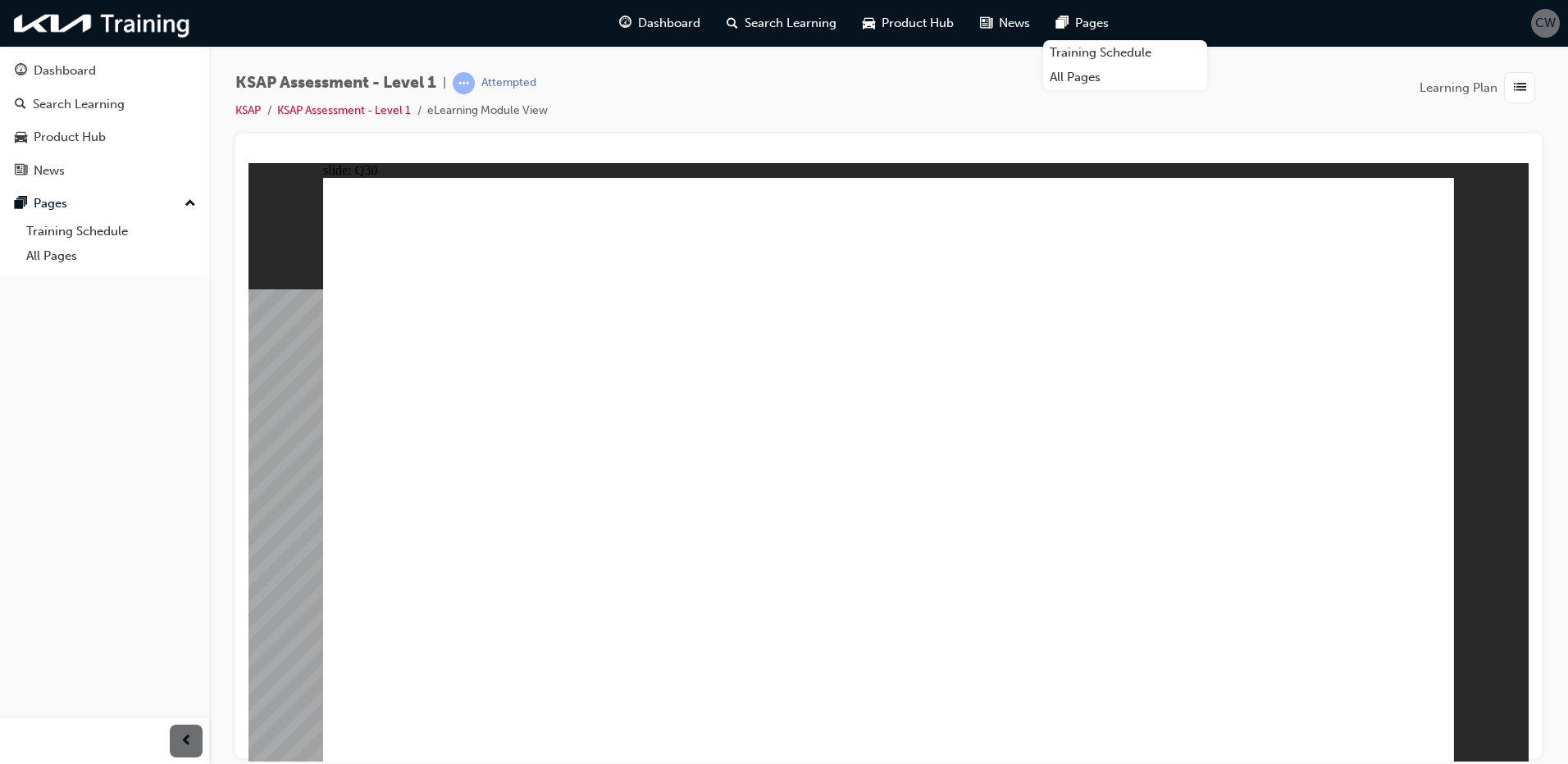
radio input "true"
drag, startPoint x: 901, startPoint y: 523, endPoint x: 892, endPoint y: 533, distance: 13.5
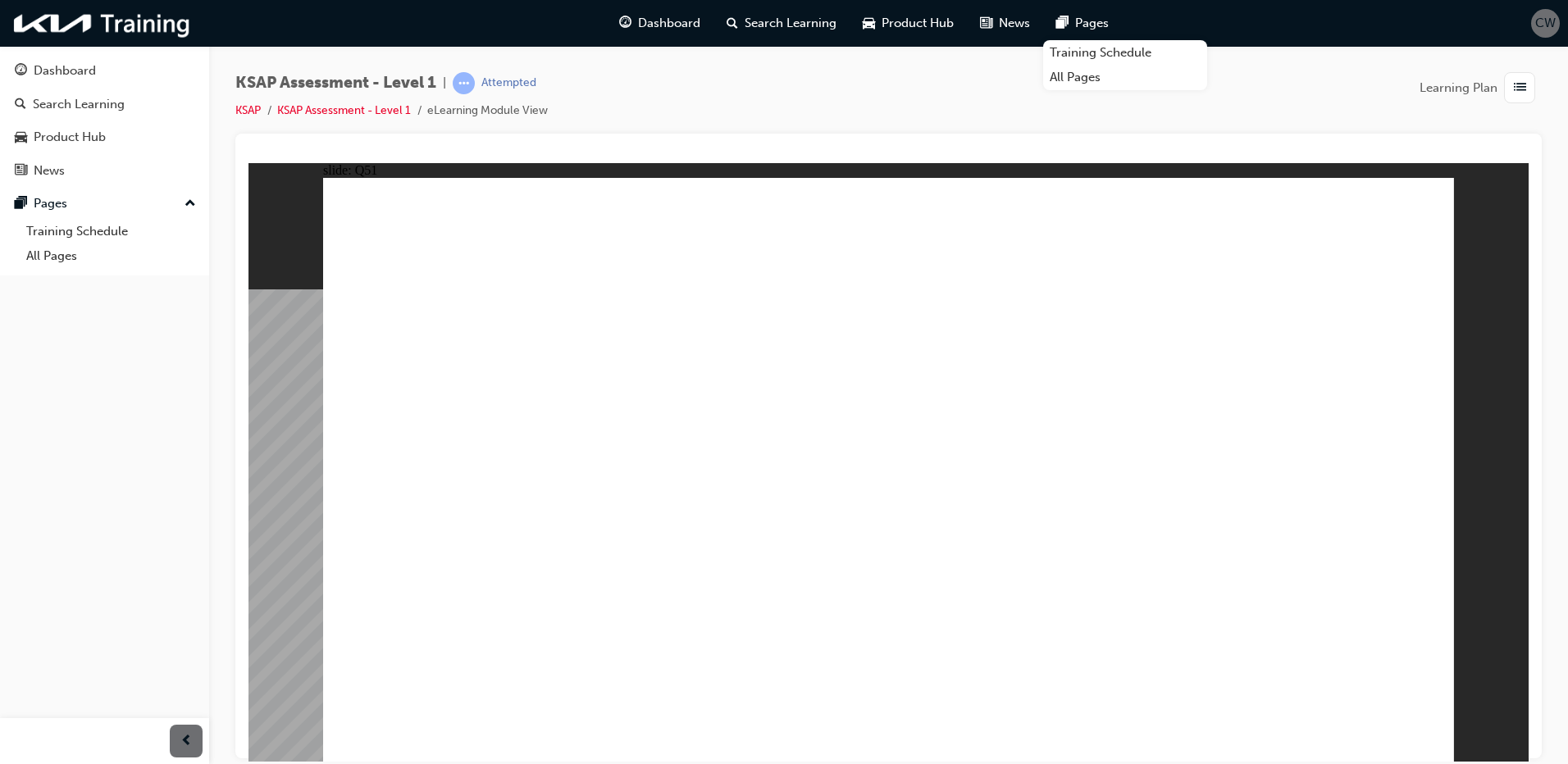
radio input "true"
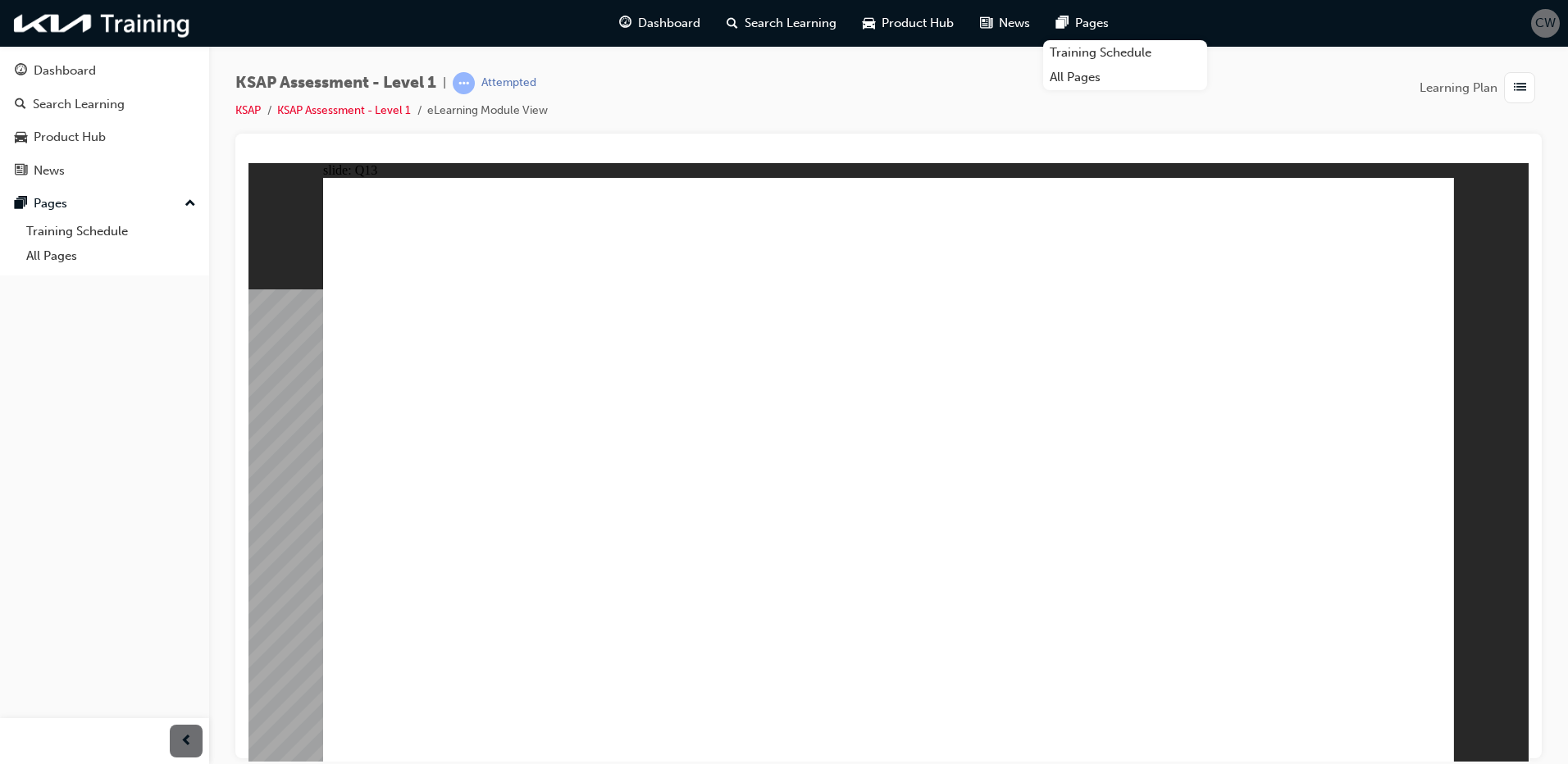
radio input "true"
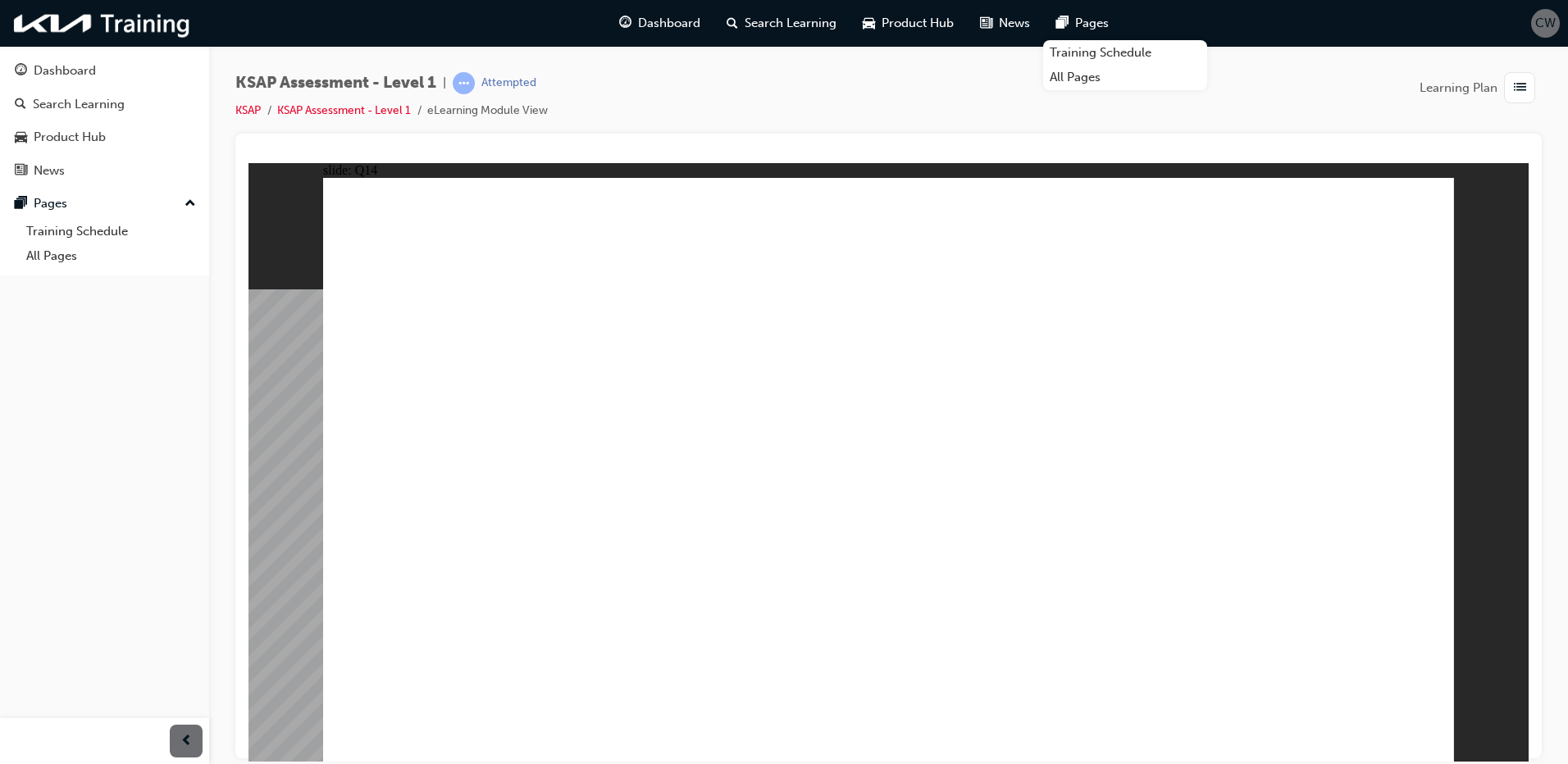
radio input "true"
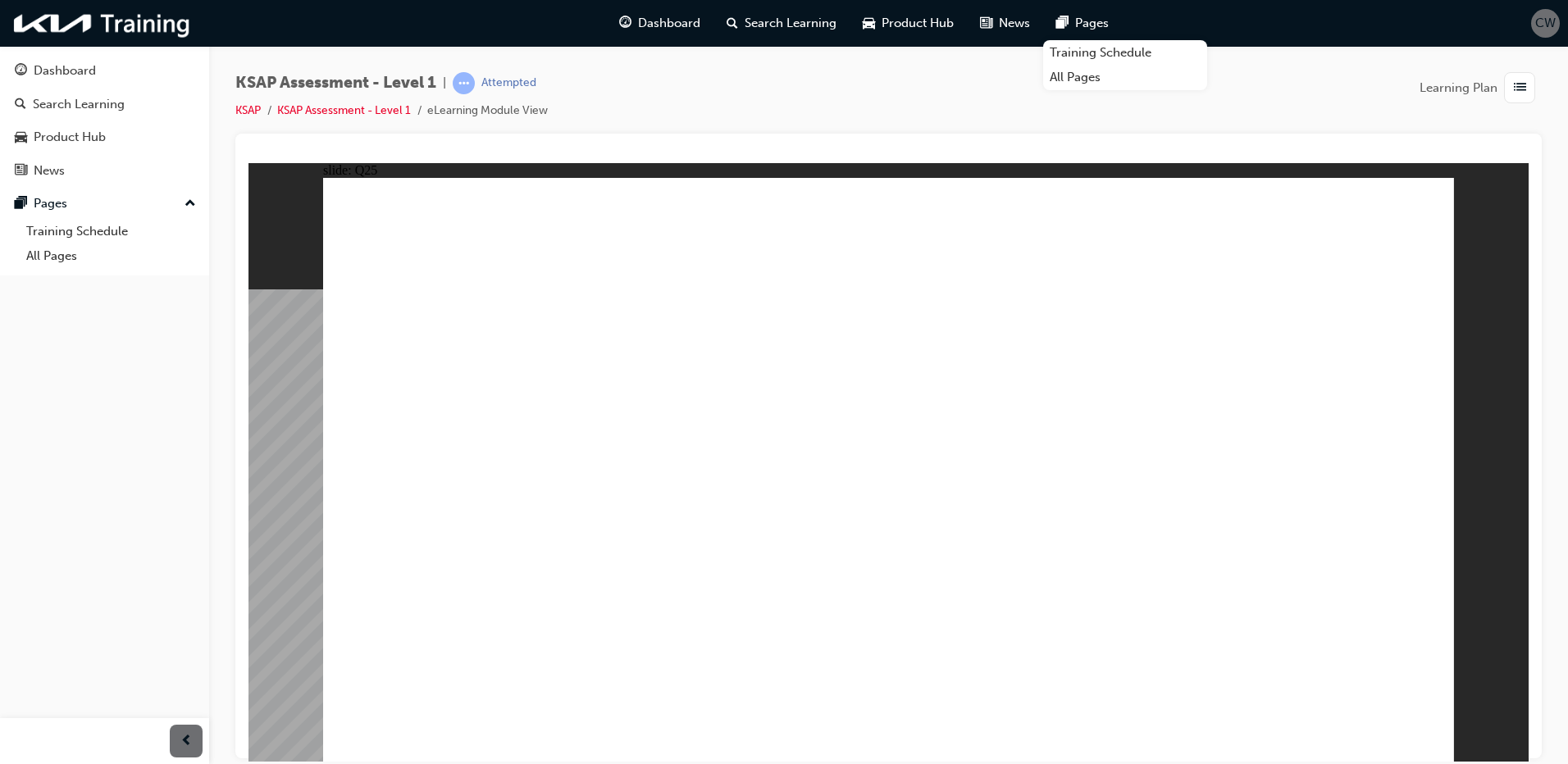
radio input "true"
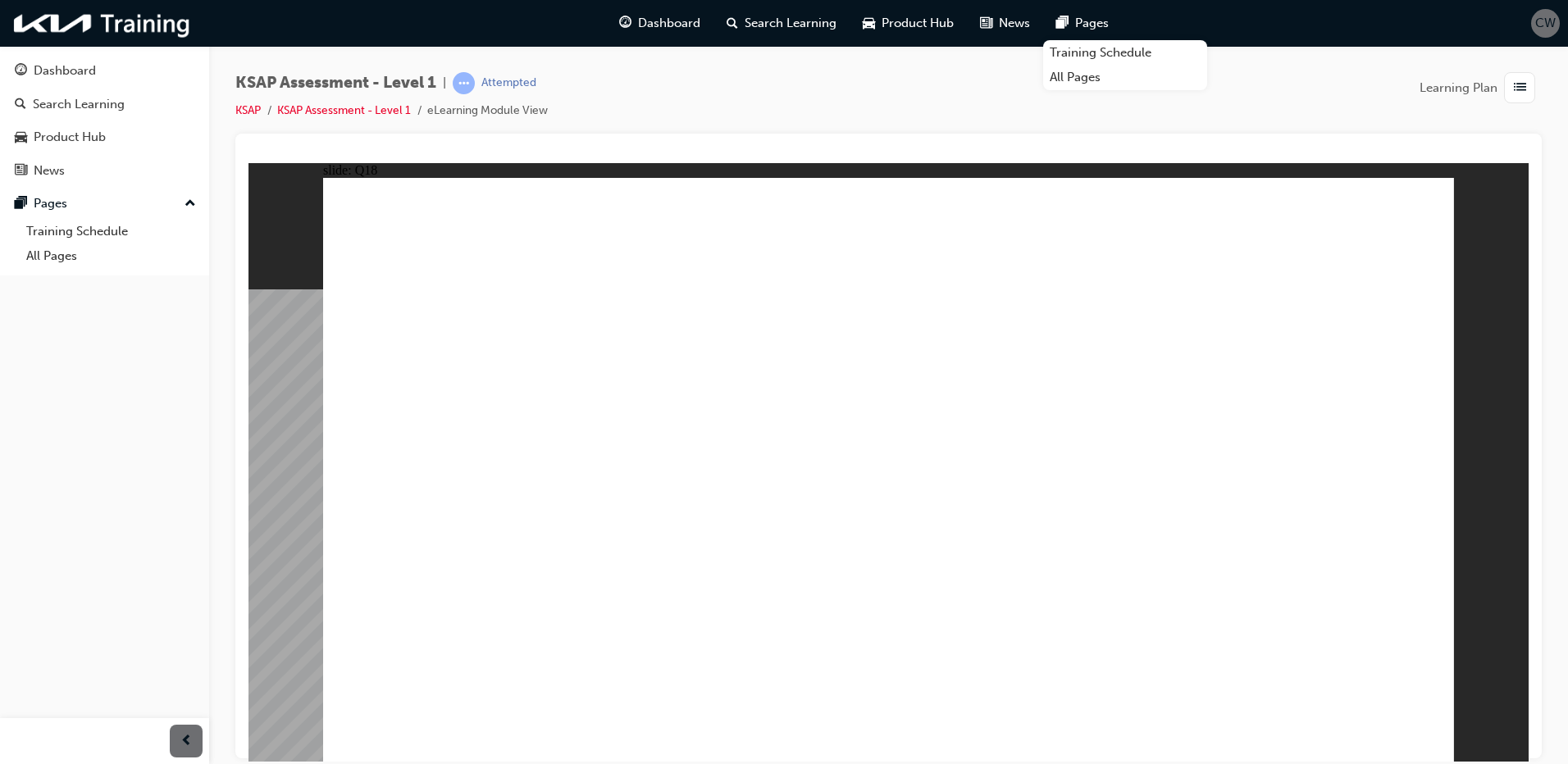
radio input "true"
drag, startPoint x: 1349, startPoint y: 713, endPoint x: 1349, endPoint y: 725, distance: 12.0
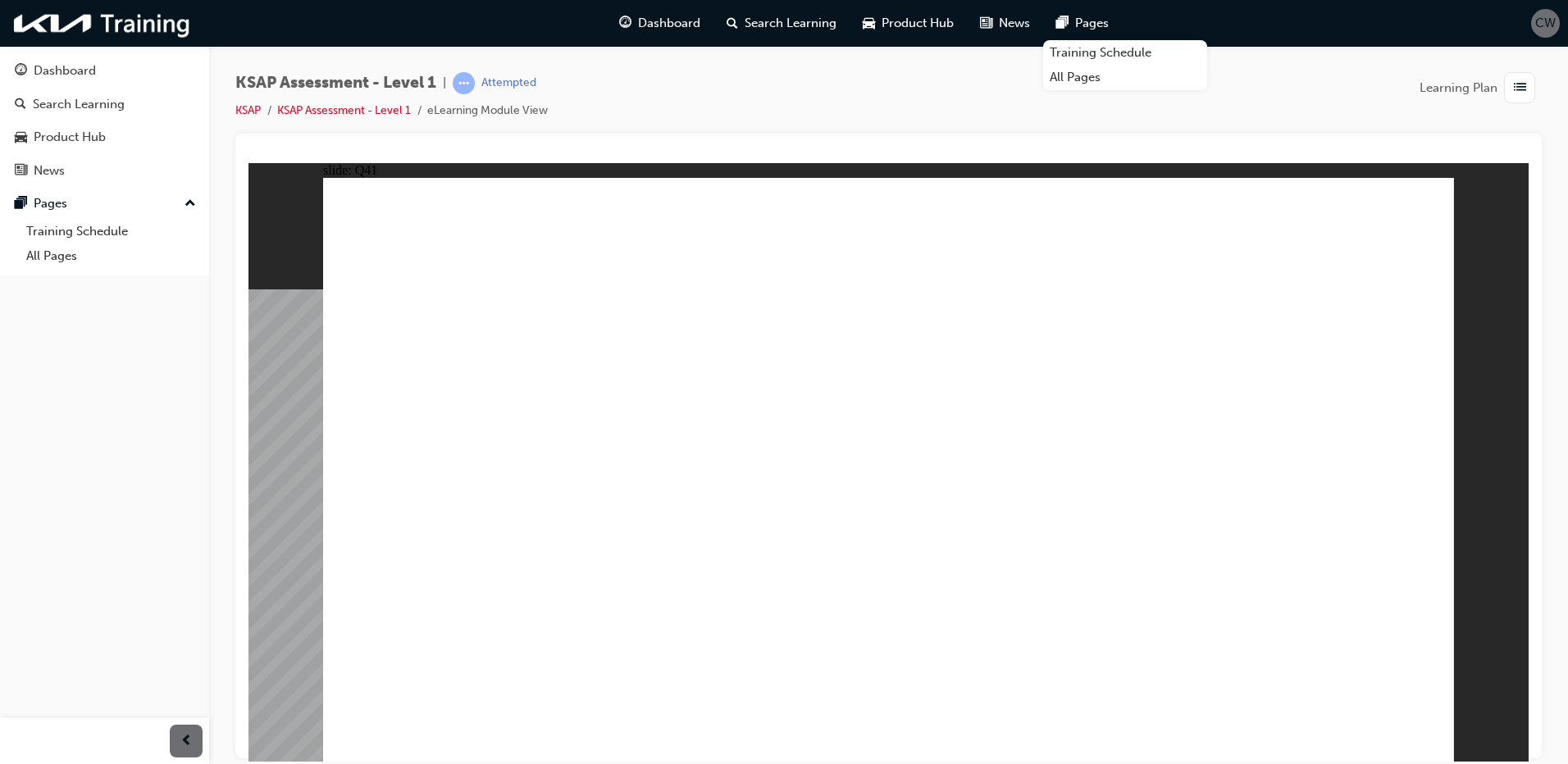
radio input "true"
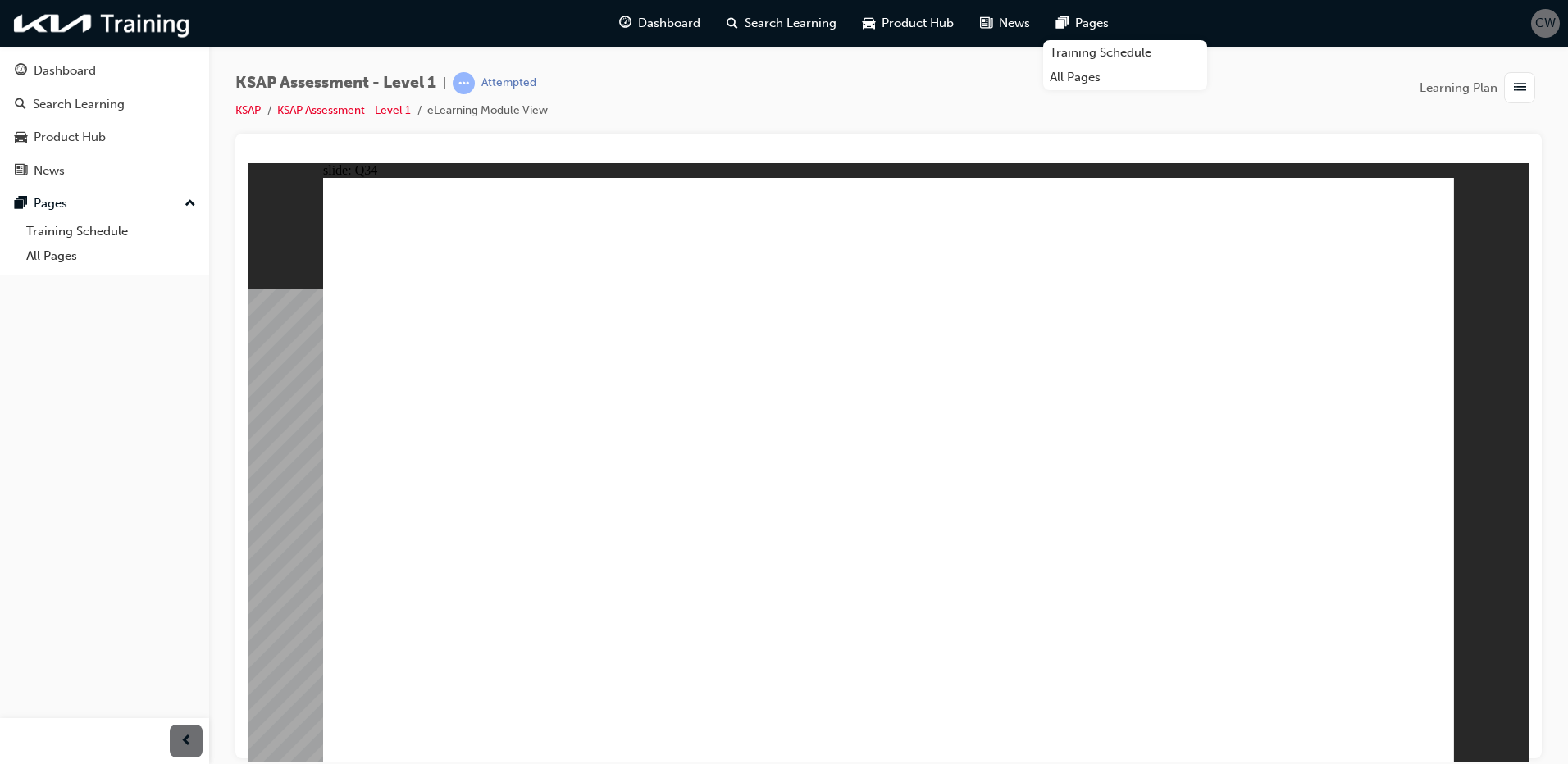
radio input "true"
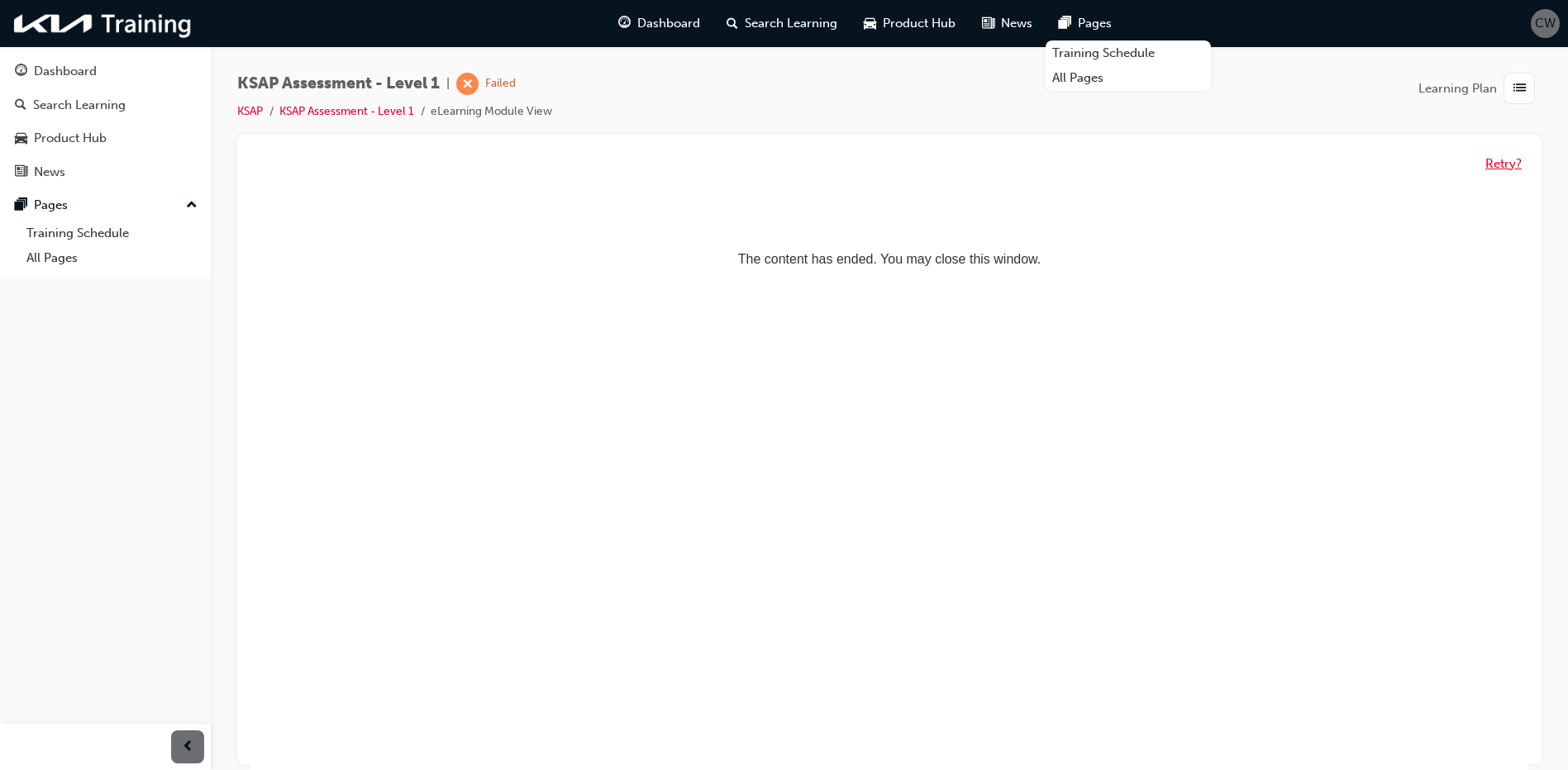
click at [1502, 161] on button "Retry?" at bounding box center [1503, 163] width 36 height 19
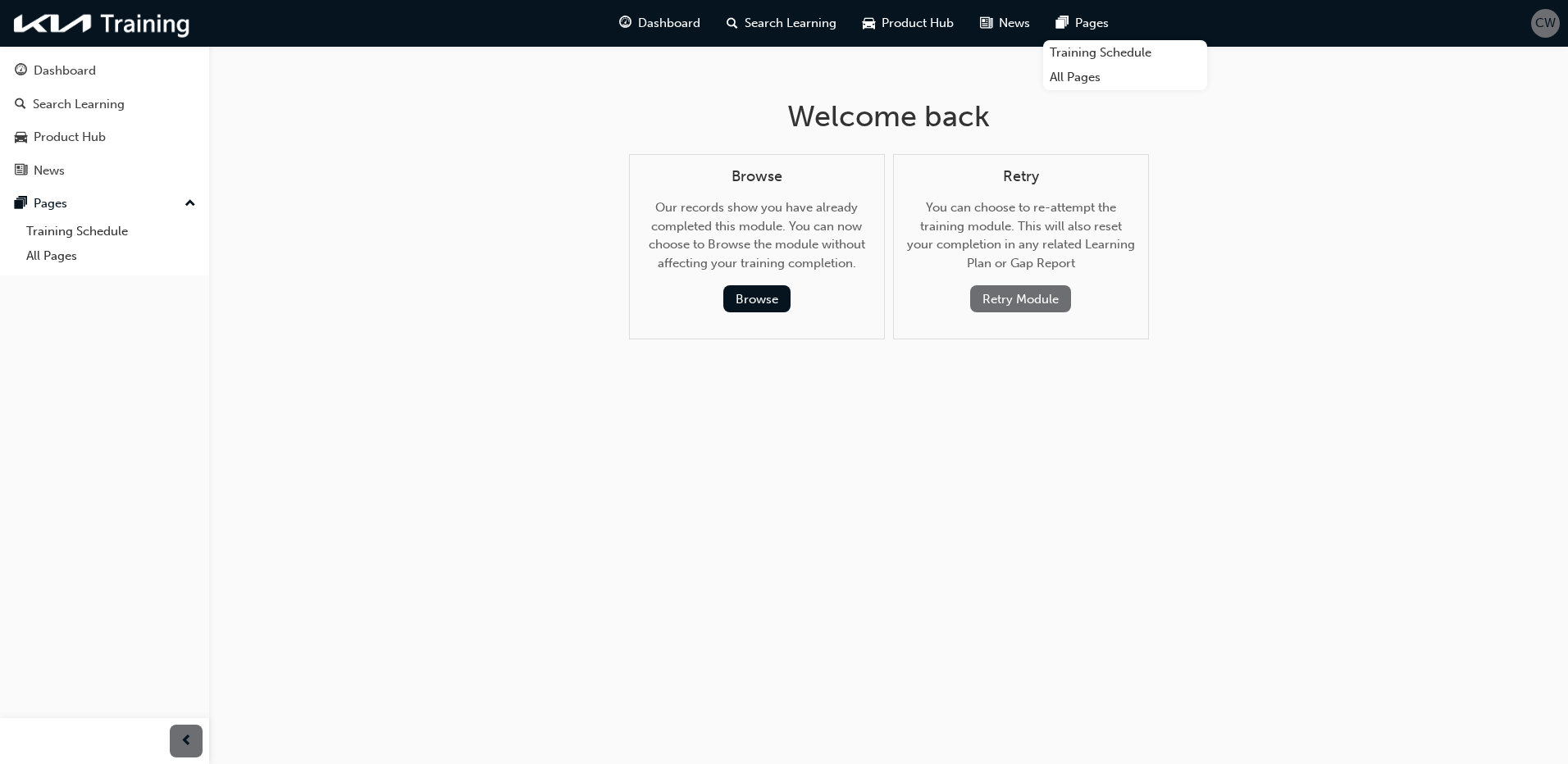
click at [1057, 286] on button "Retry Module" at bounding box center [1020, 298] width 101 height 27
